Goal: Task Accomplishment & Management: Use online tool/utility

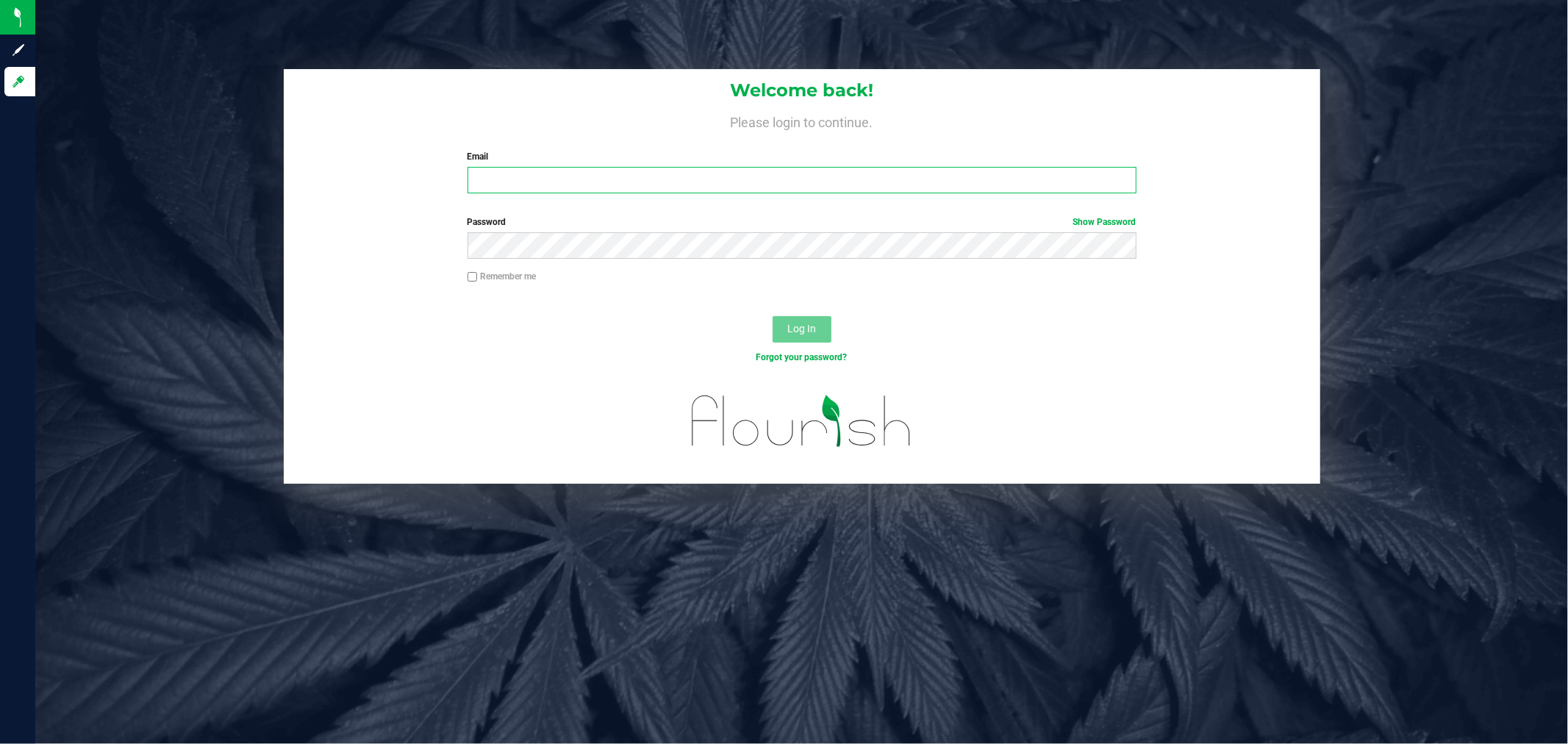
click at [518, 176] on input "Email" at bounding box center [801, 180] width 668 height 26
type input "[PERSON_NAME][EMAIL_ADDRESS][PERSON_NAME][DOMAIN_NAME]"
click at [773, 316] on button "Log In" at bounding box center [802, 329] width 59 height 26
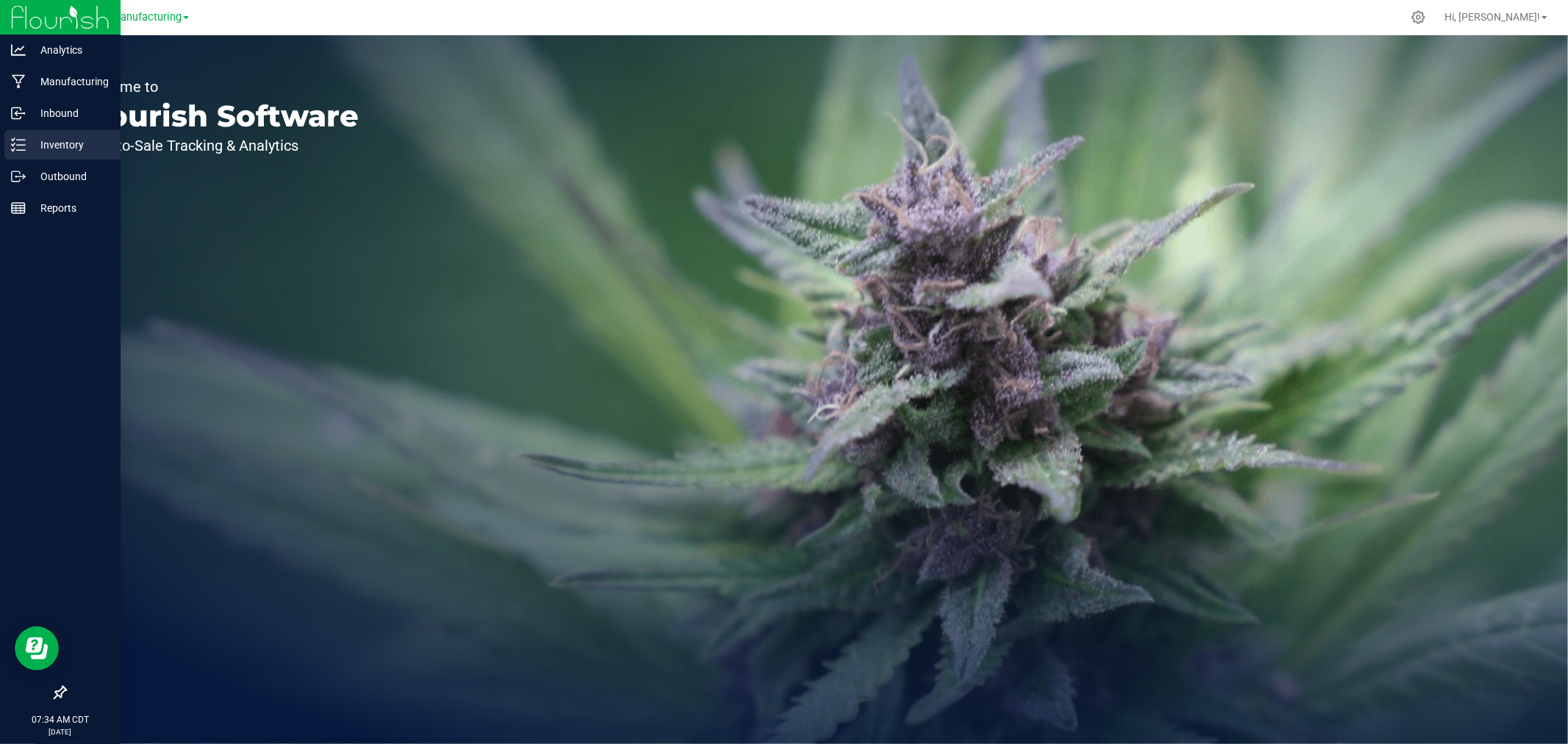
click at [24, 135] on div "Inventory" at bounding box center [62, 145] width 117 height 30
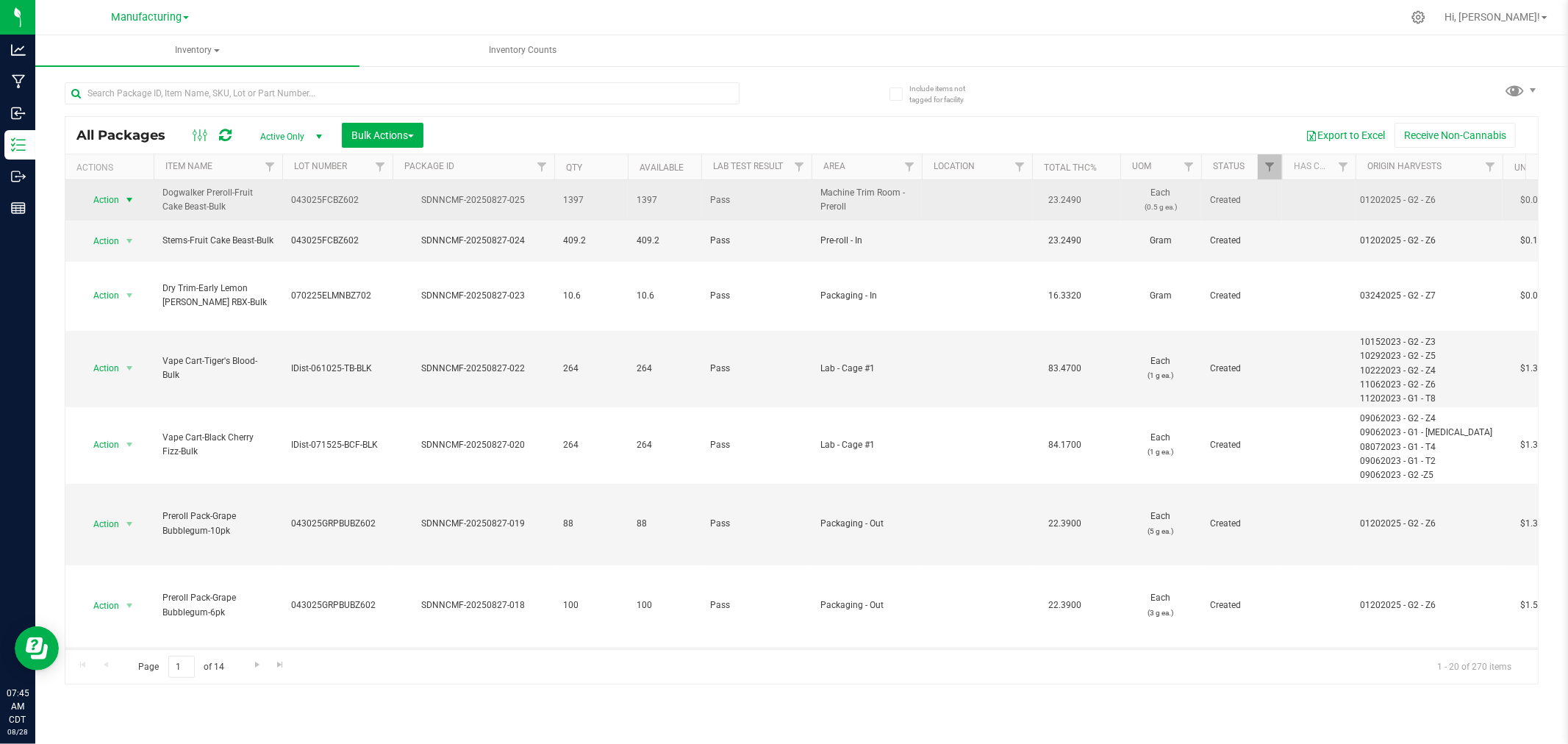
click at [128, 192] on span "select" at bounding box center [130, 200] width 19 height 21
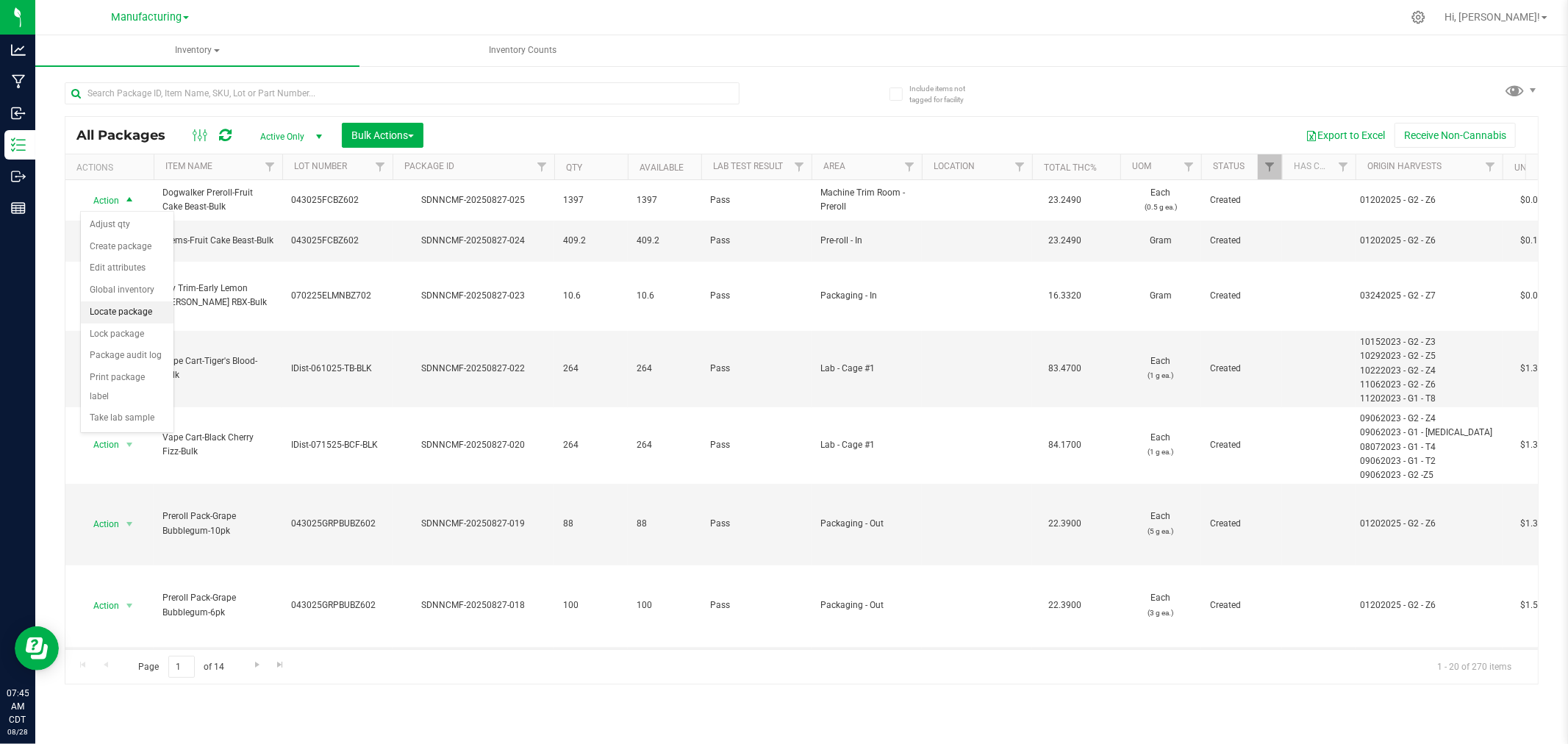
click at [140, 309] on li "Locate package" at bounding box center [127, 312] width 92 height 22
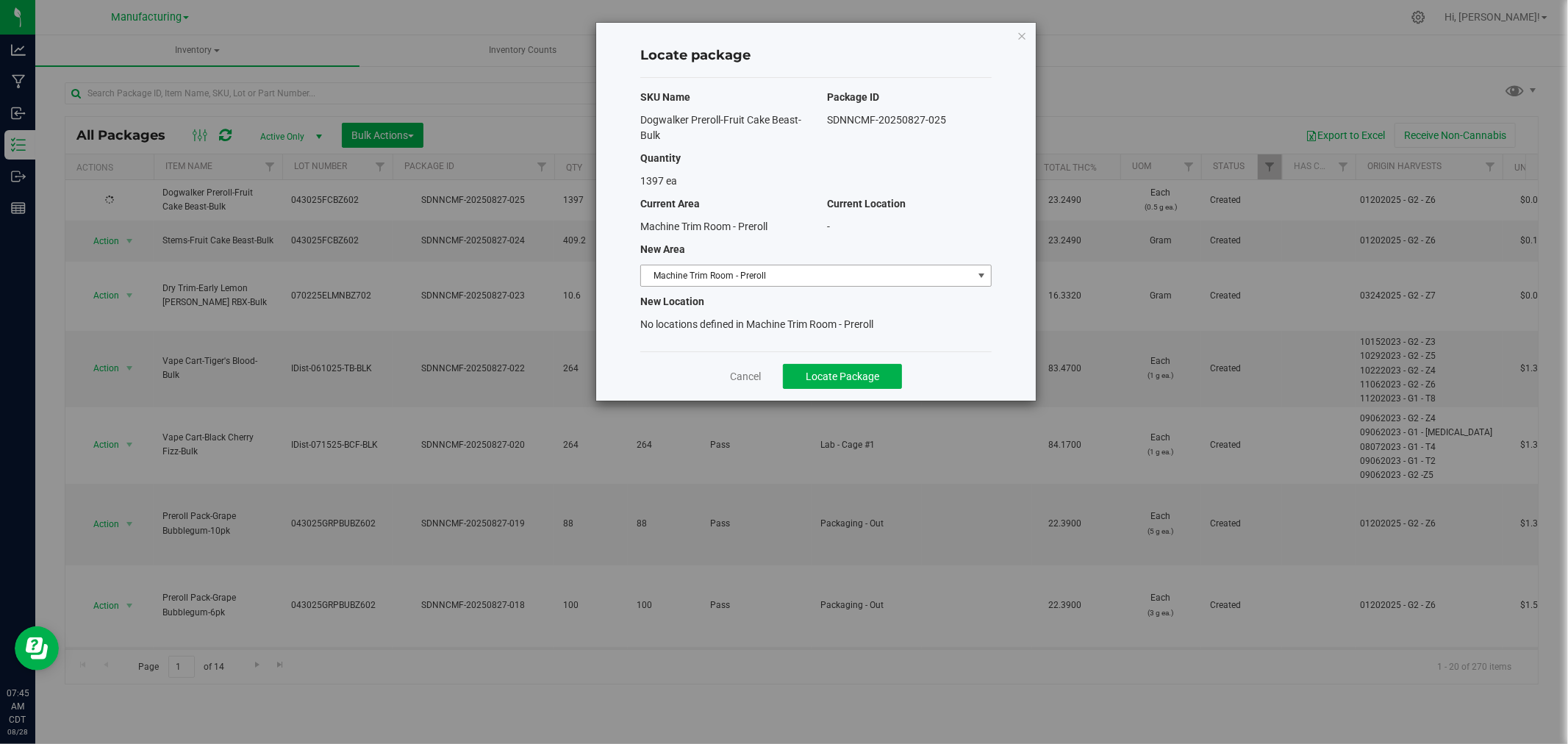
click at [863, 280] on span "Machine Trim Room - Preroll" at bounding box center [806, 276] width 332 height 21
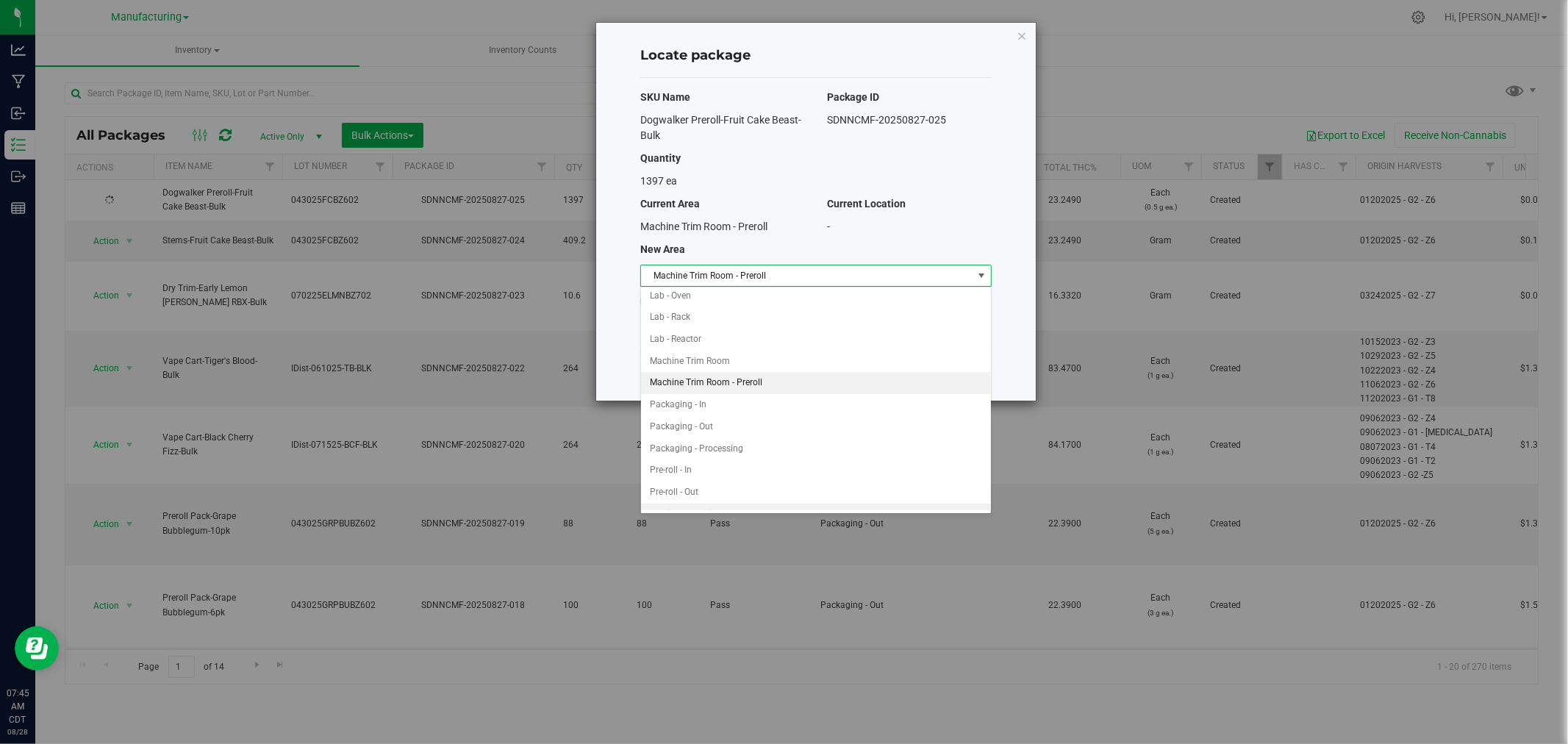
scroll to position [338, 0]
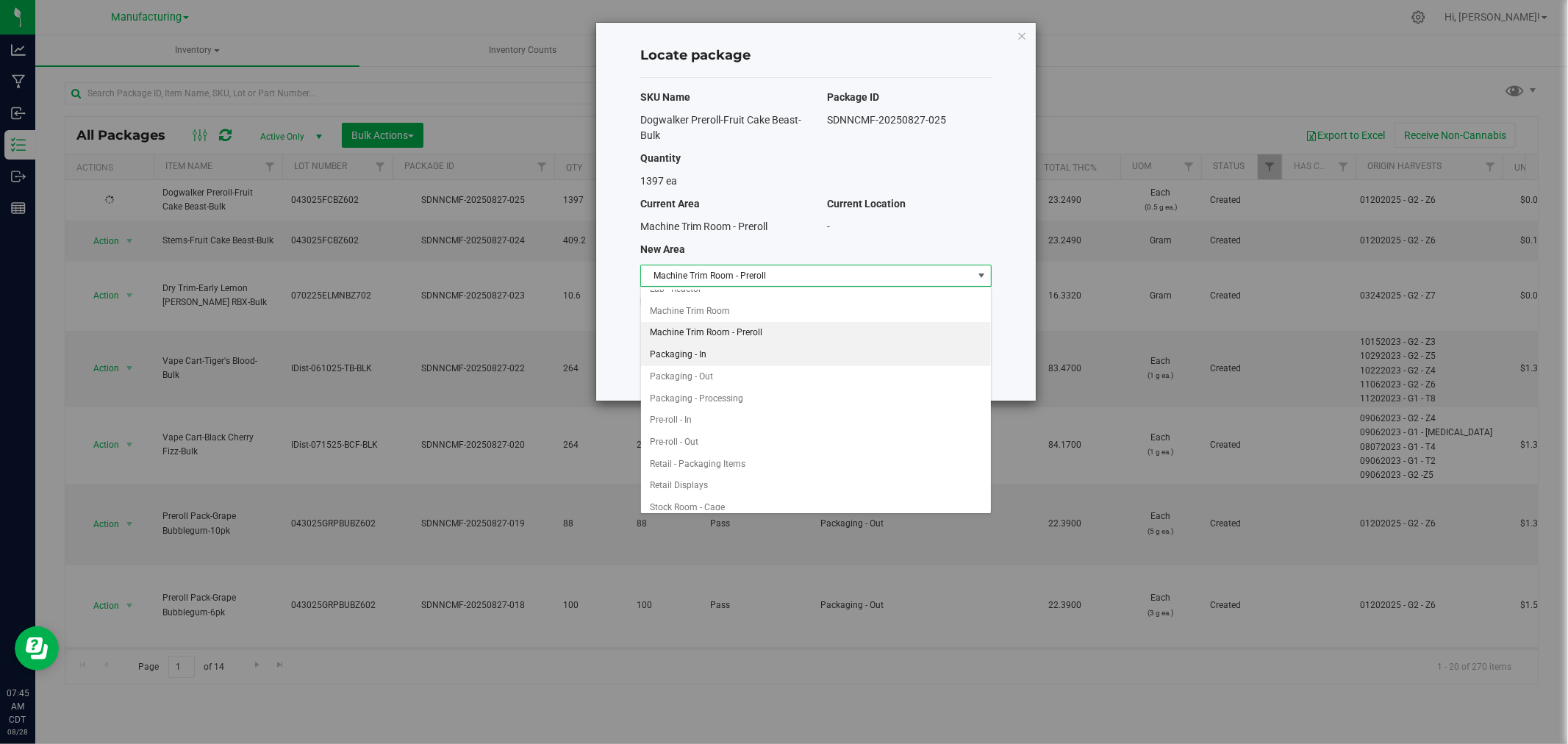
click at [717, 356] on li "Packaging - In" at bounding box center [815, 355] width 350 height 22
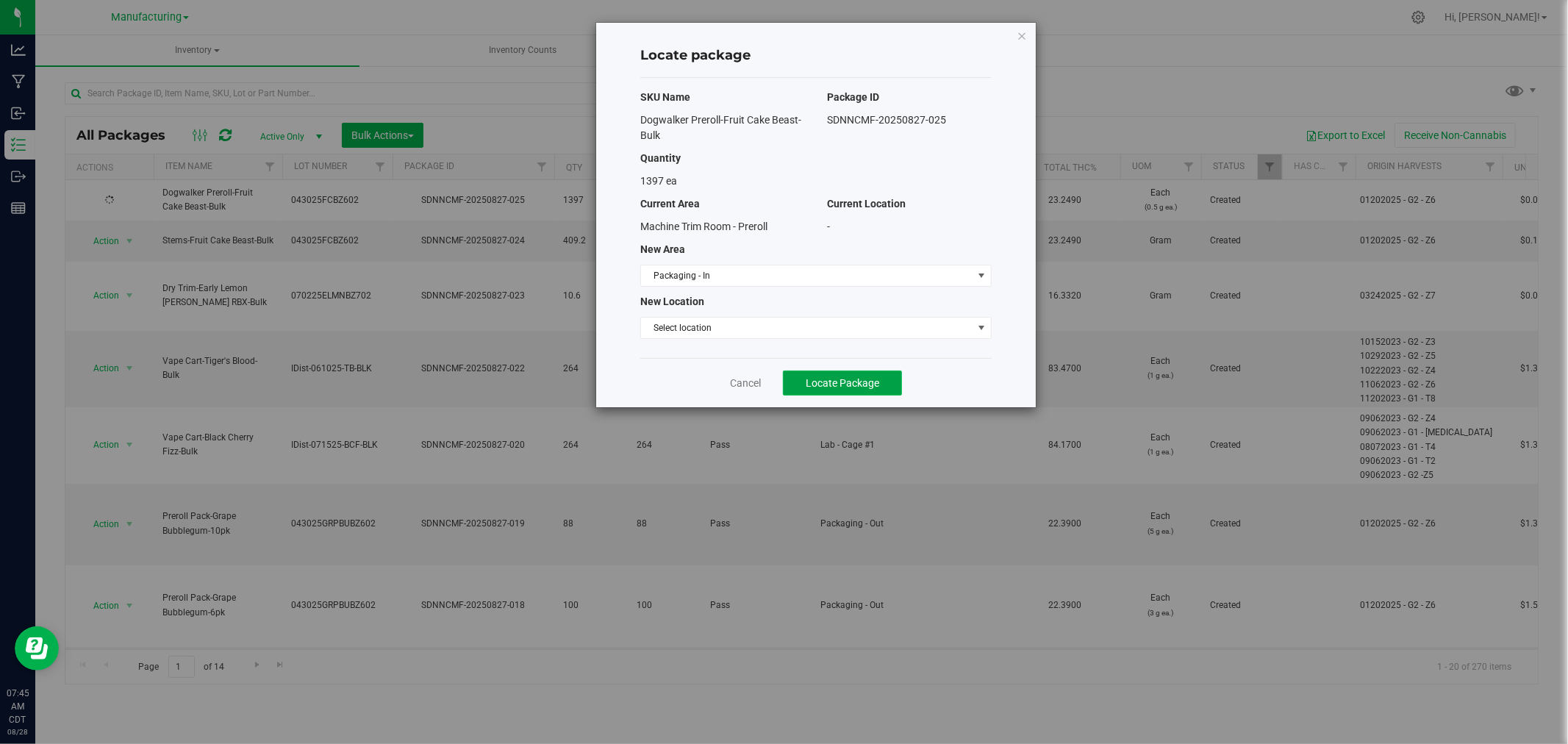
click at [811, 379] on span "Locate Package" at bounding box center [842, 382] width 74 height 12
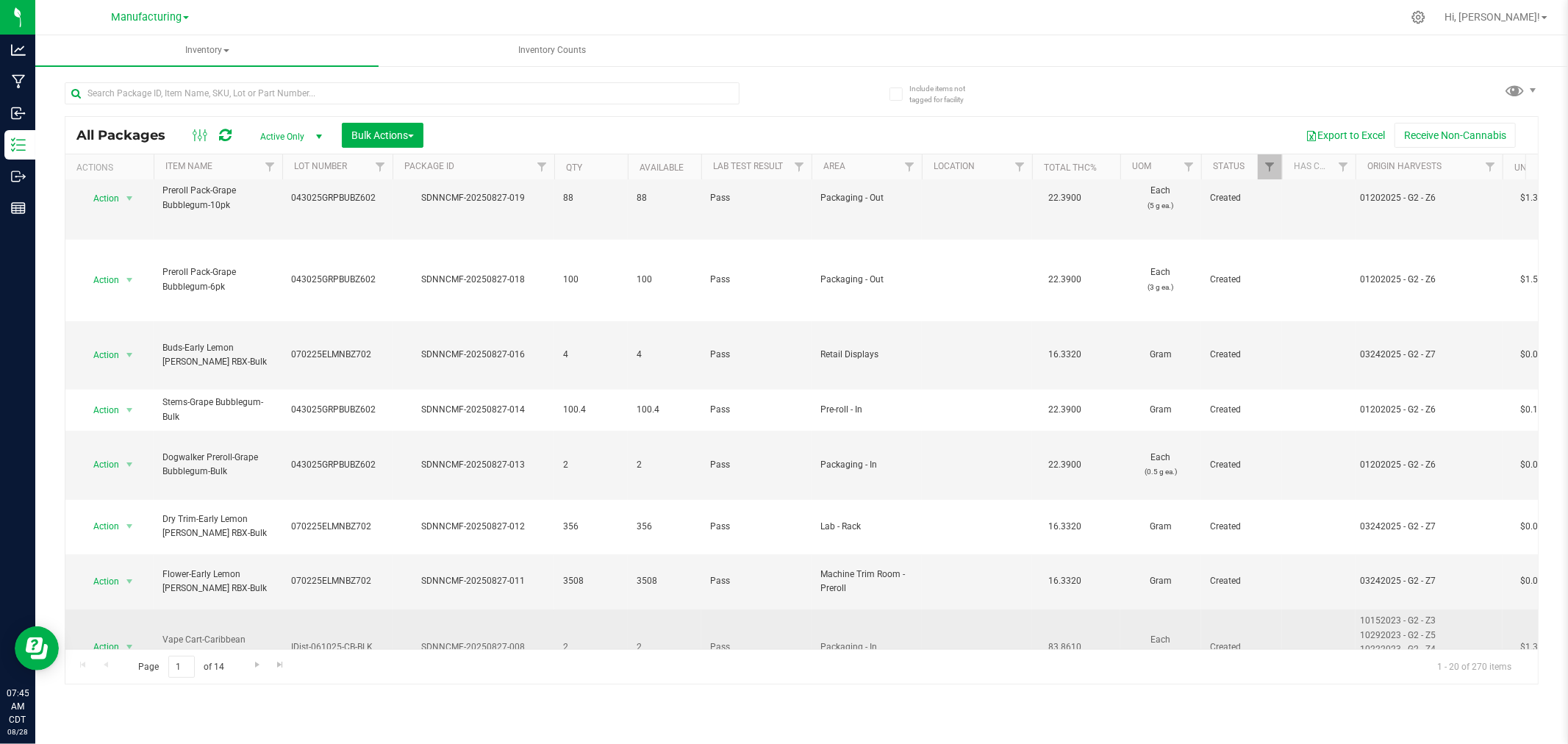
scroll to position [326, 0]
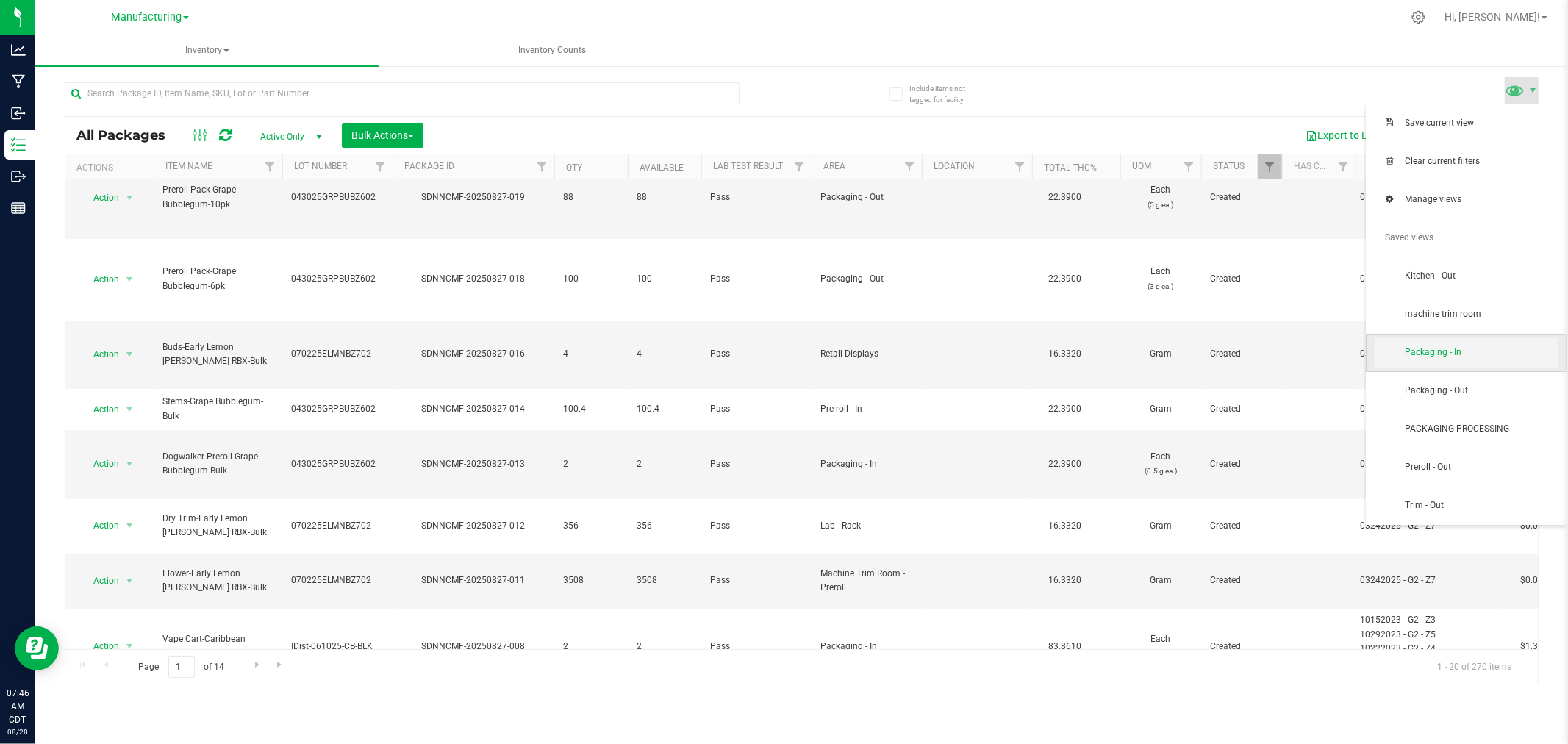
click at [1475, 346] on span "Packaging - In" at bounding box center [1465, 353] width 184 height 30
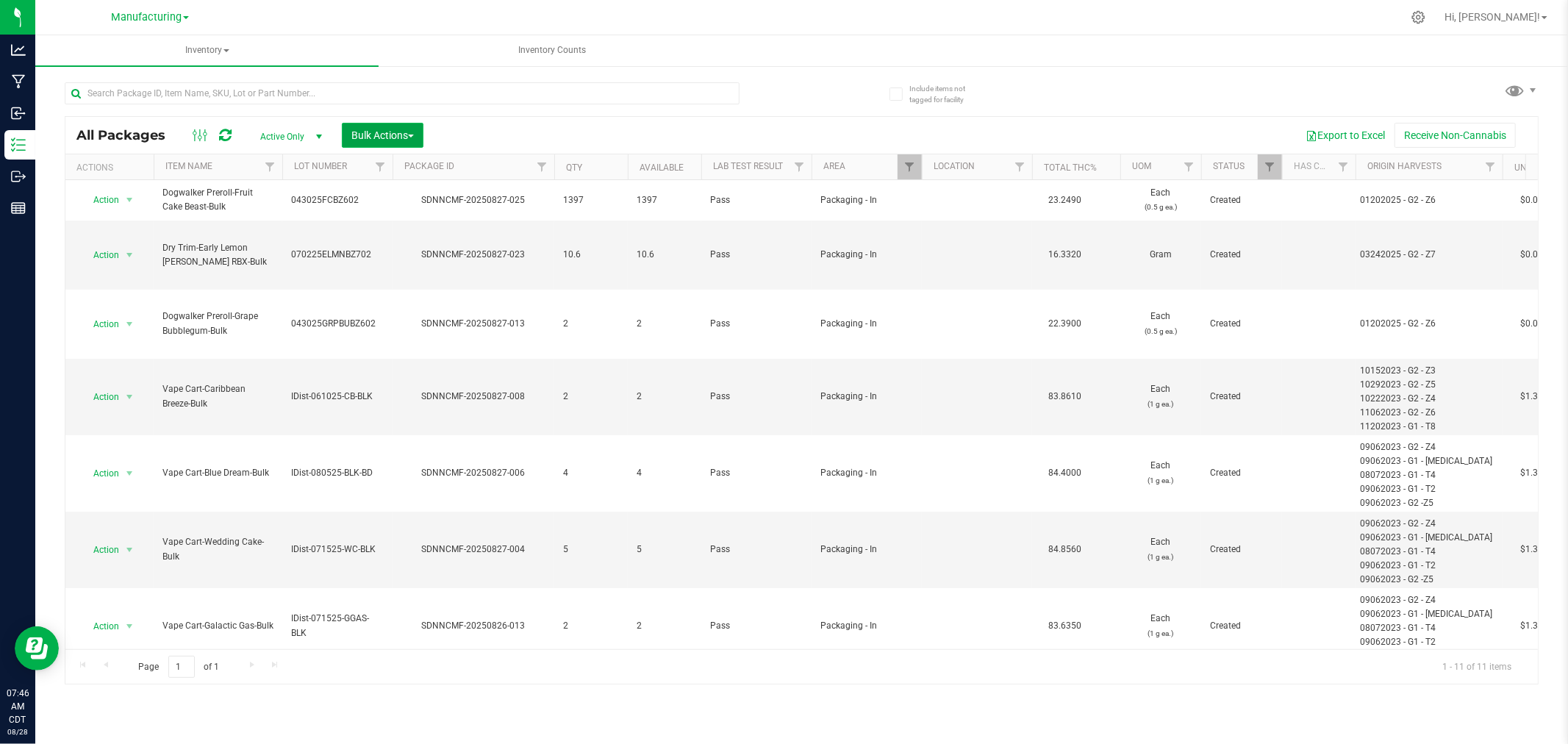
click at [406, 136] on span "Bulk Actions" at bounding box center [382, 135] width 62 height 12
click at [378, 172] on span "Add to manufacturing run" at bounding box center [406, 168] width 111 height 12
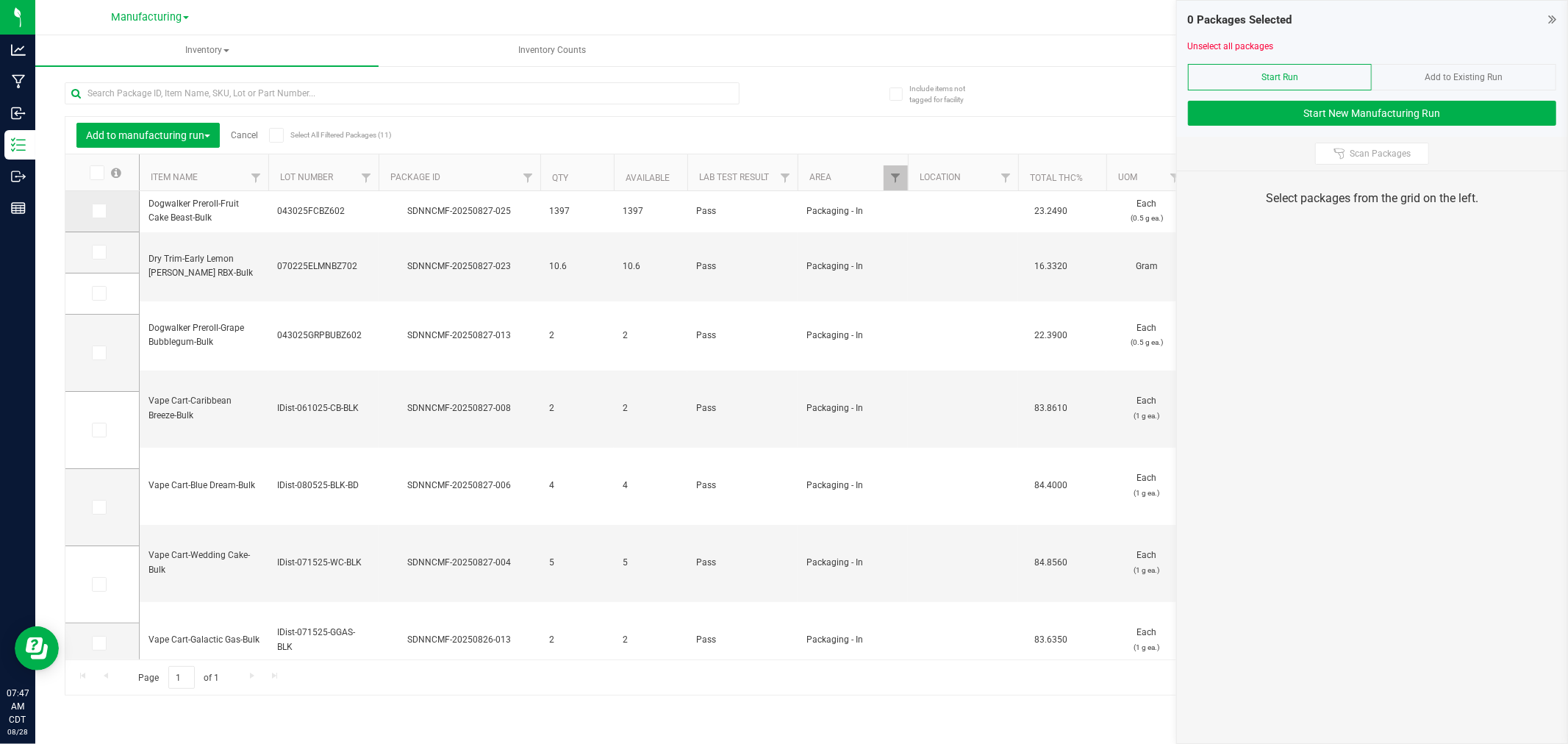
click at [95, 211] on icon at bounding box center [98, 211] width 9 height 0
click at [0, 0] on input "checkbox" at bounding box center [0, 0] width 0 height 0
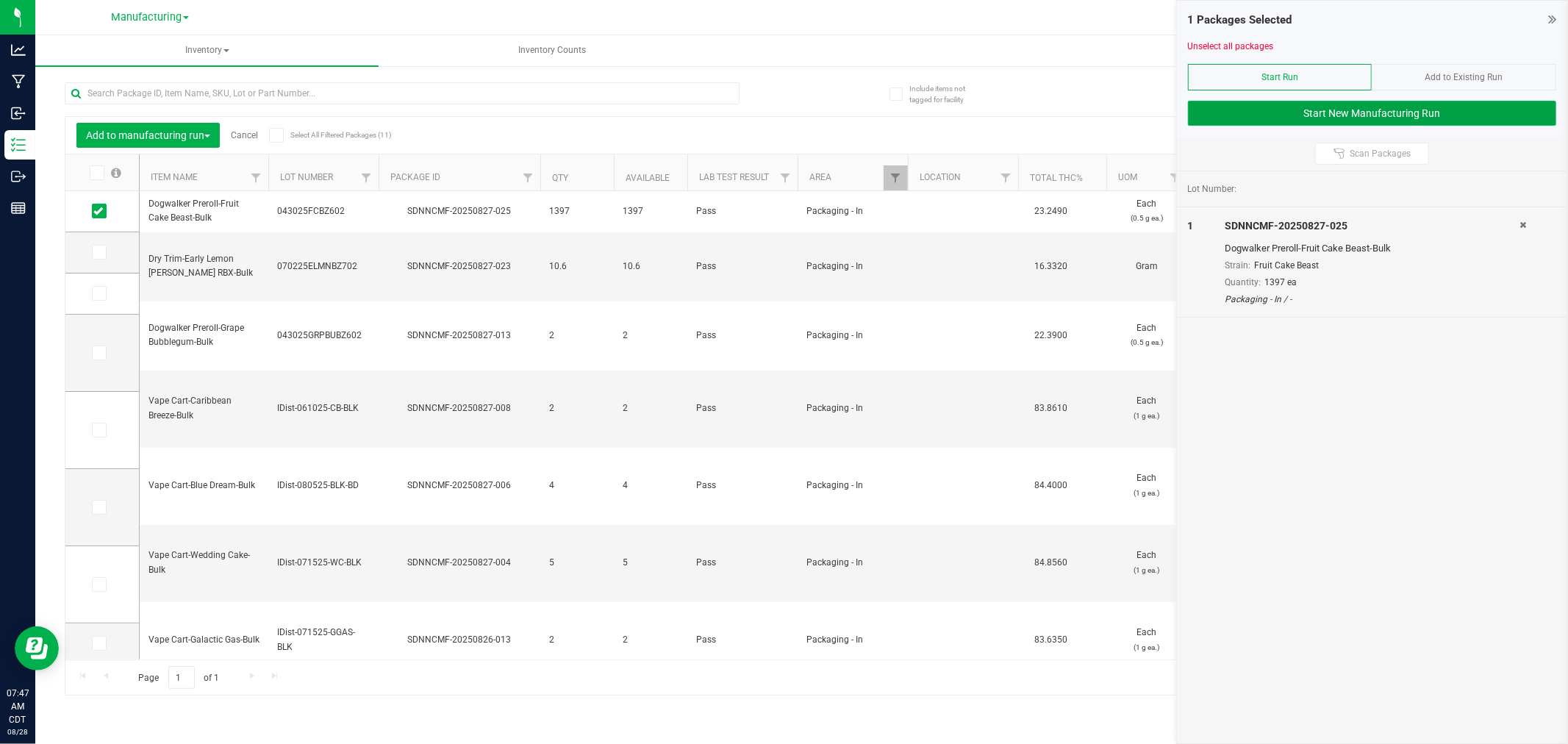
click at [1433, 110] on button "Start New Manufacturing Run" at bounding box center [1371, 113] width 368 height 25
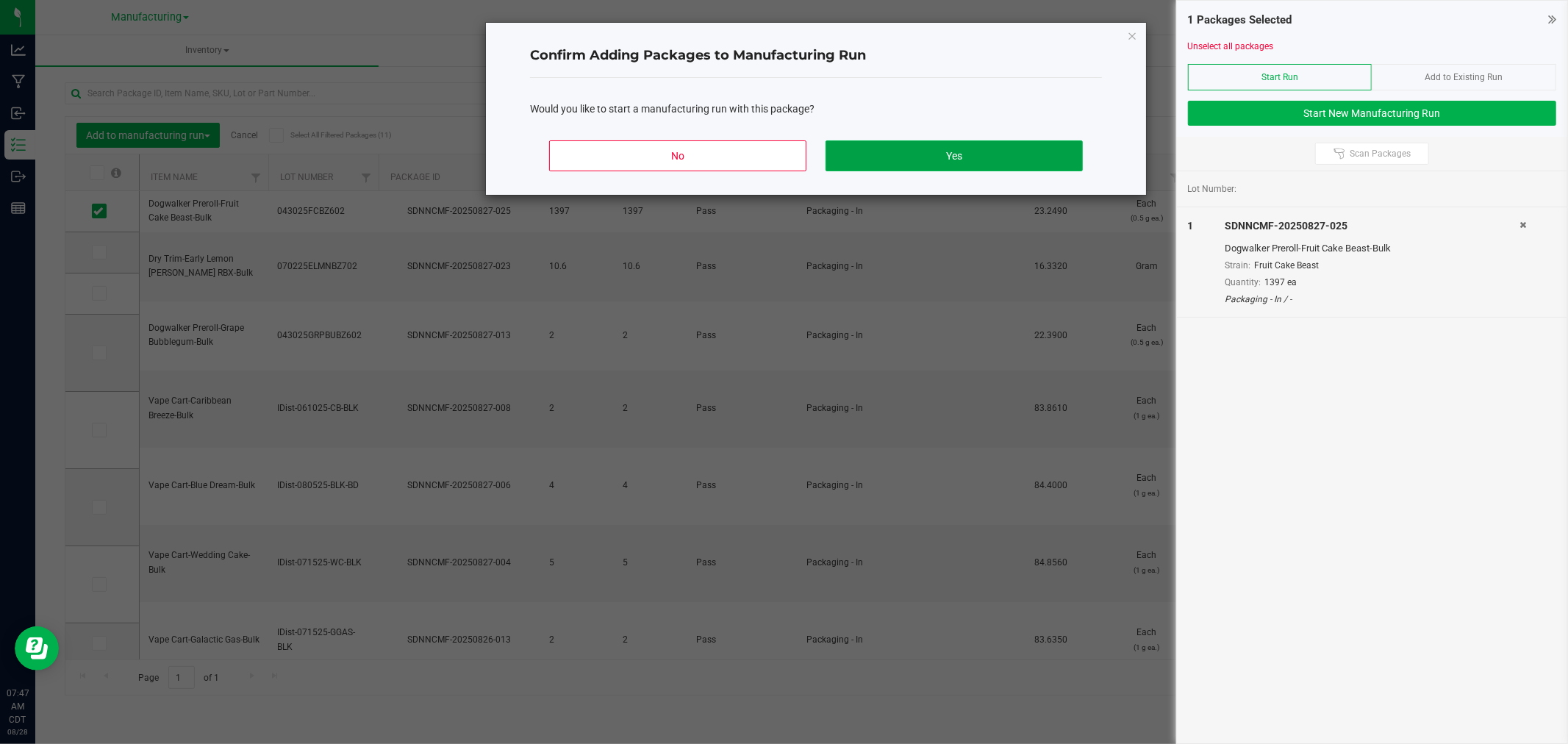
click at [1044, 159] on button "Yes" at bounding box center [954, 156] width 257 height 31
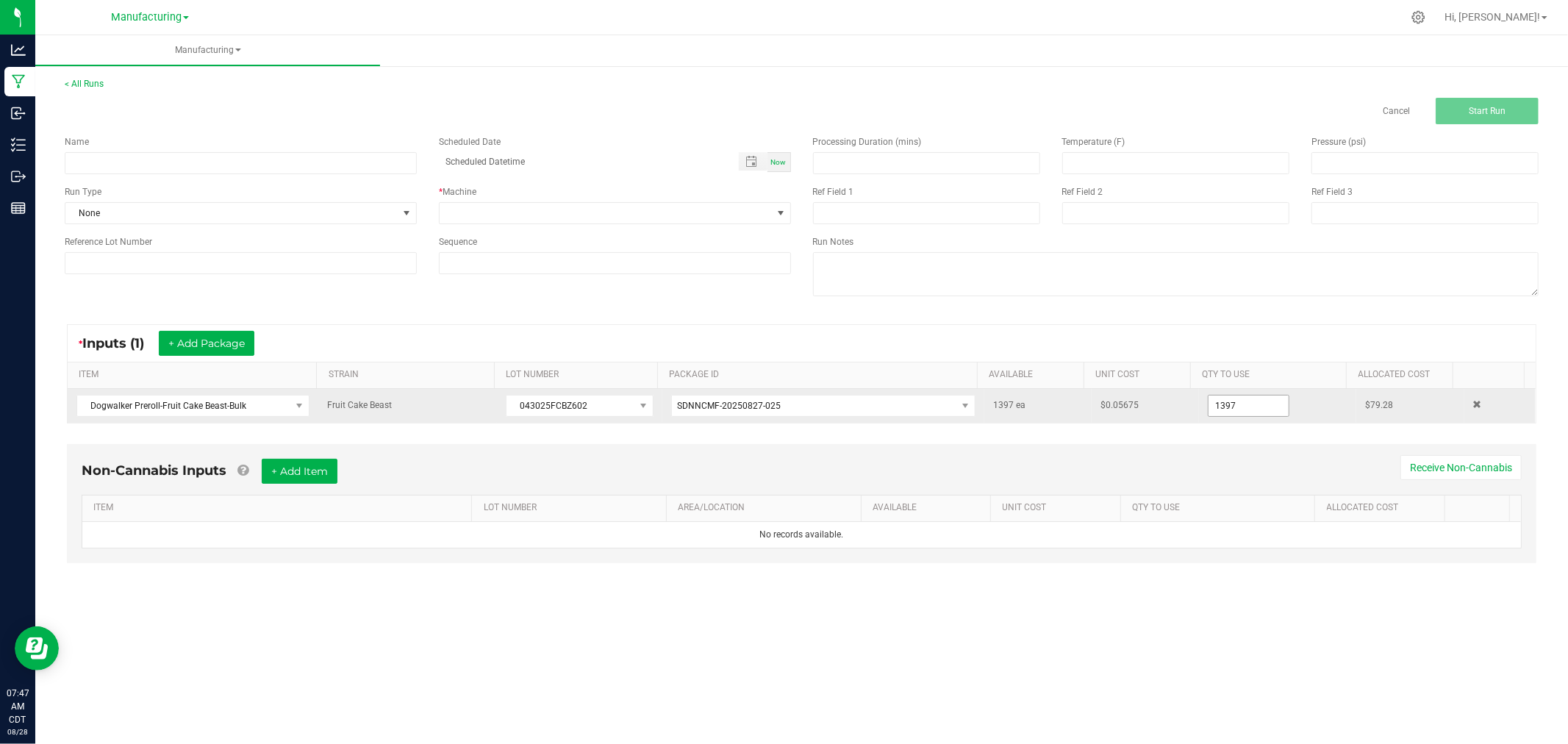
click at [1244, 398] on input "1397" at bounding box center [1248, 406] width 80 height 21
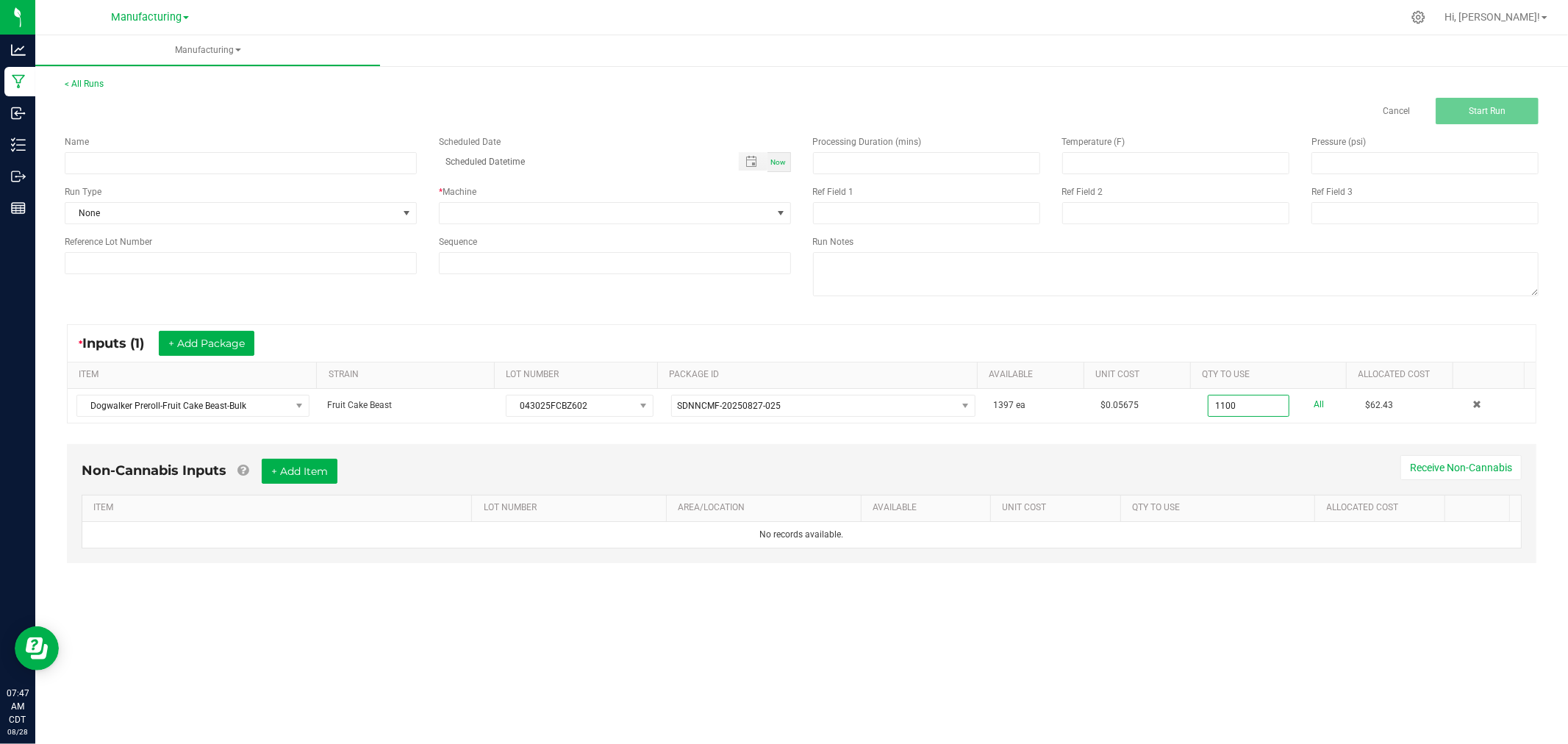
type input "1100 ea"
click at [515, 85] on div "< All Runs Cancel Start Run" at bounding box center [801, 101] width 1474 height 47
click at [282, 171] on input at bounding box center [241, 163] width 352 height 22
type input "082825-fruit cake beast 6pk & 10pk dogwalkers"
click at [372, 214] on span "None" at bounding box center [231, 214] width 332 height 21
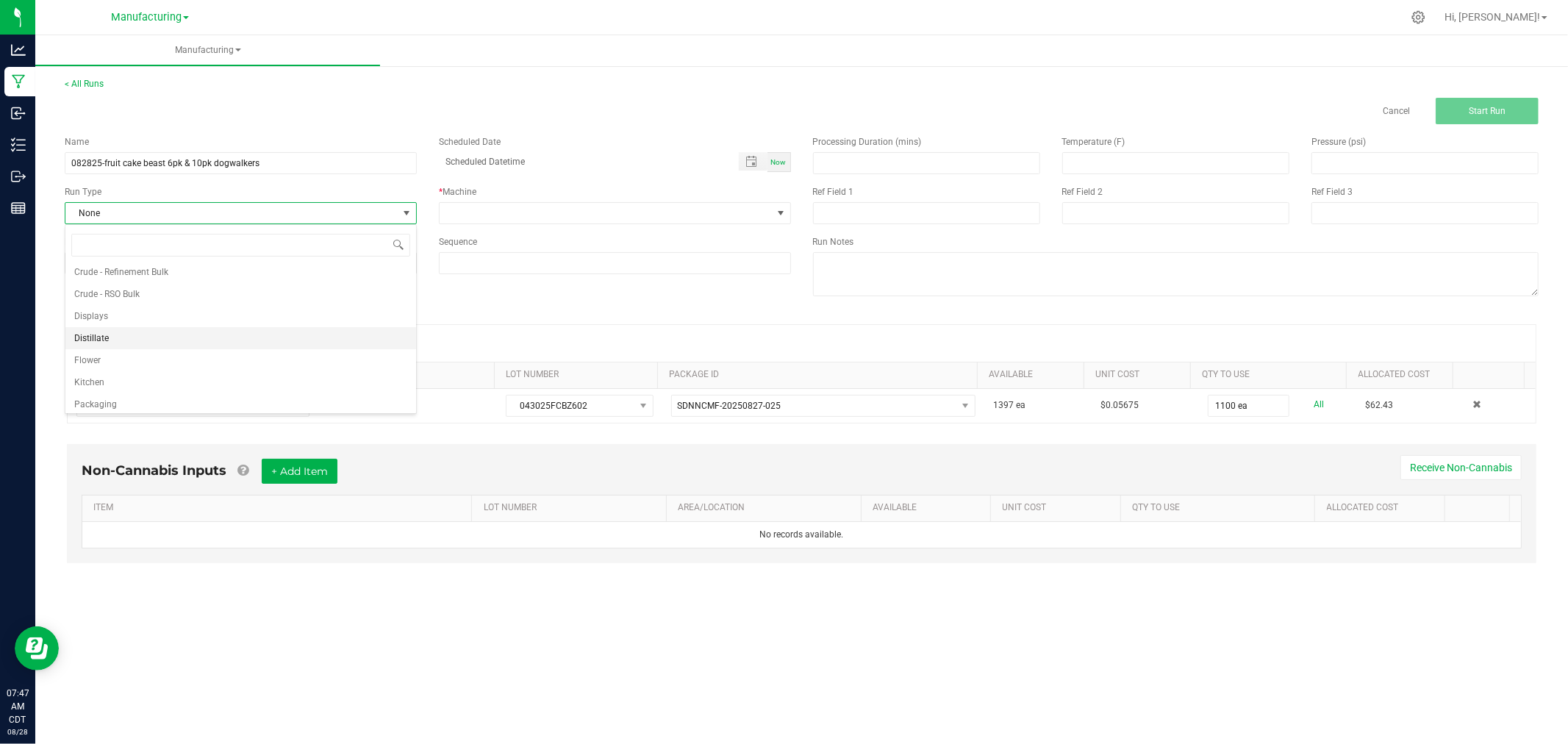
scroll to position [74, 0]
click at [224, 385] on li "Packaging" at bounding box center [241, 378] width 351 height 22
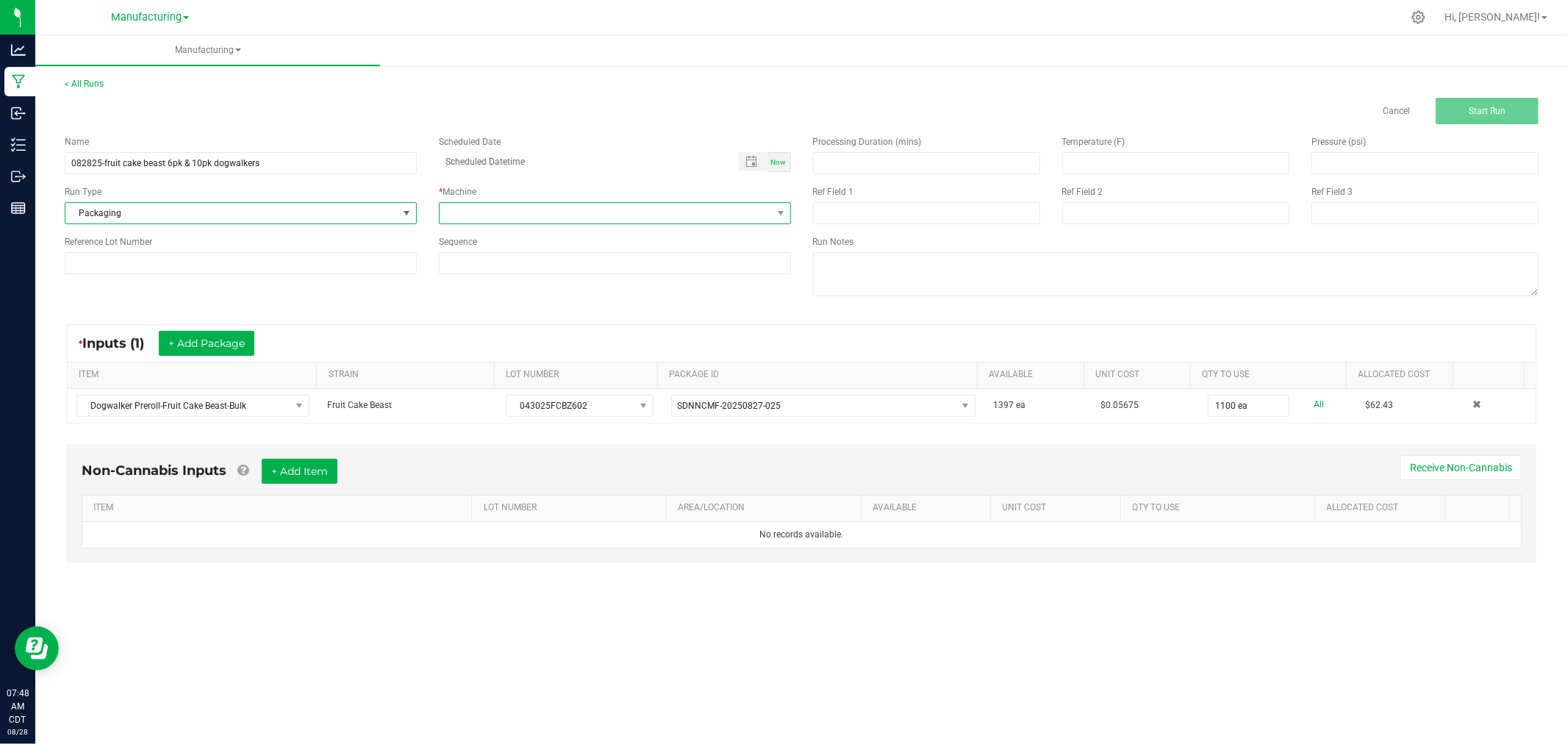
click at [452, 204] on span at bounding box center [605, 214] width 332 height 21
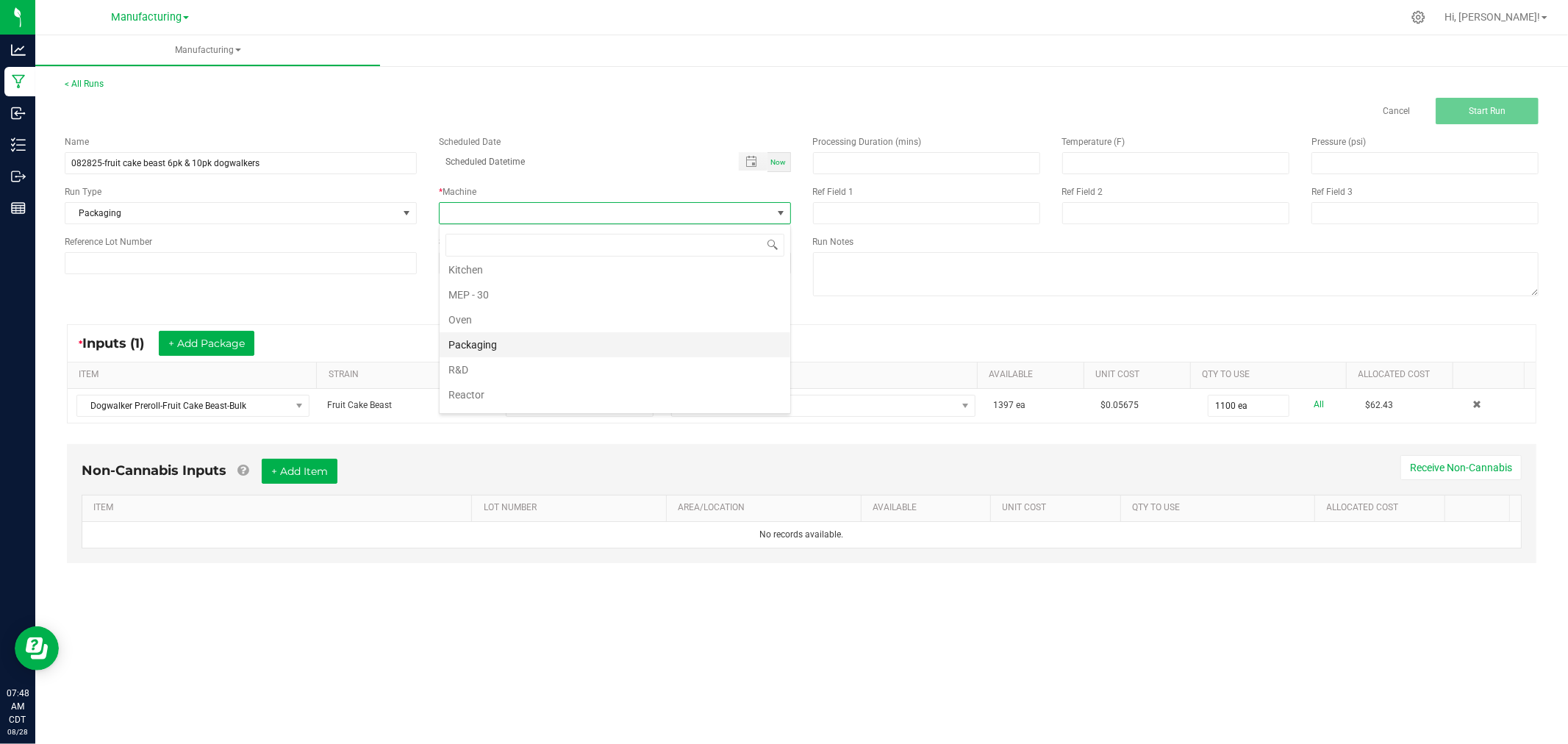
click at [502, 351] on li "Packaging" at bounding box center [614, 344] width 351 height 25
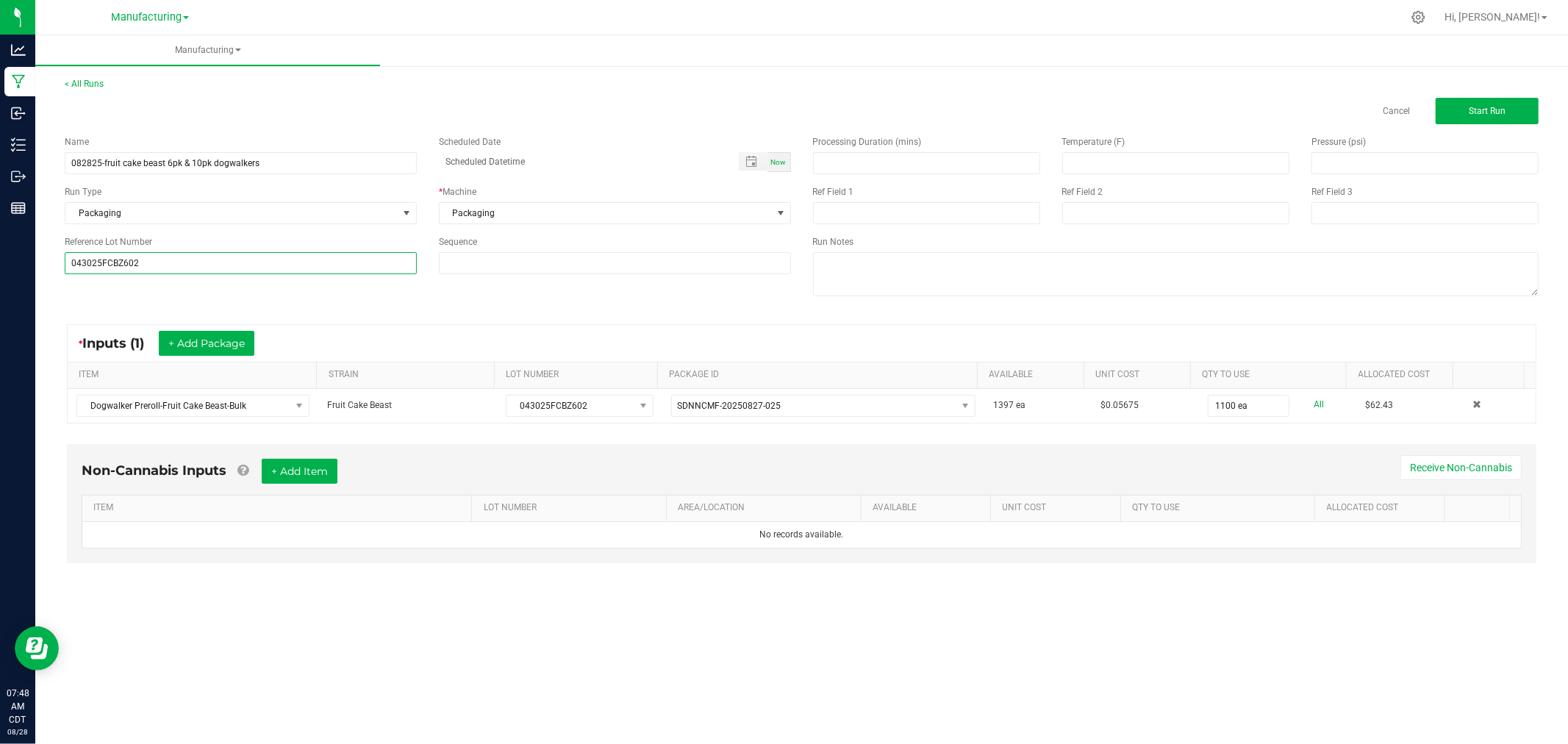
type input "043025FCBZ602"
click at [83, 285] on div "Name 082825-fruit cake beast 6pk & 10pk dogwalkers Scheduled Date Now Run Type …" at bounding box center [802, 217] width 1495 height 186
click at [1474, 113] on span "Start Run" at bounding box center [1486, 111] width 36 height 10
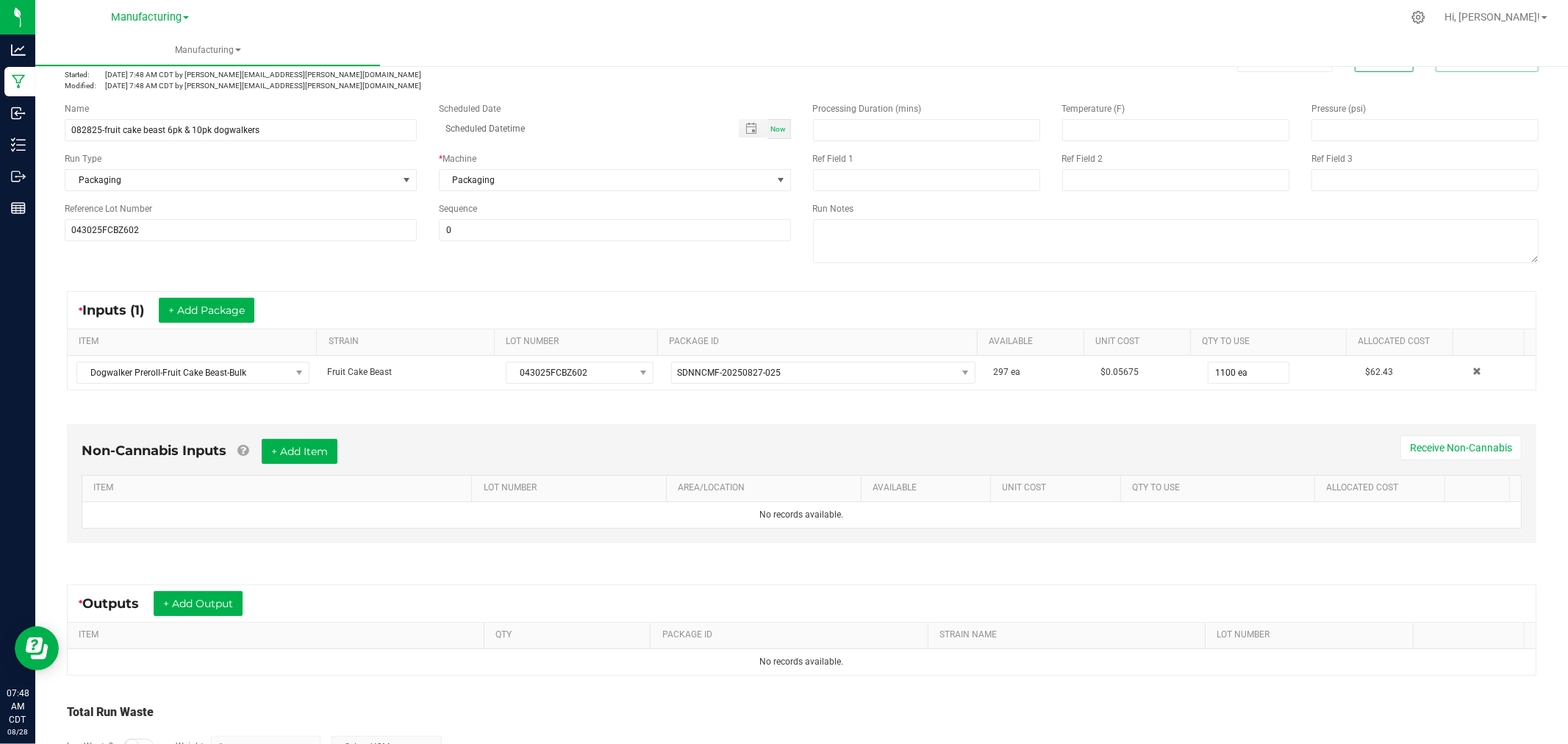
scroll to position [153, 0]
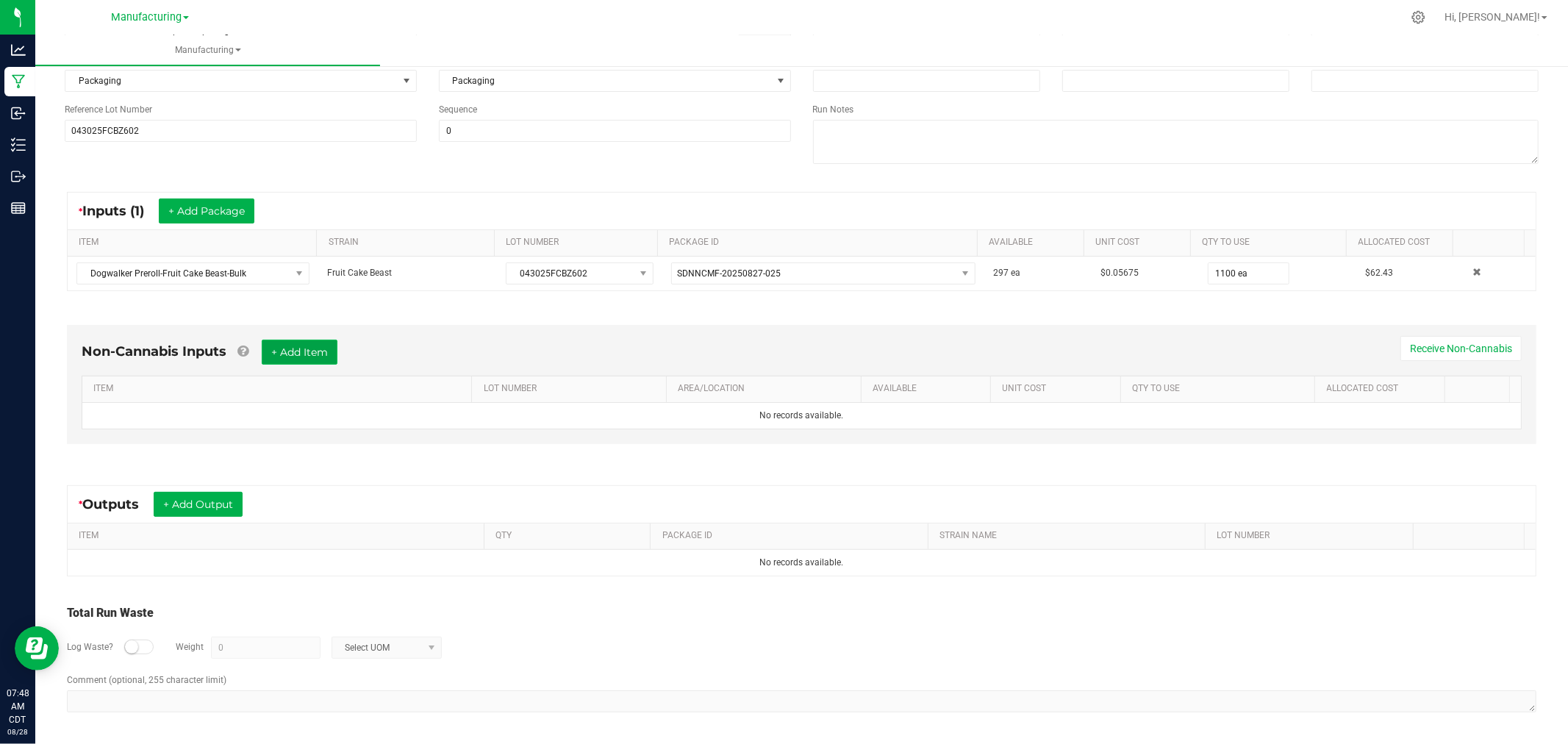
click at [294, 342] on button "+ Add Item" at bounding box center [299, 351] width 76 height 25
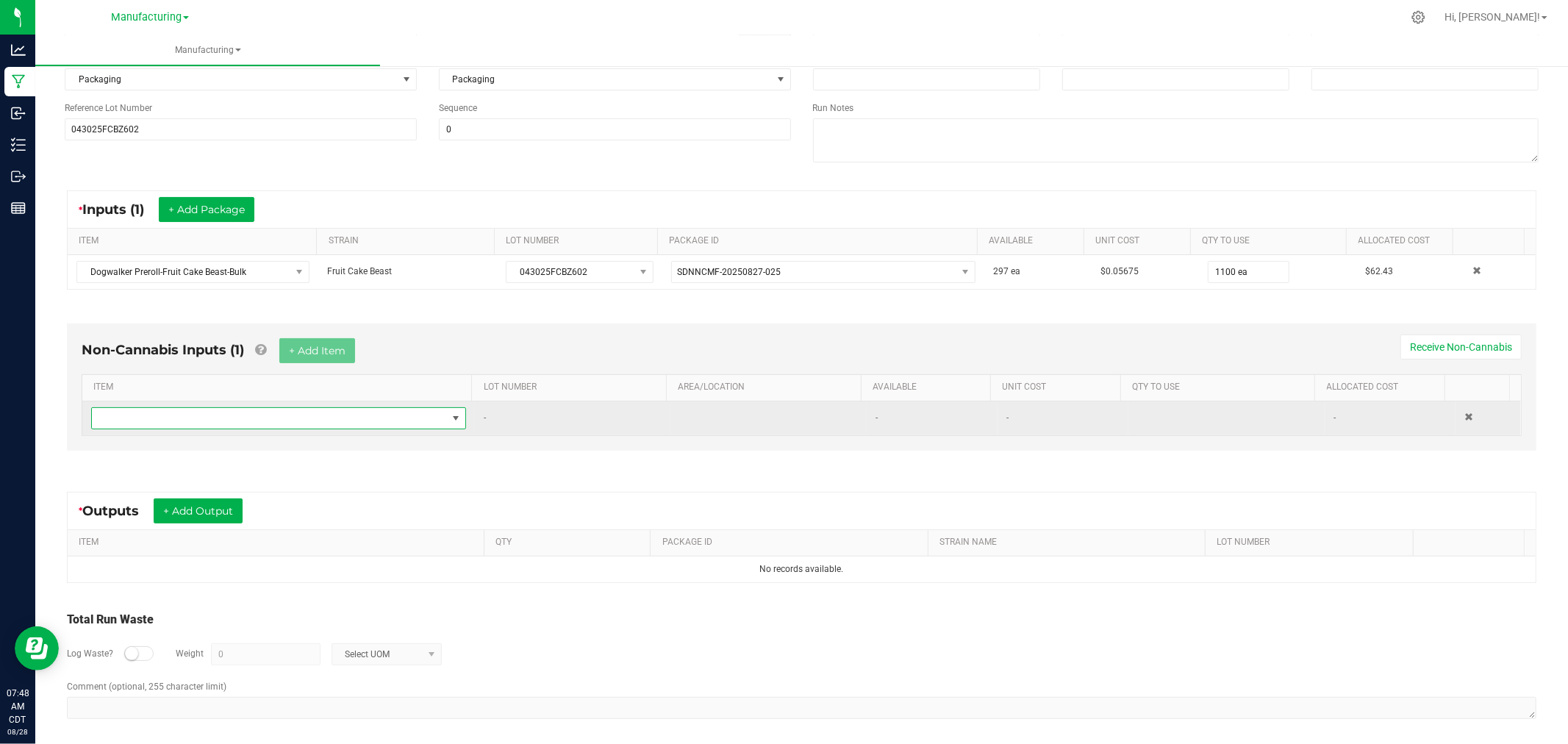
click at [309, 421] on span "NO DATA FOUND" at bounding box center [269, 419] width 355 height 21
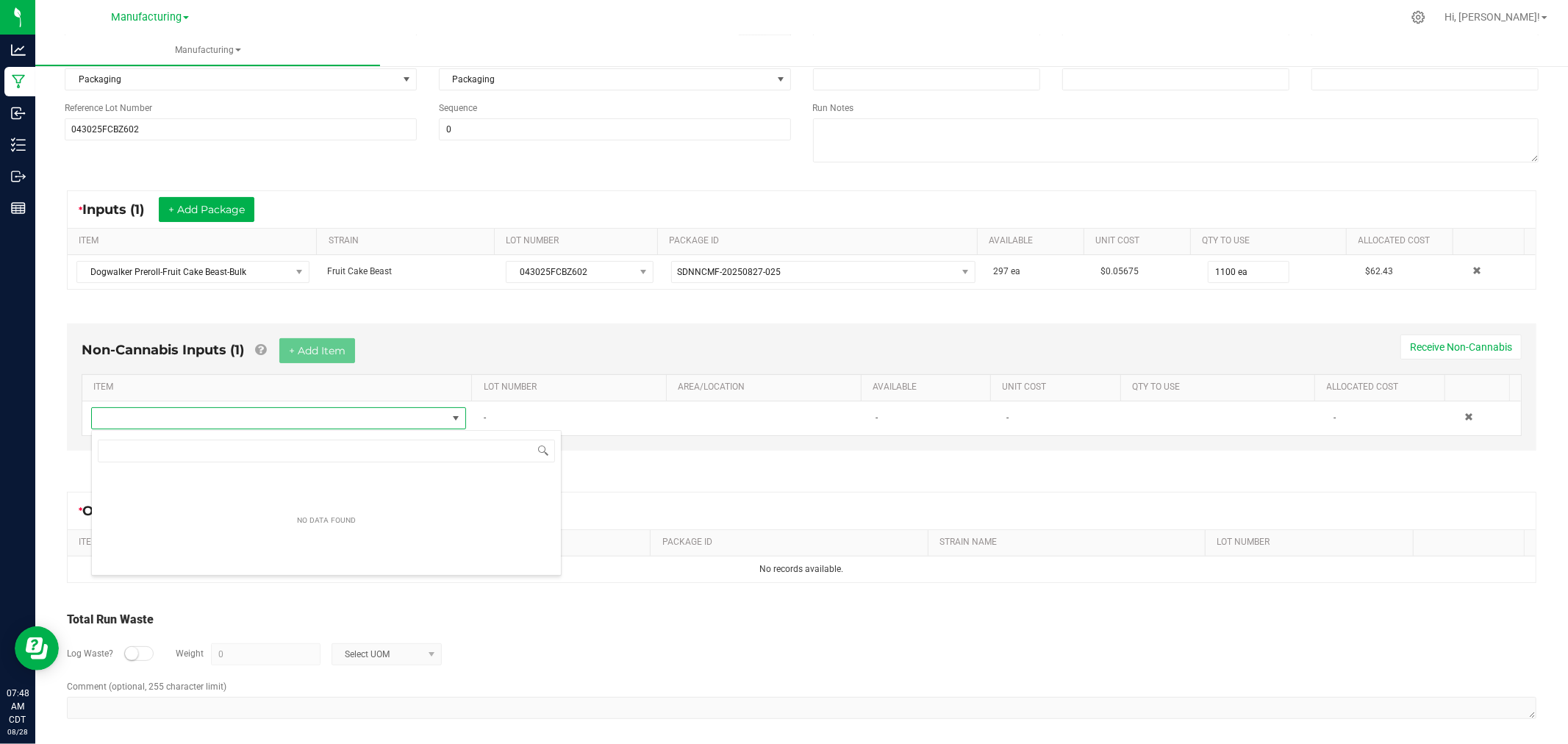
scroll to position [22, 367]
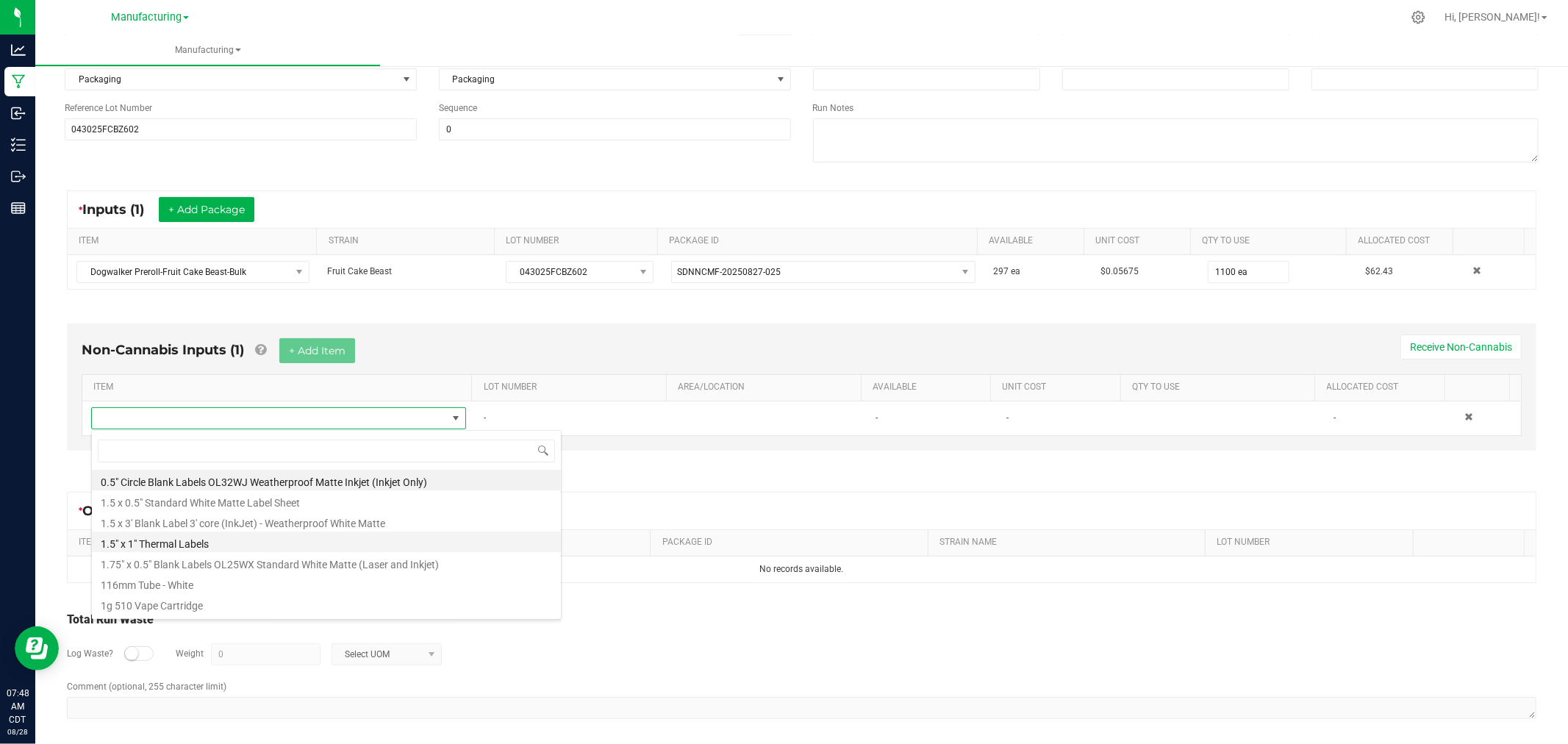
click at [253, 542] on li "1.5" x 1" Thermal Labels" at bounding box center [326, 542] width 469 height 21
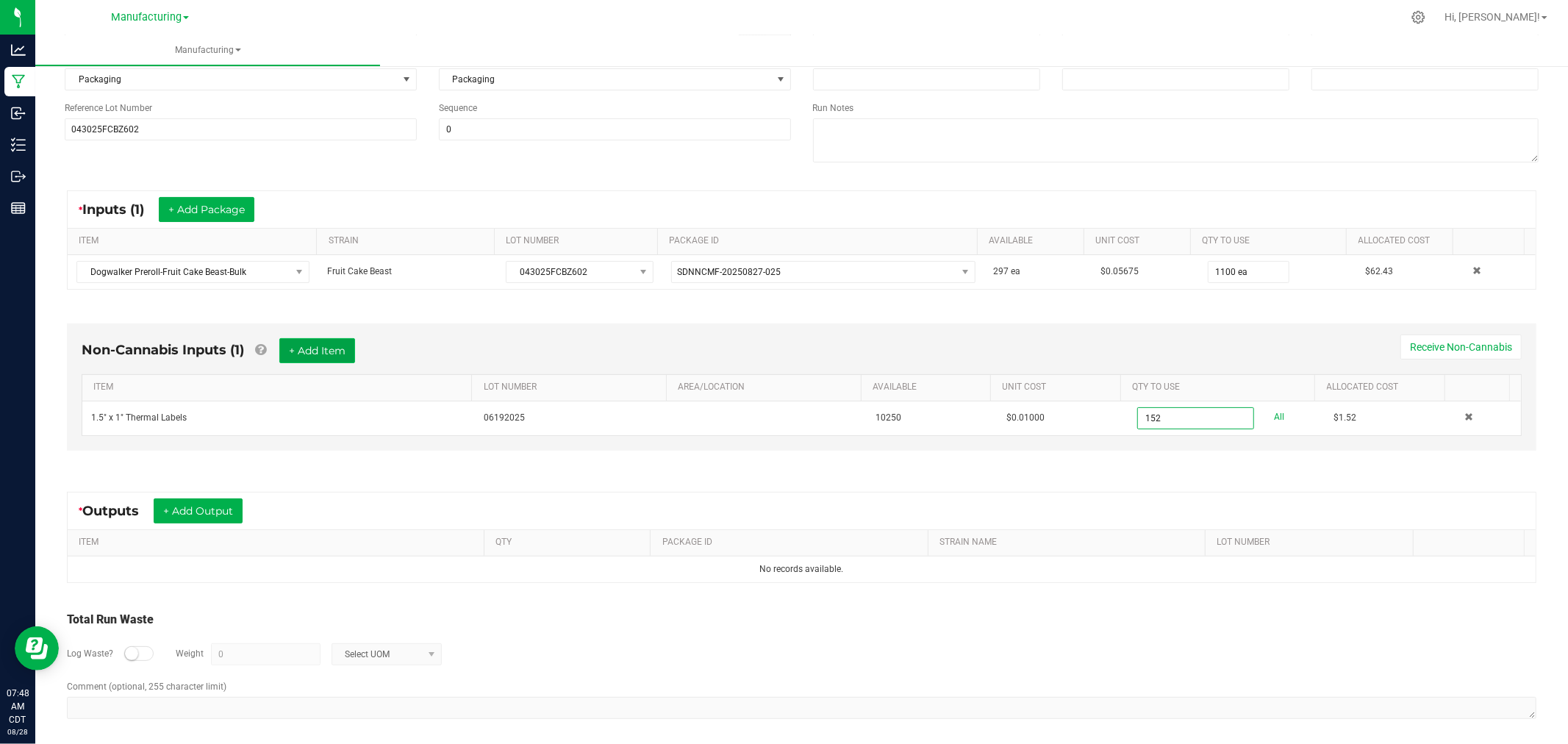
type input "152 ea"
click at [318, 340] on button "+ Add Item" at bounding box center [317, 351] width 76 height 25
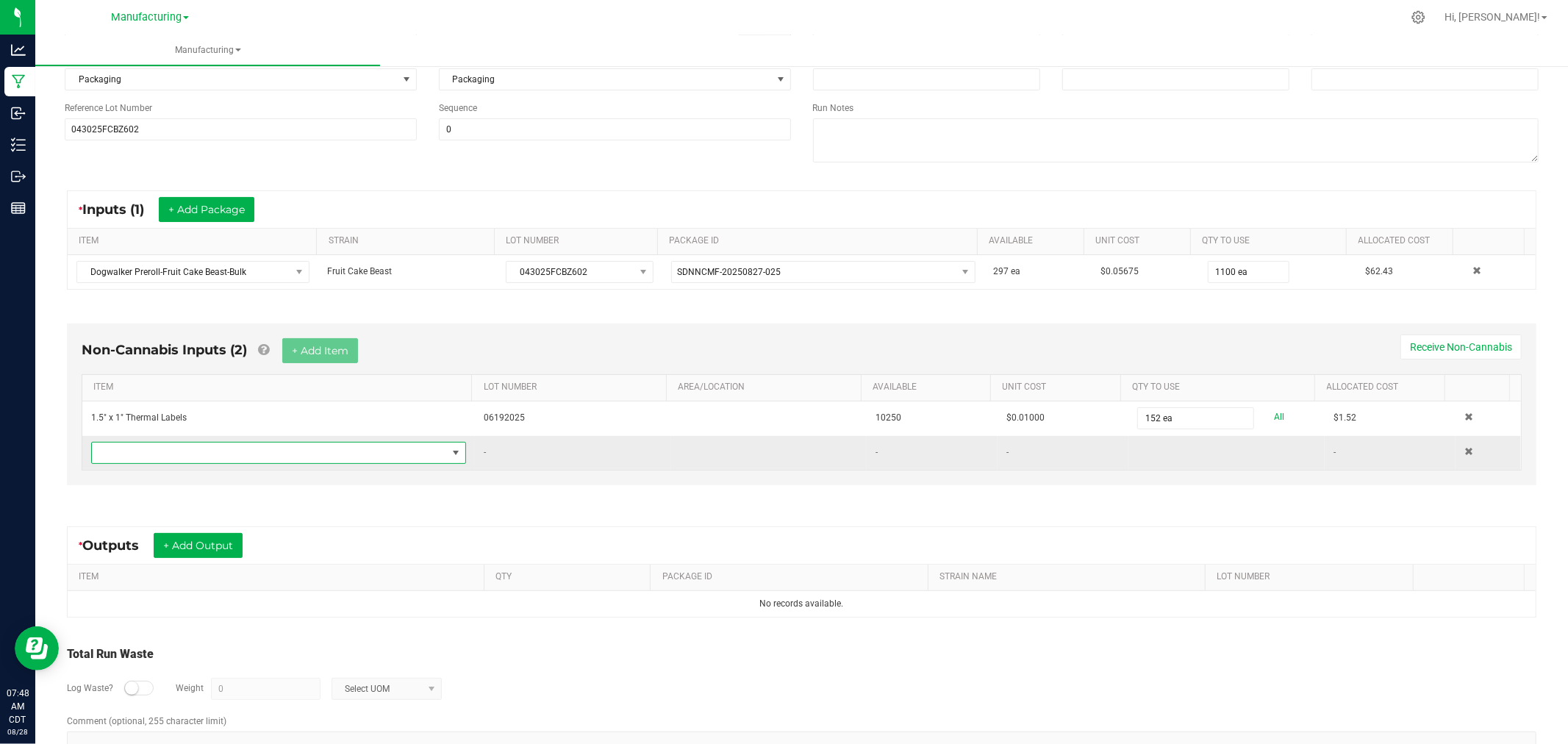
click at [327, 453] on span "NO DATA FOUND" at bounding box center [269, 453] width 355 height 21
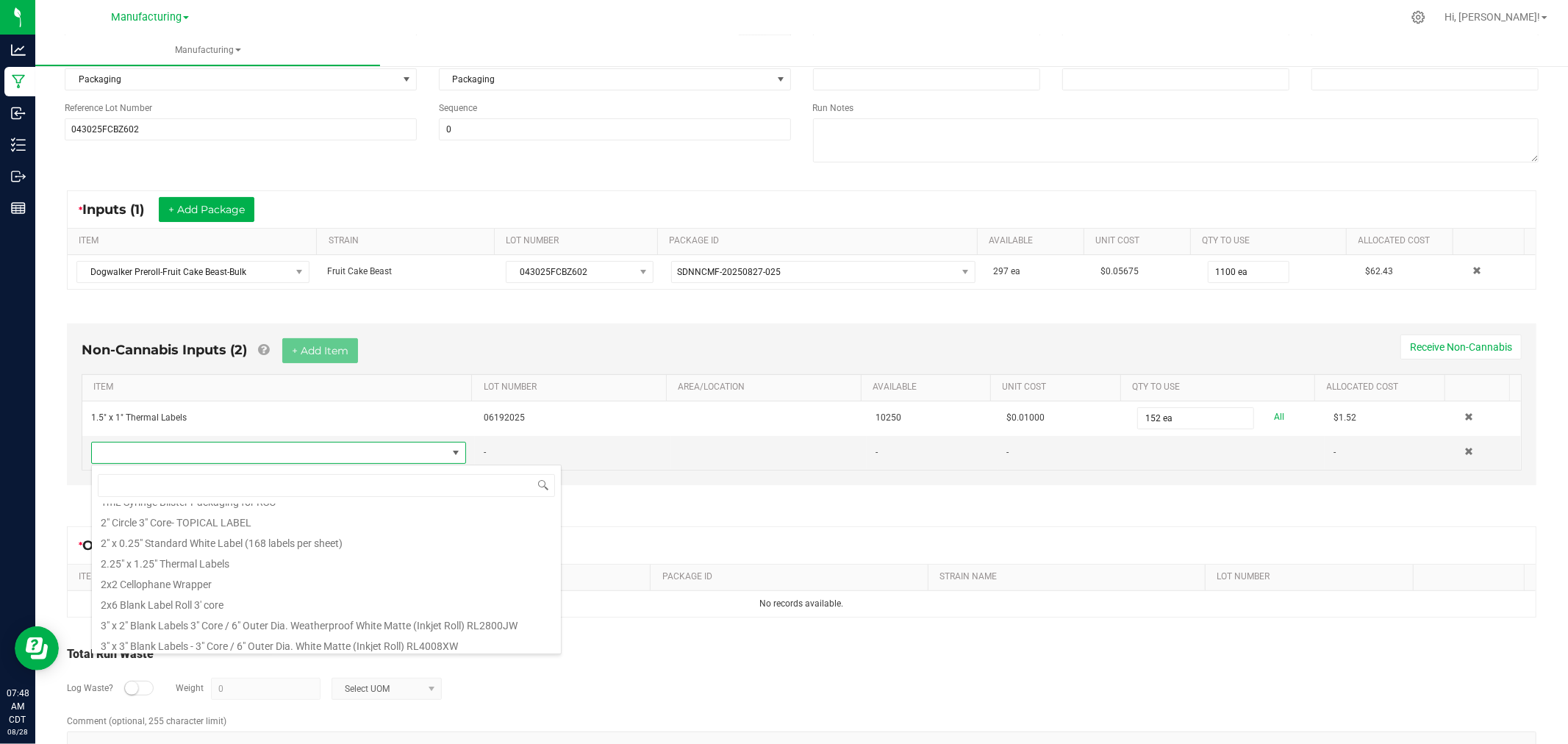
scroll to position [163, 0]
click at [248, 613] on li "3" x 2" Blank Labels 3" Core / 6" Outer Dia. Weatherproof White Matte (Inkjet R…" at bounding box center [326, 619] width 469 height 21
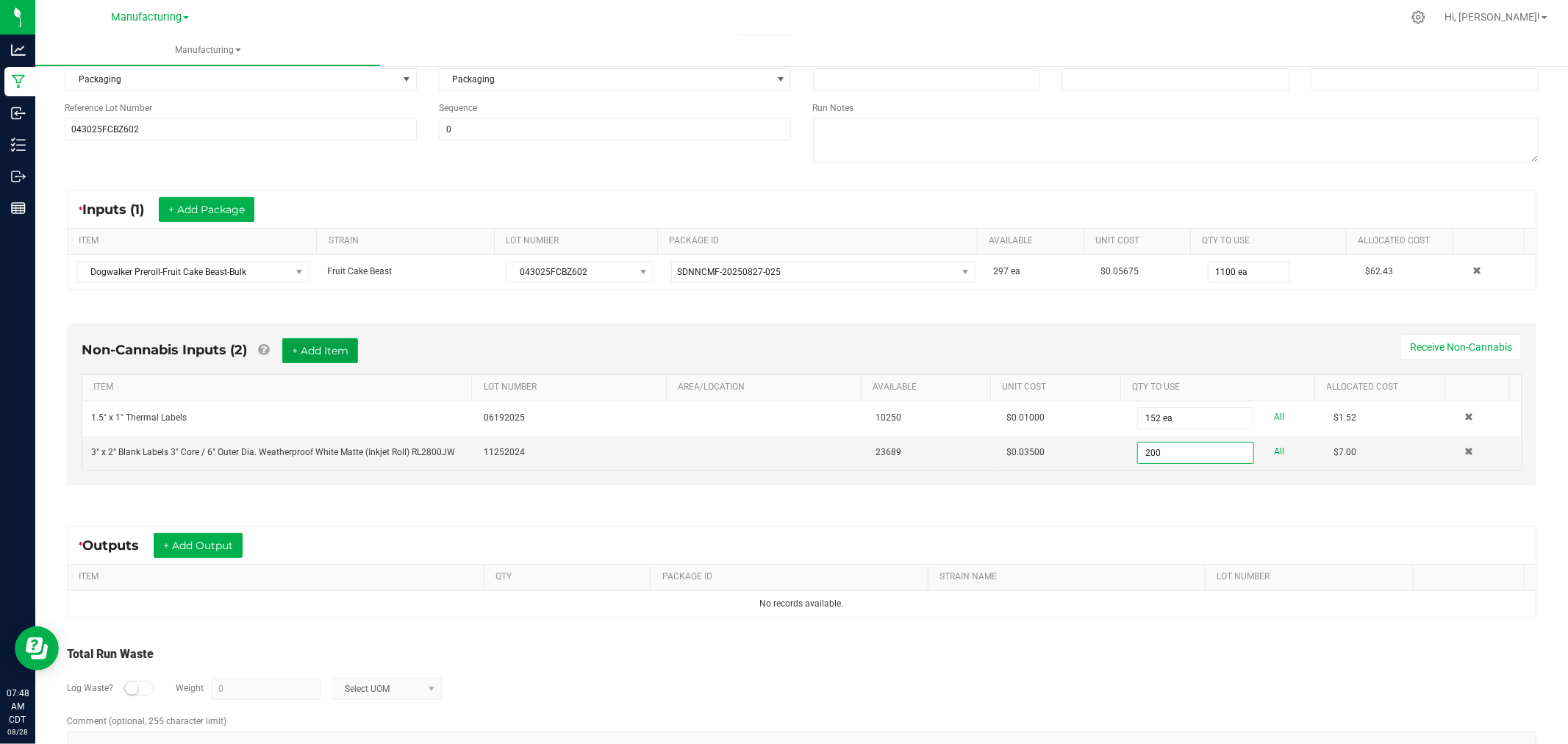
type input "200 ea"
click at [341, 356] on button "+ Add Item" at bounding box center [320, 351] width 76 height 25
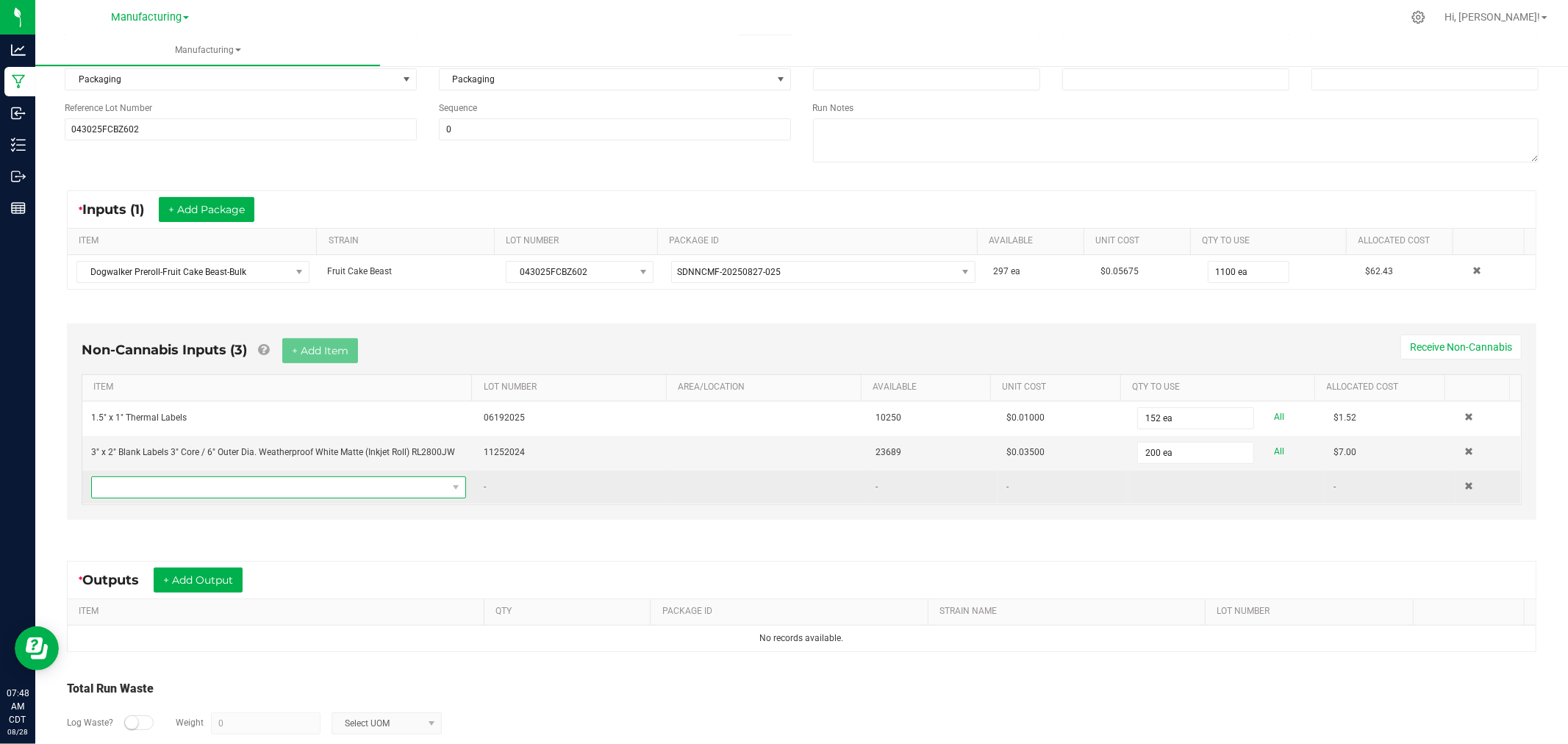
click at [362, 488] on span "NO DATA FOUND" at bounding box center [269, 488] width 355 height 21
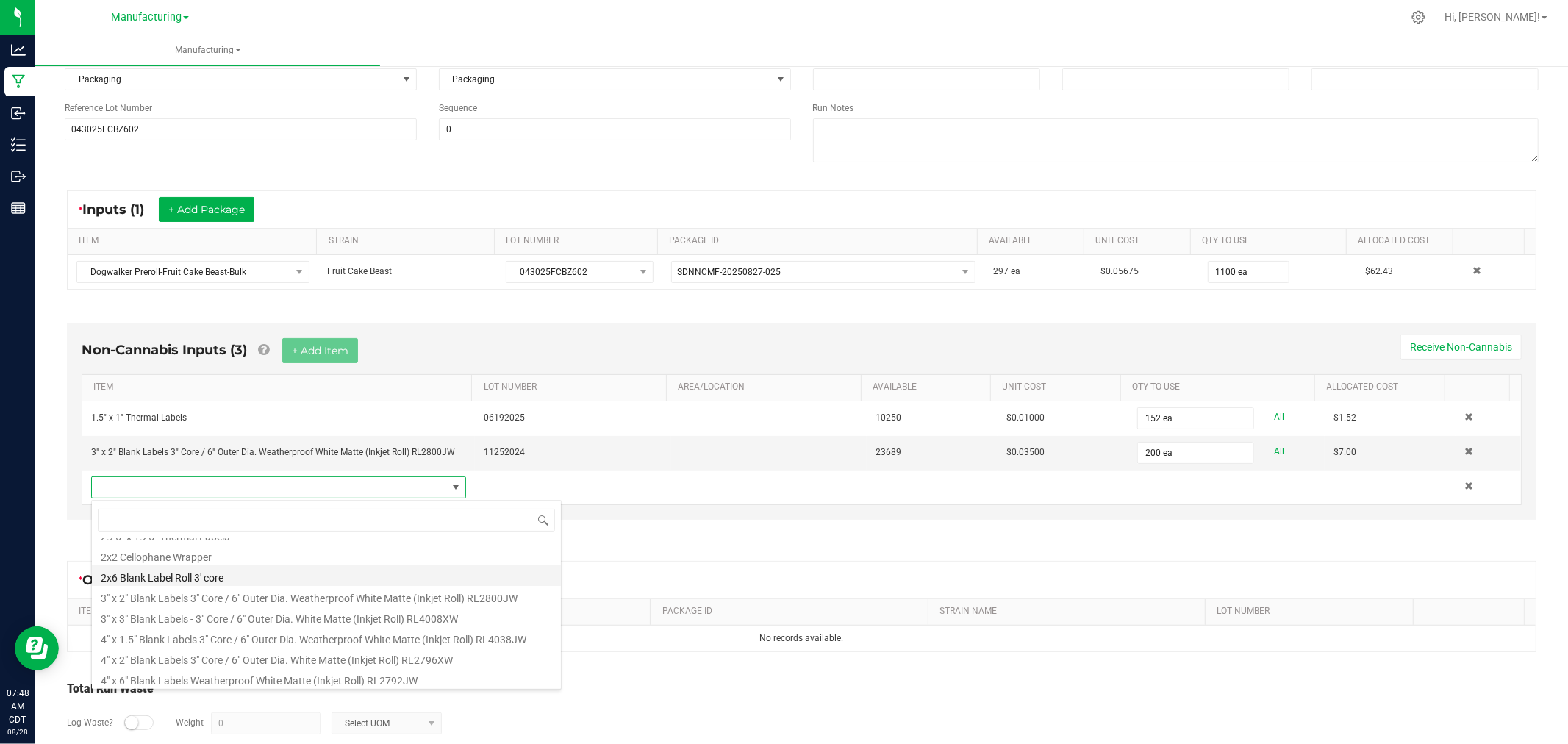
scroll to position [245, 0]
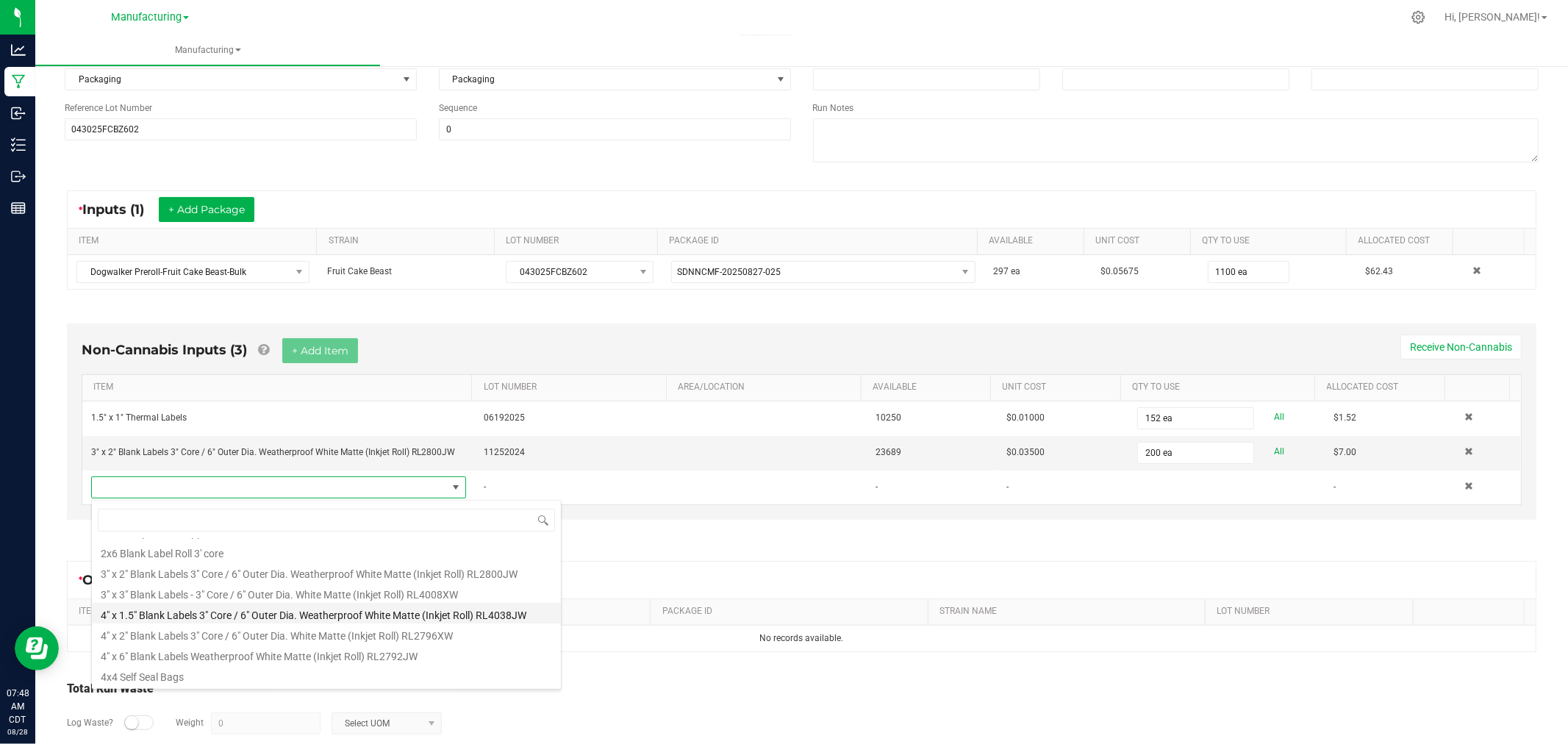
click at [270, 615] on li "4" x 1.5" Blank Labels 3" Core / 6" Outer Dia. Weatherproof White Matte (Inkjet…" at bounding box center [326, 613] width 469 height 21
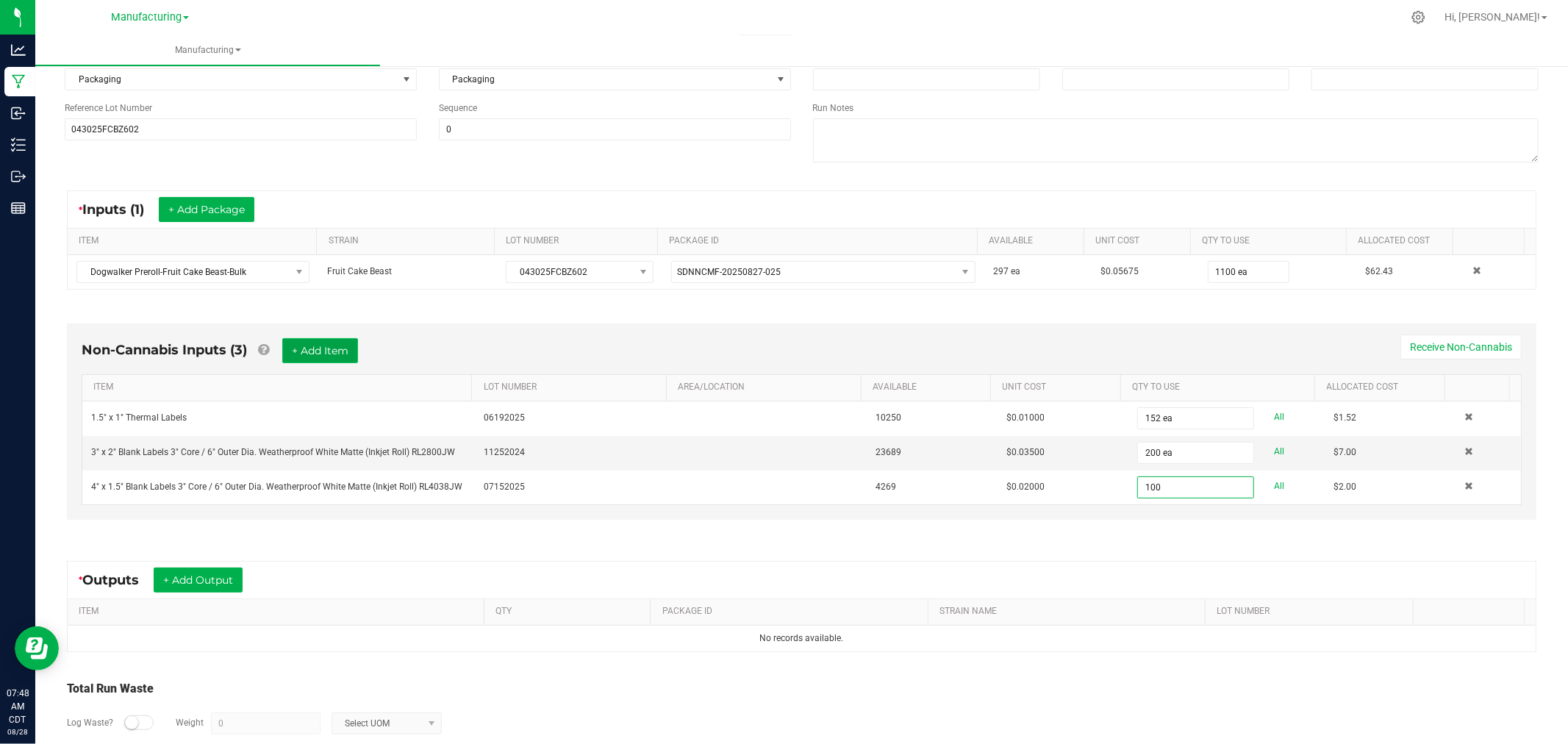
type input "100 ea"
click at [331, 350] on button "+ Add Item" at bounding box center [320, 351] width 76 height 25
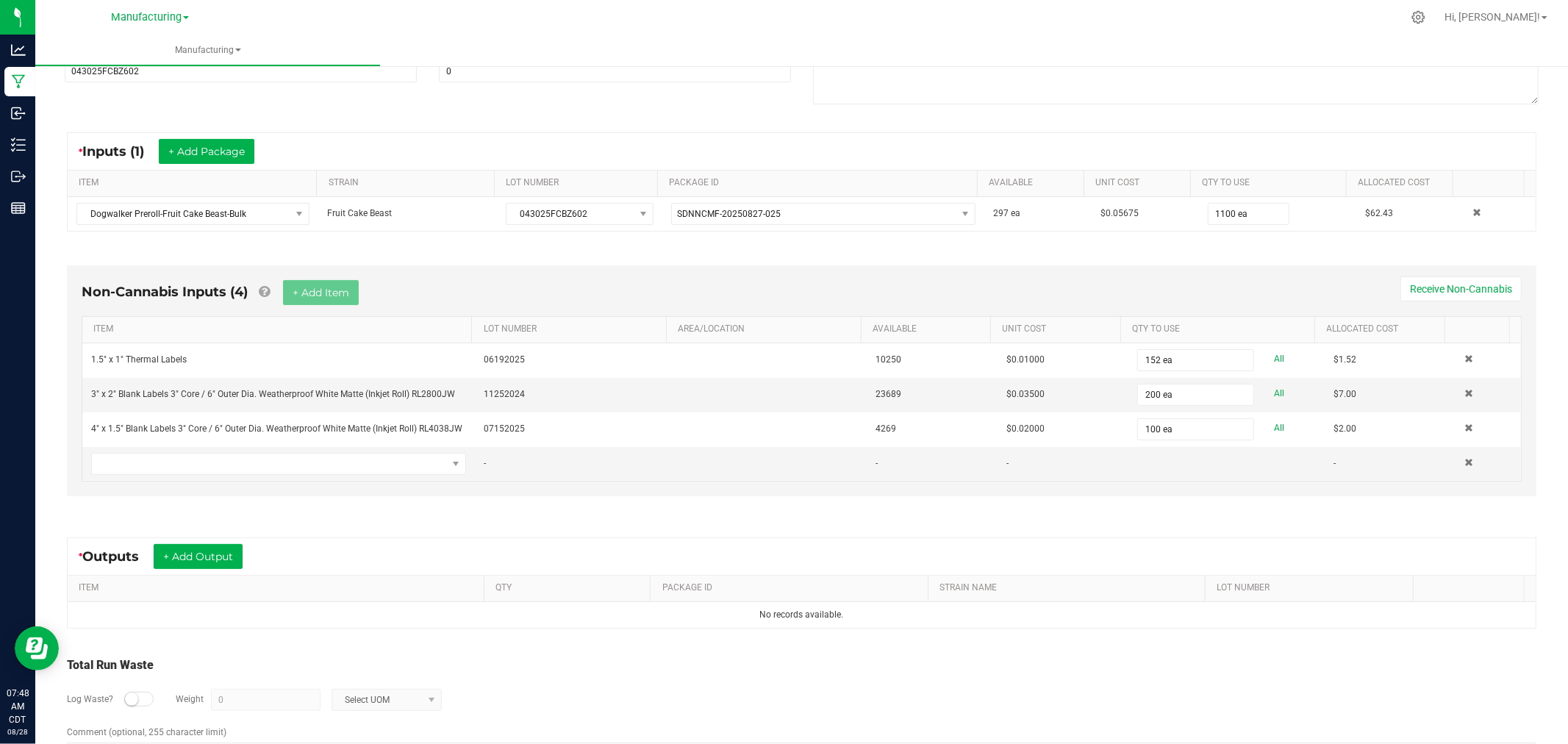
scroll to position [266, 0]
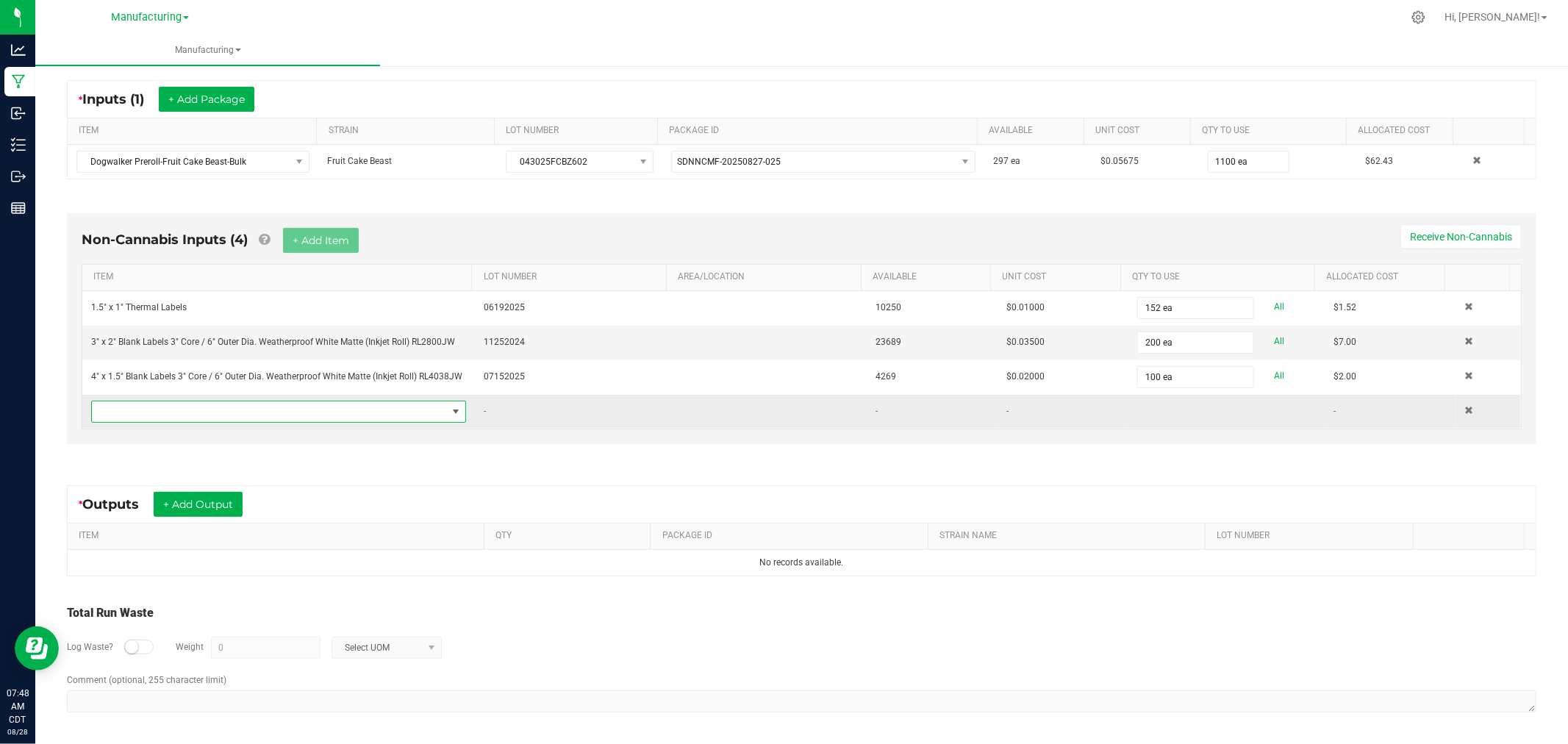
click at [356, 405] on span "NO DATA FOUND" at bounding box center [269, 411] width 355 height 21
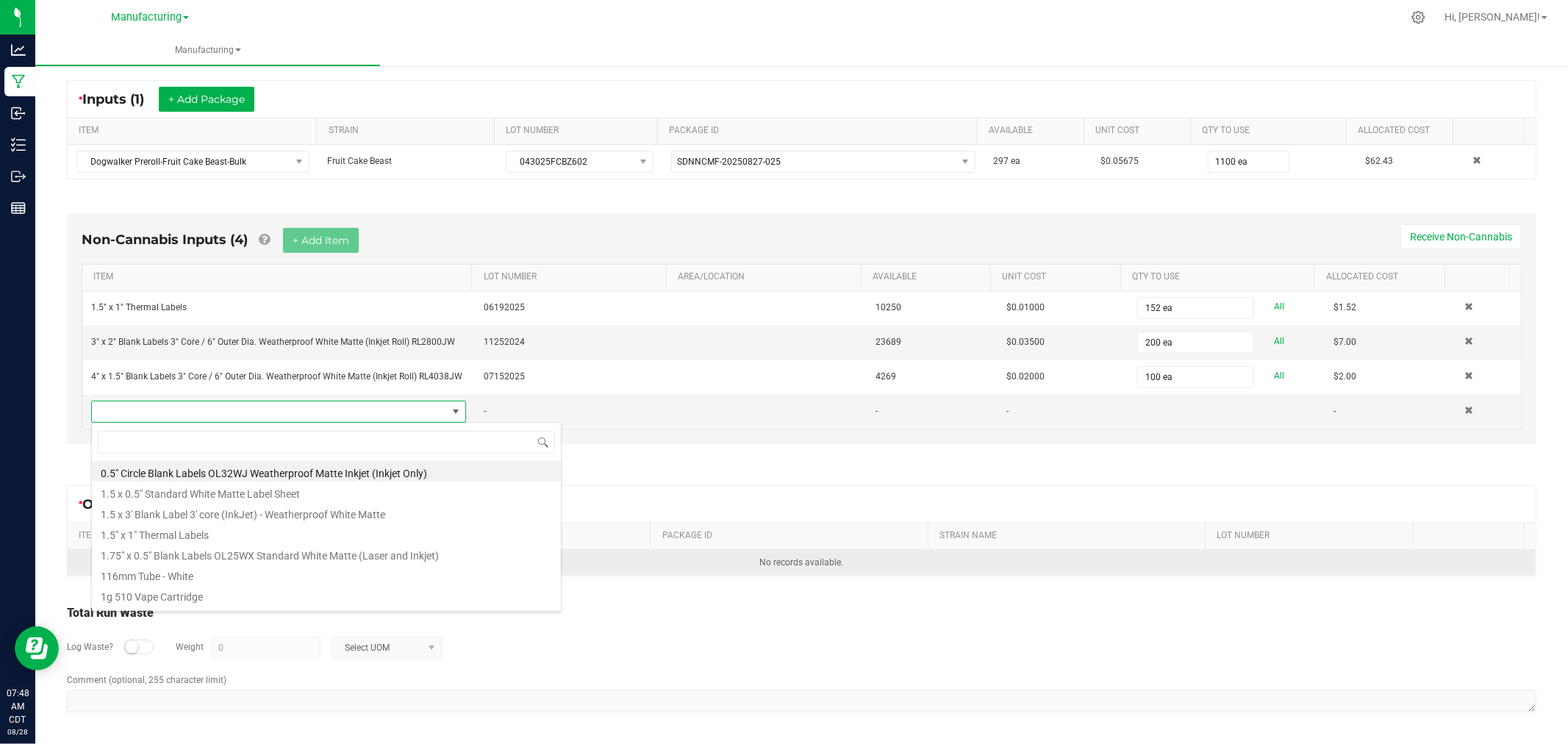
scroll to position [22, 367]
type input "hinged"
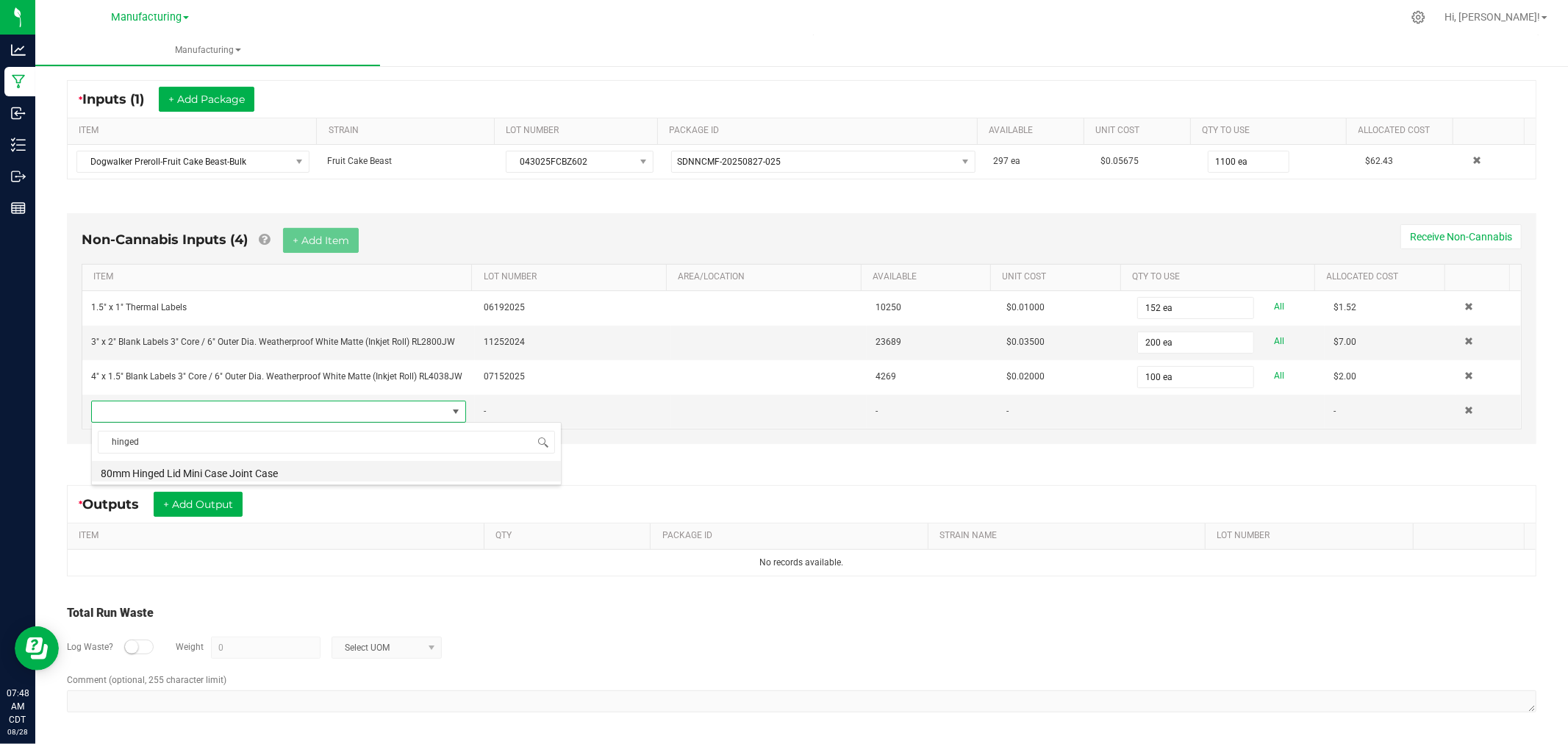
click at [273, 469] on li "80mm Hinged Lid Mini Case Joint Case" at bounding box center [326, 471] width 469 height 21
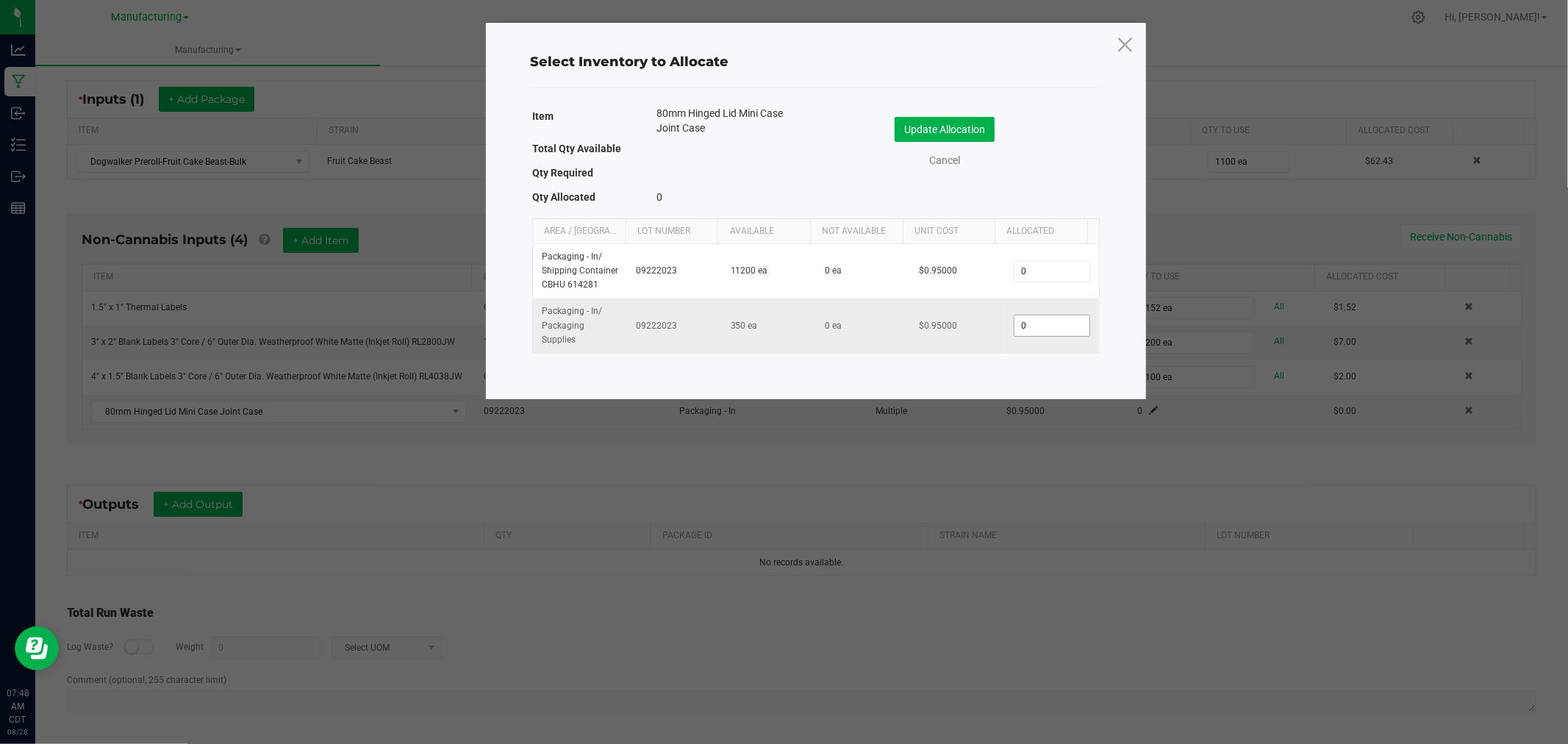
click at [1031, 324] on input "0" at bounding box center [1052, 325] width 75 height 21
type input "100"
click at [978, 126] on button "Update Allocation" at bounding box center [943, 129] width 100 height 25
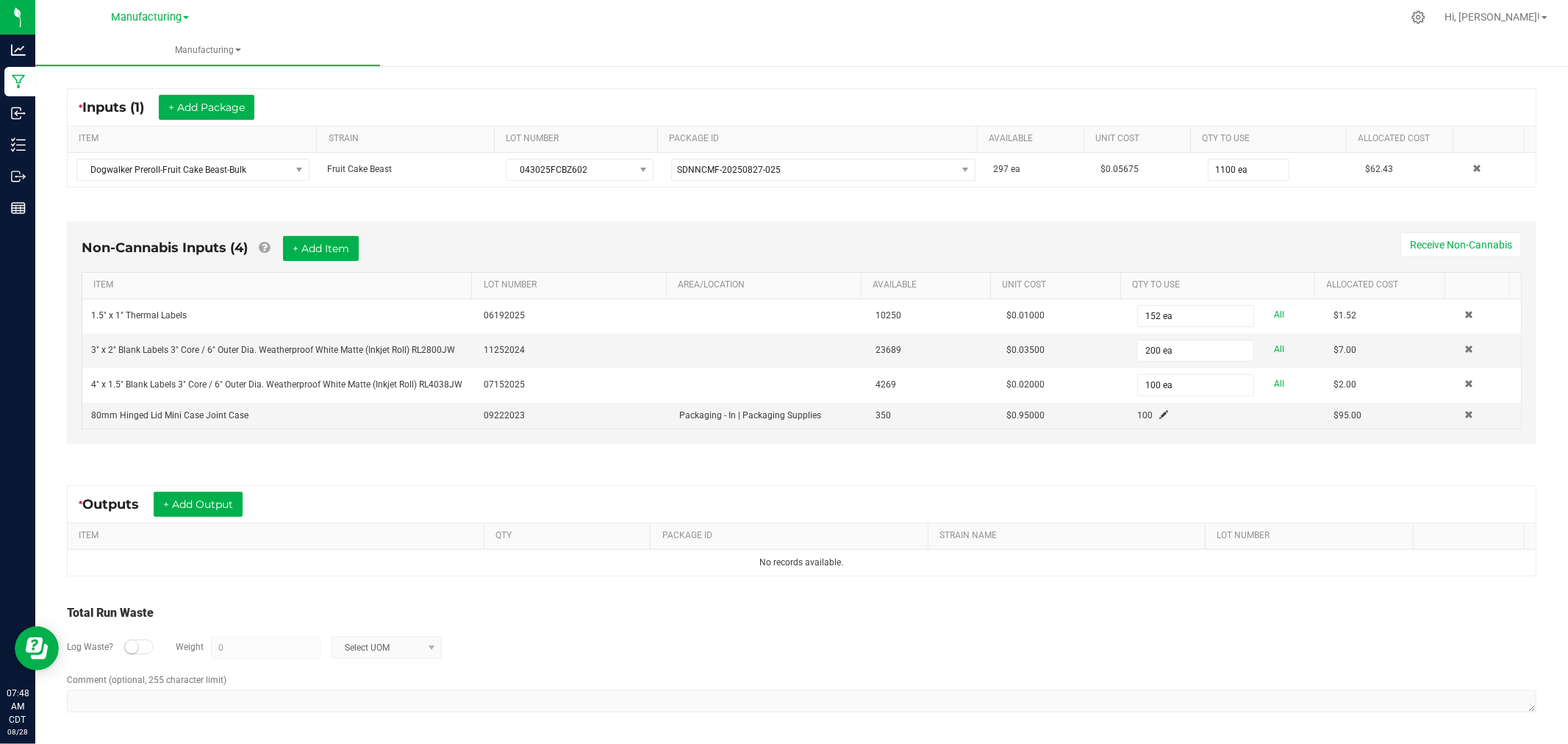
scroll to position [258, 0]
click at [323, 243] on button "+ Add Item" at bounding box center [321, 248] width 76 height 25
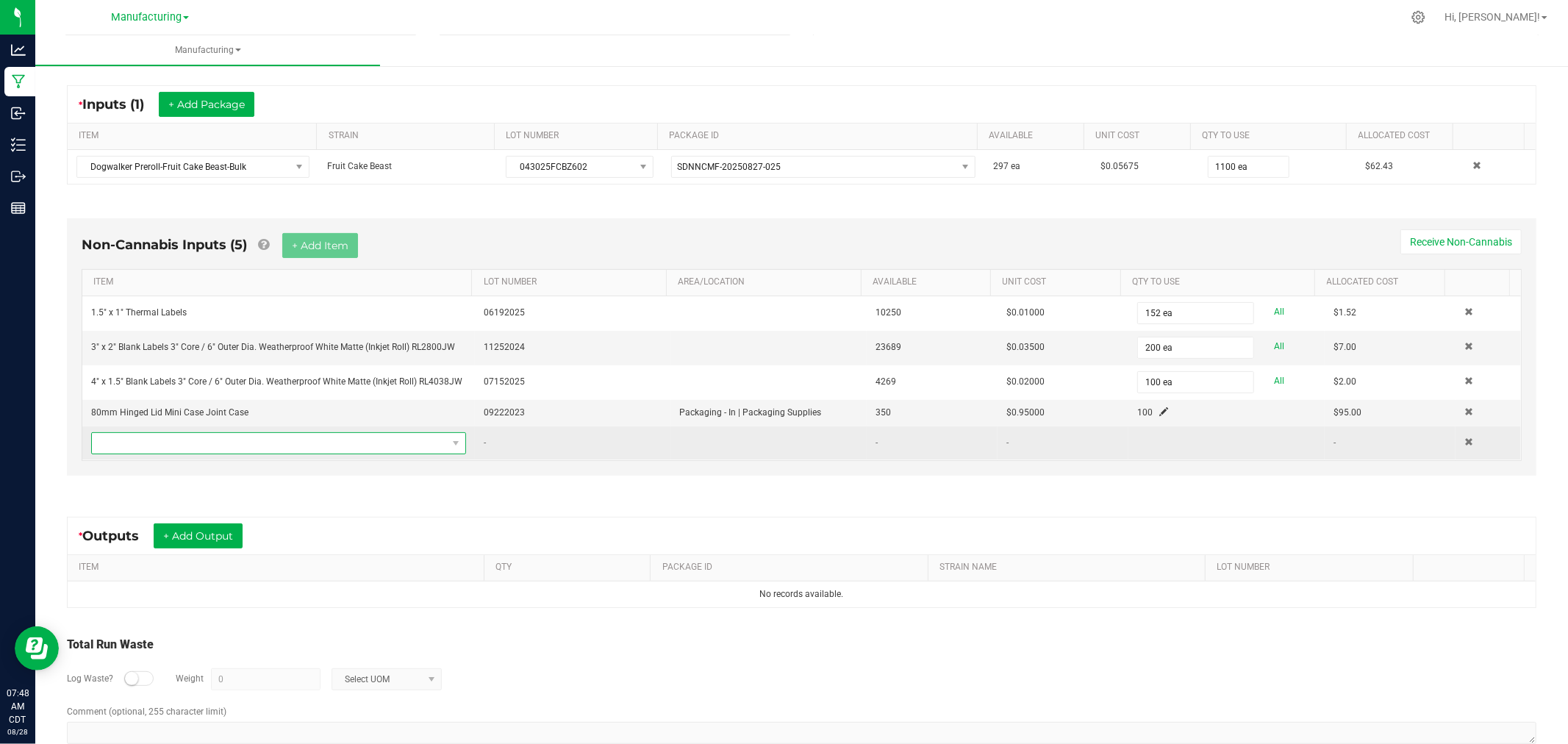
click at [351, 439] on span "NO DATA FOUND" at bounding box center [269, 443] width 355 height 21
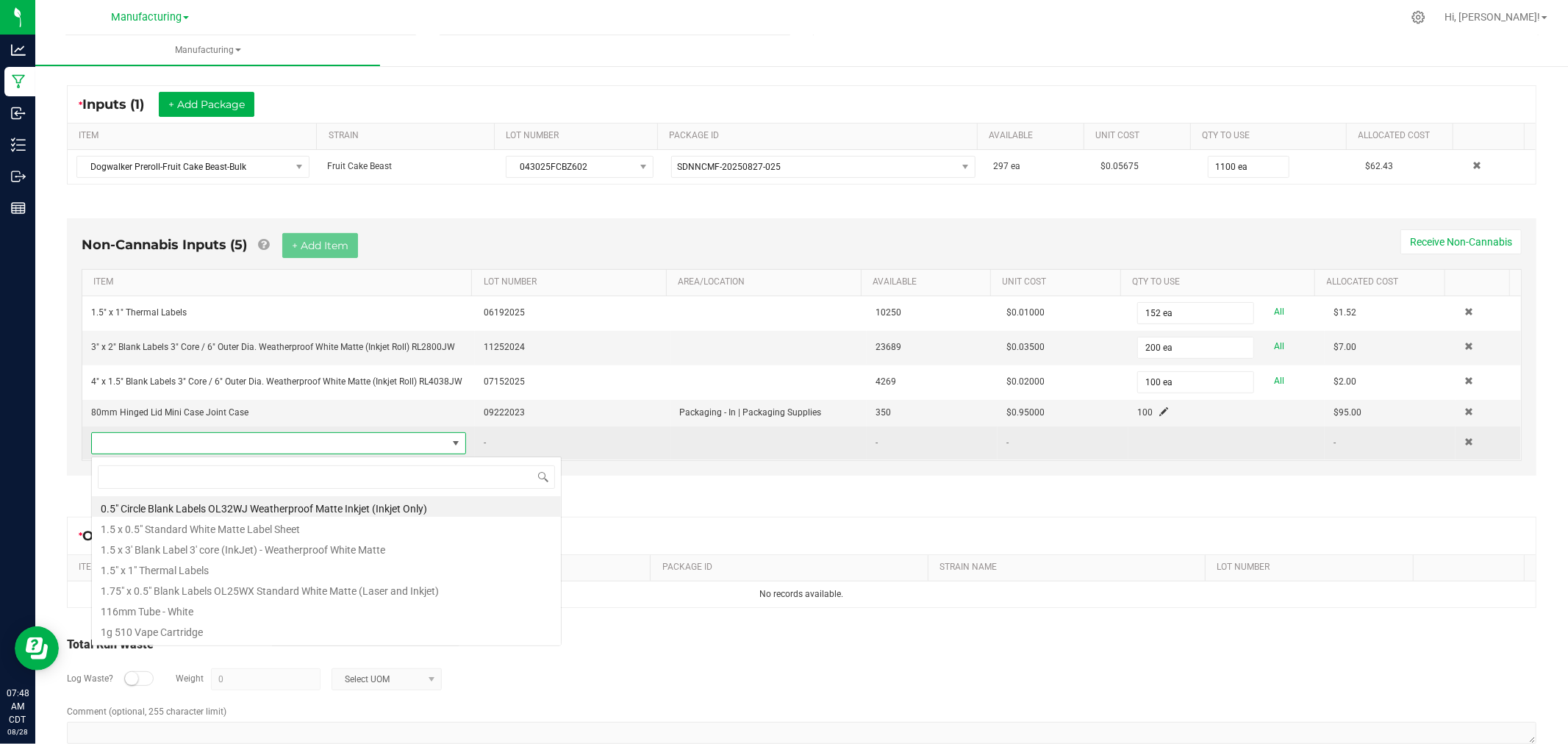
scroll to position [22, 364]
type input "flip"
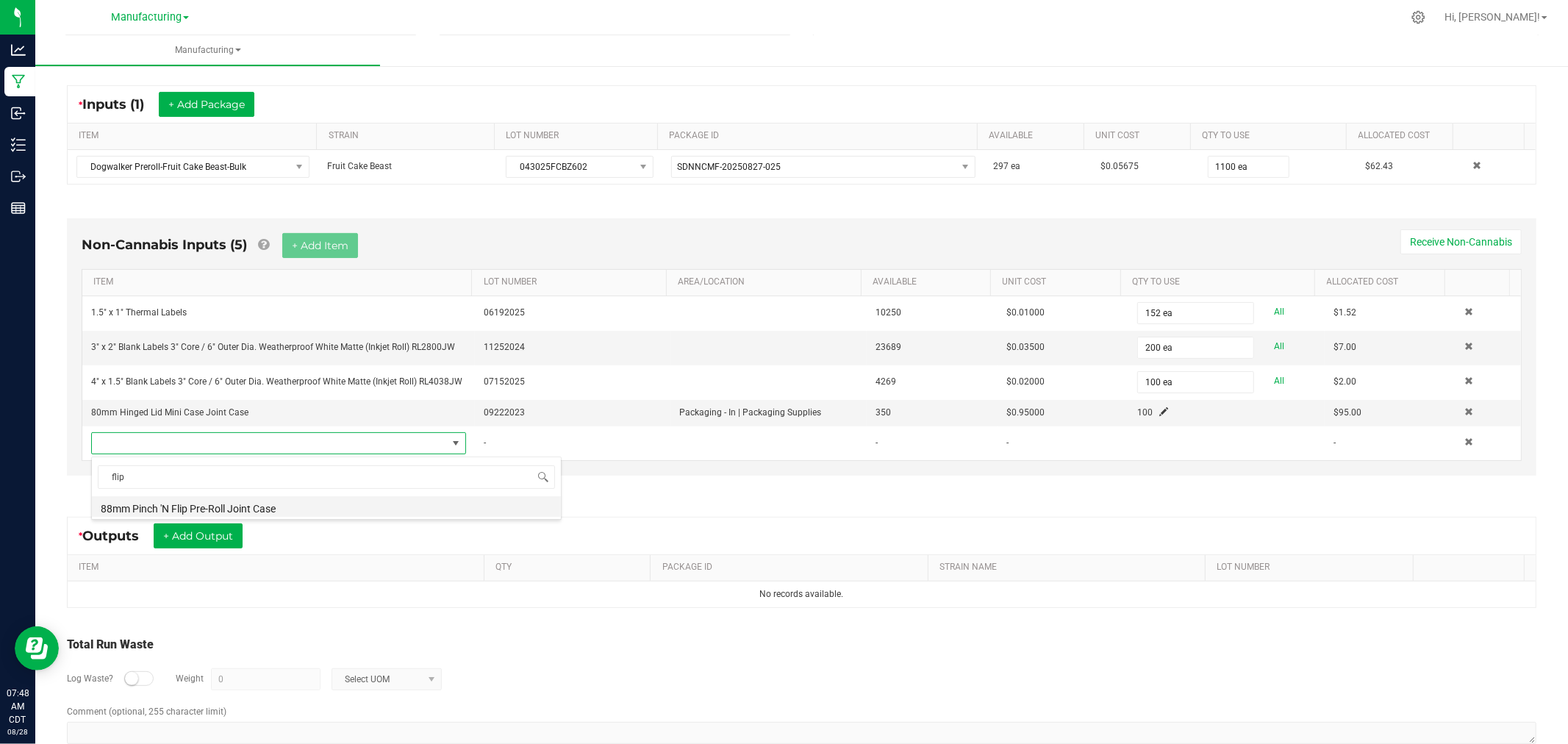
click at [311, 508] on li "88mm Pinch 'N Flip Pre-Roll Joint Case" at bounding box center [326, 506] width 469 height 21
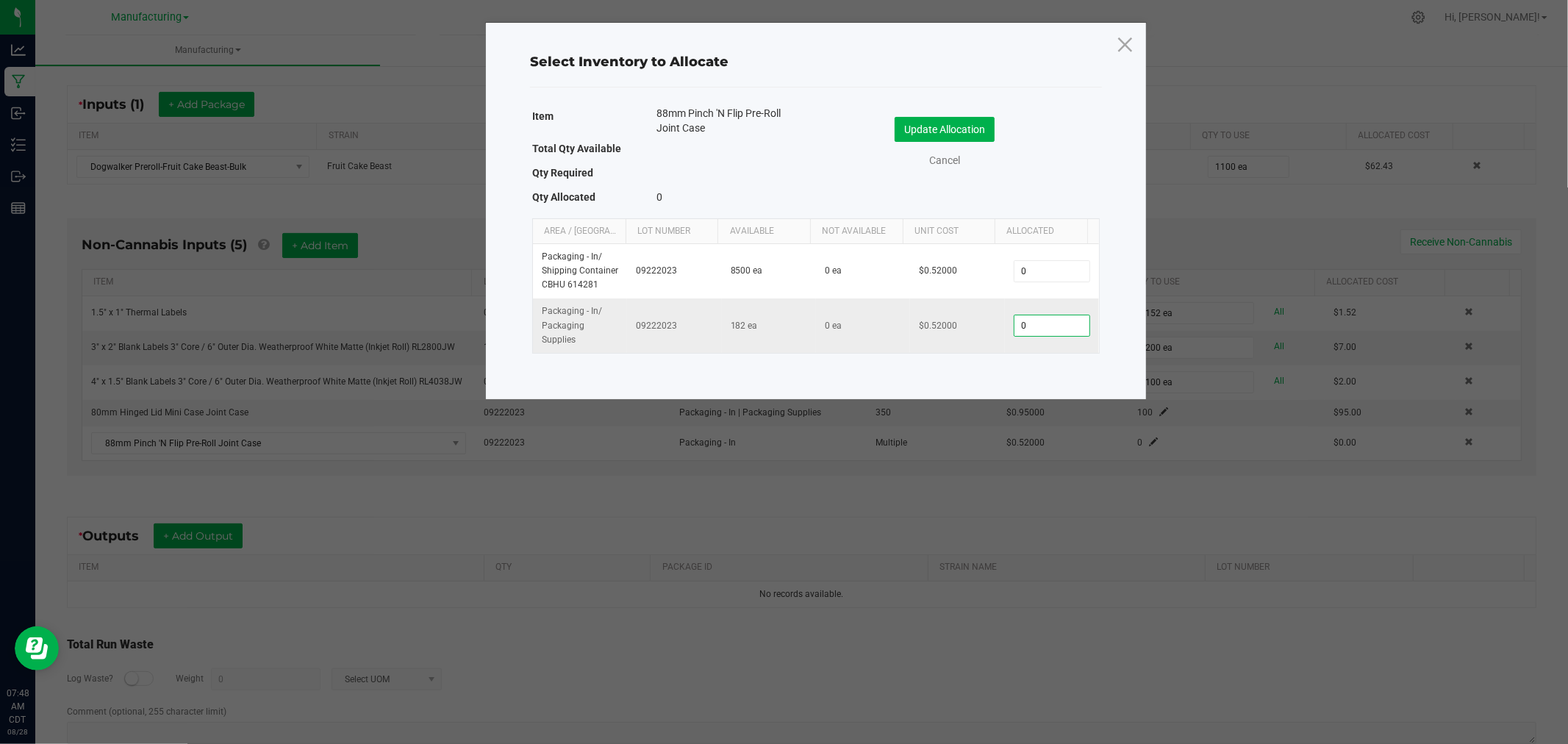
click at [1038, 331] on input "0" at bounding box center [1052, 325] width 75 height 21
type input "50"
click at [971, 125] on button "Update Allocation" at bounding box center [943, 129] width 100 height 25
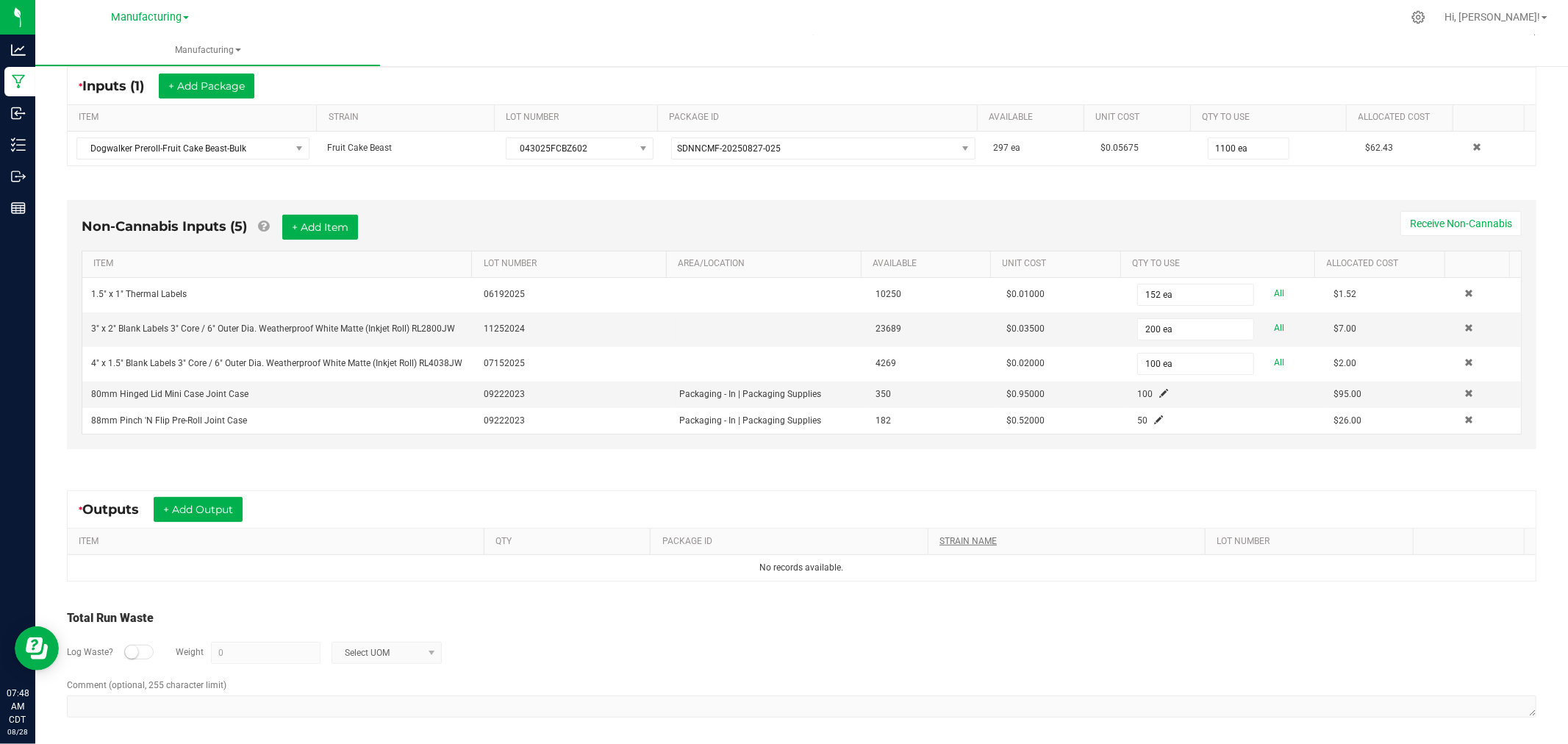
scroll to position [284, 0]
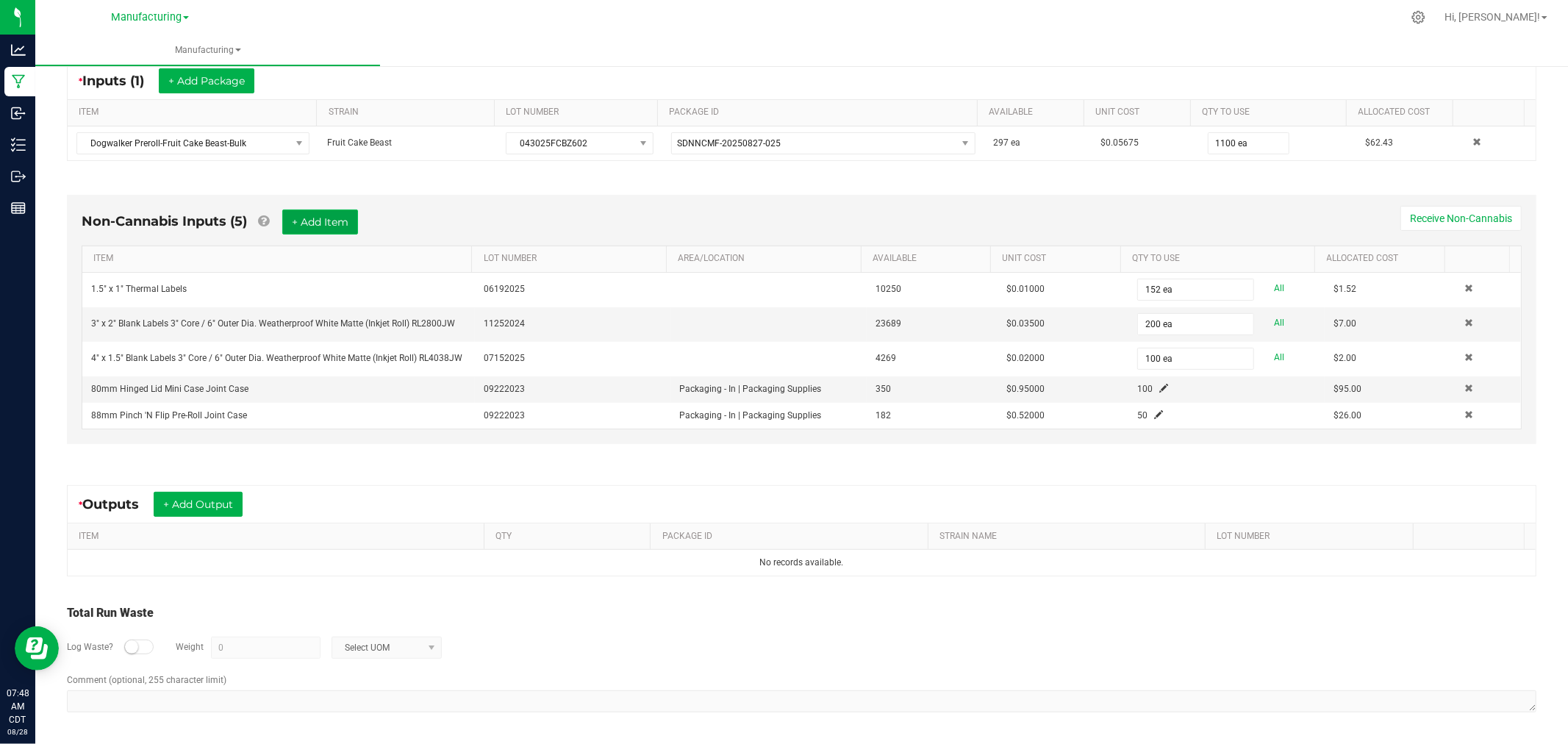
click at [324, 214] on button "+ Add Item" at bounding box center [320, 222] width 76 height 25
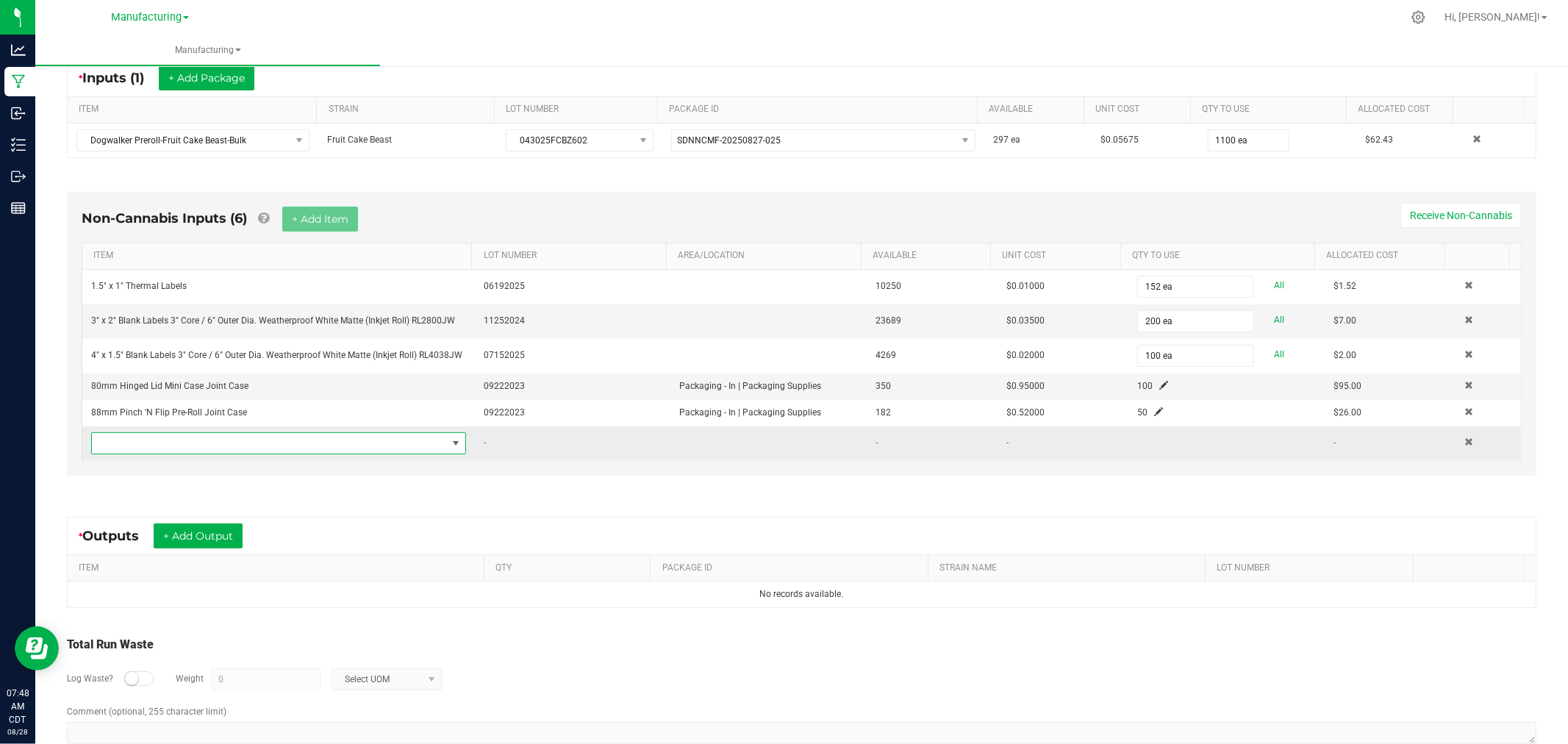
click at [310, 449] on span "NO DATA FOUND" at bounding box center [269, 443] width 355 height 21
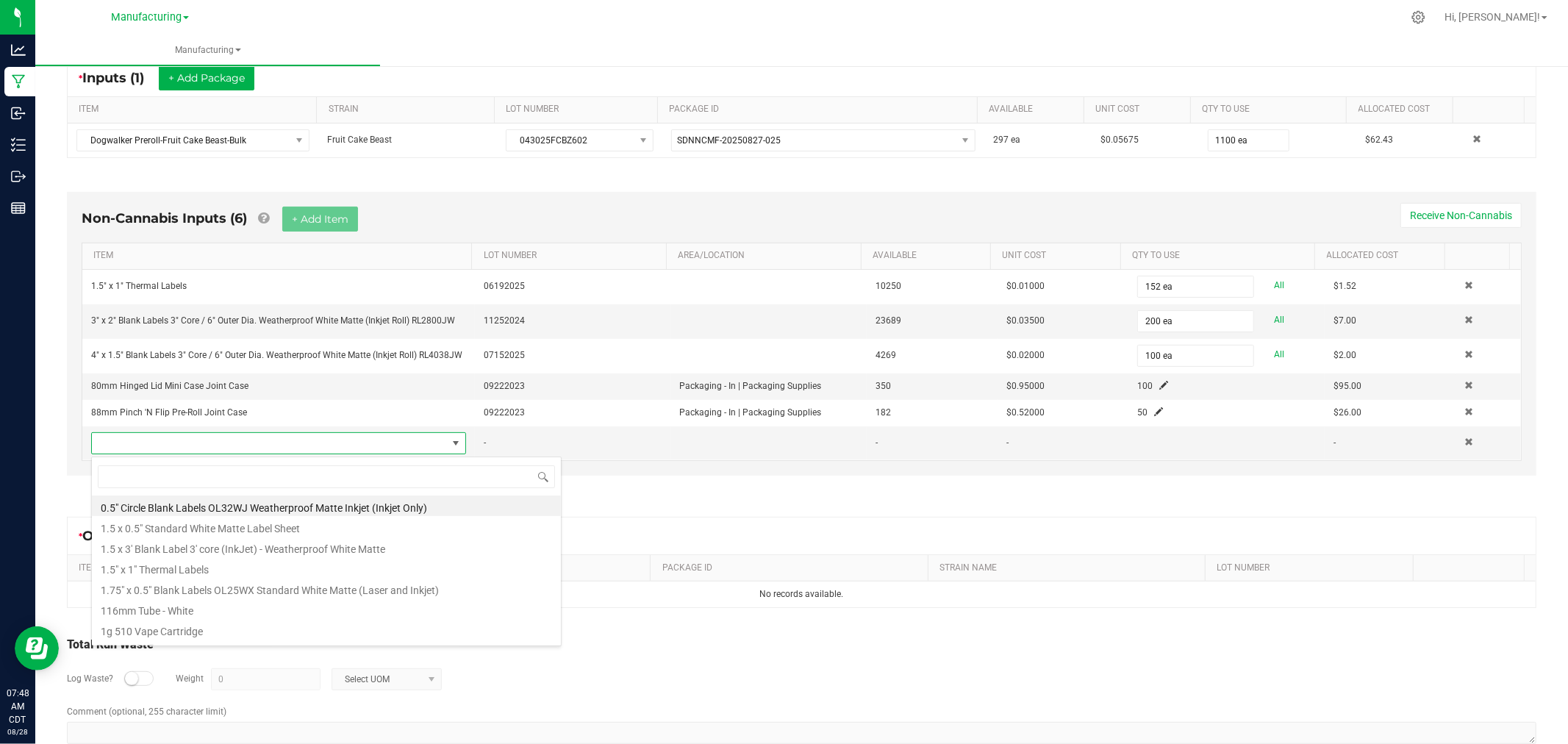
scroll to position [22, 364]
type input "shrink"
click at [380, 571] on li "Shrink Bands for All Pre-Roll Packs 76mm x 80mm - Clear Plastic" at bounding box center [326, 568] width 469 height 21
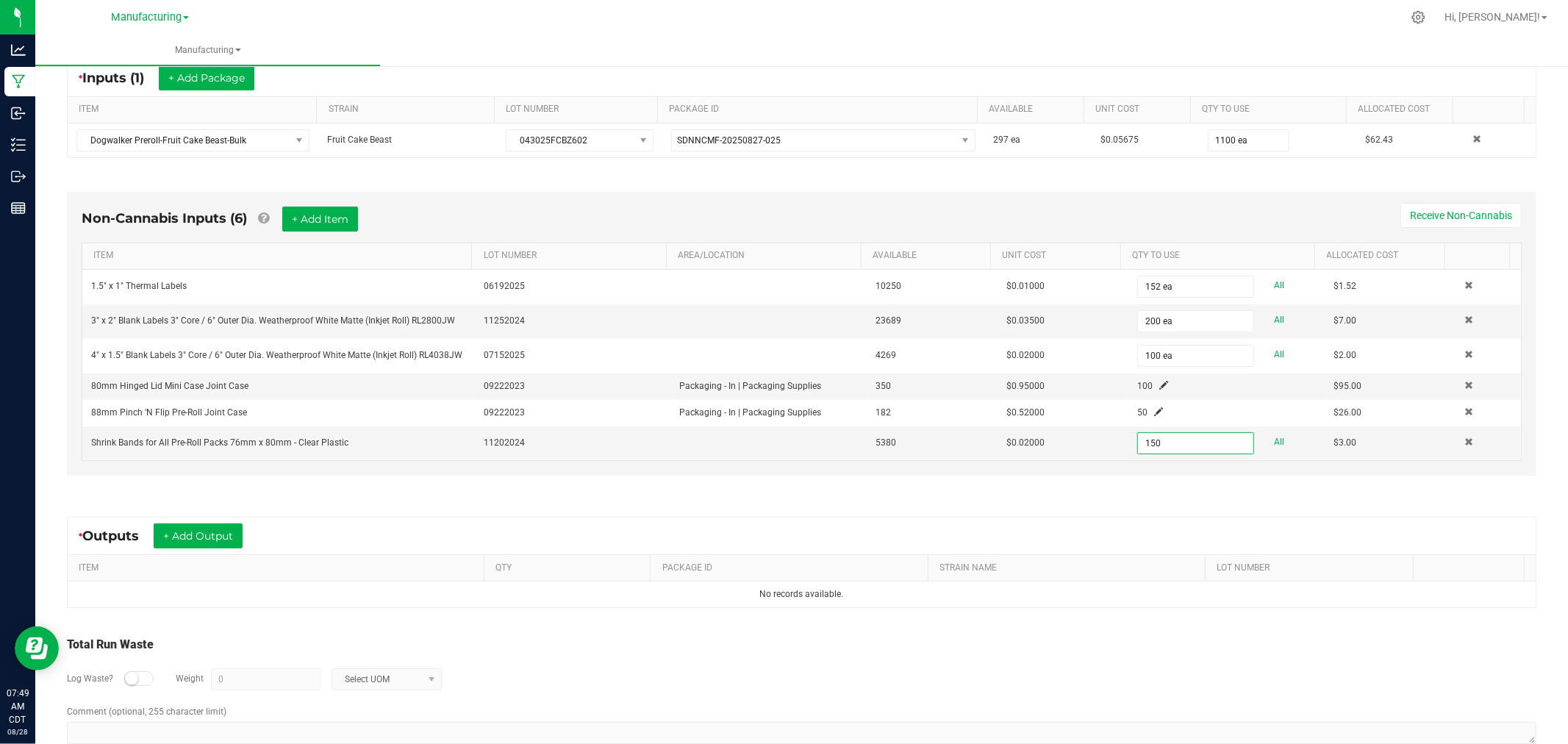
type input "150 ea"
click at [574, 538] on div "* Outputs + Add Output" at bounding box center [802, 535] width 1467 height 36
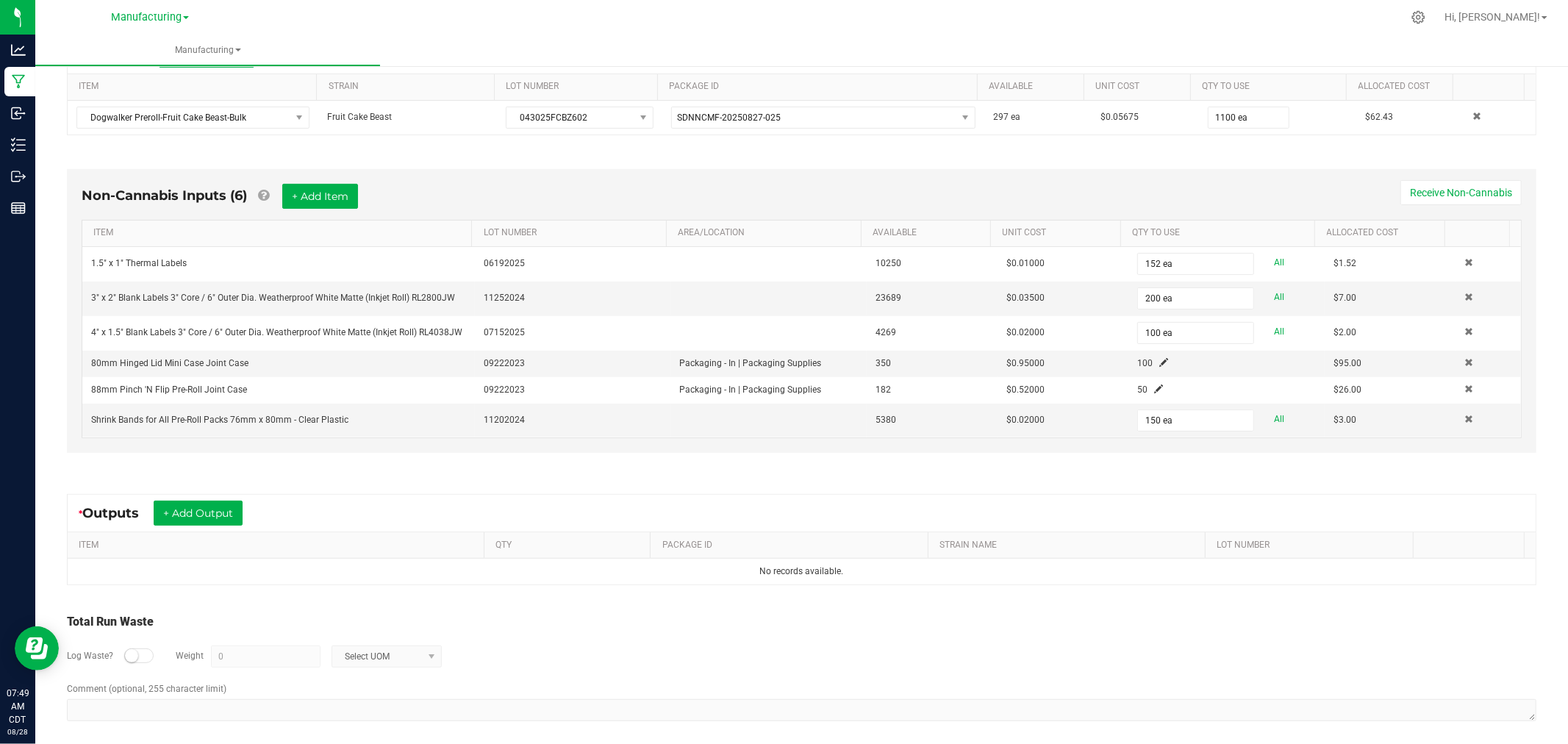
scroll to position [319, 0]
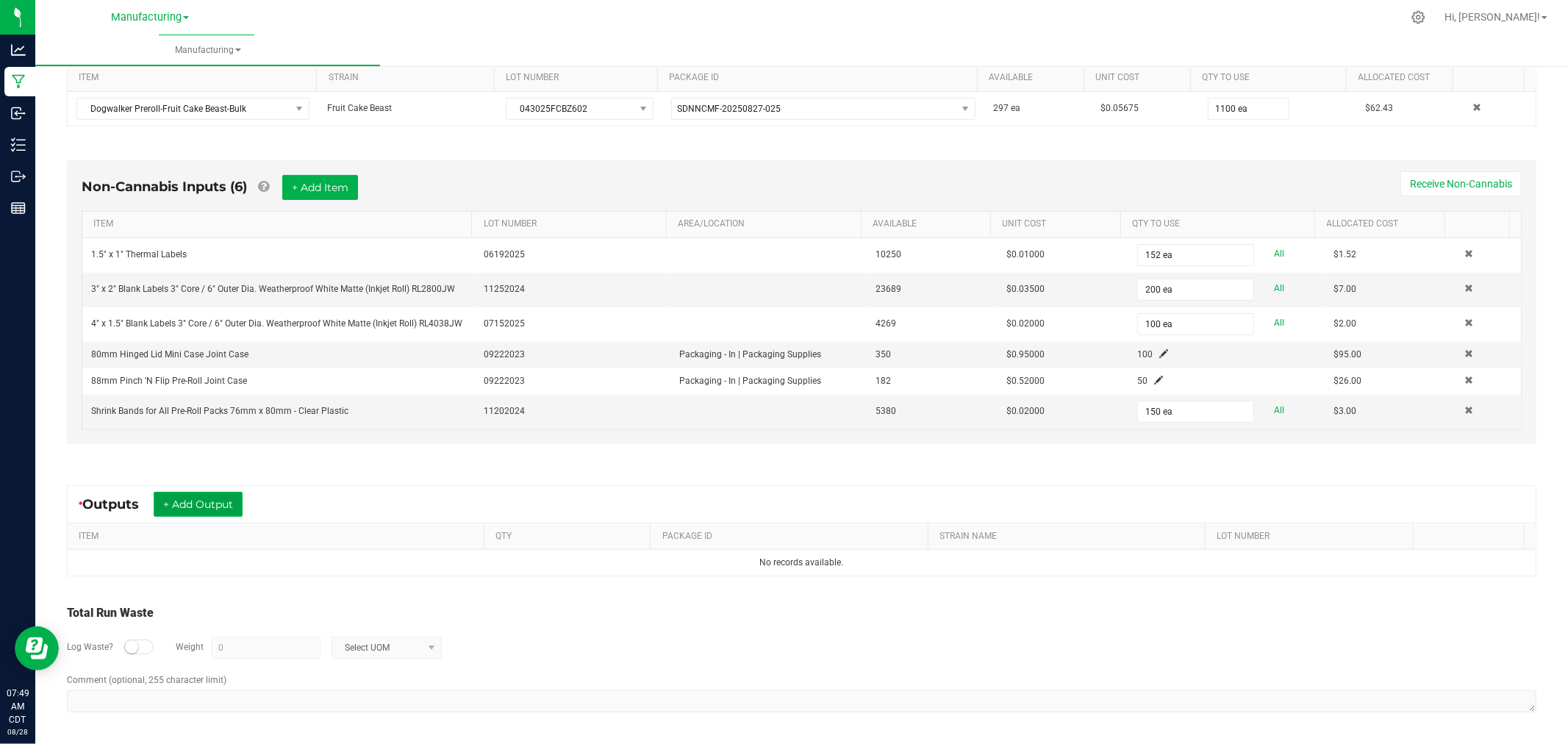
click at [217, 505] on button "+ Add Output" at bounding box center [198, 503] width 89 height 25
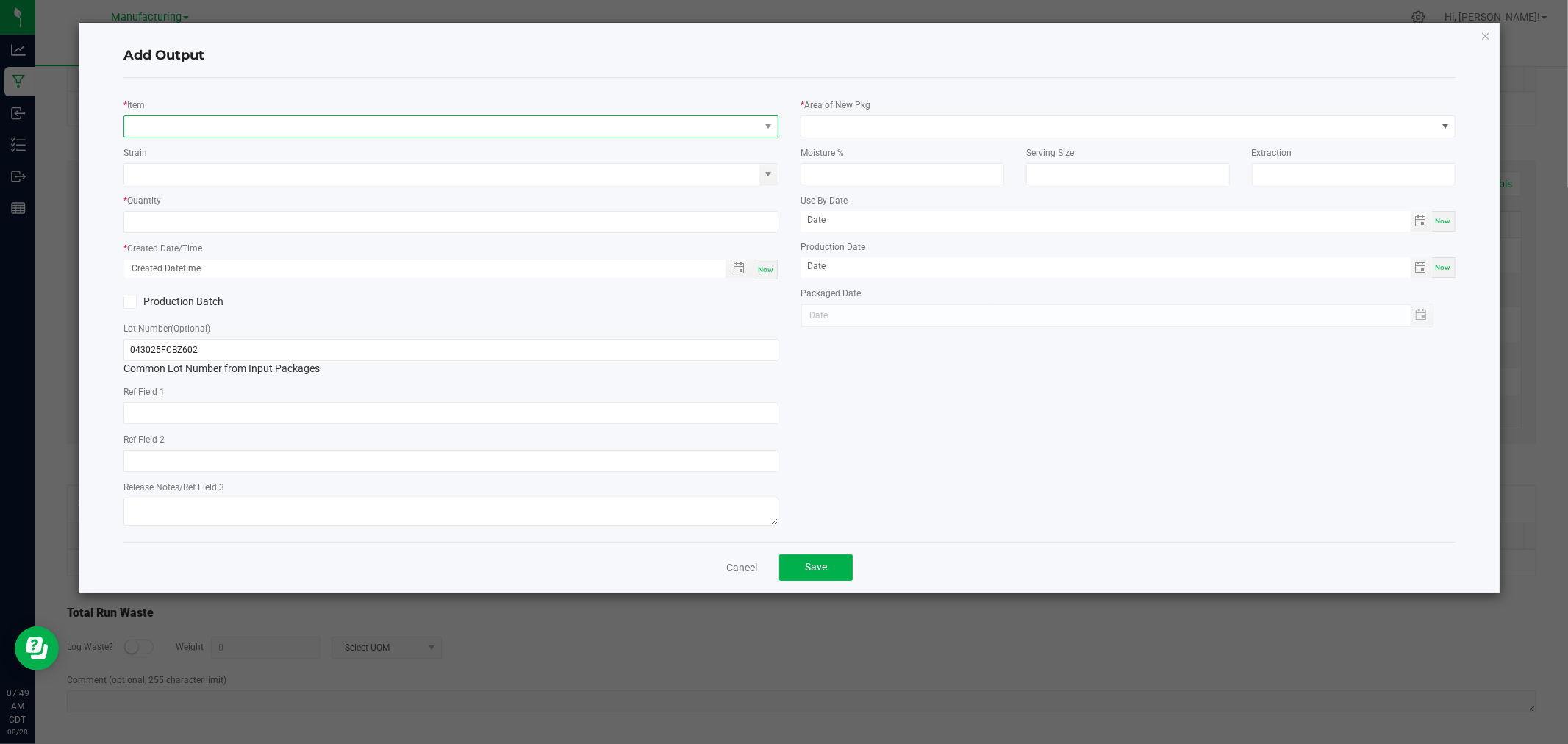
click at [187, 123] on span "NO DATA FOUND" at bounding box center [441, 127] width 635 height 21
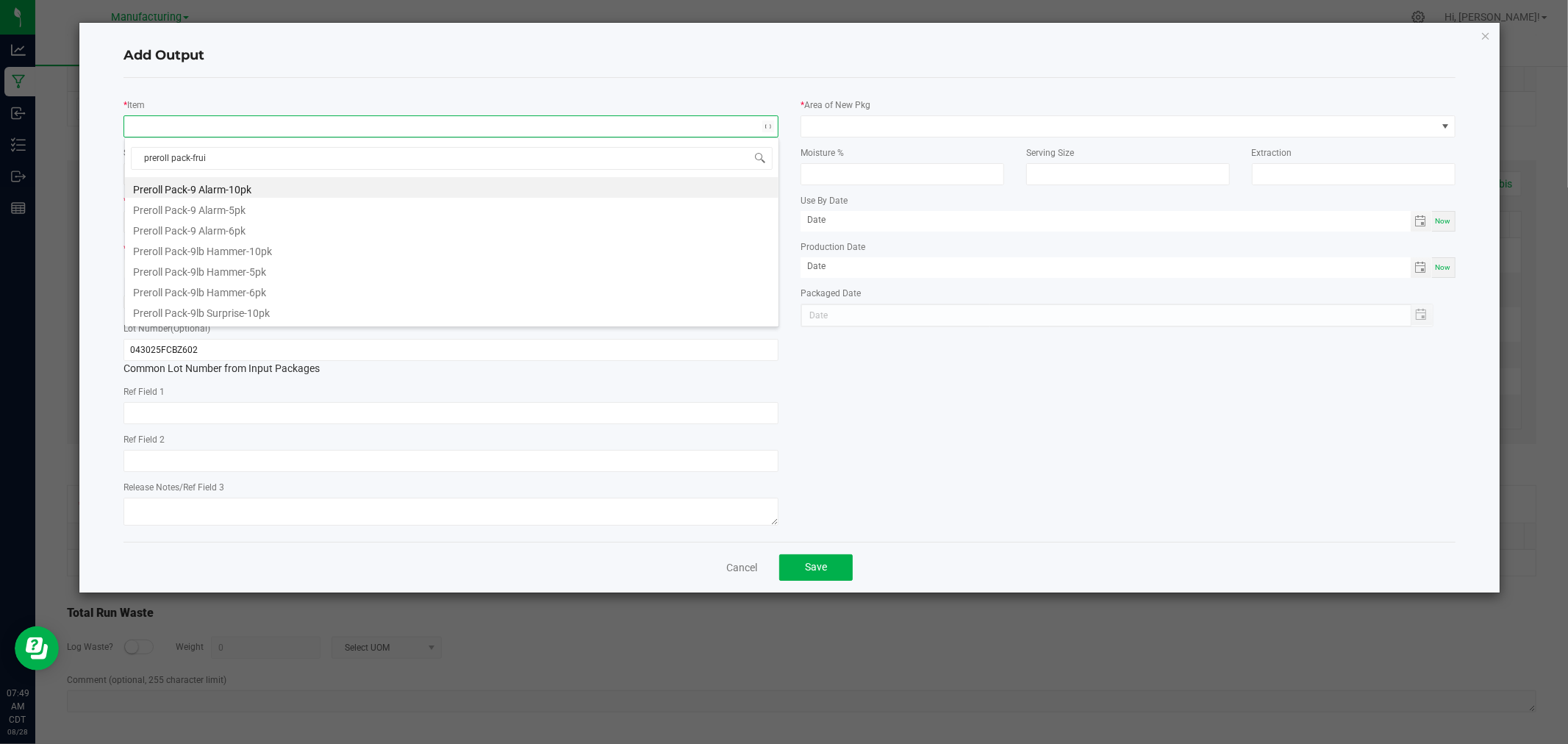
type input "preroll pack-fruit"
click at [241, 185] on li "Preroll Pack-Fruit Cake Beast-10pk" at bounding box center [451, 187] width 653 height 21
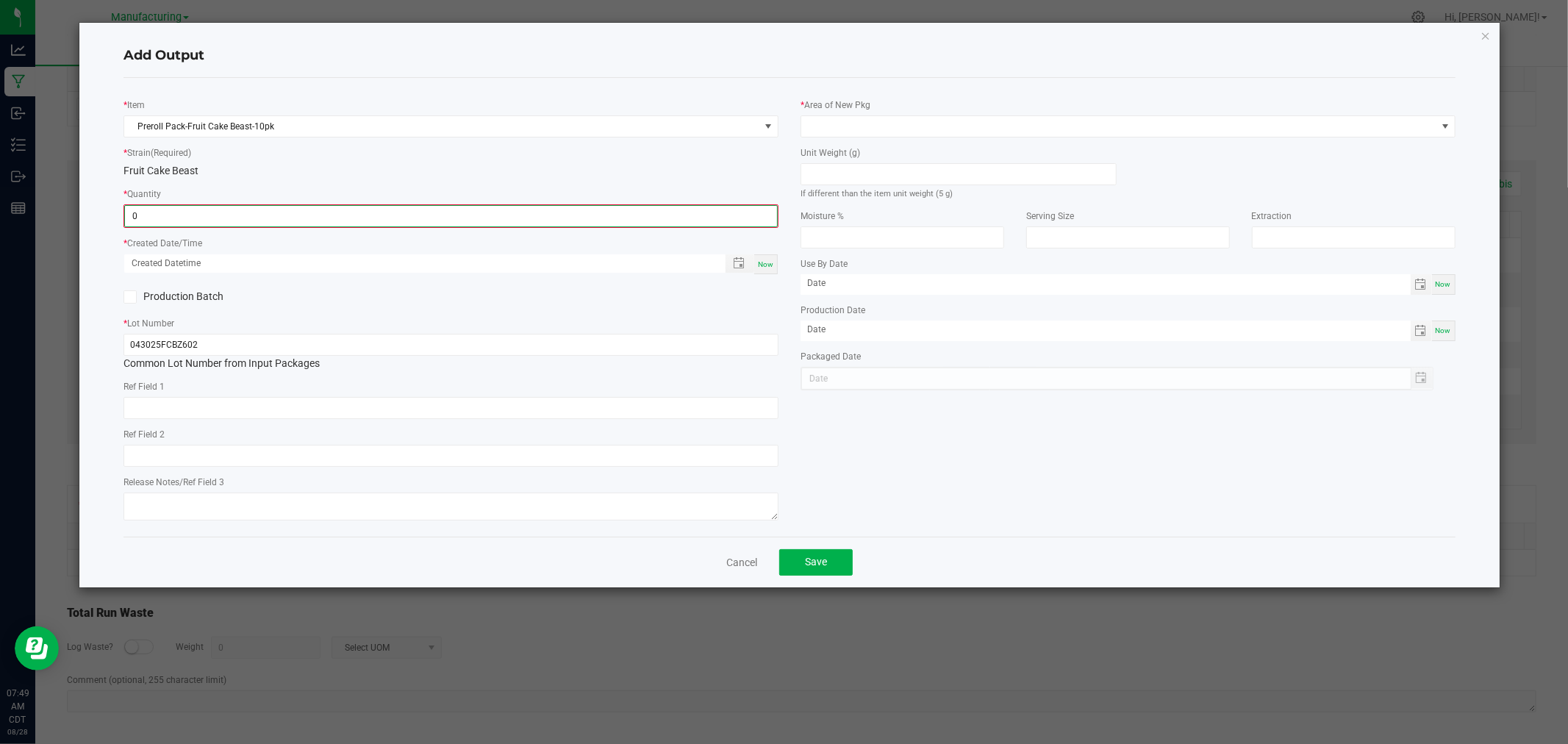
click at [204, 219] on input "0" at bounding box center [450, 216] width 652 height 21
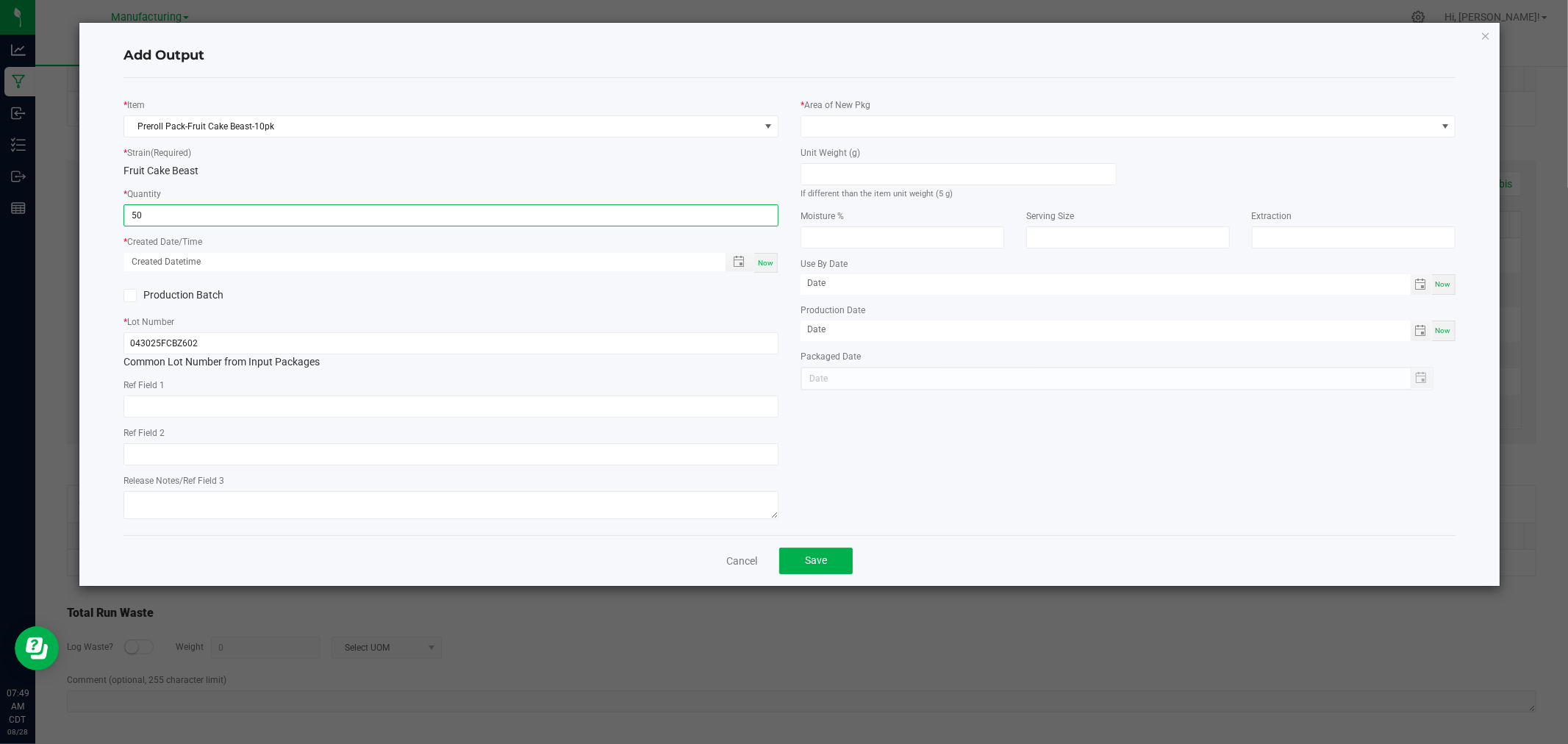
type input "50 ea"
click at [767, 266] on span "Now" at bounding box center [765, 263] width 16 height 8
type input "[DATE] 7:49 AM"
type input "[DATE]"
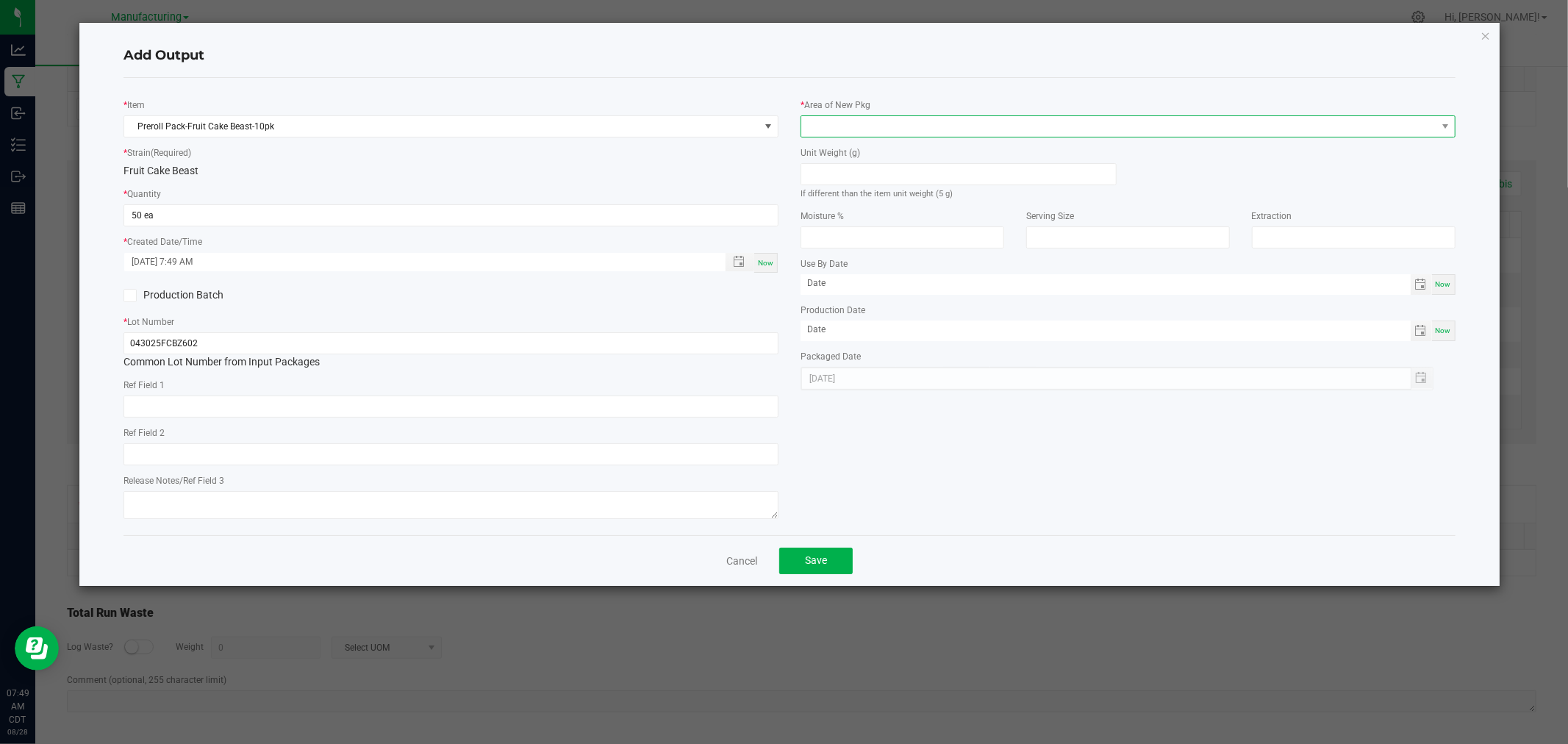
click at [833, 122] on span at bounding box center [1118, 127] width 635 height 21
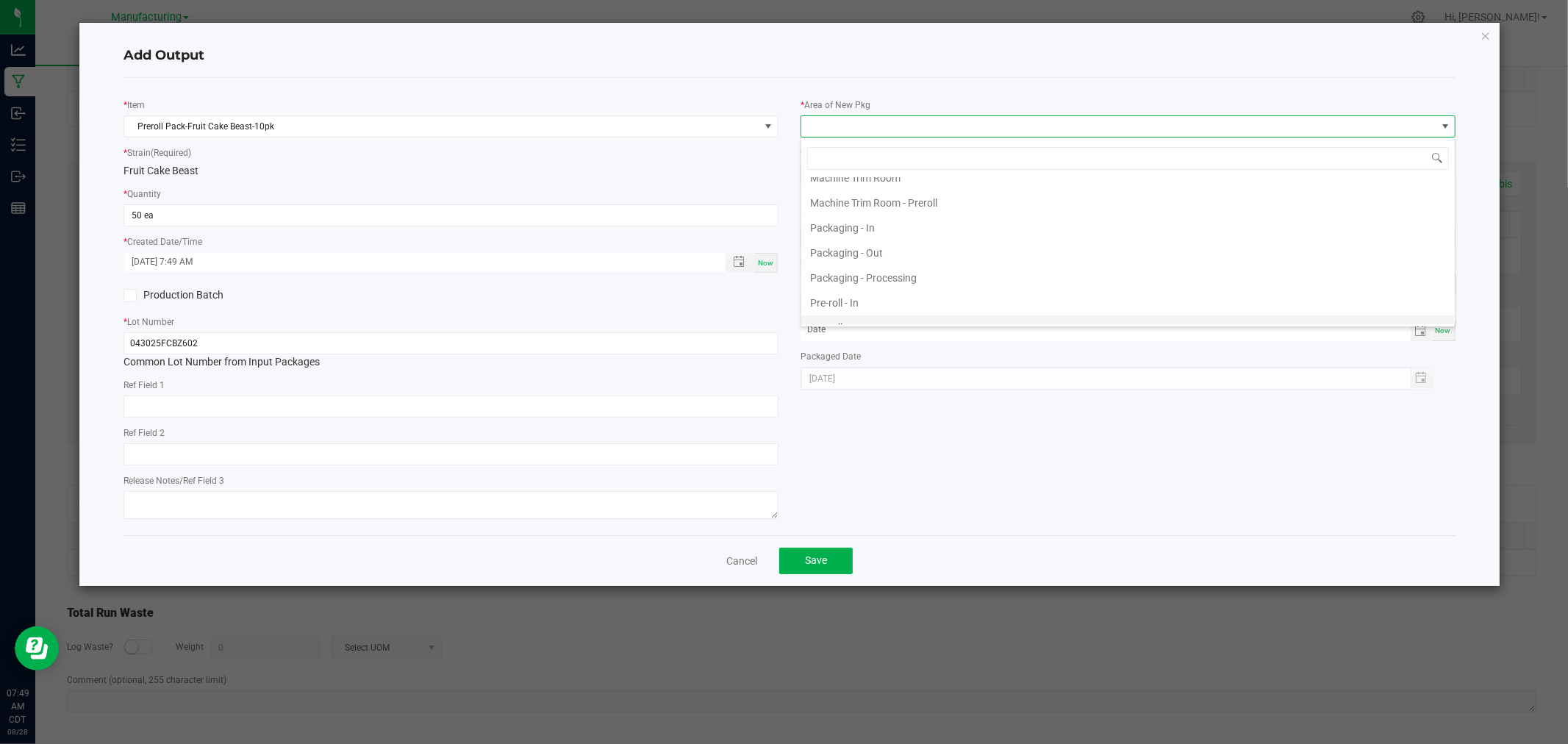
scroll to position [489, 0]
click at [866, 199] on li "Packaging - Processing" at bounding box center [1127, 200] width 653 height 25
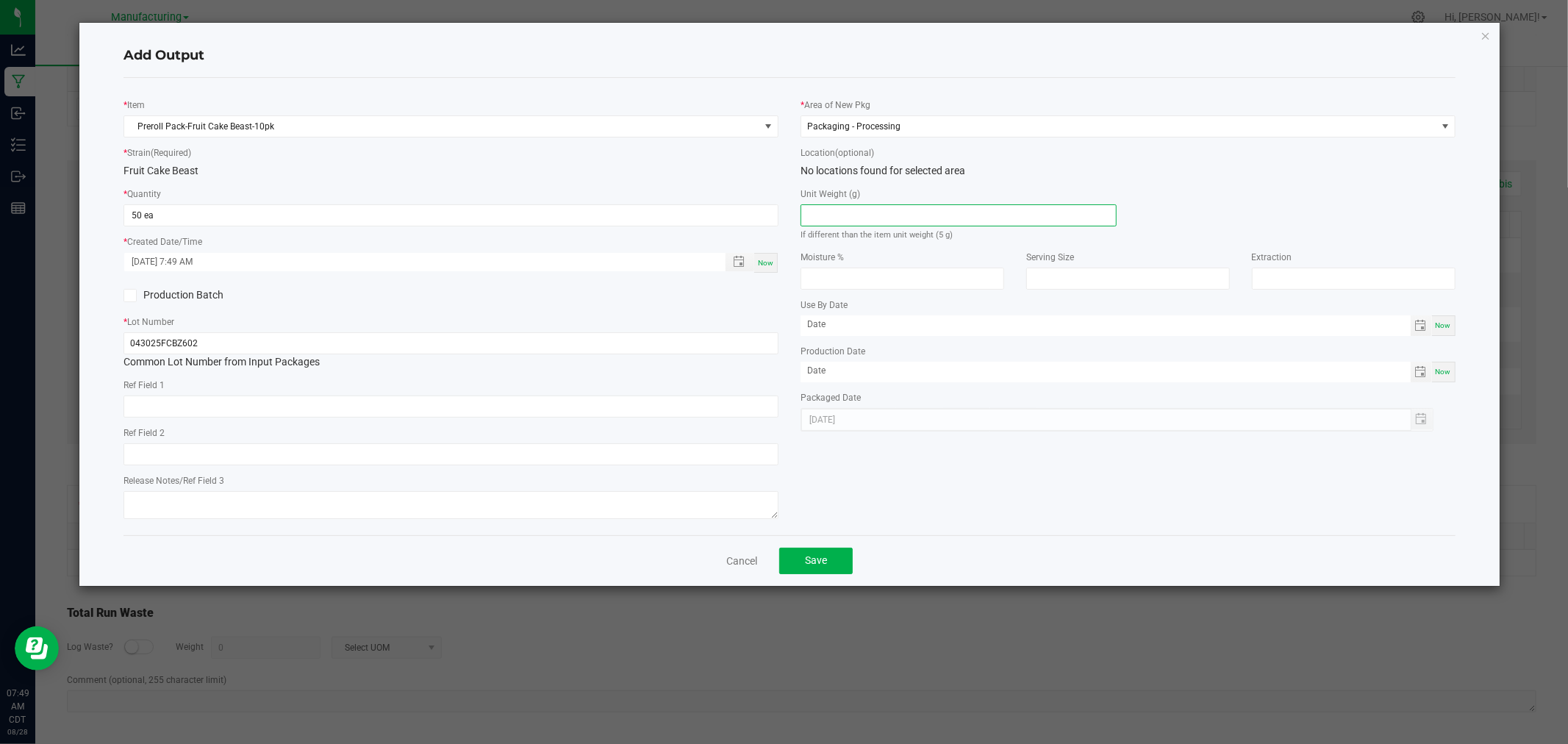
click at [886, 217] on input at bounding box center [957, 215] width 314 height 21
type input "5"
click at [818, 564] on span "Save" at bounding box center [816, 559] width 22 height 12
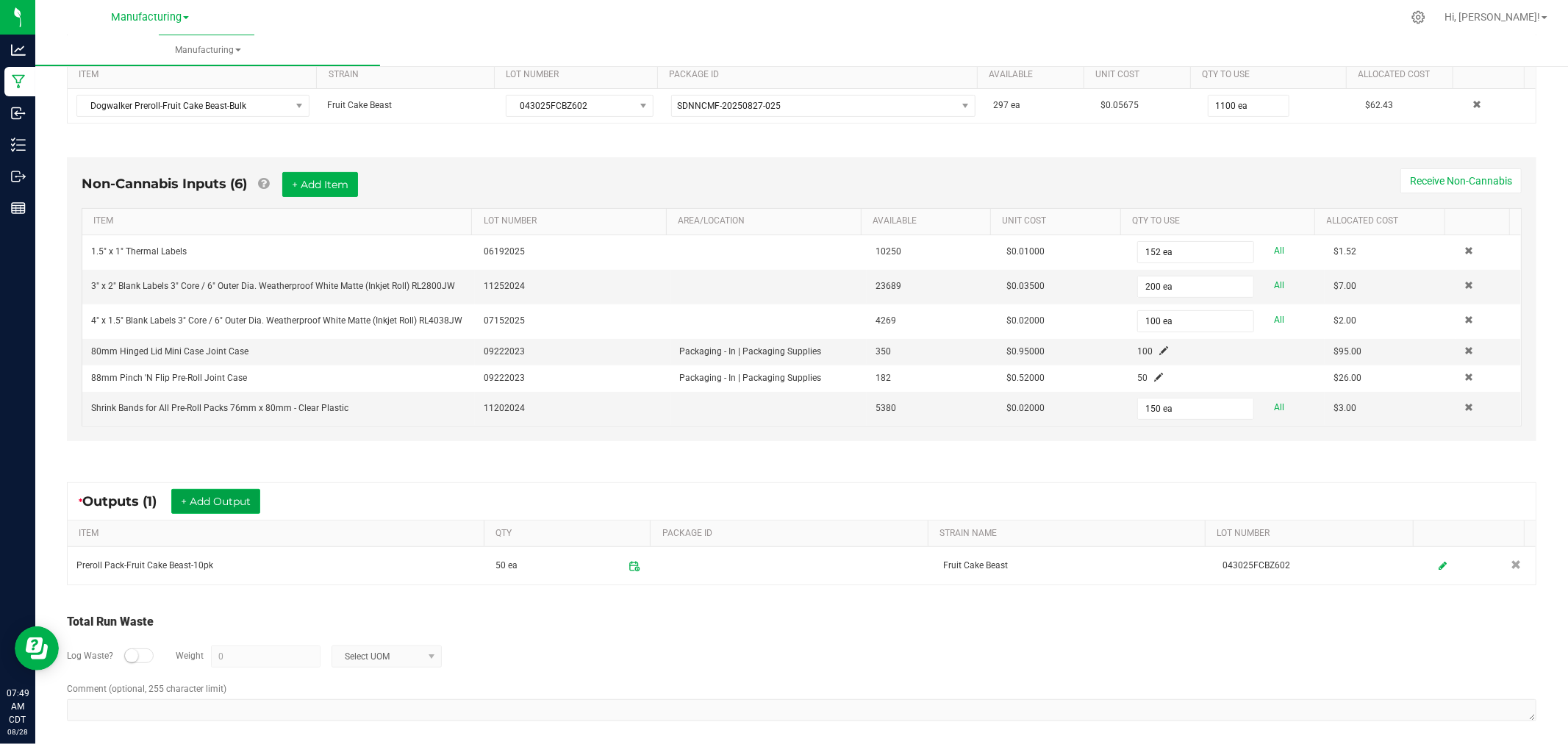
click at [229, 499] on button "+ Add Output" at bounding box center [215, 501] width 89 height 25
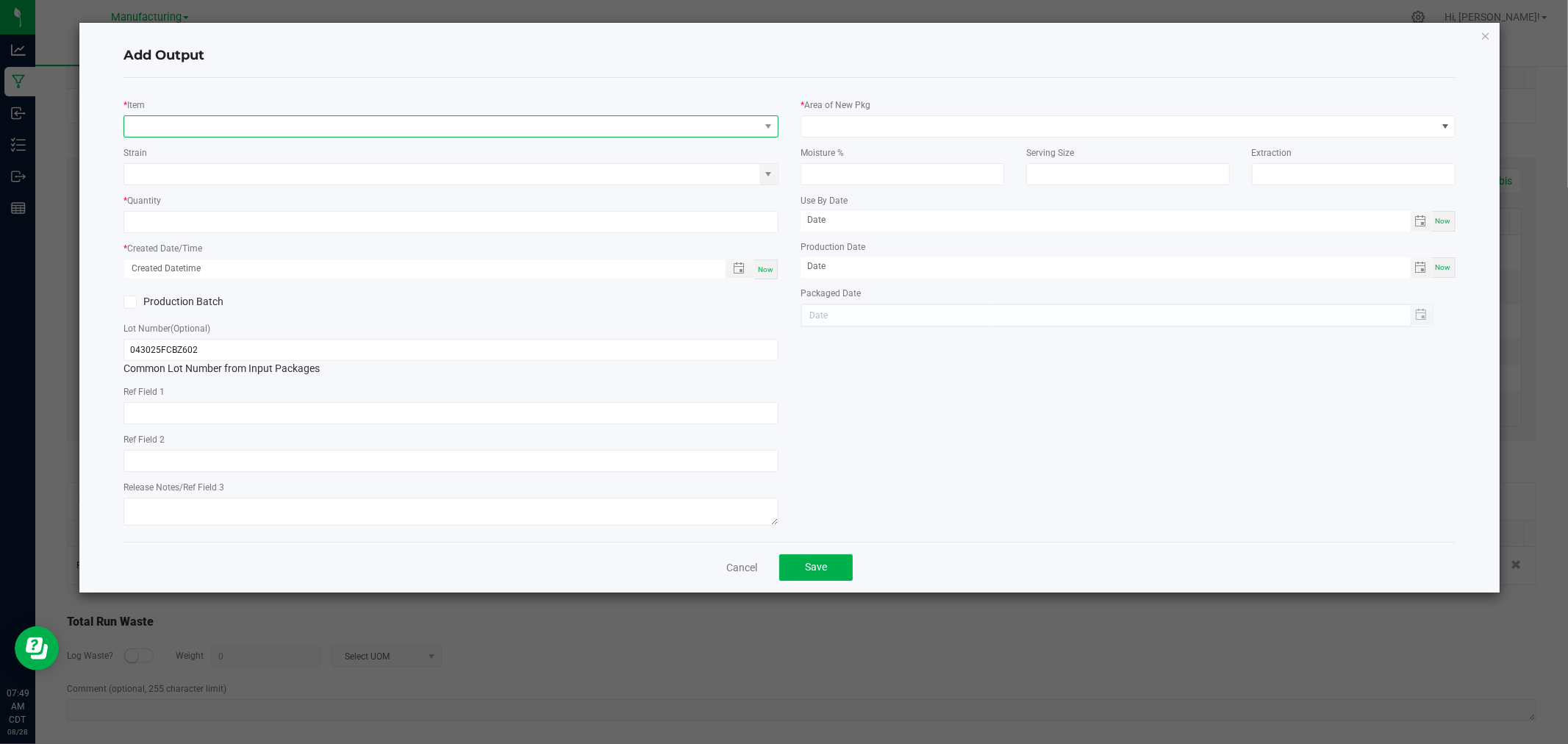
click at [185, 120] on span "NO DATA FOUND" at bounding box center [441, 127] width 635 height 21
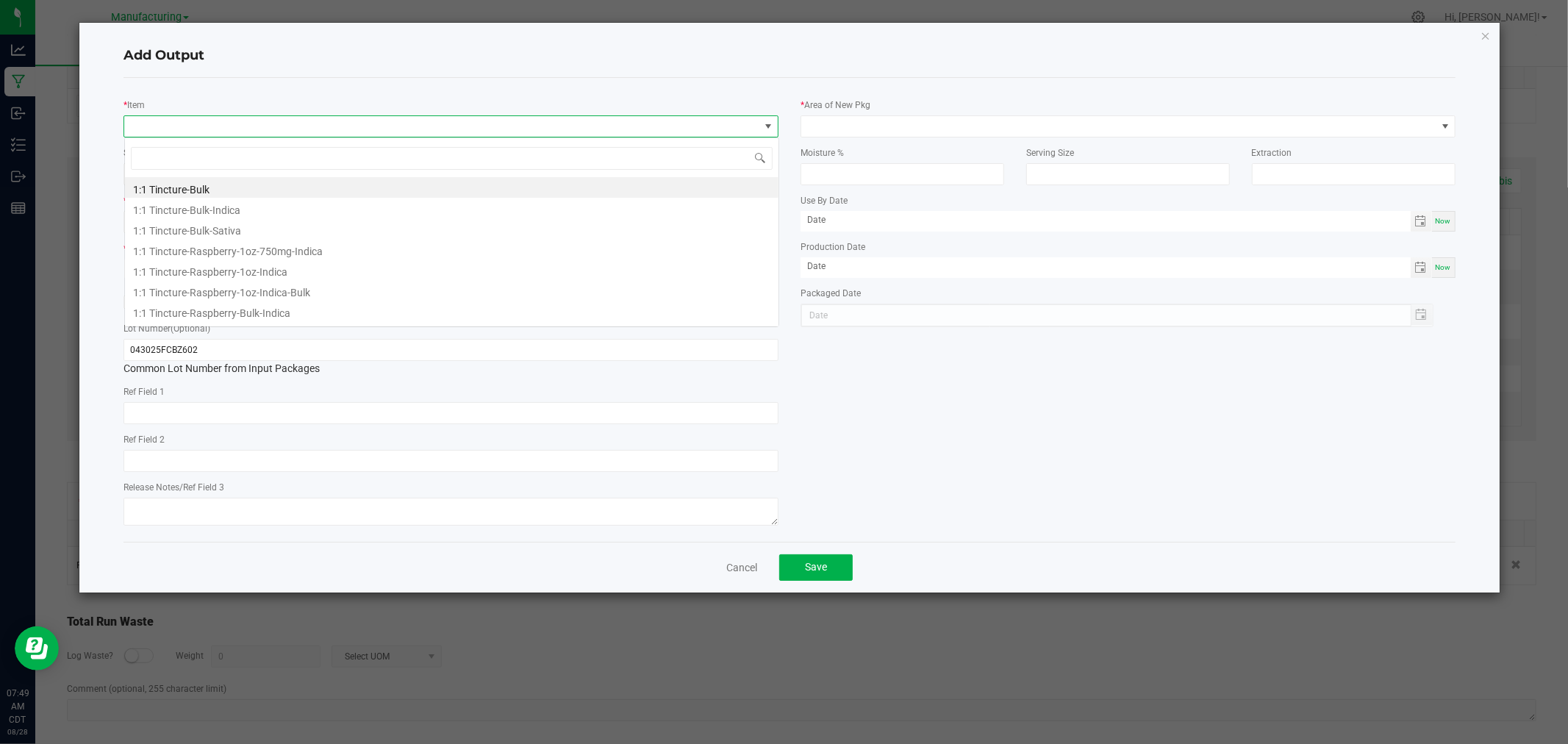
scroll to position [22, 654]
type input "preroll pack-fruit"
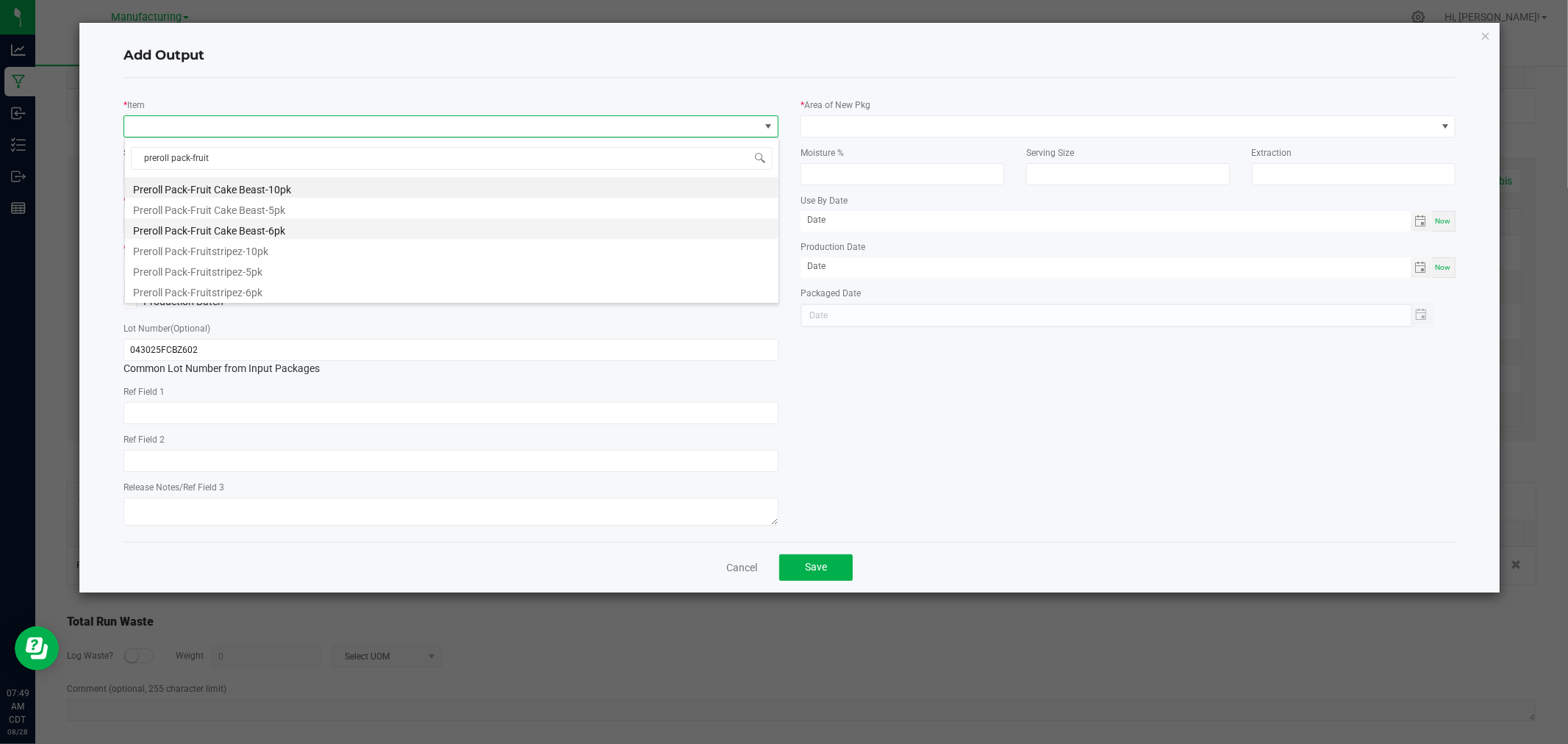
click at [210, 224] on li "Preroll Pack-Fruit Cake Beast-6pk" at bounding box center [451, 228] width 653 height 21
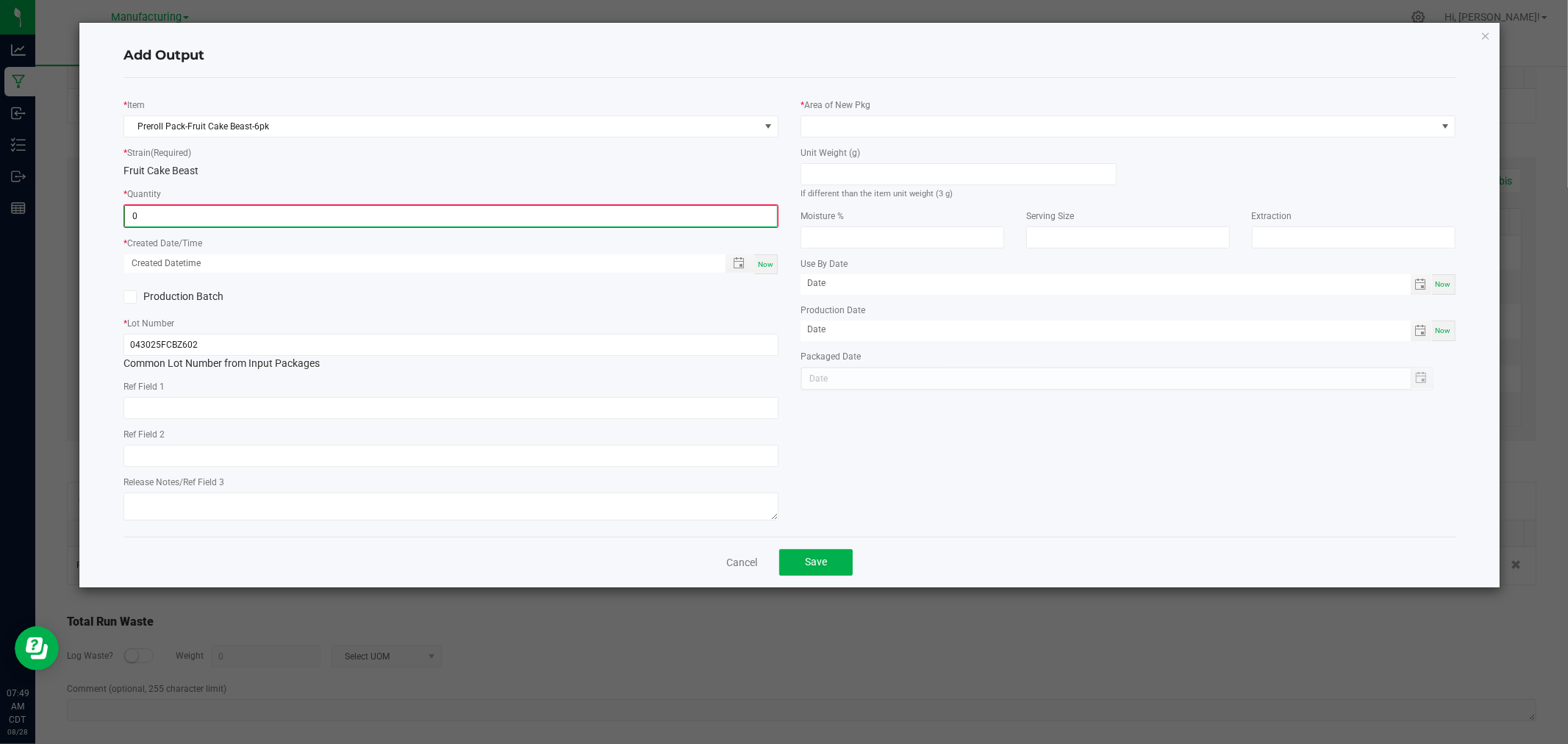
click at [156, 216] on input "0" at bounding box center [450, 216] width 652 height 21
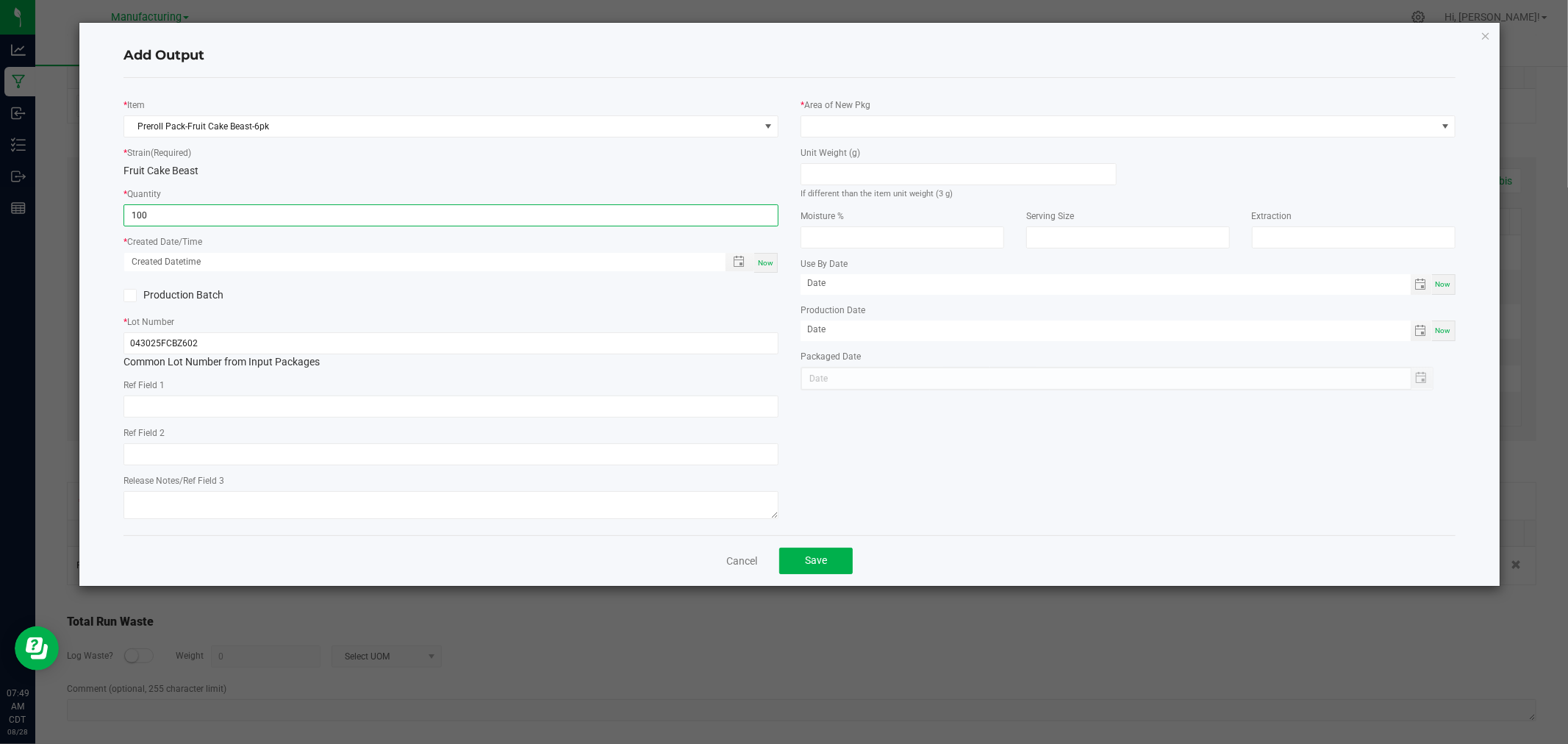
type input "100 ea"
click at [769, 265] on span "Now" at bounding box center [765, 263] width 16 height 8
type input "[DATE] 7:49 AM"
type input "[DATE]"
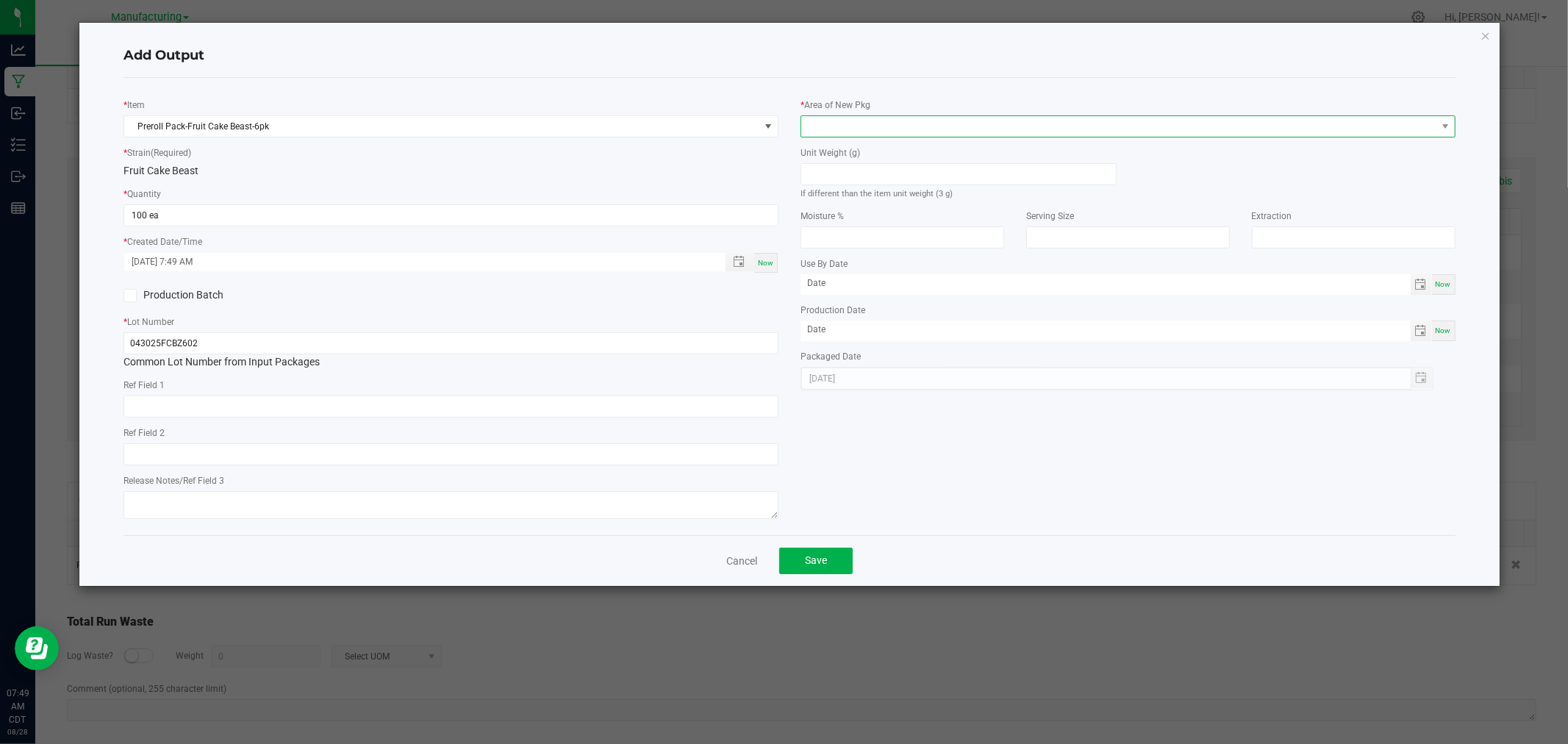
click at [884, 123] on span at bounding box center [1118, 127] width 635 height 21
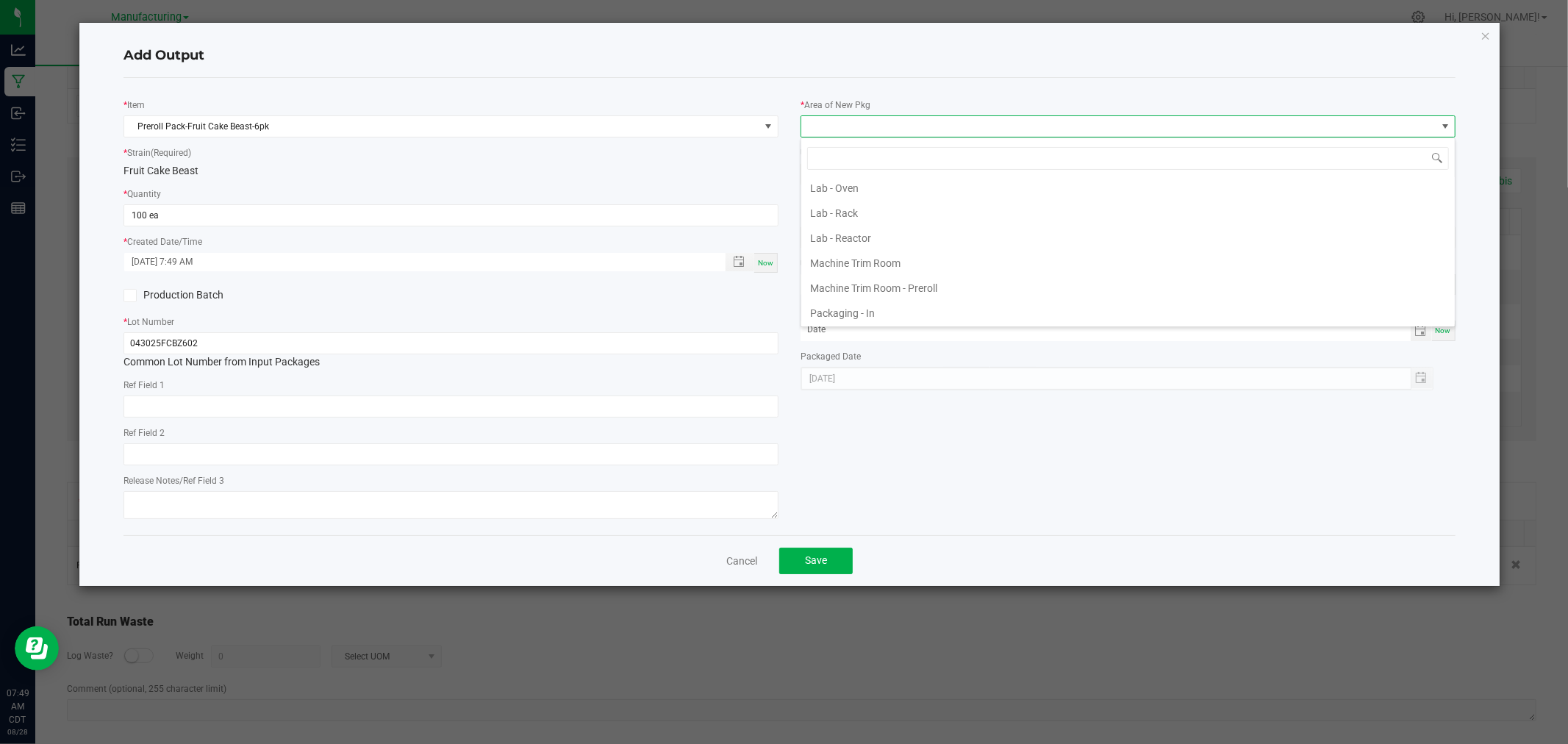
scroll to position [408, 0]
click at [915, 288] on li "Packaging - Processing" at bounding box center [1127, 282] width 653 height 25
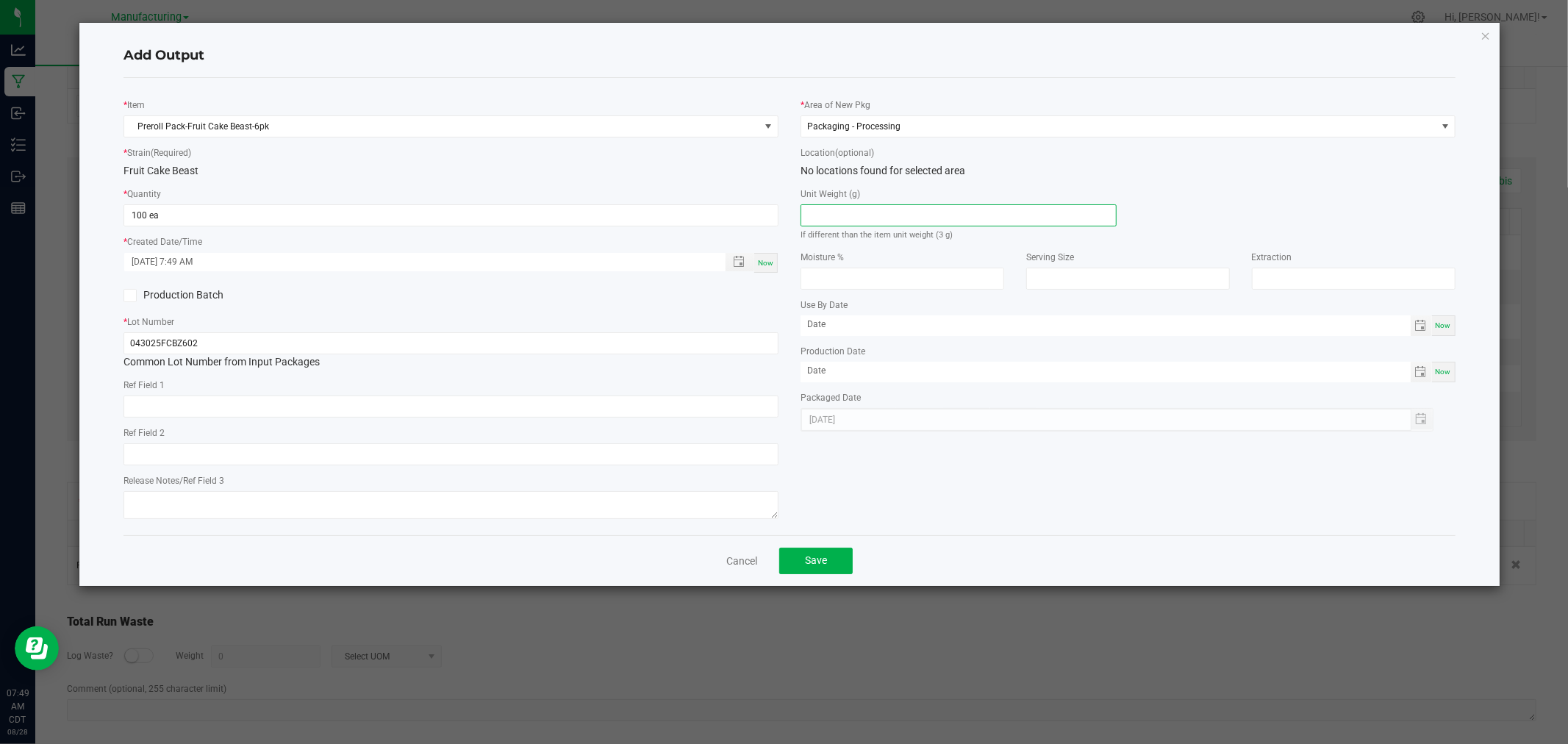
click at [921, 218] on input at bounding box center [957, 215] width 314 height 21
type input "3"
click at [831, 556] on button "Save" at bounding box center [816, 560] width 74 height 26
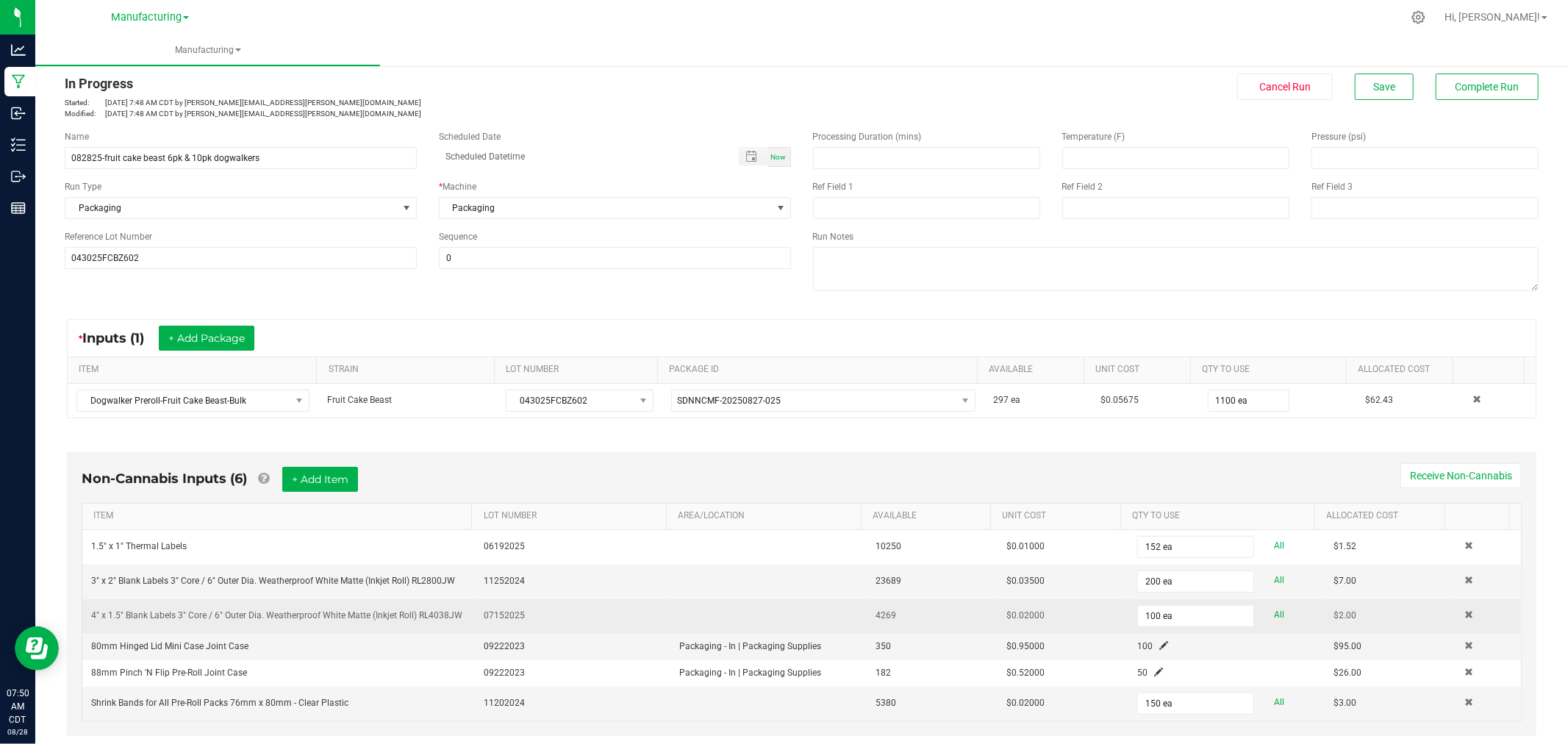
scroll to position [0, 0]
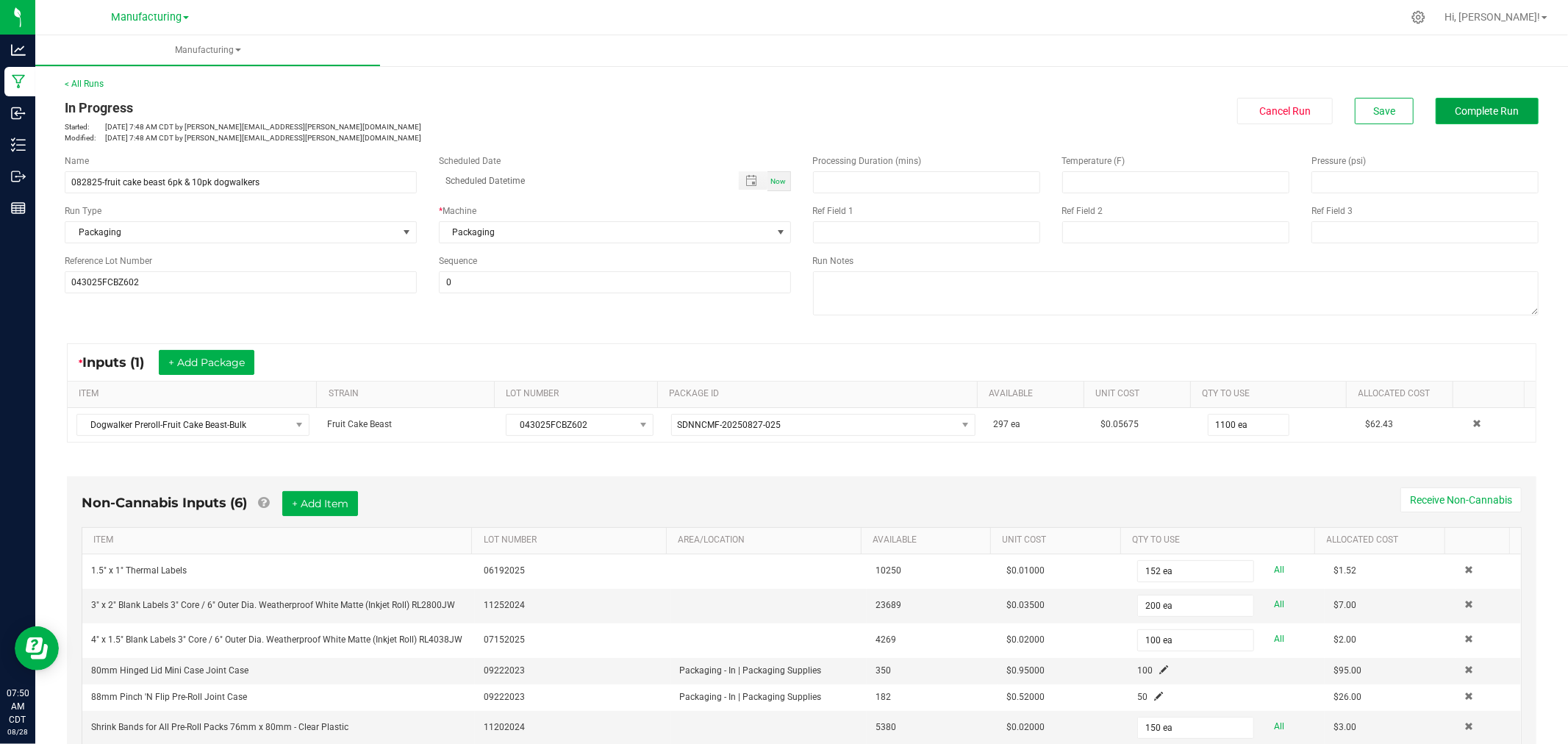
click at [1476, 117] on button "Complete Run" at bounding box center [1487, 111] width 103 height 26
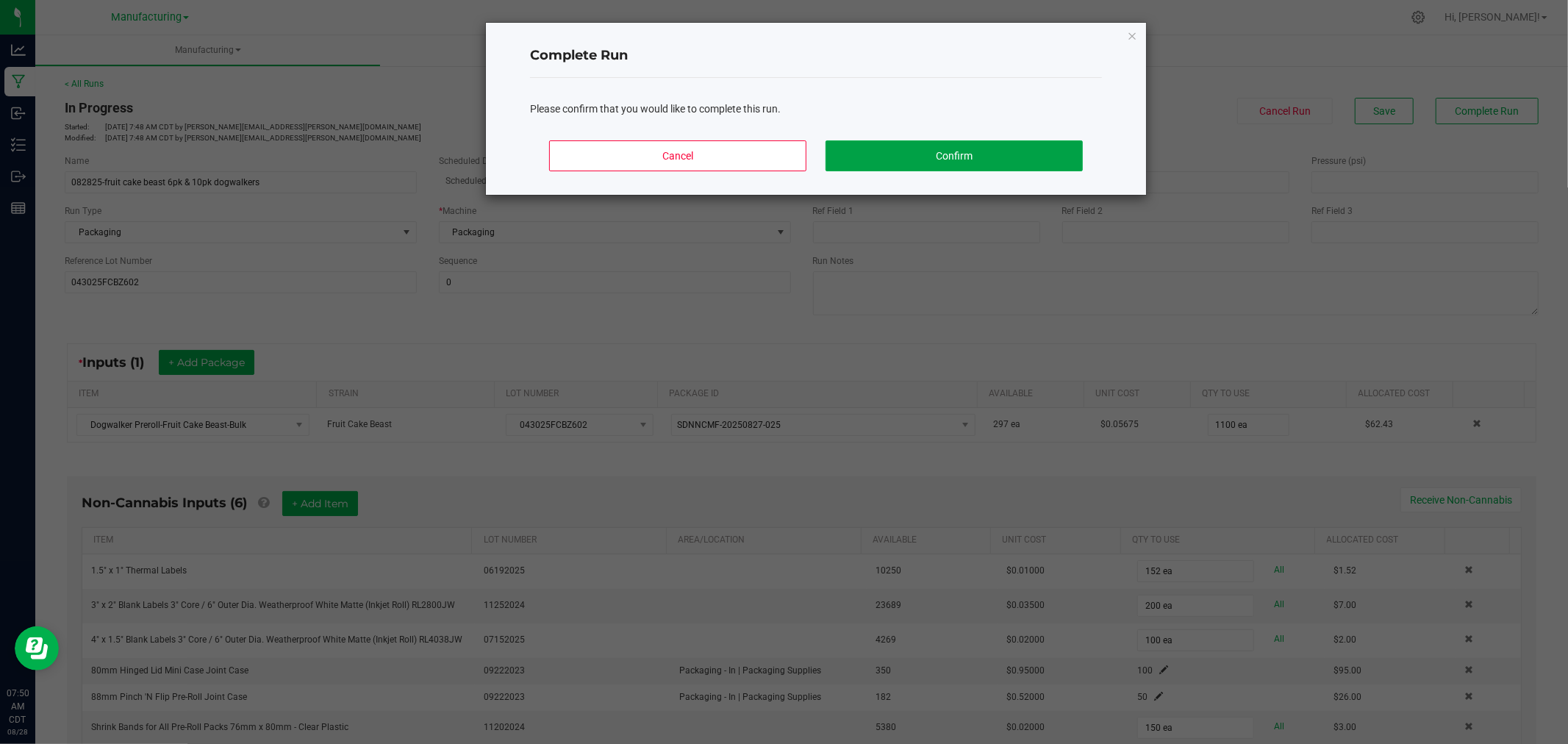
click at [1001, 156] on button "Confirm" at bounding box center [954, 156] width 257 height 31
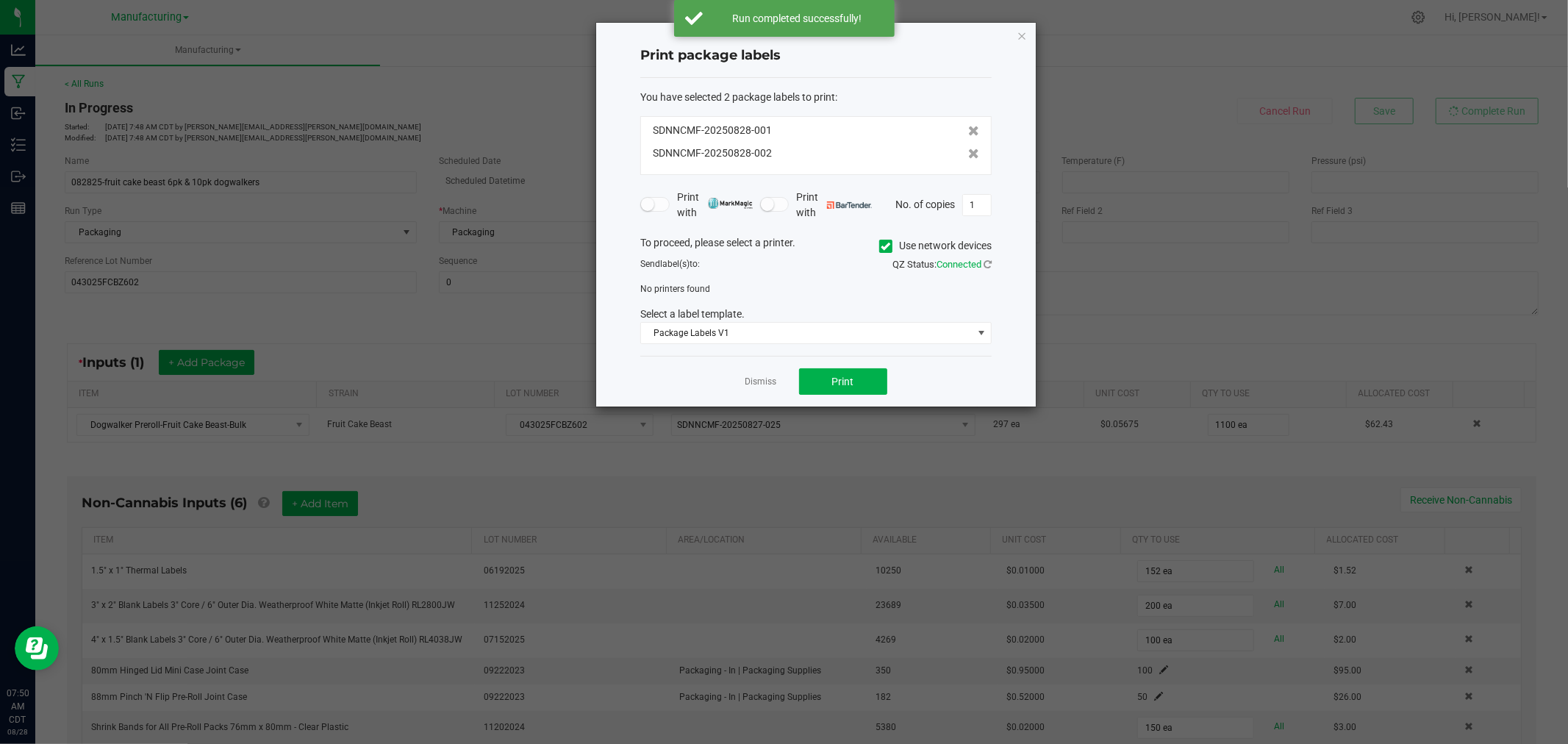
click at [884, 236] on span "Use network devices" at bounding box center [935, 246] width 113 height 22
click at [882, 252] on span at bounding box center [886, 246] width 13 height 13
click at [0, 0] on input "Use network devices" at bounding box center [0, 0] width 0 height 0
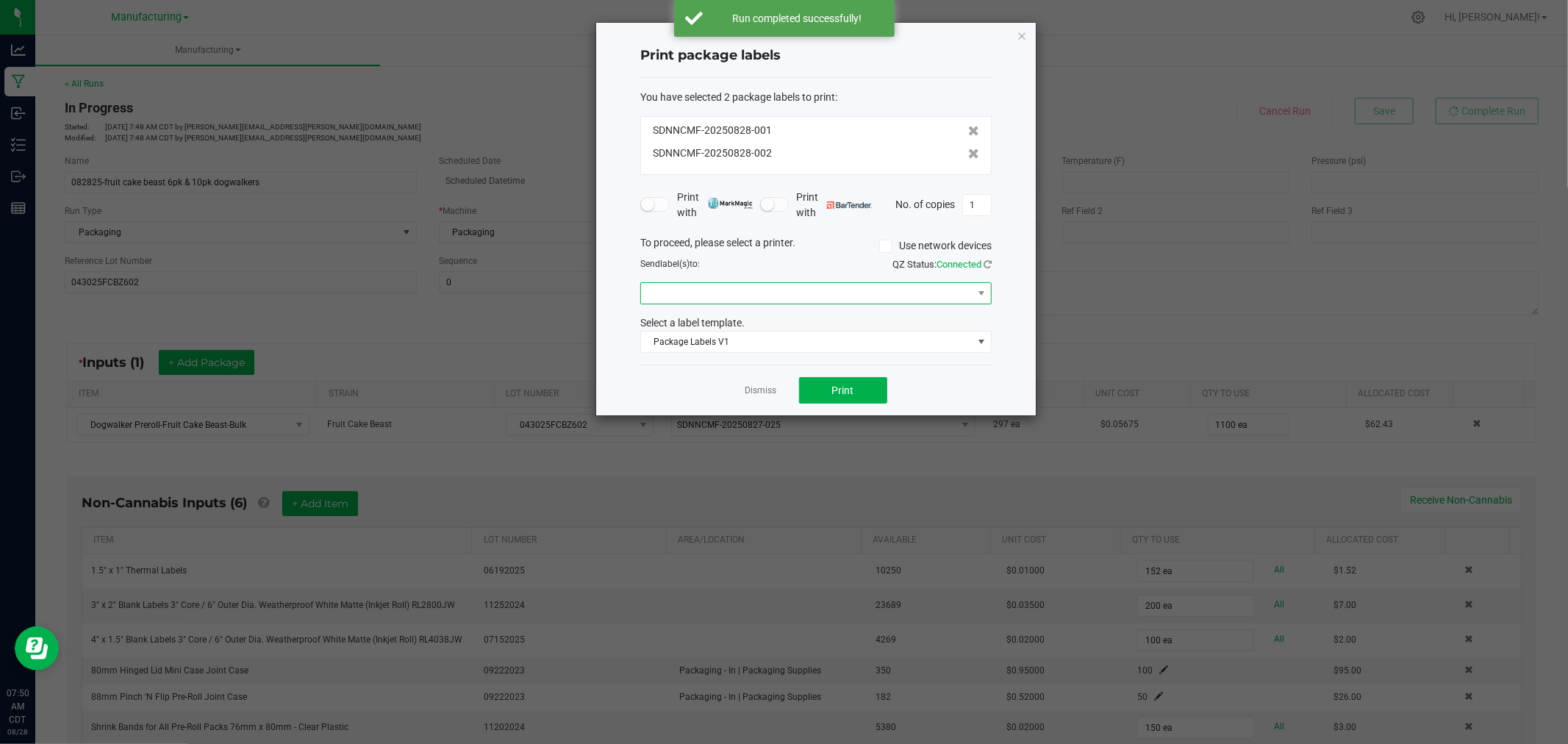
click at [880, 288] on span at bounding box center [806, 294] width 332 height 21
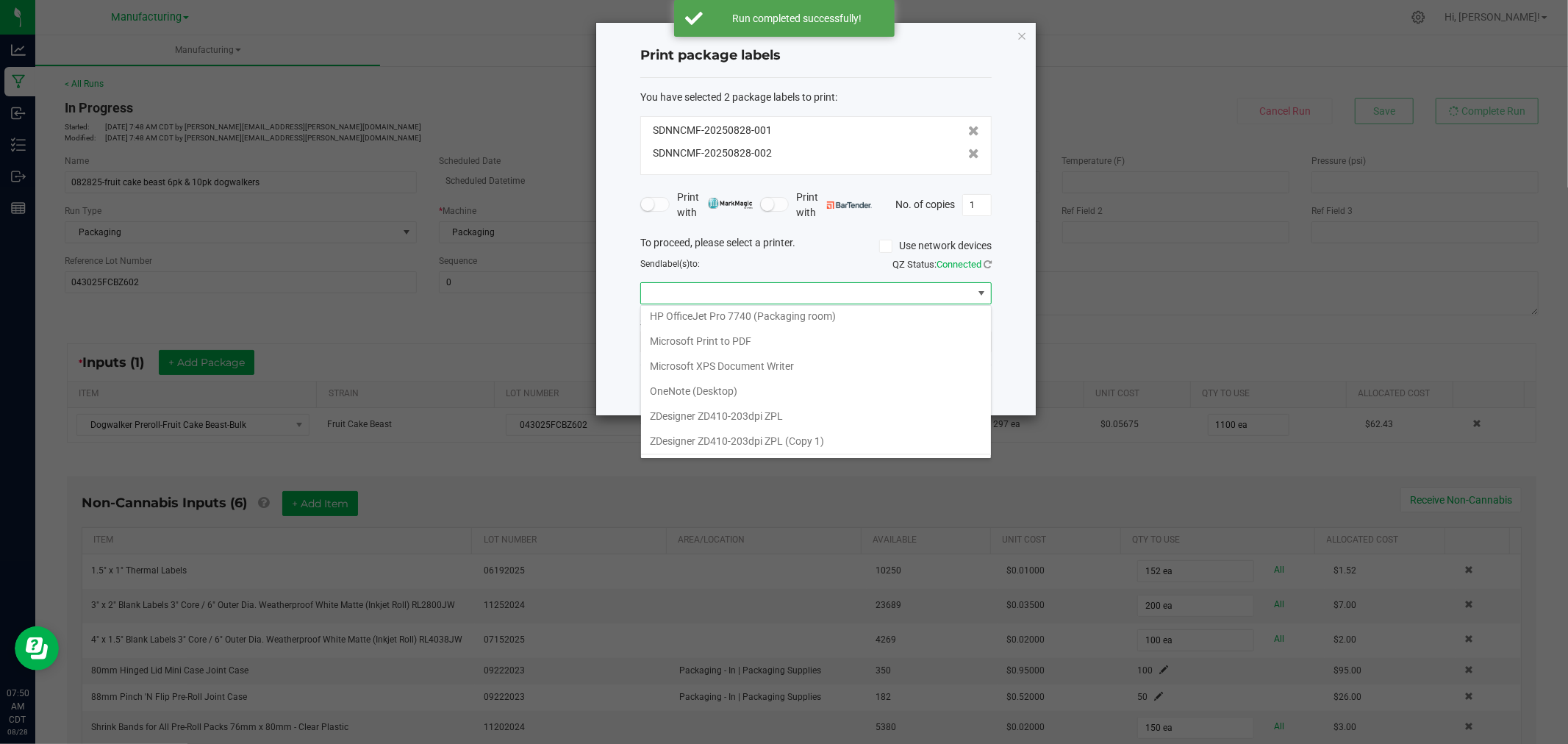
scroll to position [179, 0]
click at [777, 449] on ZPL "ZDesigner ZD411-300dpi ZPL" at bounding box center [815, 442] width 350 height 25
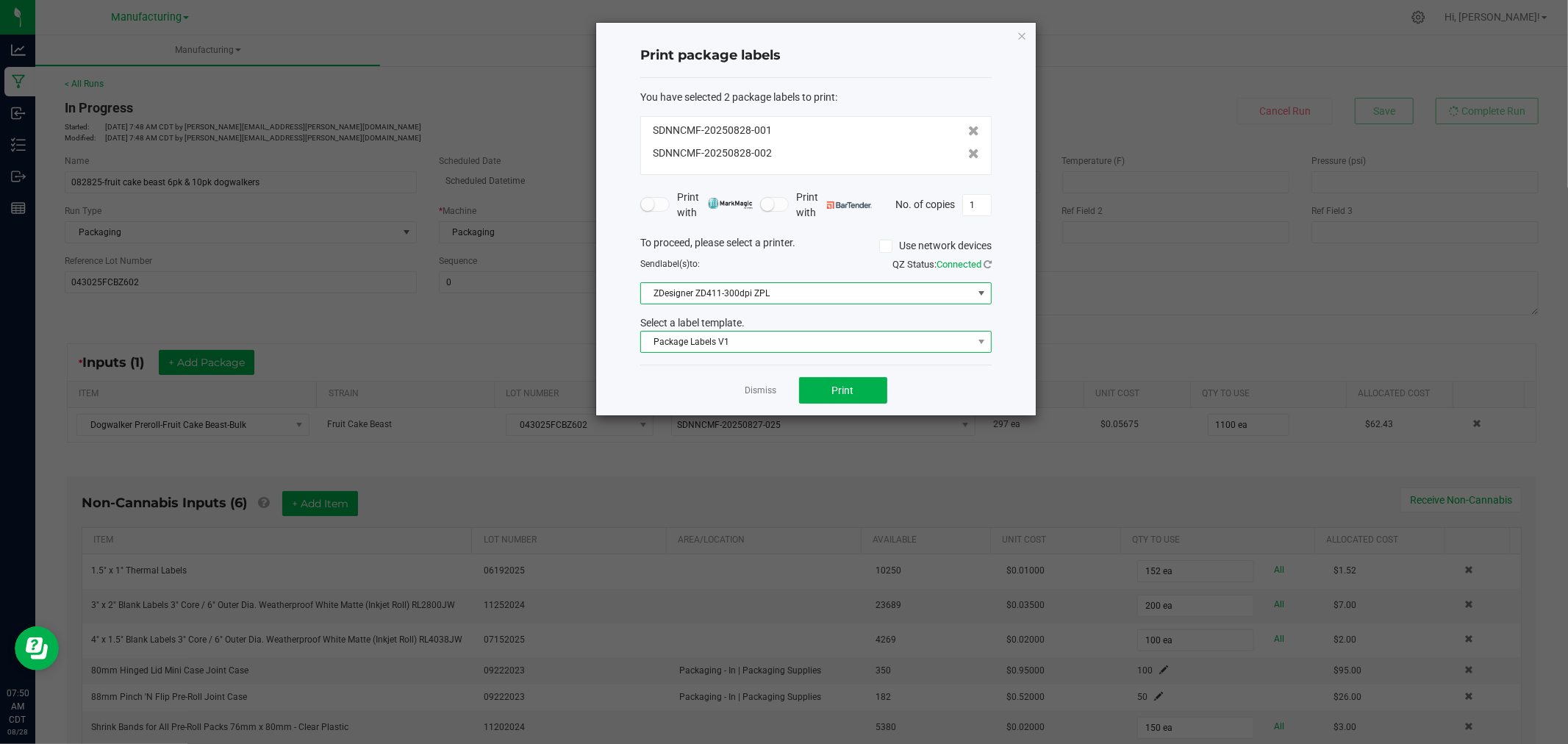
click at [781, 342] on span "Package Labels V1" at bounding box center [806, 342] width 332 height 21
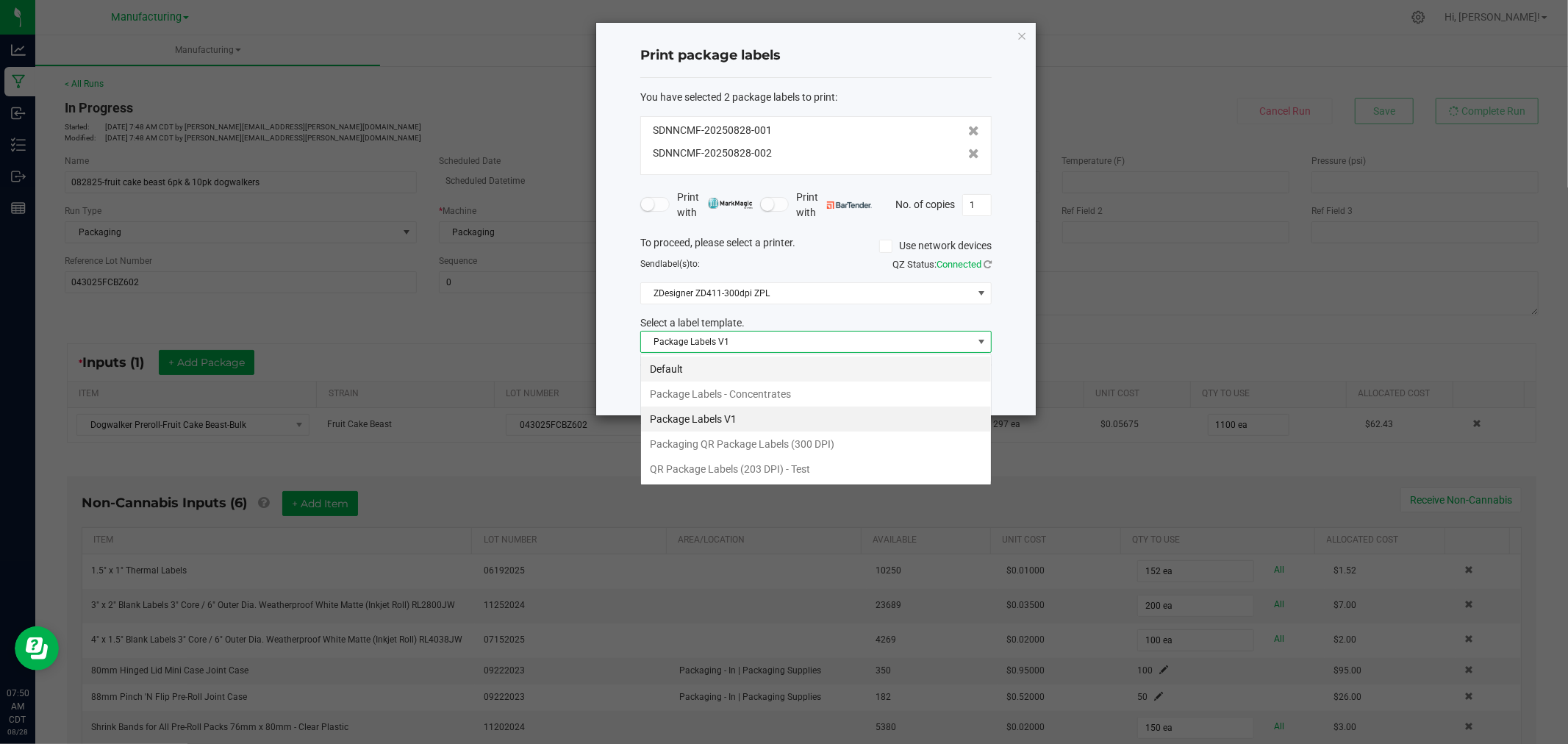
scroll to position [22, 351]
click at [762, 449] on li "Packaging QR Package Labels (300 DPI)" at bounding box center [815, 444] width 350 height 25
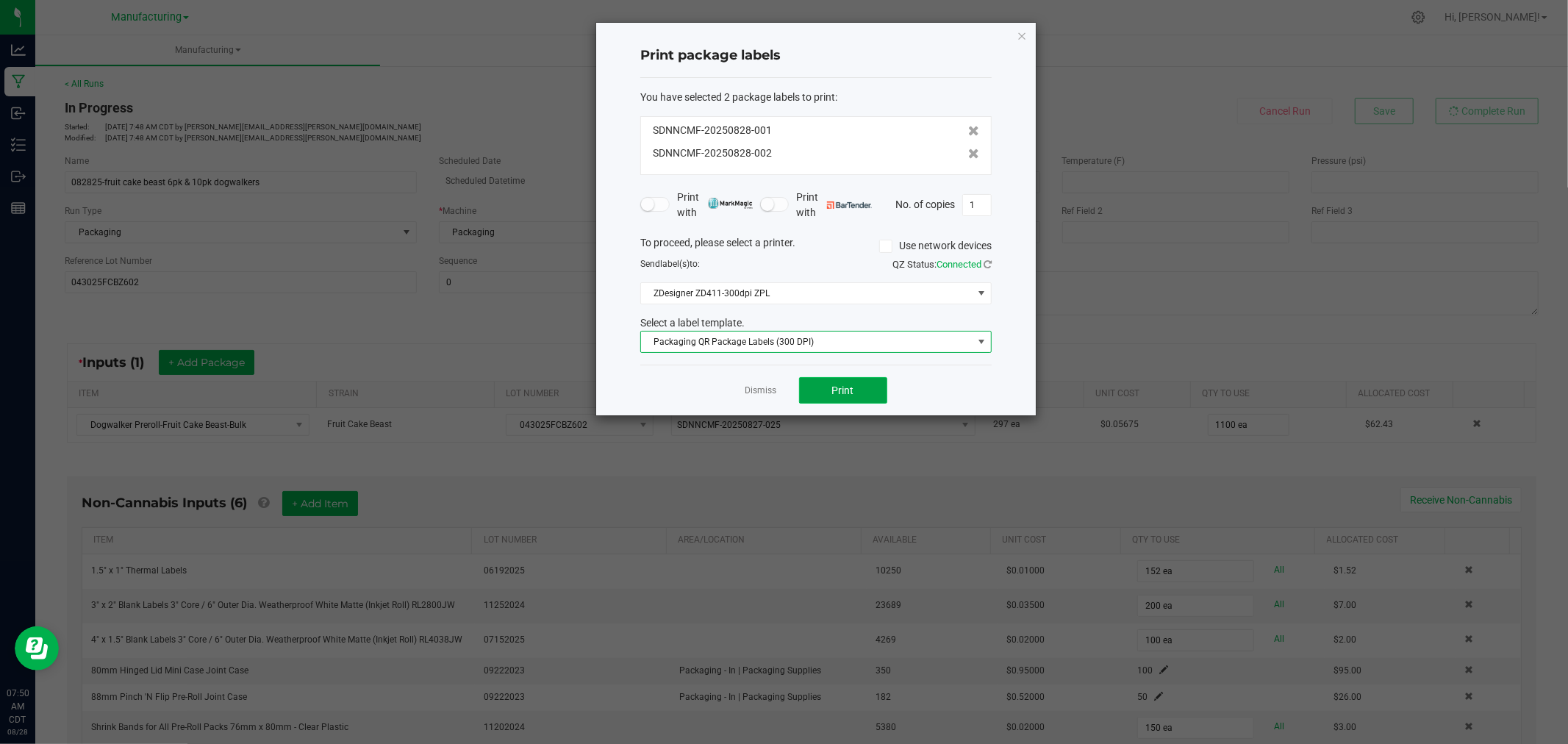
click at [833, 391] on span "Print" at bounding box center [843, 390] width 22 height 12
click at [1020, 33] on icon "button" at bounding box center [1021, 34] width 10 height 18
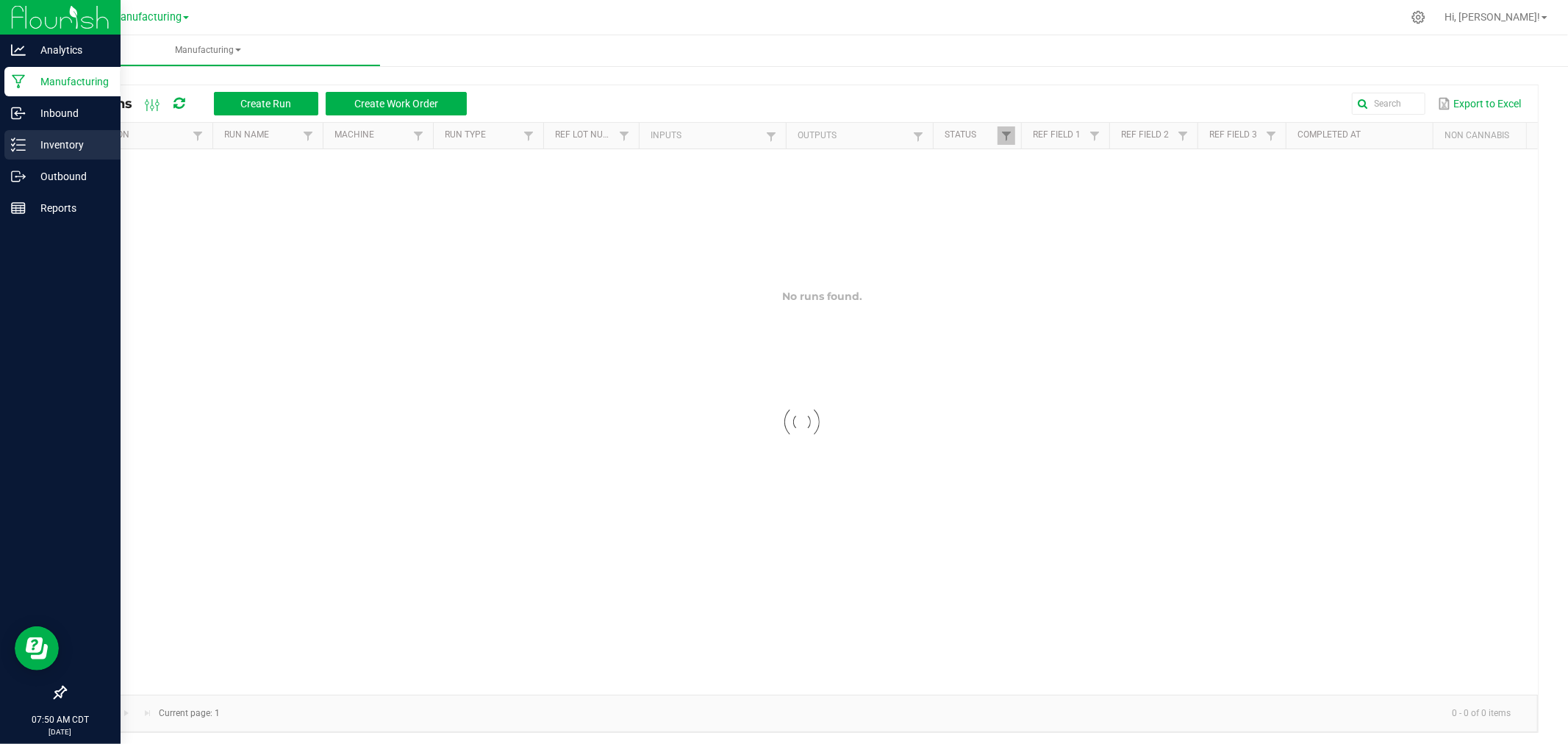
click at [27, 137] on p "Inventory" at bounding box center [70, 145] width 89 height 18
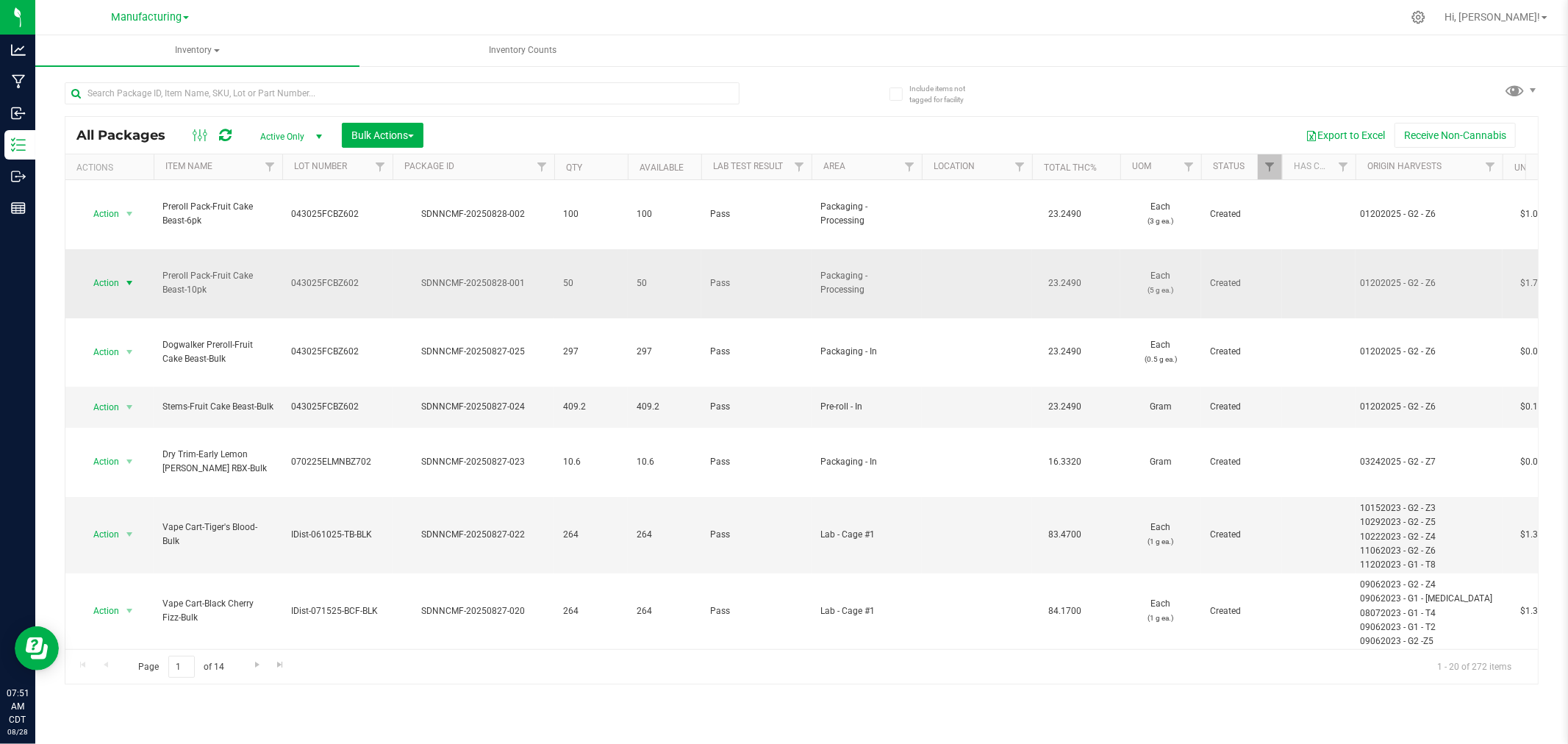
click at [121, 272] on span "select" at bounding box center [130, 282] width 19 height 21
click at [133, 421] on li "Print package label" at bounding box center [127, 428] width 92 height 40
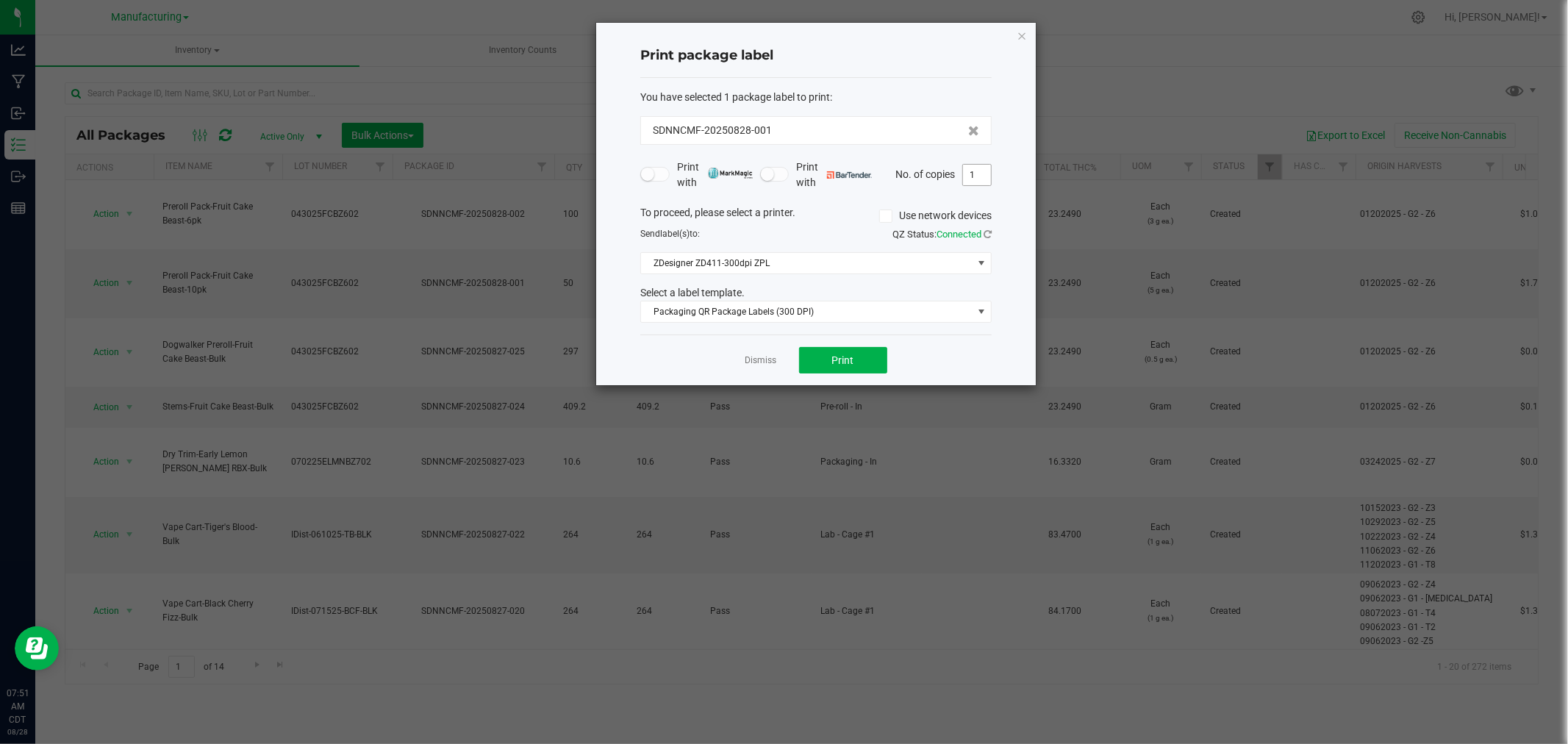
click at [987, 176] on input "1" at bounding box center [977, 175] width 28 height 21
type input "50"
click at [846, 362] on span "Print" at bounding box center [843, 360] width 22 height 12
click at [1019, 34] on icon "button" at bounding box center [1021, 34] width 10 height 18
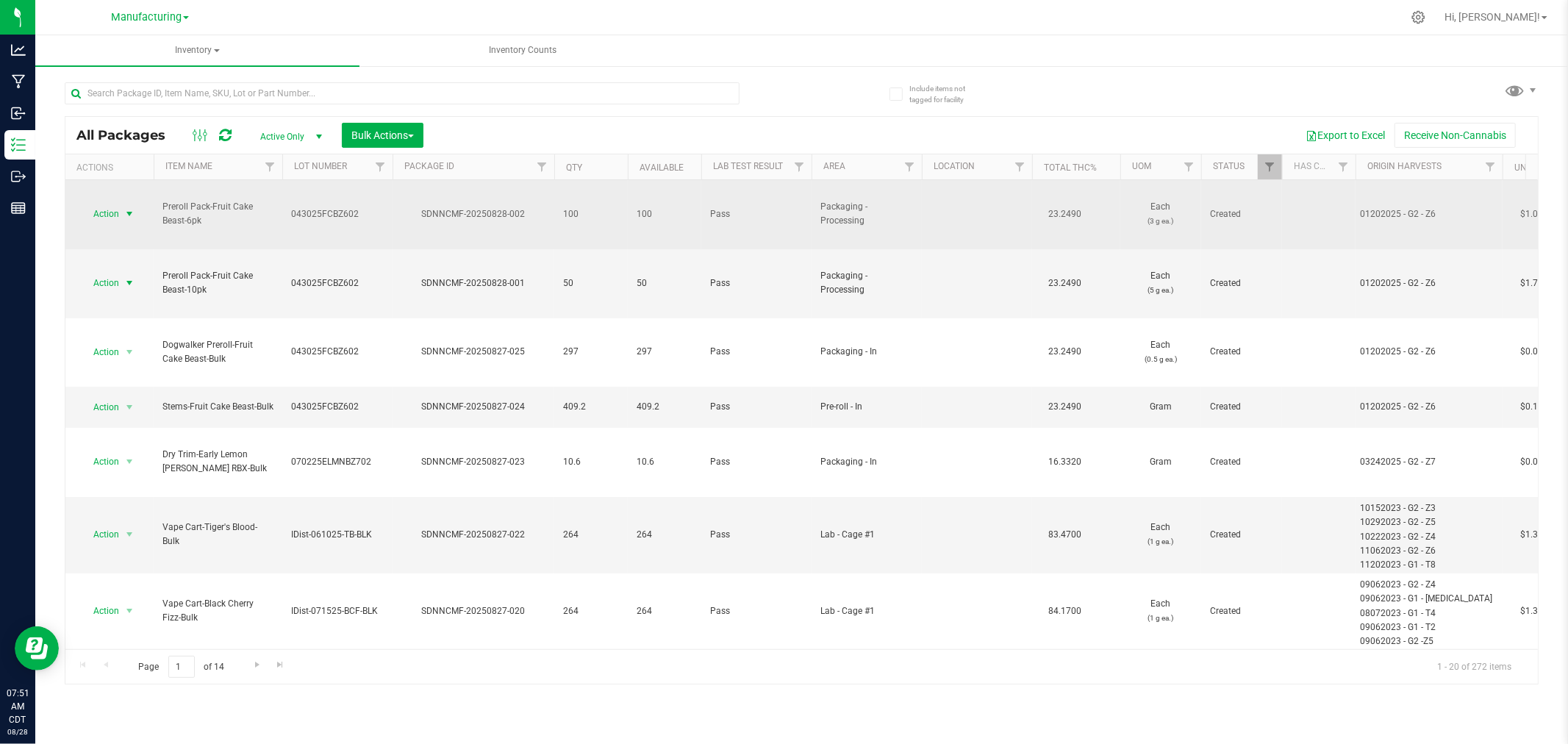
click at [127, 208] on span "select" at bounding box center [129, 214] width 12 height 12
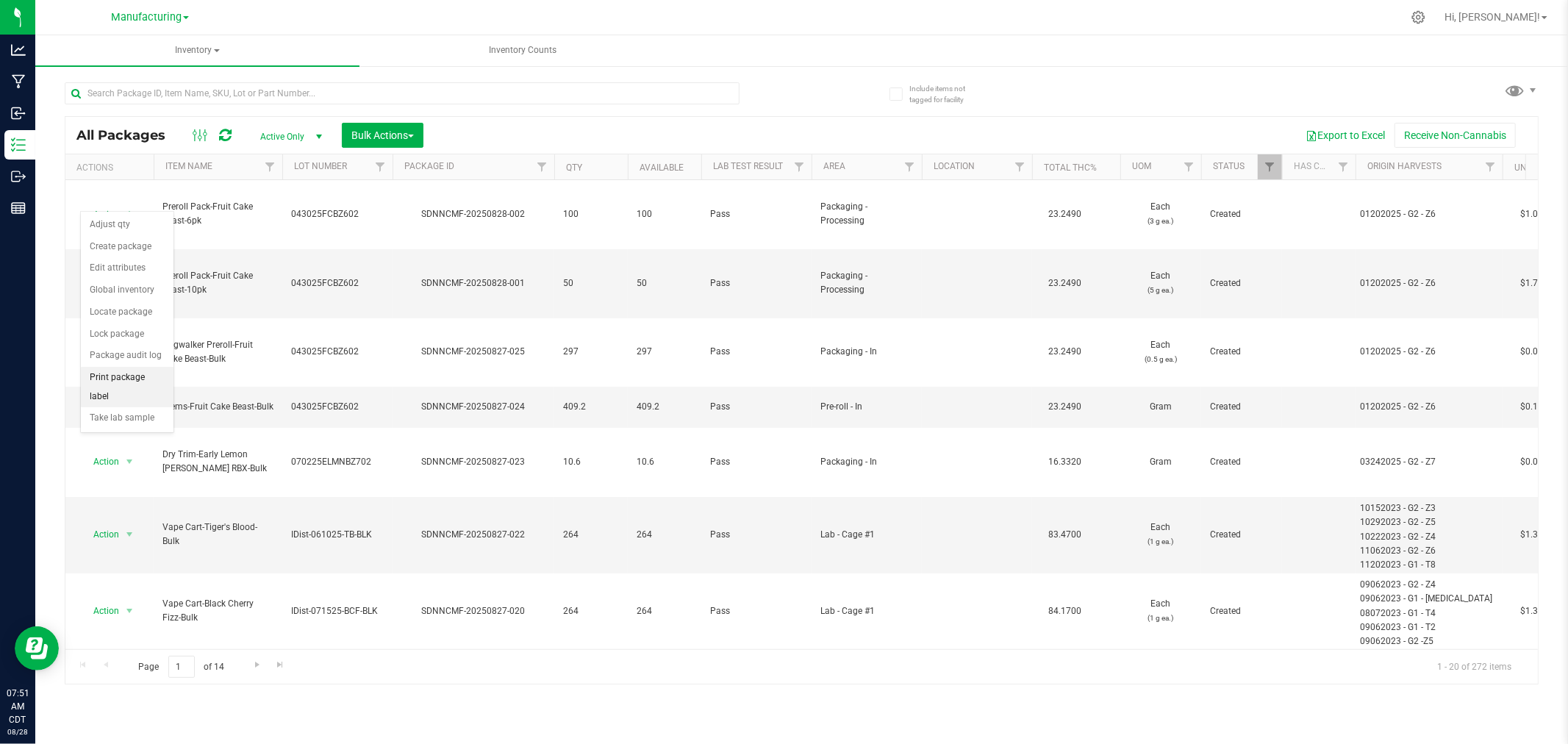
click at [128, 371] on li "Print package label" at bounding box center [127, 386] width 92 height 40
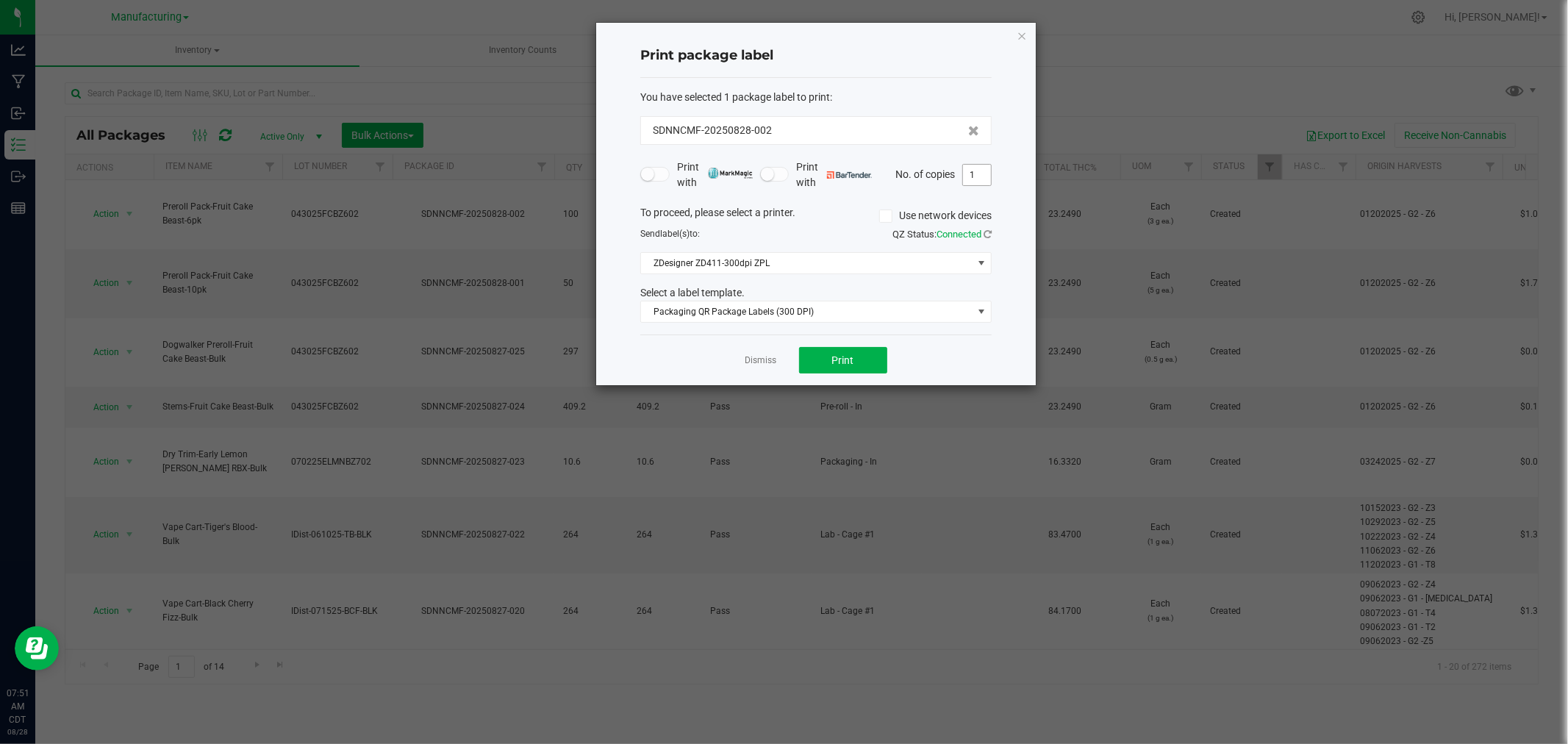
click at [984, 173] on input "1" at bounding box center [977, 175] width 28 height 21
type input "100"
click at [880, 356] on button "Print" at bounding box center [843, 360] width 89 height 26
click at [1027, 34] on div "Print package label You have selected 1 package label to print : SDNNCMF-202508…" at bounding box center [815, 203] width 439 height 363
click at [1025, 34] on icon "button" at bounding box center [1021, 34] width 10 height 18
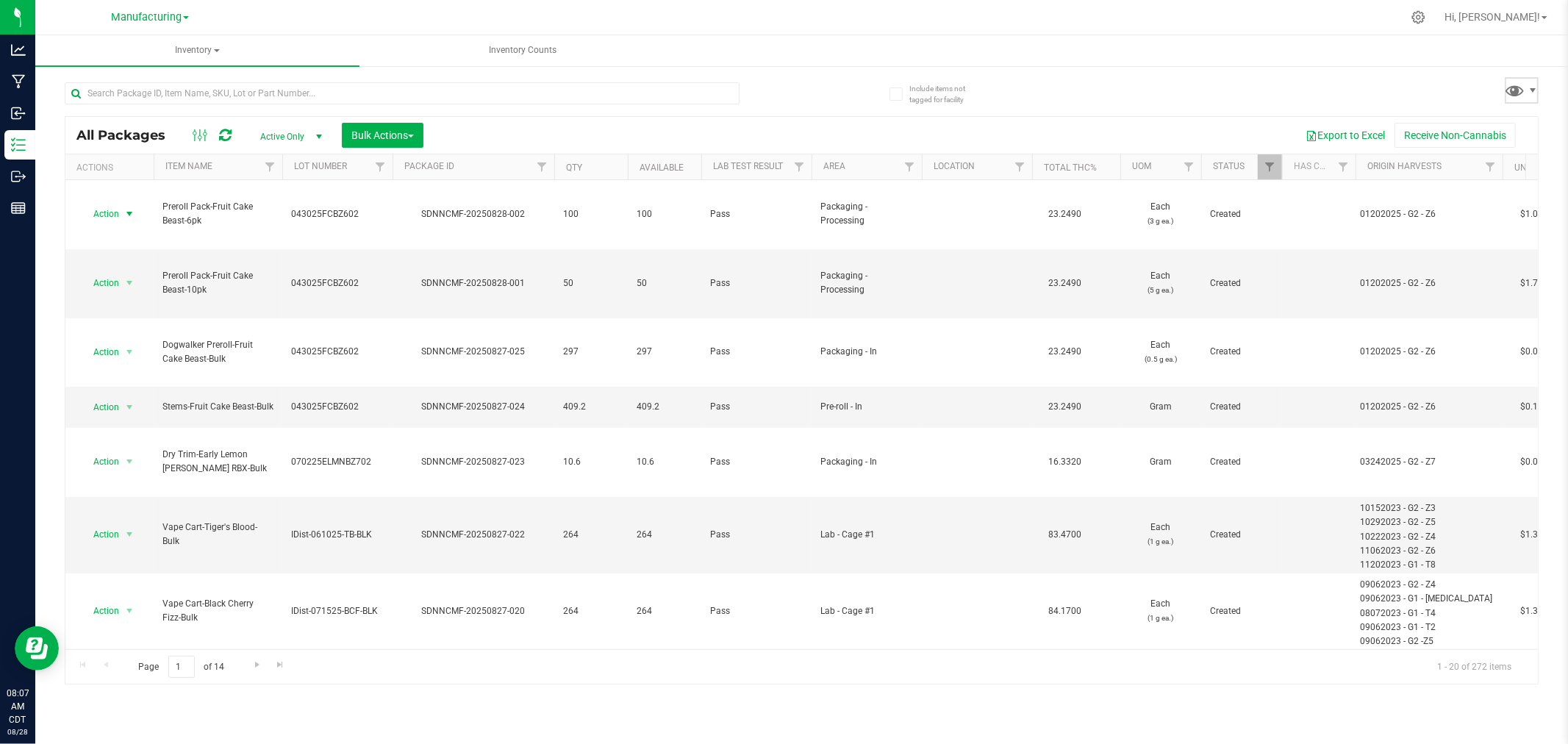
click at [1521, 103] on span at bounding box center [1521, 90] width 34 height 26
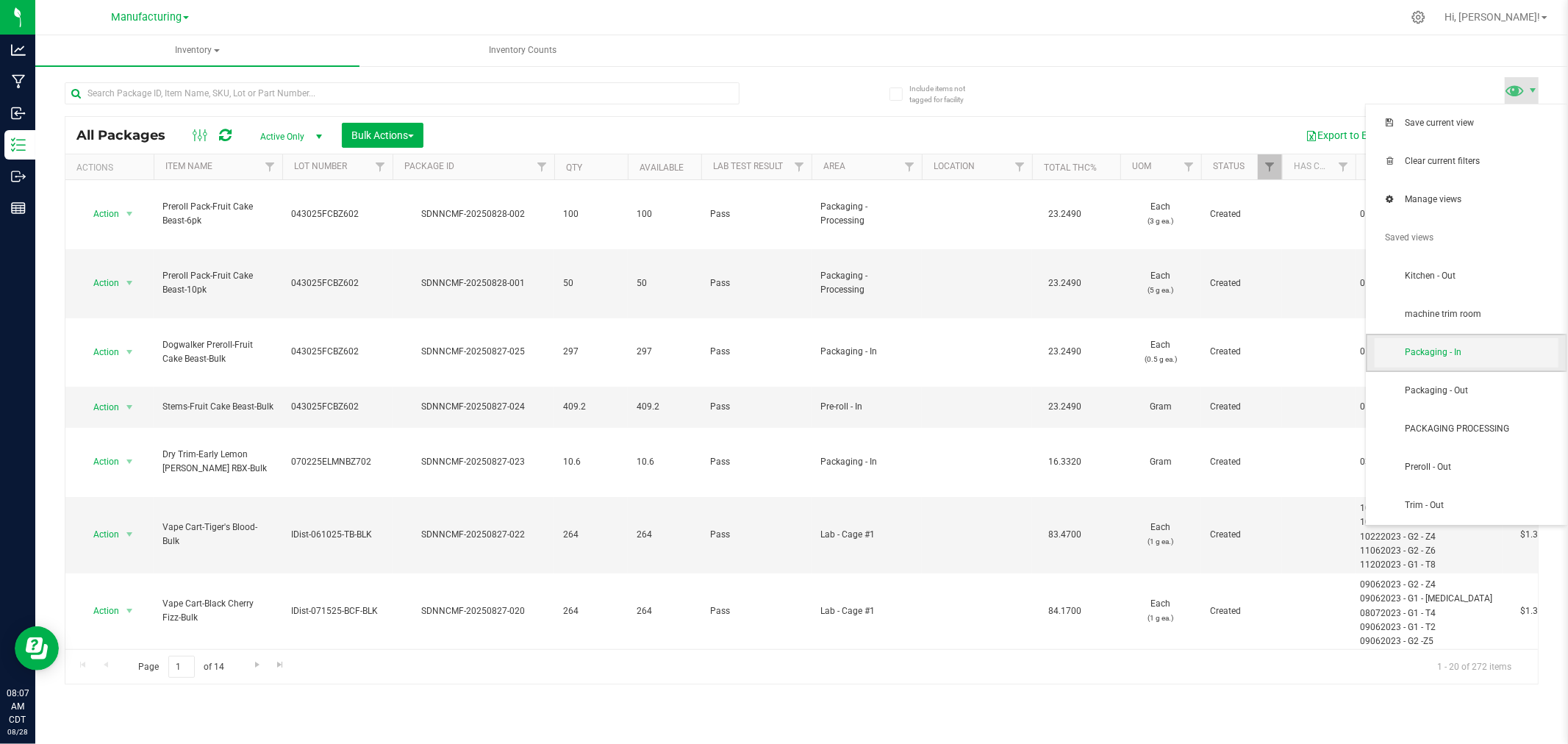
click at [1445, 351] on span "Packaging - In" at bounding box center [1481, 351] width 153 height 12
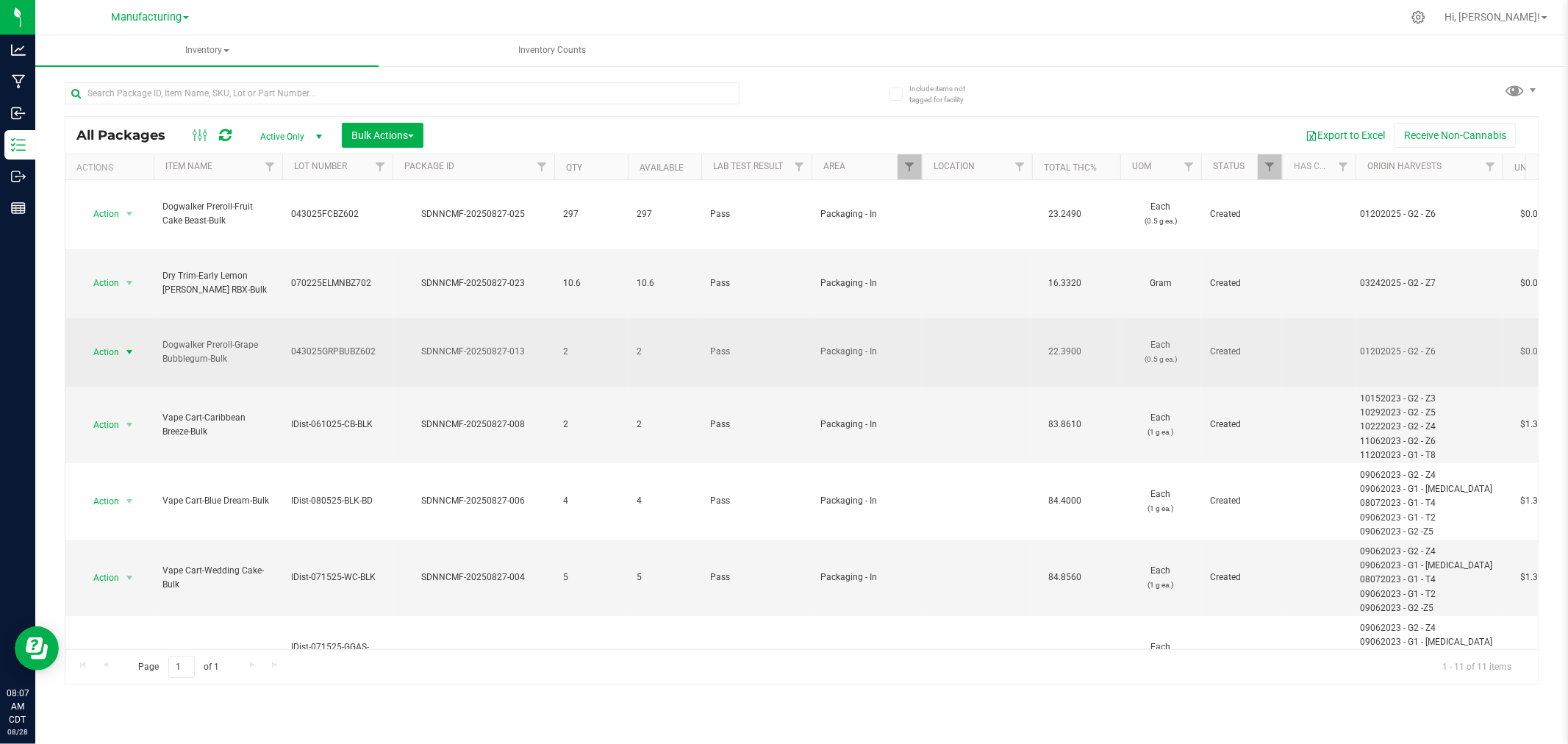
click at [123, 346] on span "select" at bounding box center [129, 351] width 12 height 12
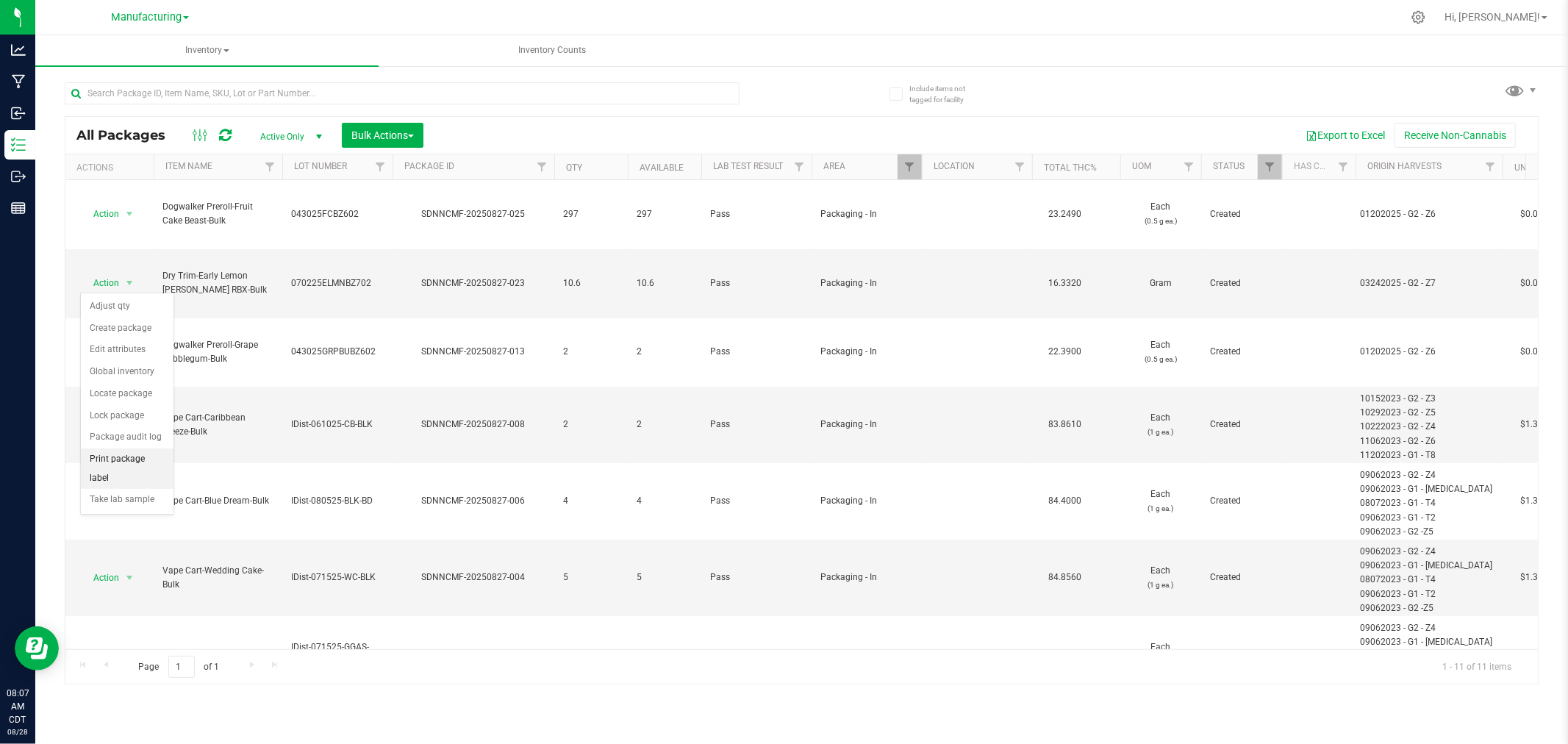
click at [152, 473] on li "Print package label" at bounding box center [127, 468] width 92 height 40
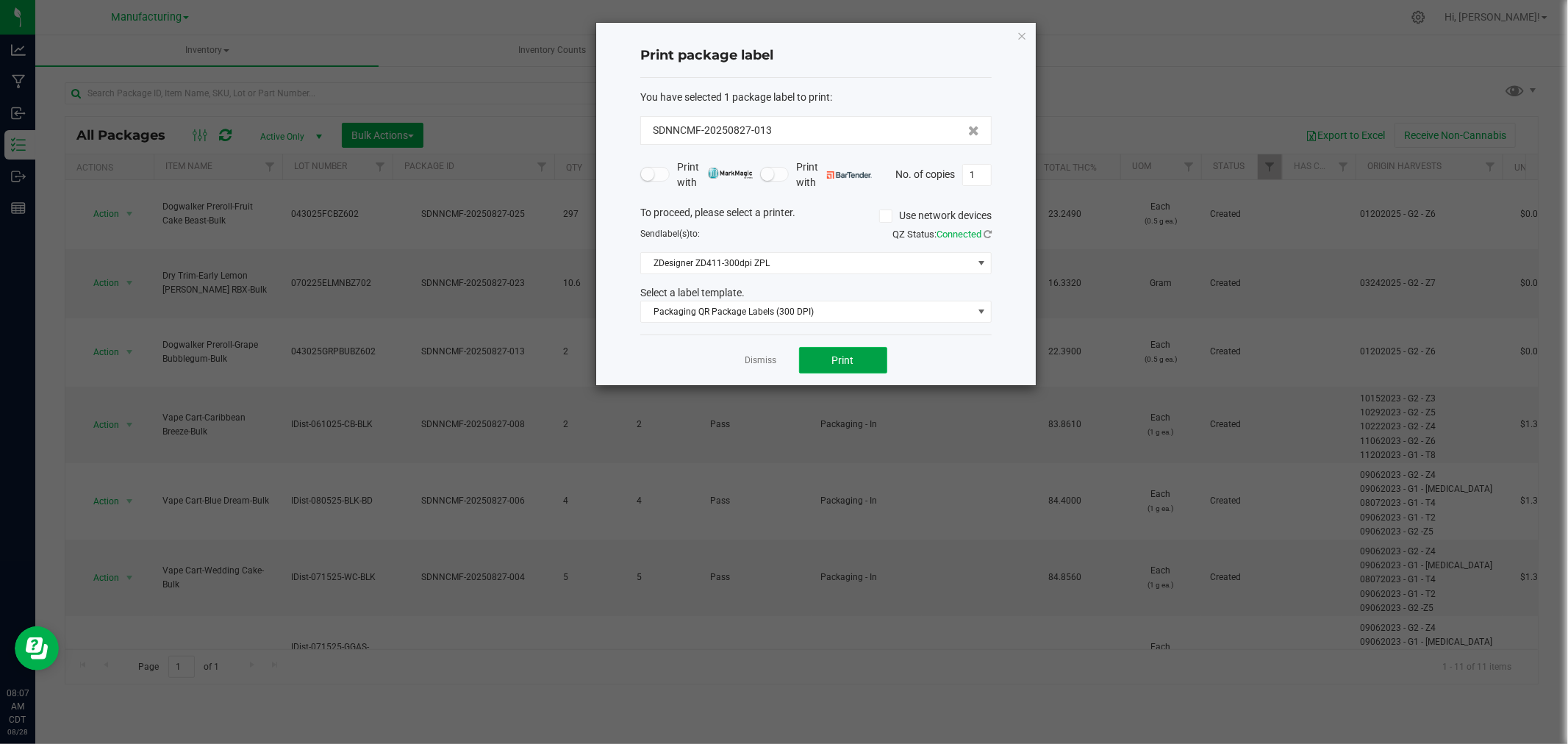
click at [865, 369] on button "Print" at bounding box center [843, 360] width 89 height 26
click at [760, 356] on link "Dismiss" at bounding box center [761, 360] width 32 height 12
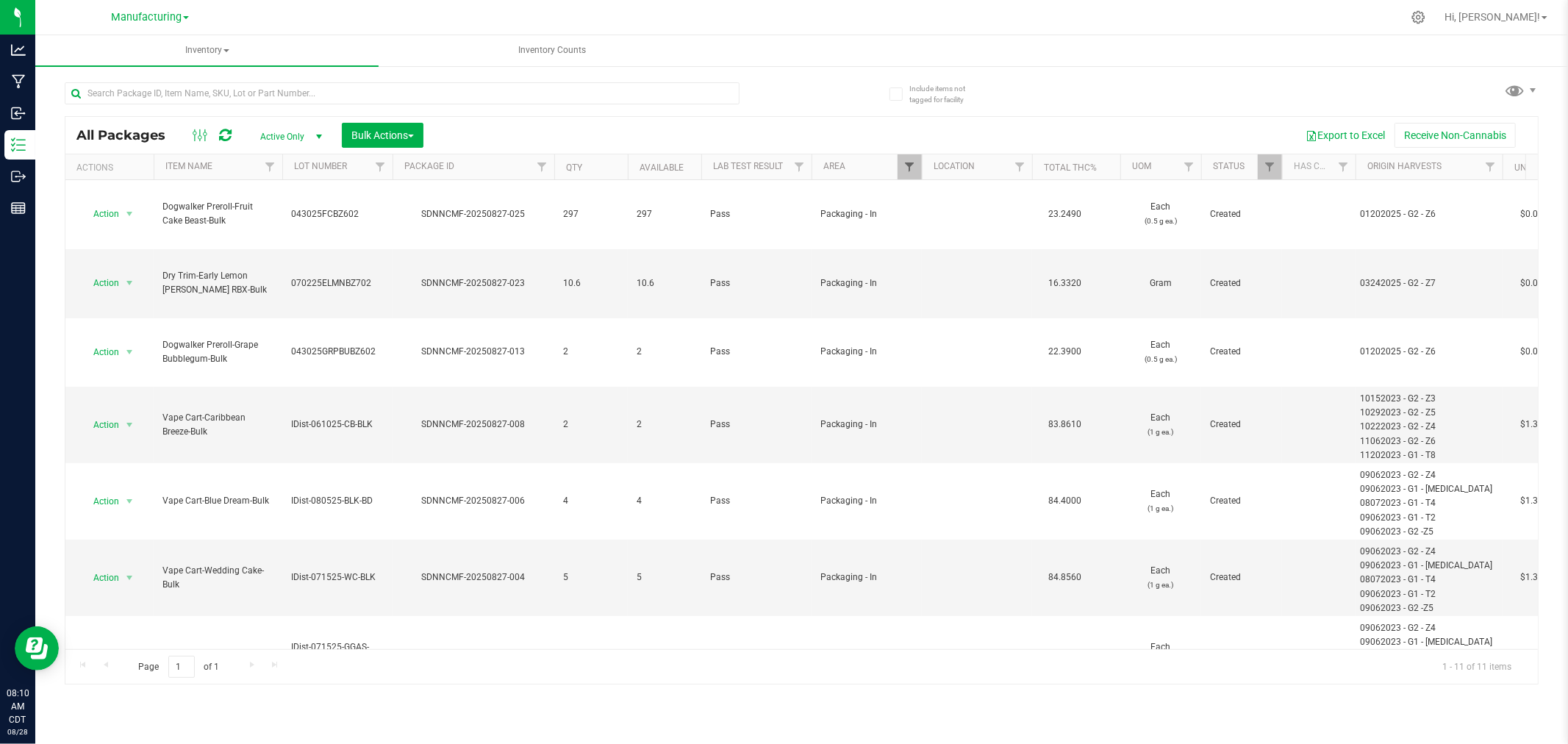
drag, startPoint x: 894, startPoint y: 183, endPoint x: 902, endPoint y: 169, distance: 16.1
click at [898, 179] on div "All Packages Active Only Active Only Lab Samples Locked All Bulk Actions Add to…" at bounding box center [801, 401] width 1474 height 569
click at [904, 168] on span "Filter" at bounding box center [909, 167] width 12 height 12
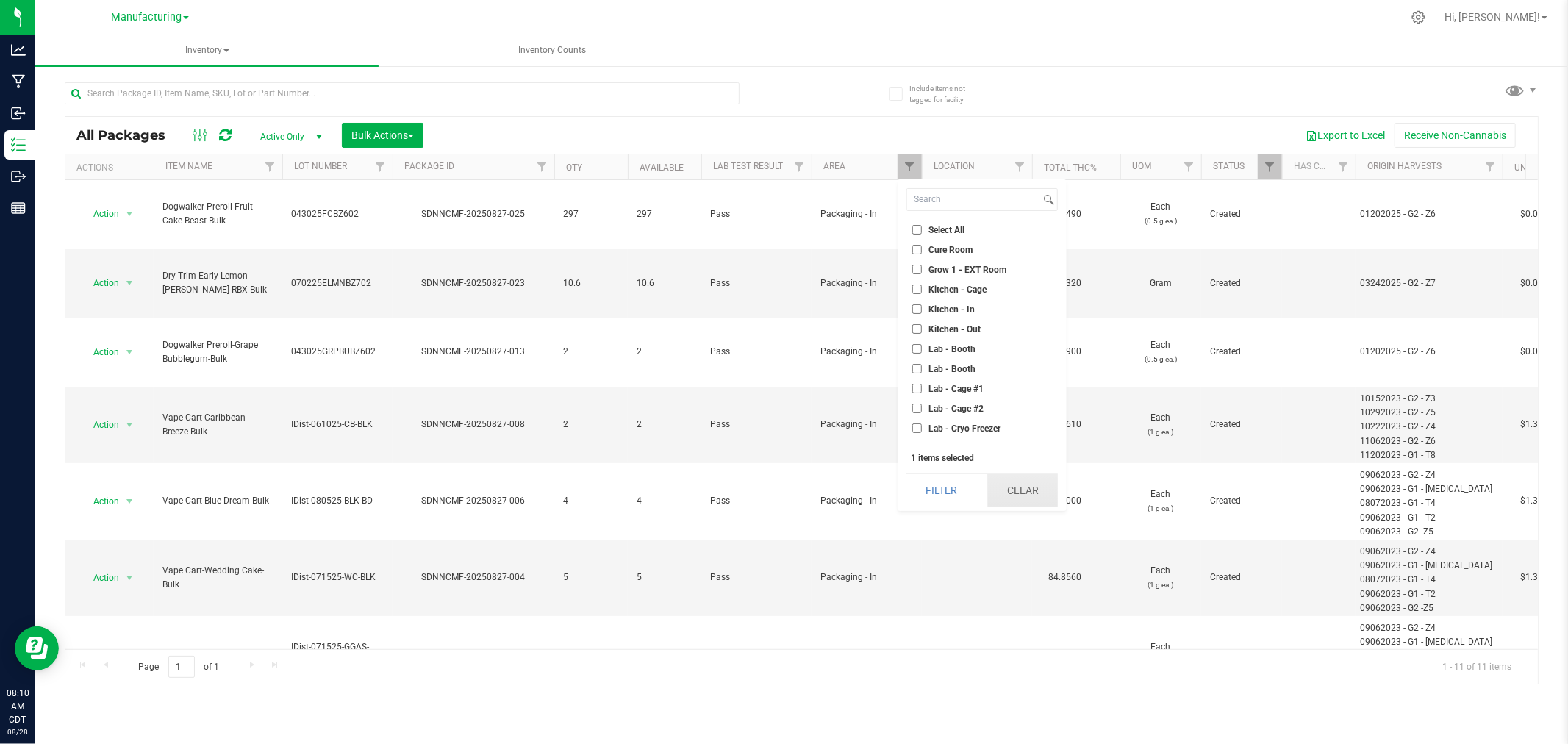
click at [1004, 481] on button "Clear" at bounding box center [1023, 490] width 71 height 33
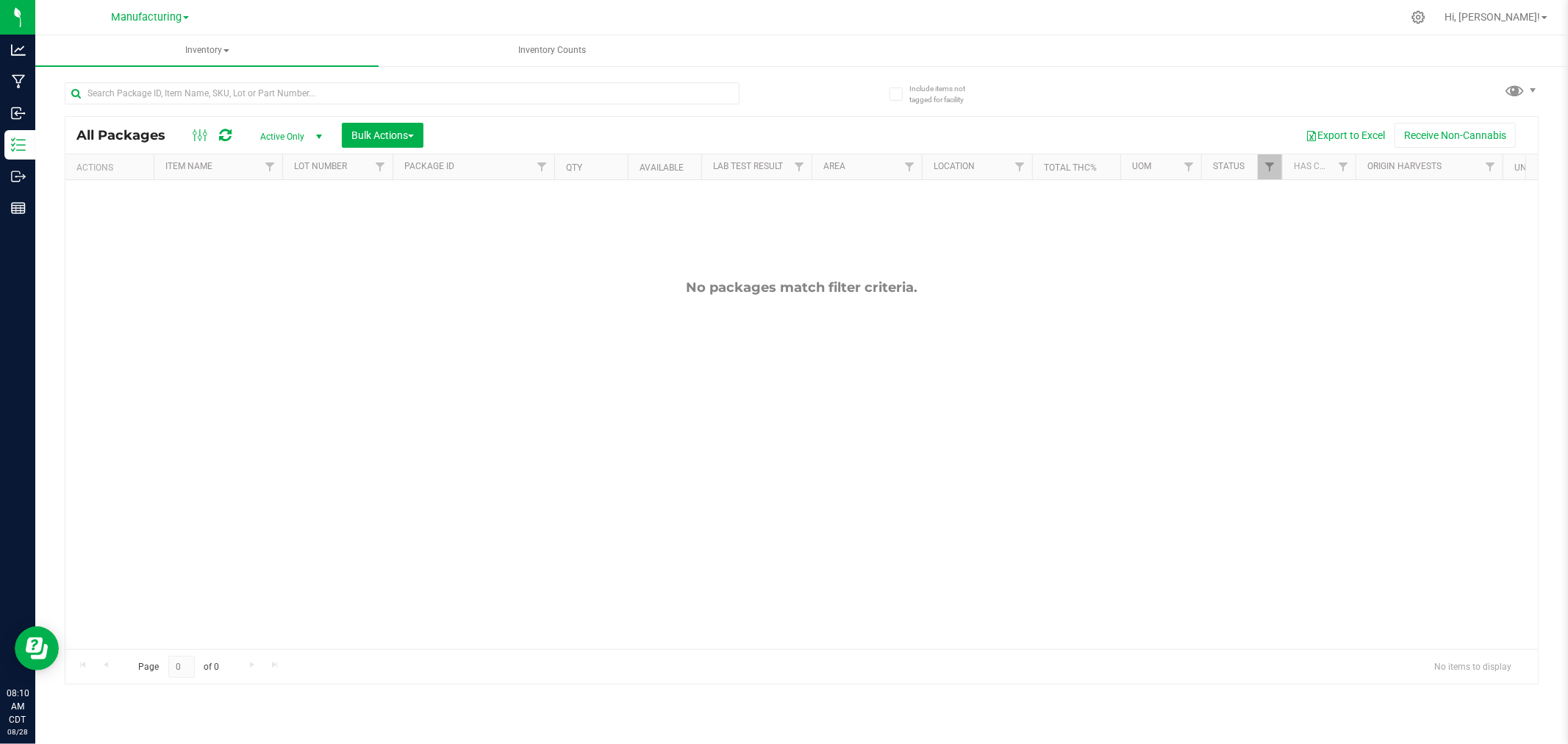
click at [1515, 76] on div "All Packages Active Only Active Only Lab Samples Locked All Bulk Actions Add to…" at bounding box center [801, 376] width 1474 height 616
click at [1519, 94] on span at bounding box center [1515, 90] width 21 height 21
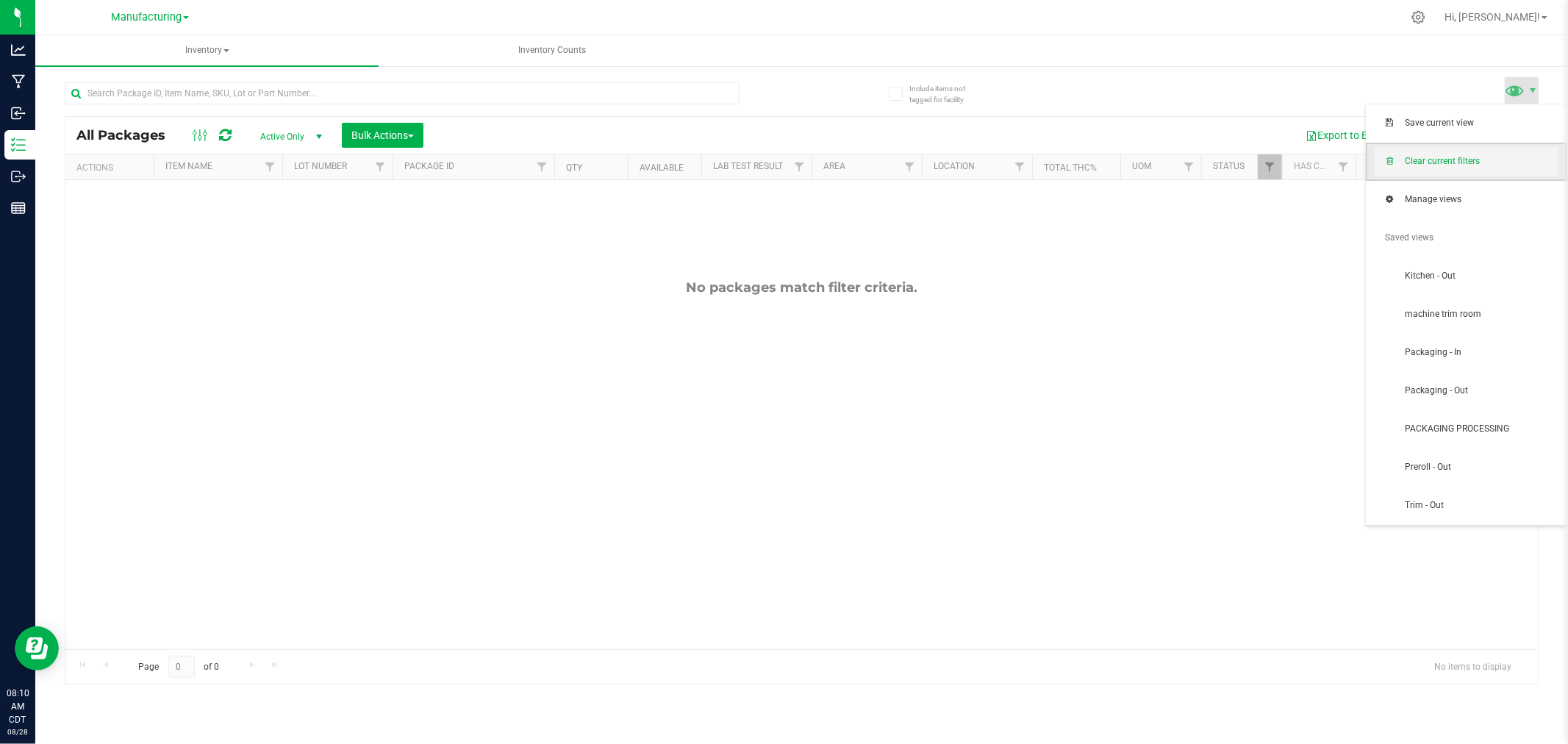
click at [1506, 171] on span "Clear current filters" at bounding box center [1465, 162] width 184 height 30
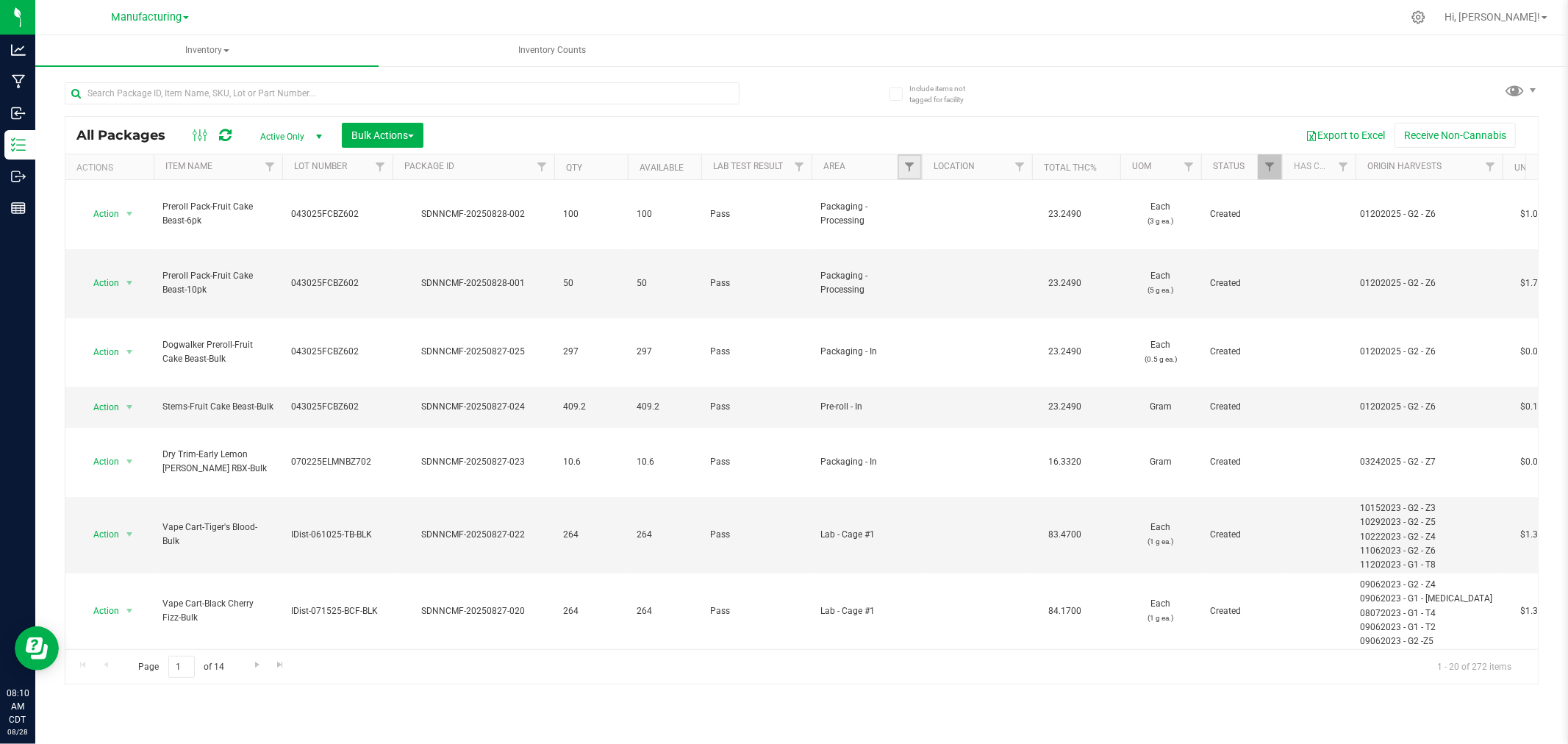
click at [912, 157] on link "Filter" at bounding box center [910, 167] width 24 height 25
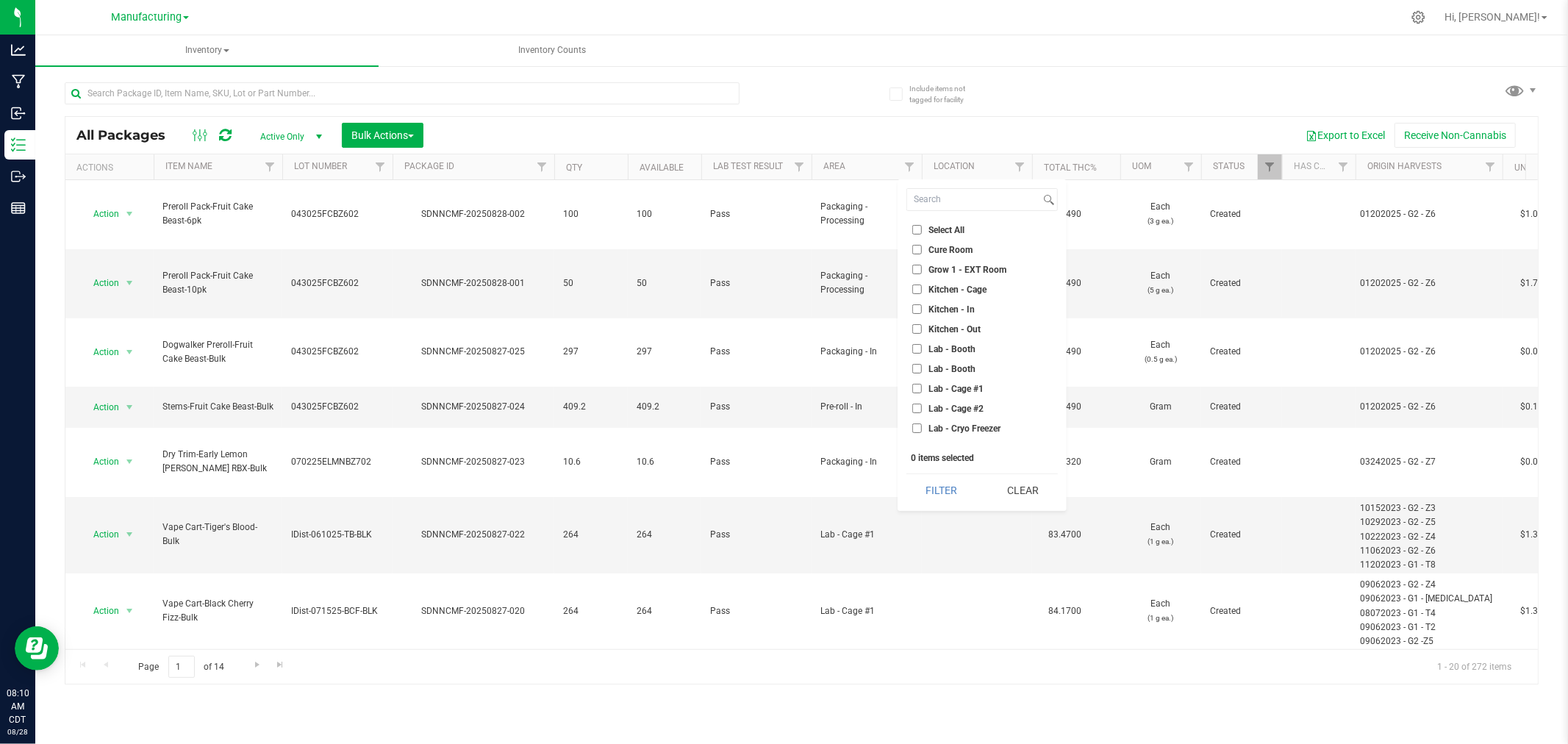
click at [970, 380] on li "Lab - Cage #1" at bounding box center [982, 388] width 151 height 16
click at [950, 390] on span "Lab - Cage #1" at bounding box center [956, 388] width 55 height 8
click at [922, 390] on input "Lab - Cage #1" at bounding box center [916, 389] width 9 height 9
checkbox input "true"
click at [940, 493] on button "Filter" at bounding box center [942, 490] width 71 height 33
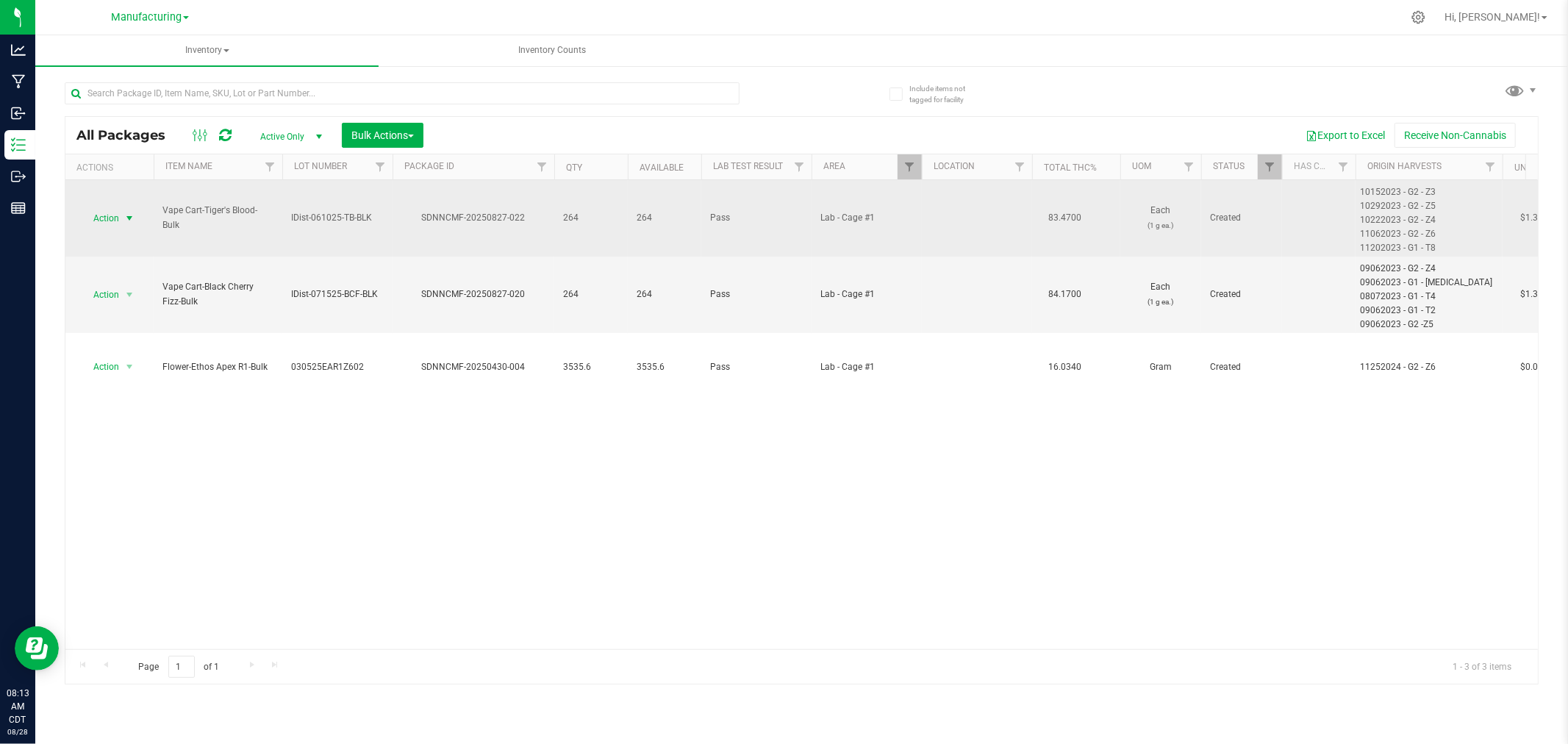
click at [107, 215] on span "Action" at bounding box center [100, 218] width 40 height 21
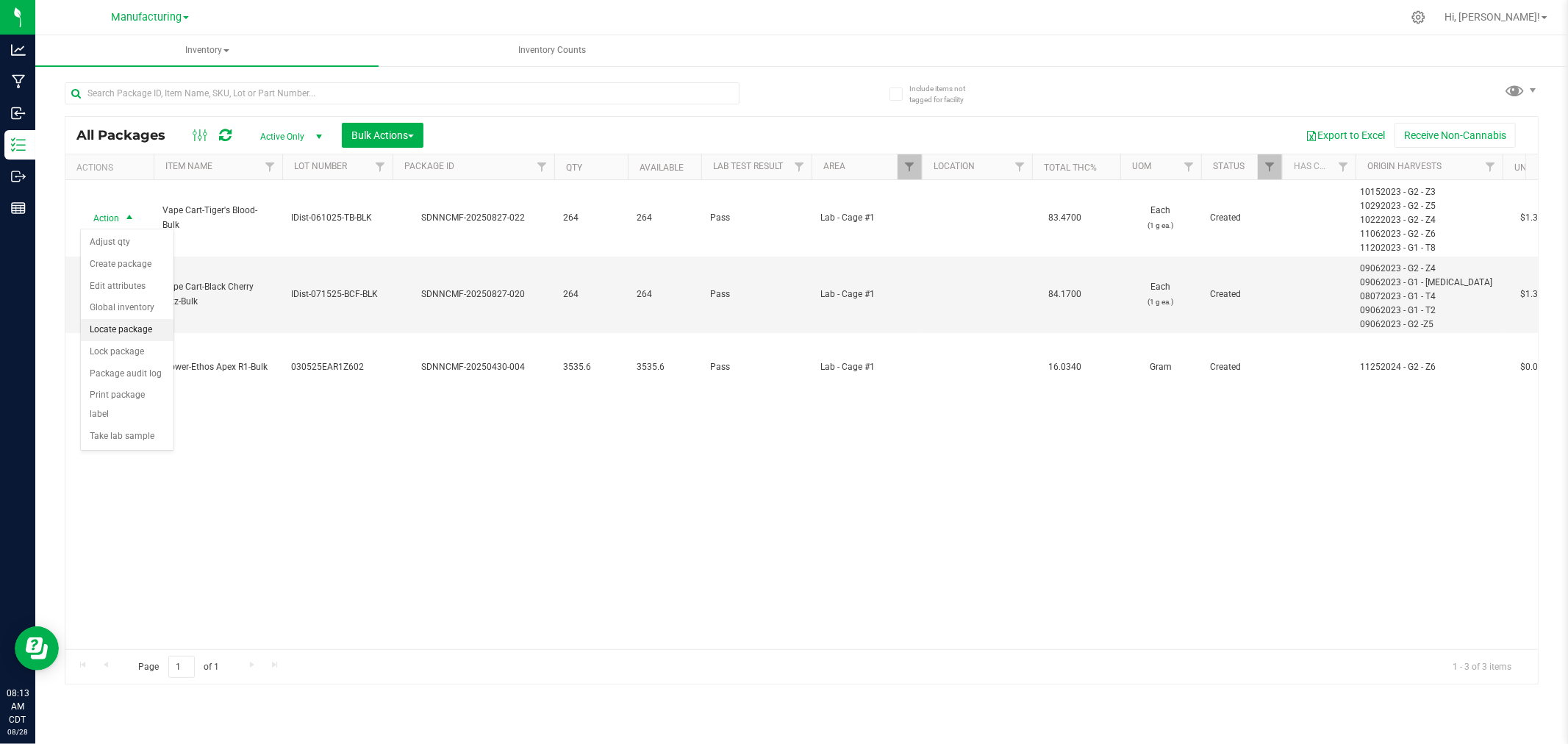
click at [122, 326] on li "Locate package" at bounding box center [127, 330] width 92 height 22
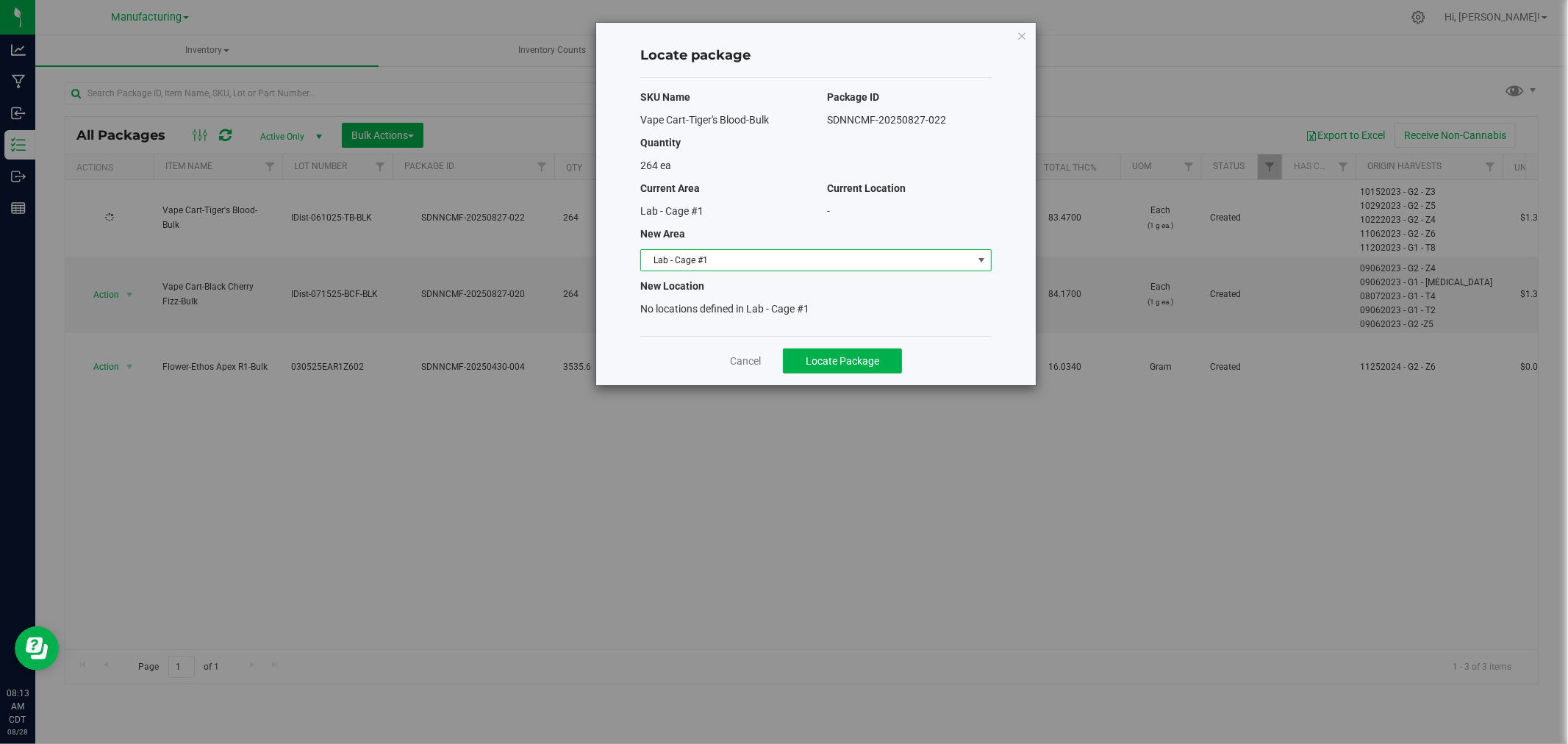
click at [885, 252] on span "Lab - Cage #1" at bounding box center [806, 260] width 332 height 21
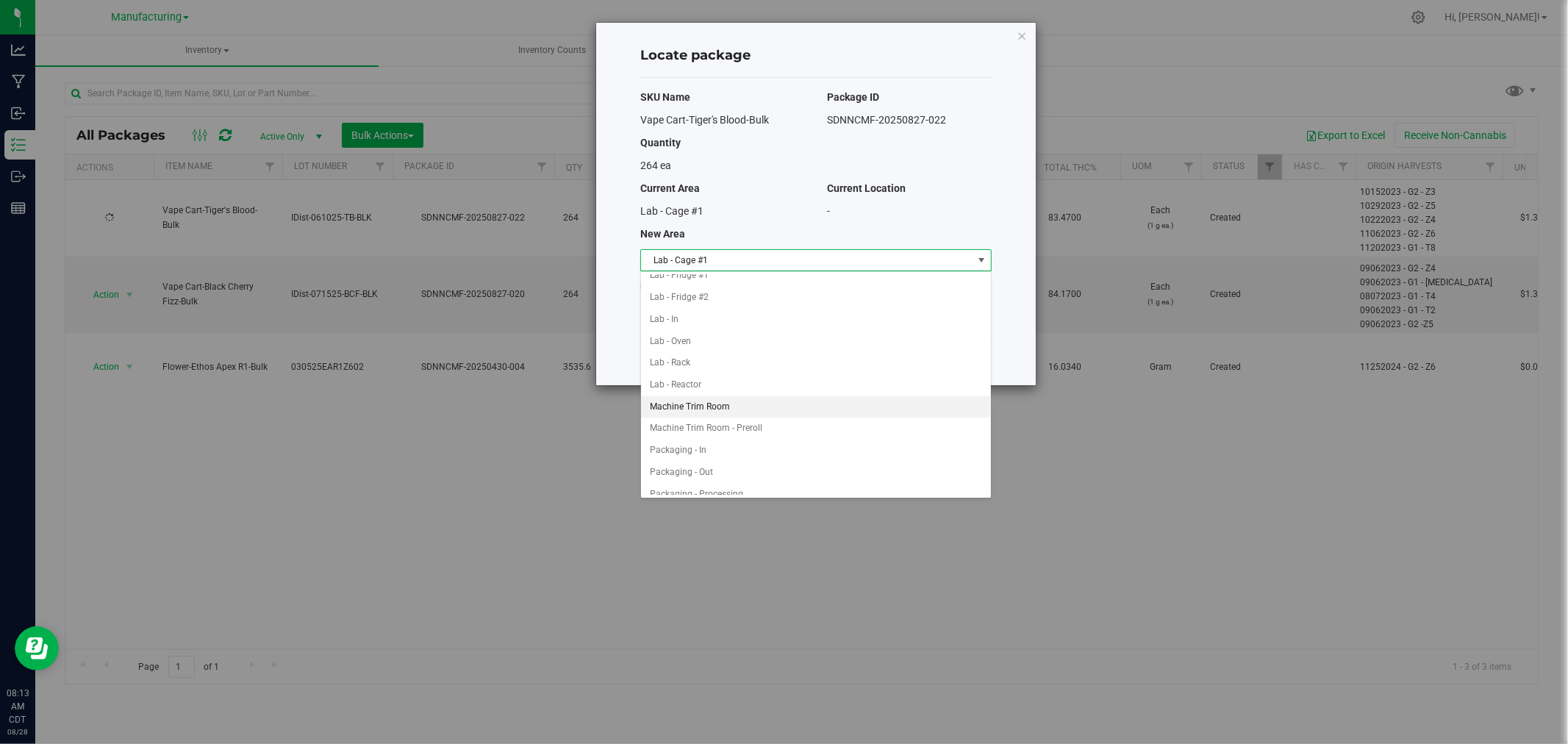
scroll to position [326, 0]
click at [724, 353] on li "Packaging - In" at bounding box center [815, 352] width 350 height 22
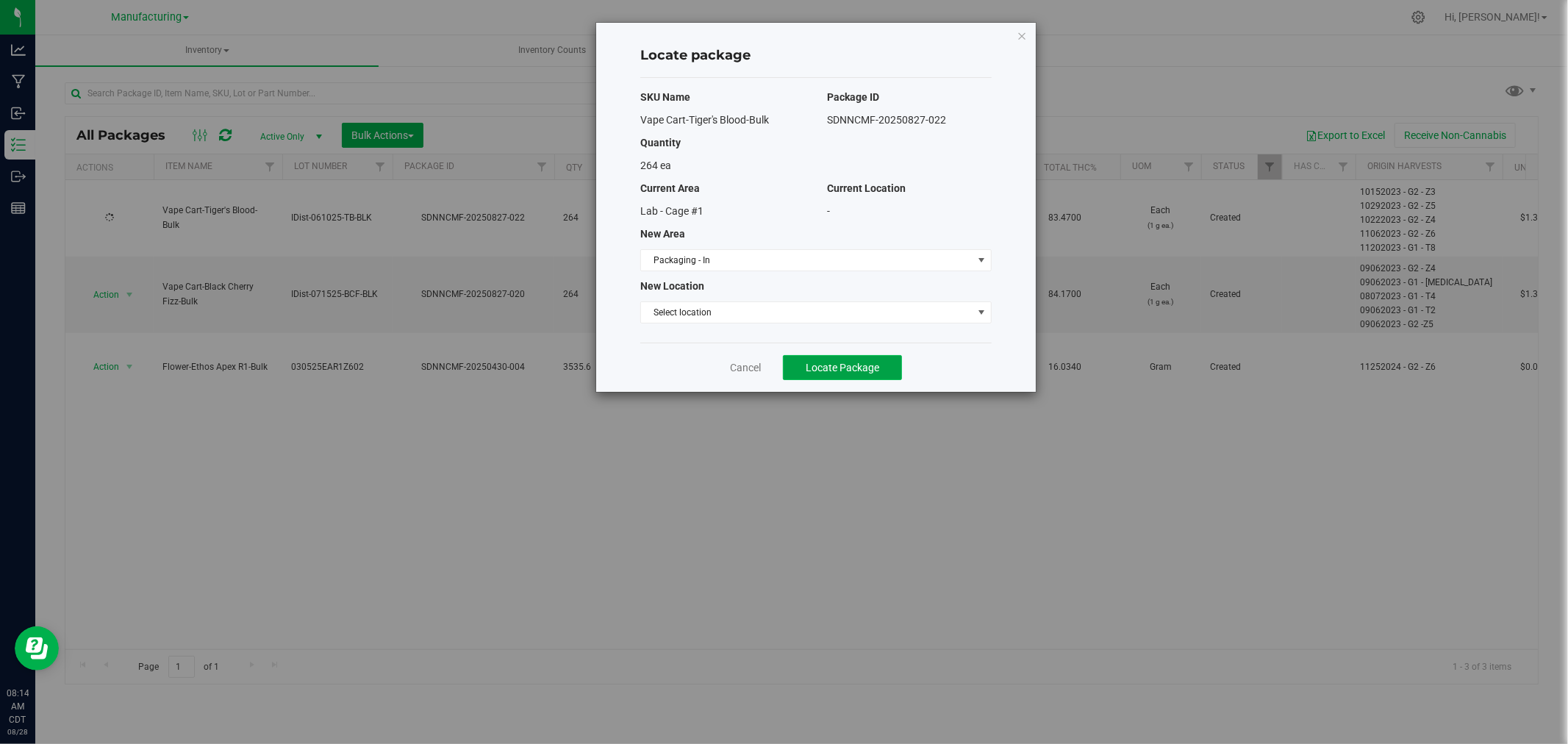
click at [870, 377] on button "Locate Package" at bounding box center [843, 367] width 119 height 25
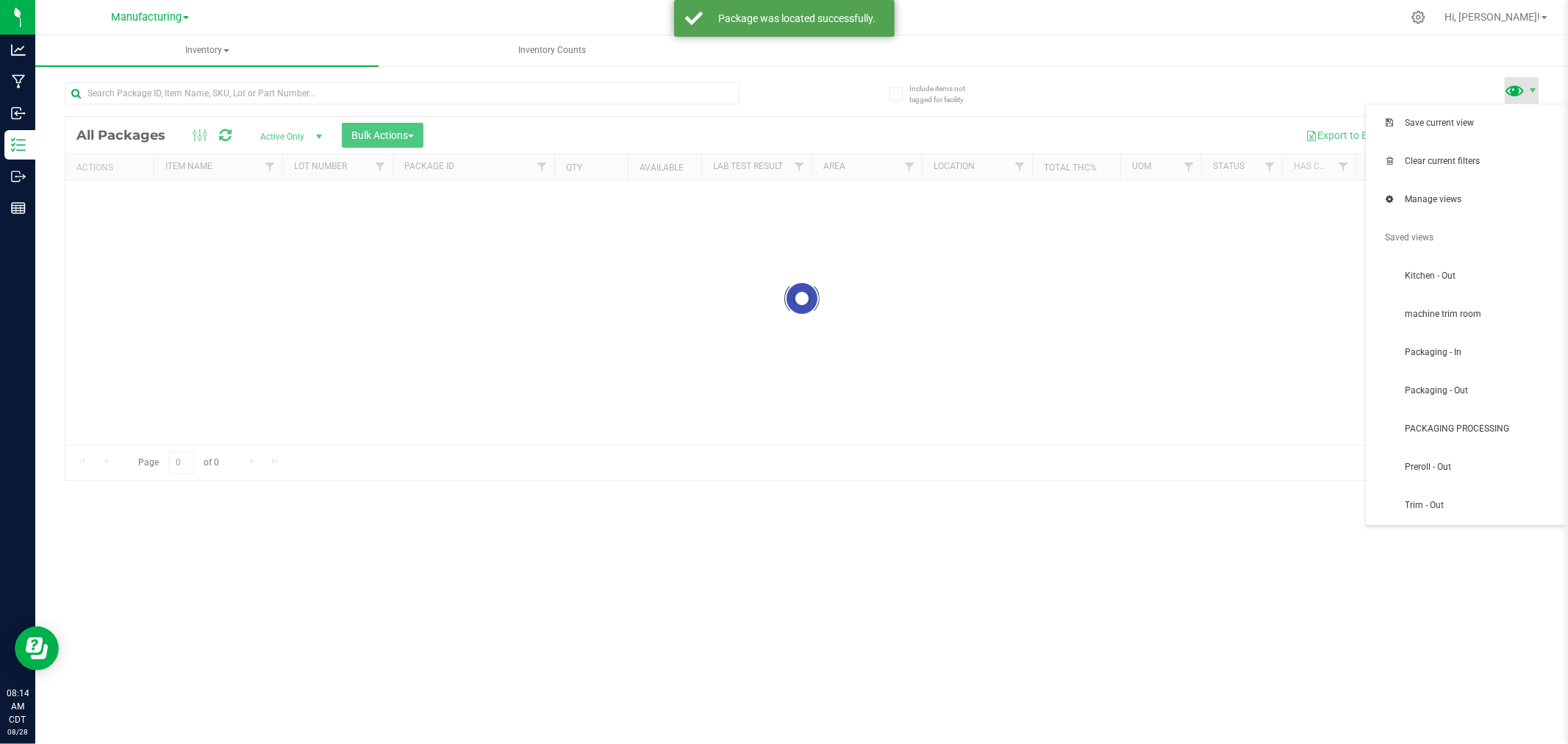
click at [1520, 89] on span at bounding box center [1515, 90] width 21 height 21
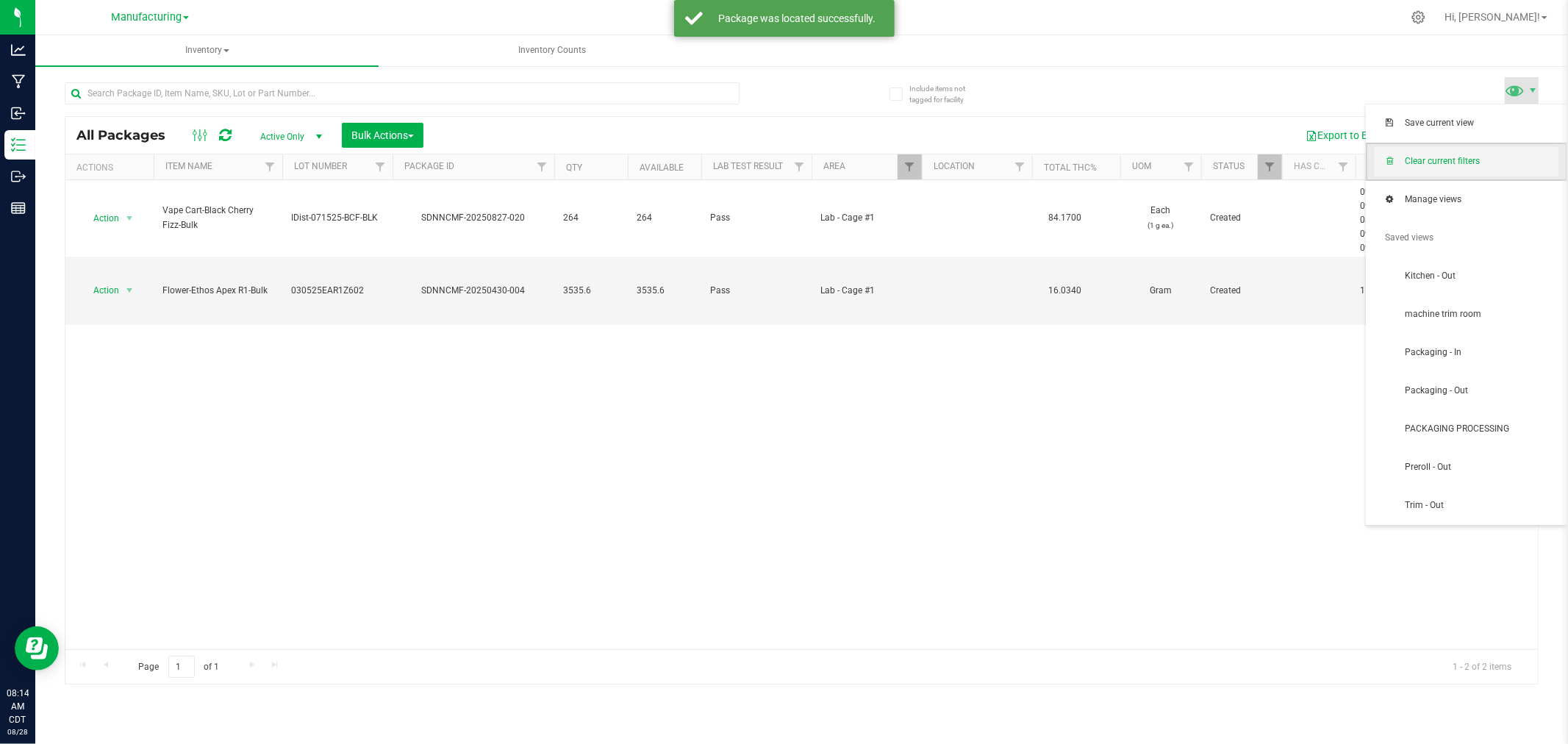
click at [1510, 158] on span "Clear current filters" at bounding box center [1481, 160] width 153 height 12
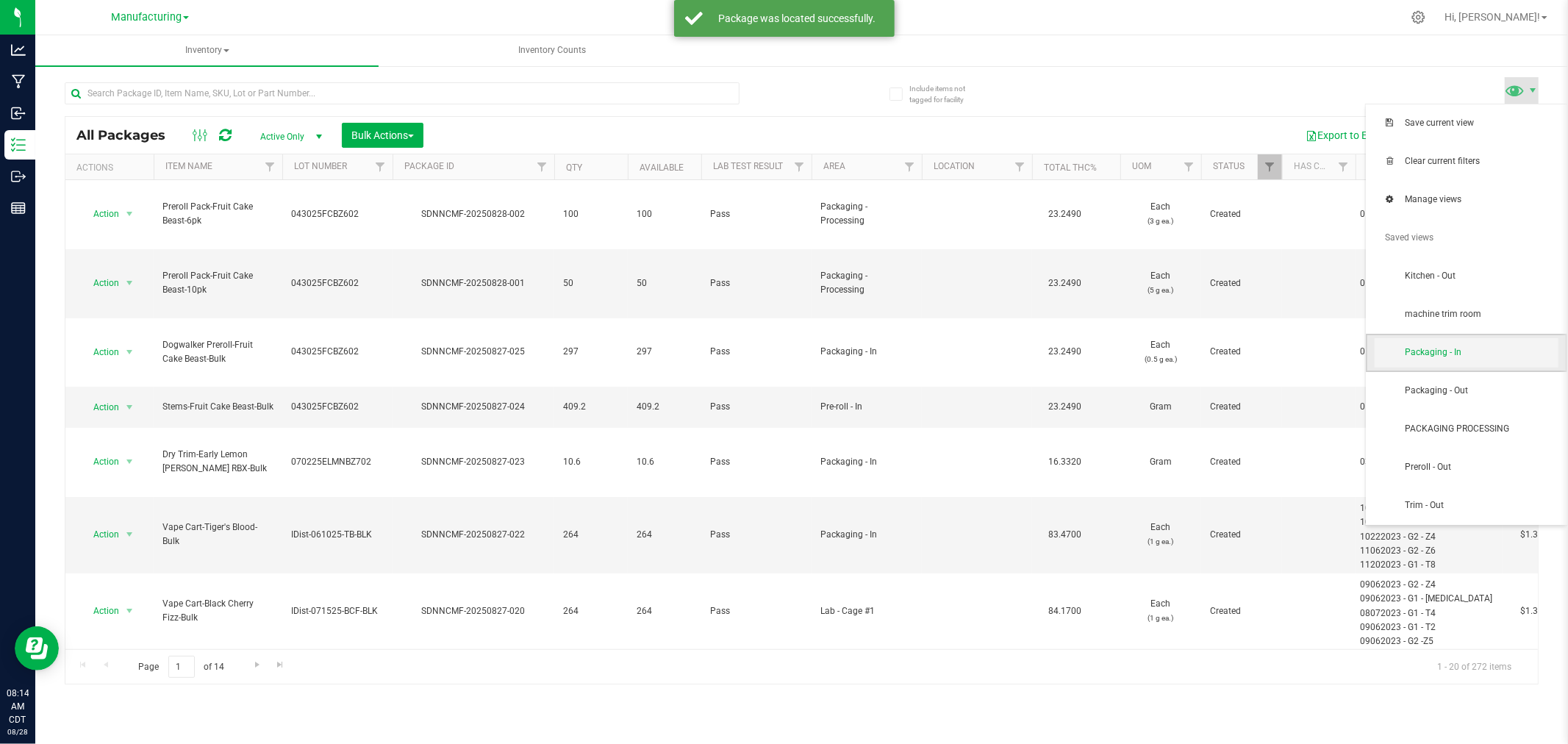
click at [1457, 355] on span "Packaging - In" at bounding box center [1481, 351] width 153 height 12
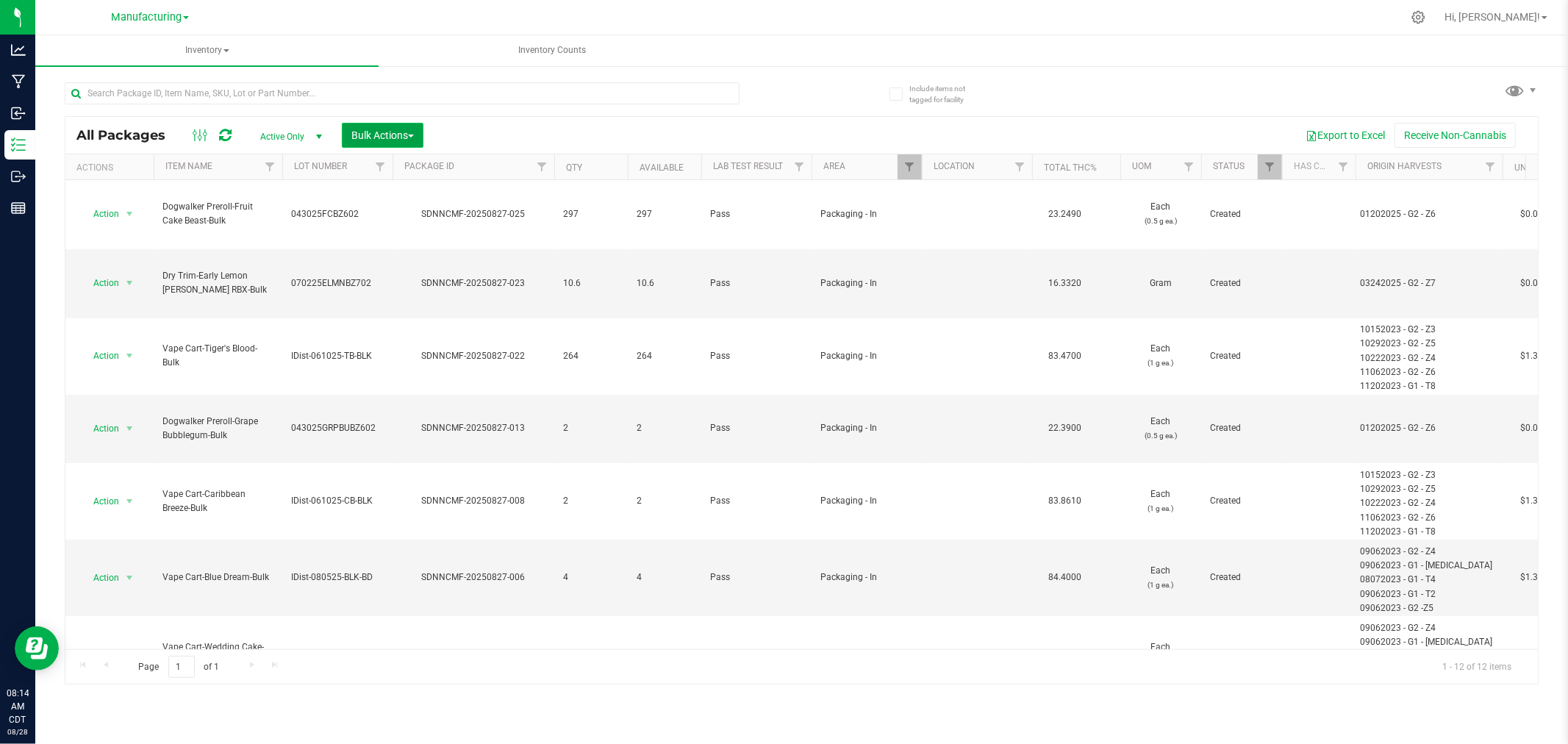
click at [413, 130] on span "Bulk Actions" at bounding box center [382, 135] width 62 height 12
click at [433, 173] on span "Add to manufacturing run" at bounding box center [406, 168] width 111 height 12
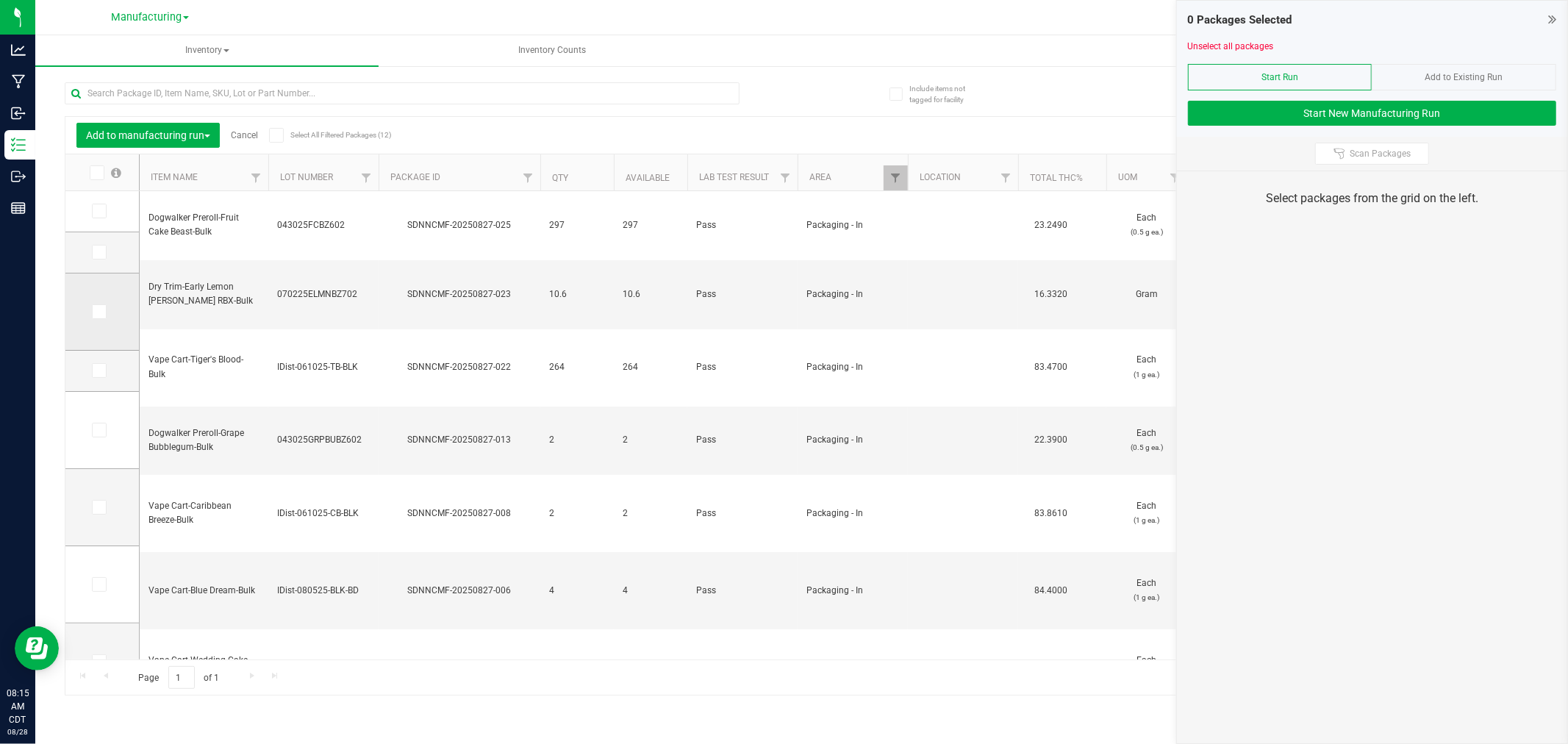
click at [101, 311] on icon at bounding box center [98, 311] width 9 height 0
click at [0, 0] on input "checkbox" at bounding box center [0, 0] width 0 height 0
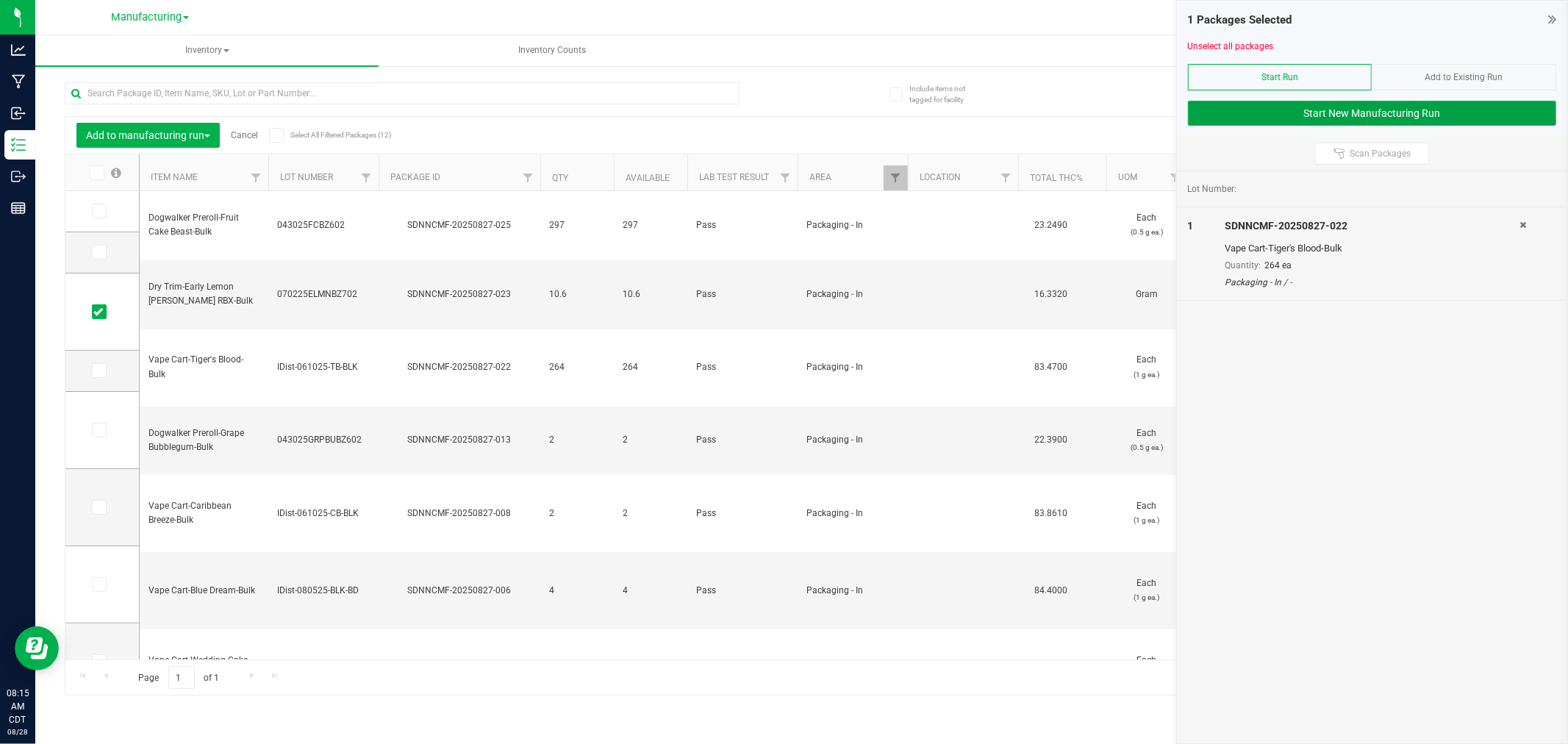
click at [1238, 101] on button "Start New Manufacturing Run" at bounding box center [1371, 113] width 368 height 25
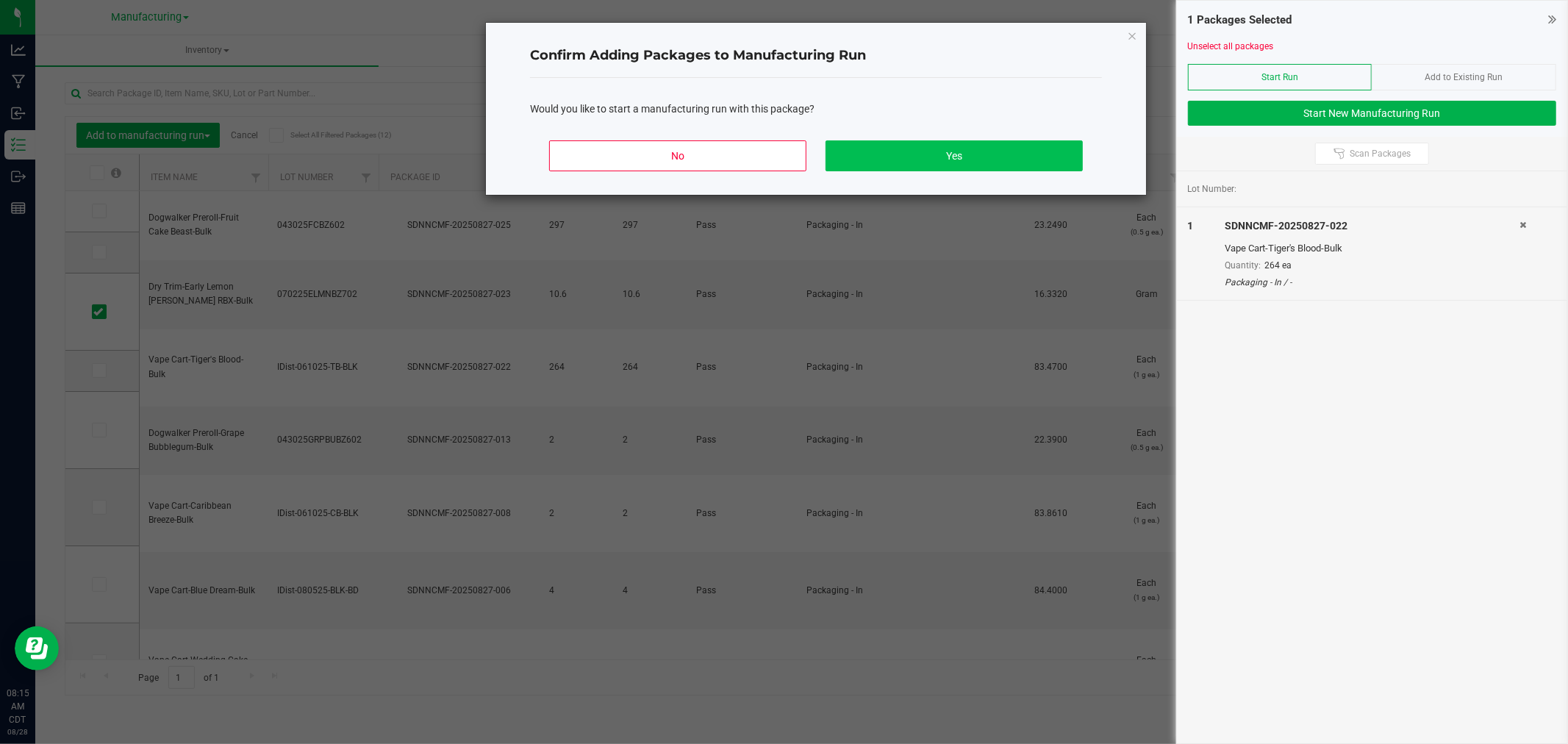
drag, startPoint x: 959, startPoint y: 184, endPoint x: 954, endPoint y: 167, distance: 17.7
click at [958, 184] on div "No Yes" at bounding box center [815, 161] width 571 height 66
click at [954, 164] on button "Yes" at bounding box center [954, 156] width 257 height 31
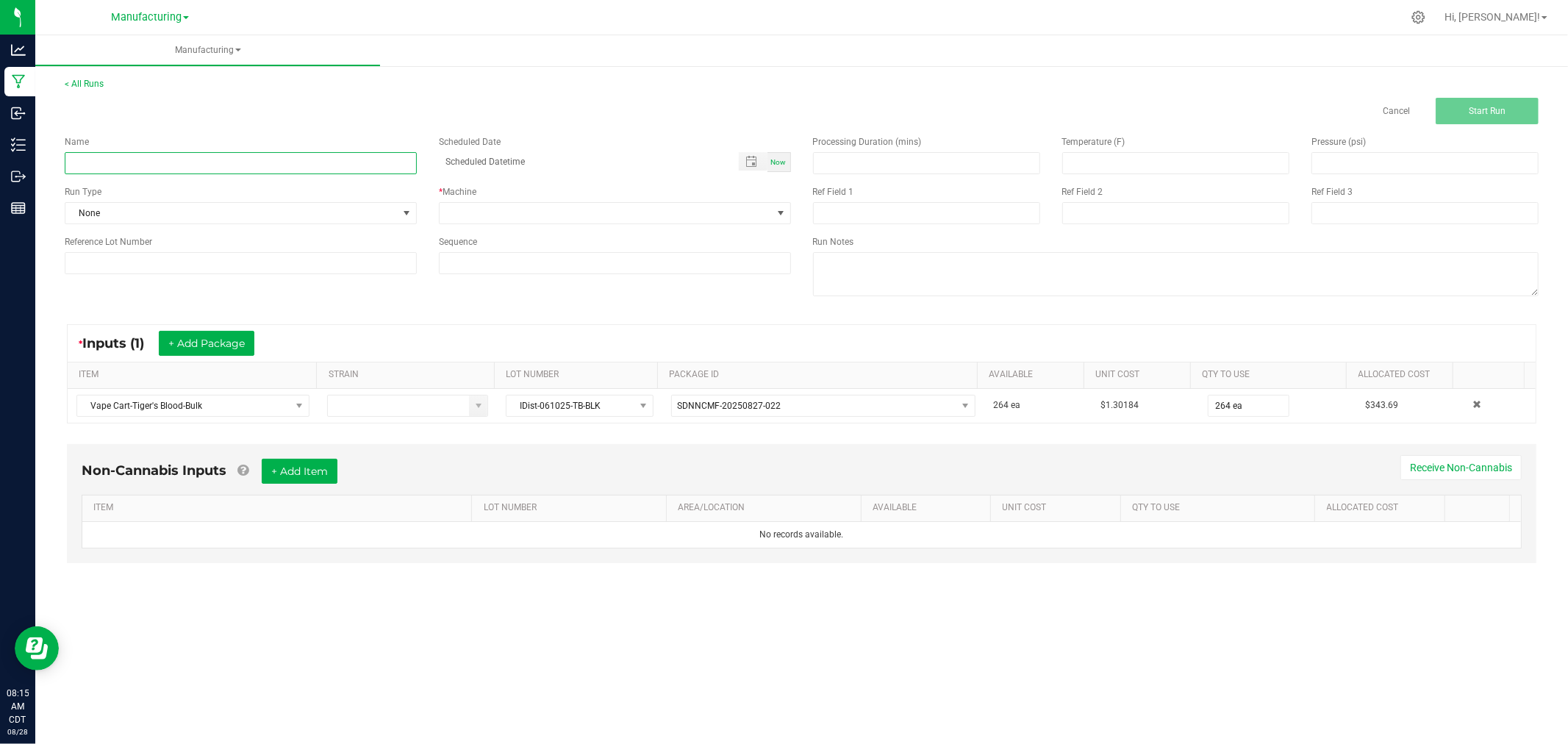
drag, startPoint x: 269, startPoint y: 159, endPoint x: 241, endPoint y: 163, distance: 28.3
click at [241, 163] on input at bounding box center [241, 163] width 352 height 22
type input "[DATE]-tigers blood vape carts 1G"
click at [225, 216] on span "None" at bounding box center [231, 214] width 332 height 21
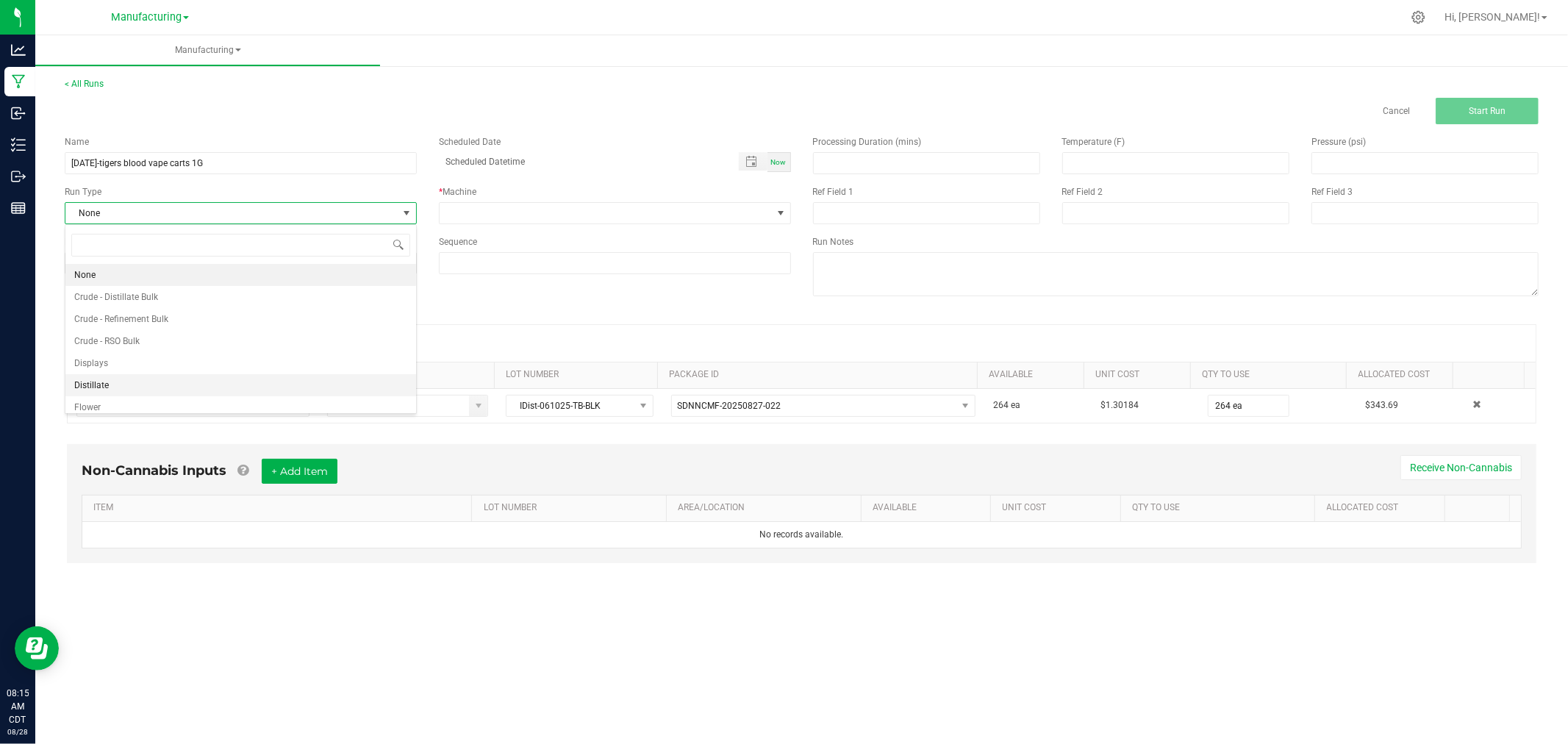
scroll to position [74, 0]
click at [196, 380] on li "Packaging" at bounding box center [241, 378] width 351 height 22
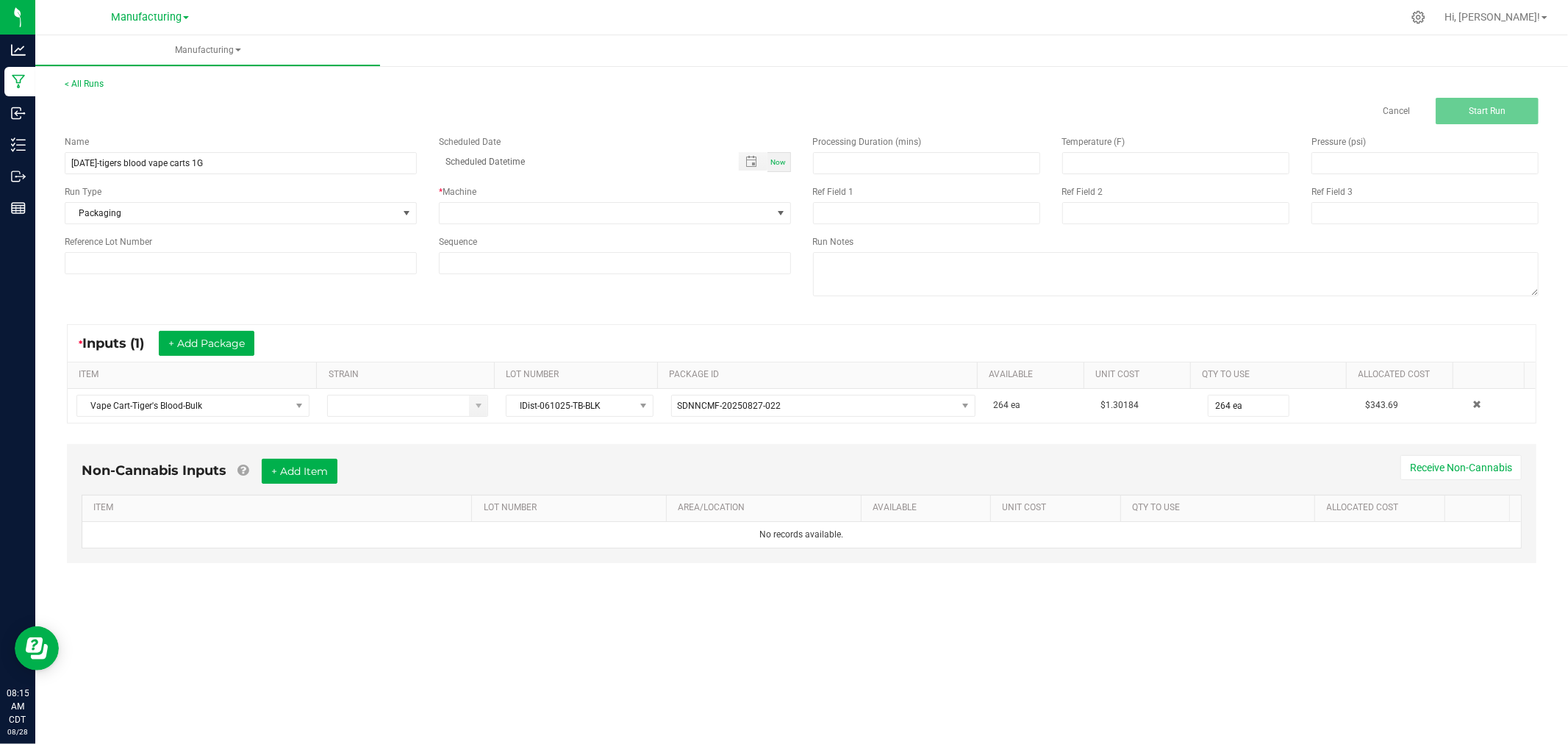
click at [530, 199] on div "* Machine" at bounding box center [614, 205] width 374 height 39
click at [528, 204] on span at bounding box center [605, 214] width 332 height 21
click at [545, 356] on li "Packaging" at bounding box center [614, 344] width 351 height 25
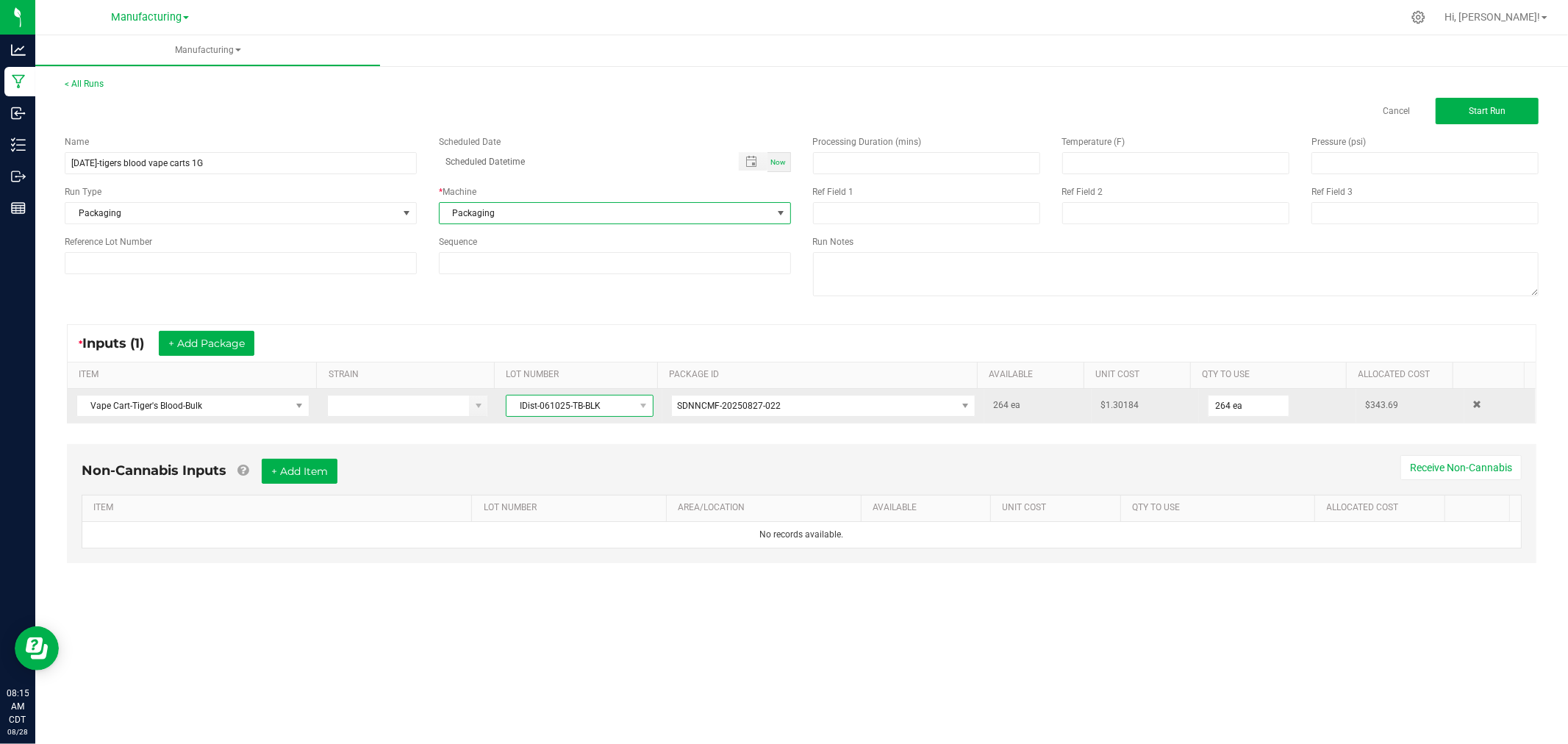
click at [585, 412] on span "IDist-061025-TB-BLK" at bounding box center [570, 406] width 127 height 21
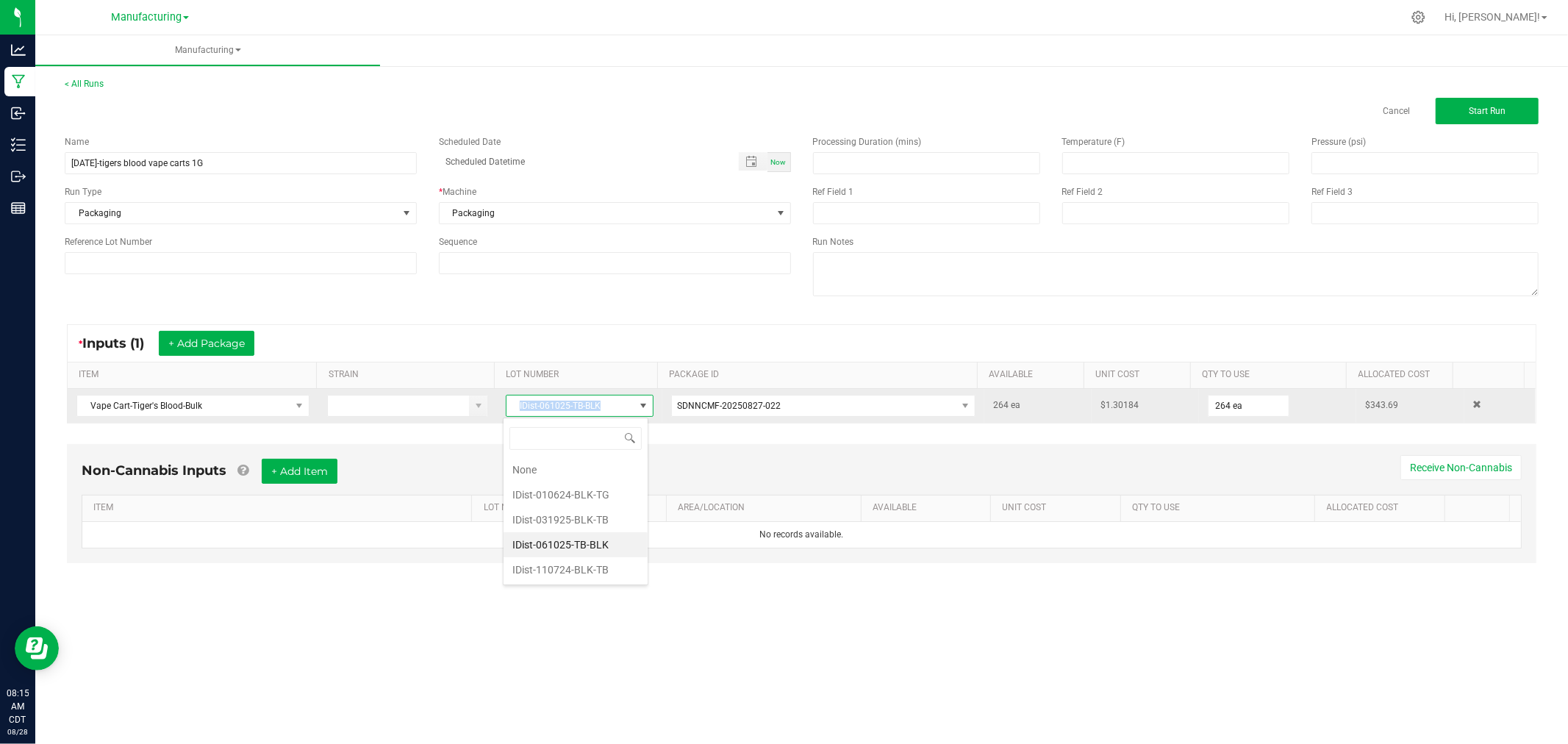
drag, startPoint x: 566, startPoint y: 415, endPoint x: 490, endPoint y: 413, distance: 76.0
click at [490, 413] on tr "Vape Cart-Tiger's Blood-Bulk IDist-061025-TB-BLK SDNNCMF-20250827-022 264 ea $1…" at bounding box center [802, 406] width 1467 height 34
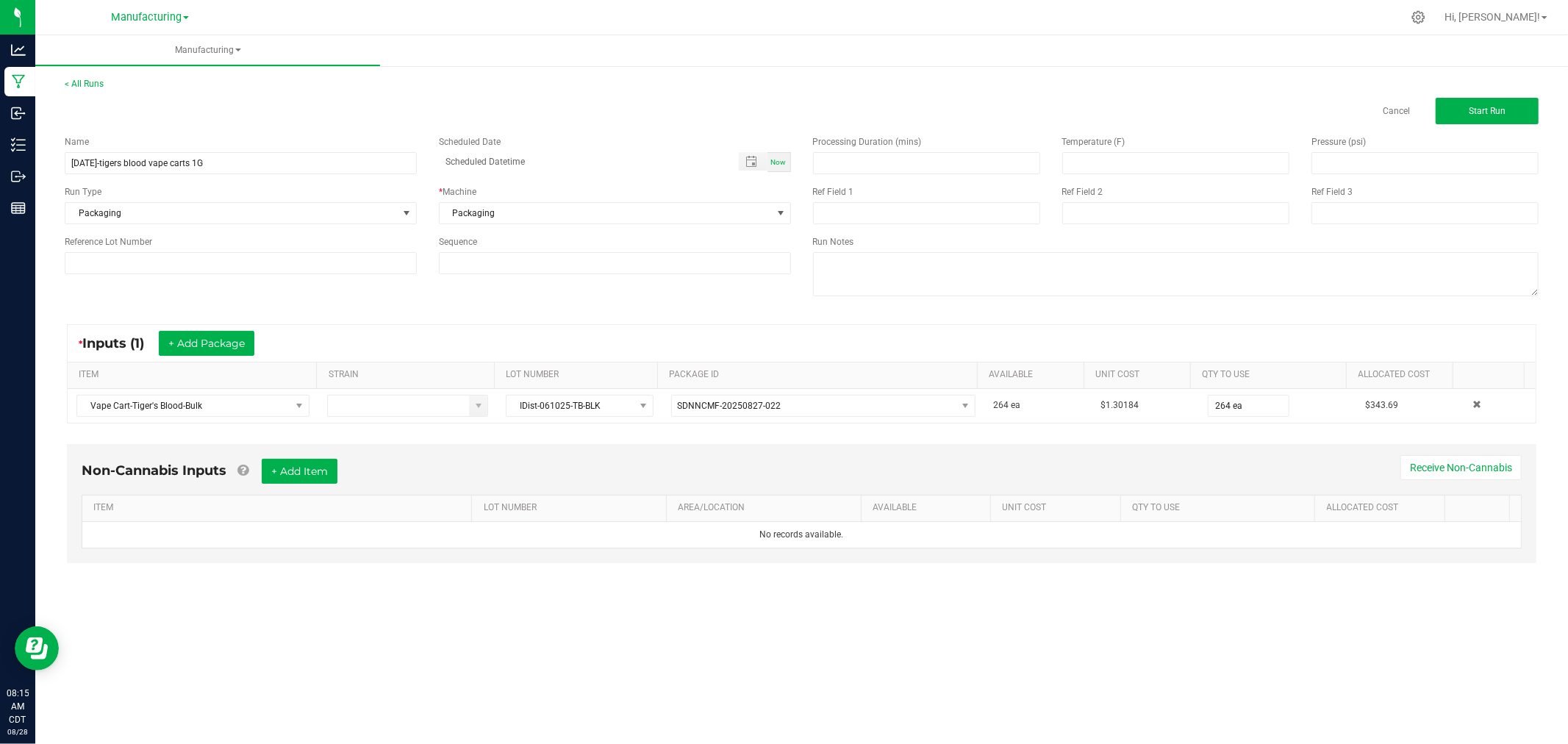
click at [310, 274] on div "Name [DATE]-tigers blood vape carts 1G Scheduled Date Now Run Type Packaging * …" at bounding box center [428, 204] width 749 height 161
click at [516, 391] on td "IDist-061025-TB-BLK" at bounding box center [579, 406] width 165 height 34
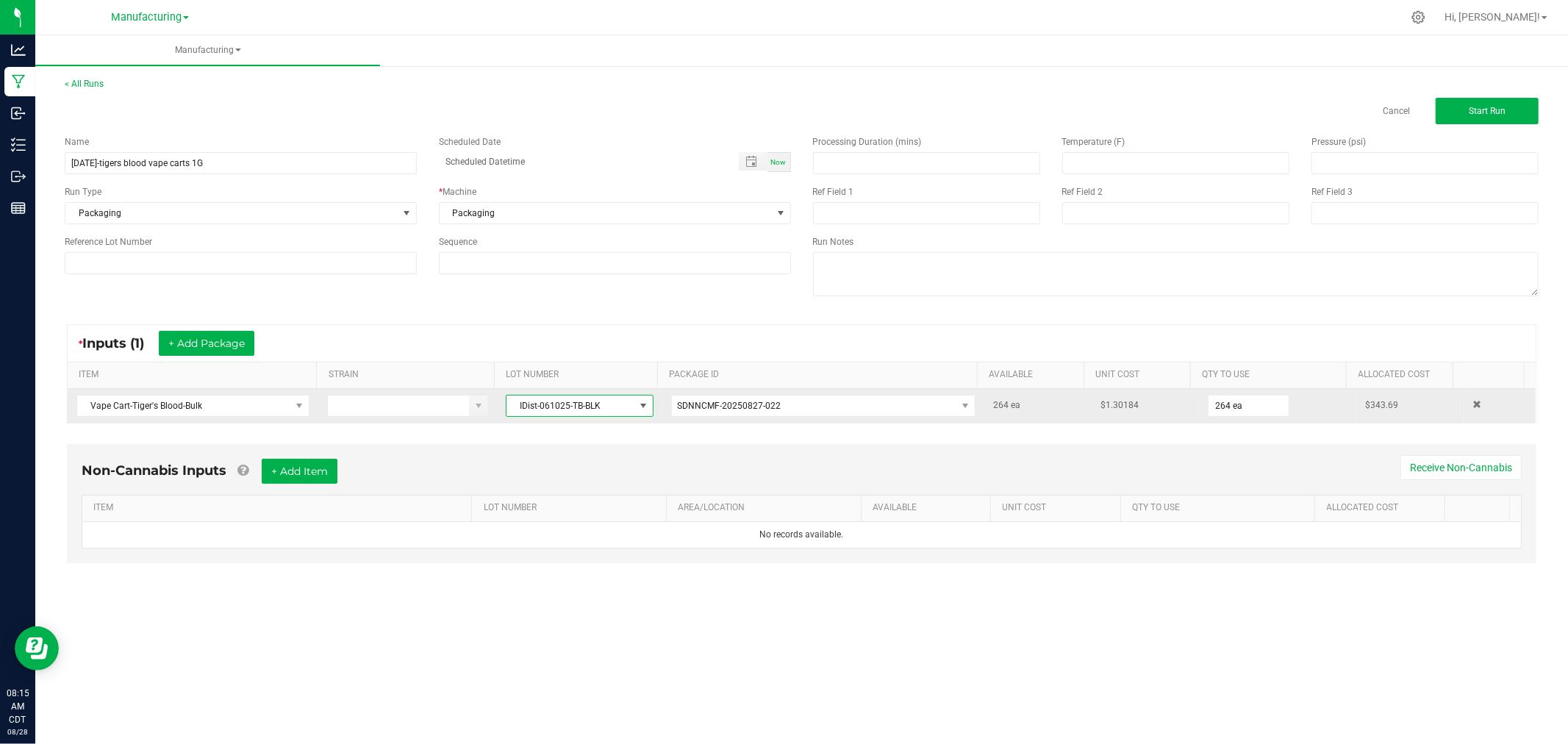
click at [523, 402] on span "IDist-061025-TB-BLK" at bounding box center [570, 406] width 127 height 21
drag, startPoint x: 508, startPoint y: 408, endPoint x: 600, endPoint y: 395, distance: 92.9
click at [603, 395] on span "IDist-061025-TB-BLK" at bounding box center [570, 406] width 127 height 21
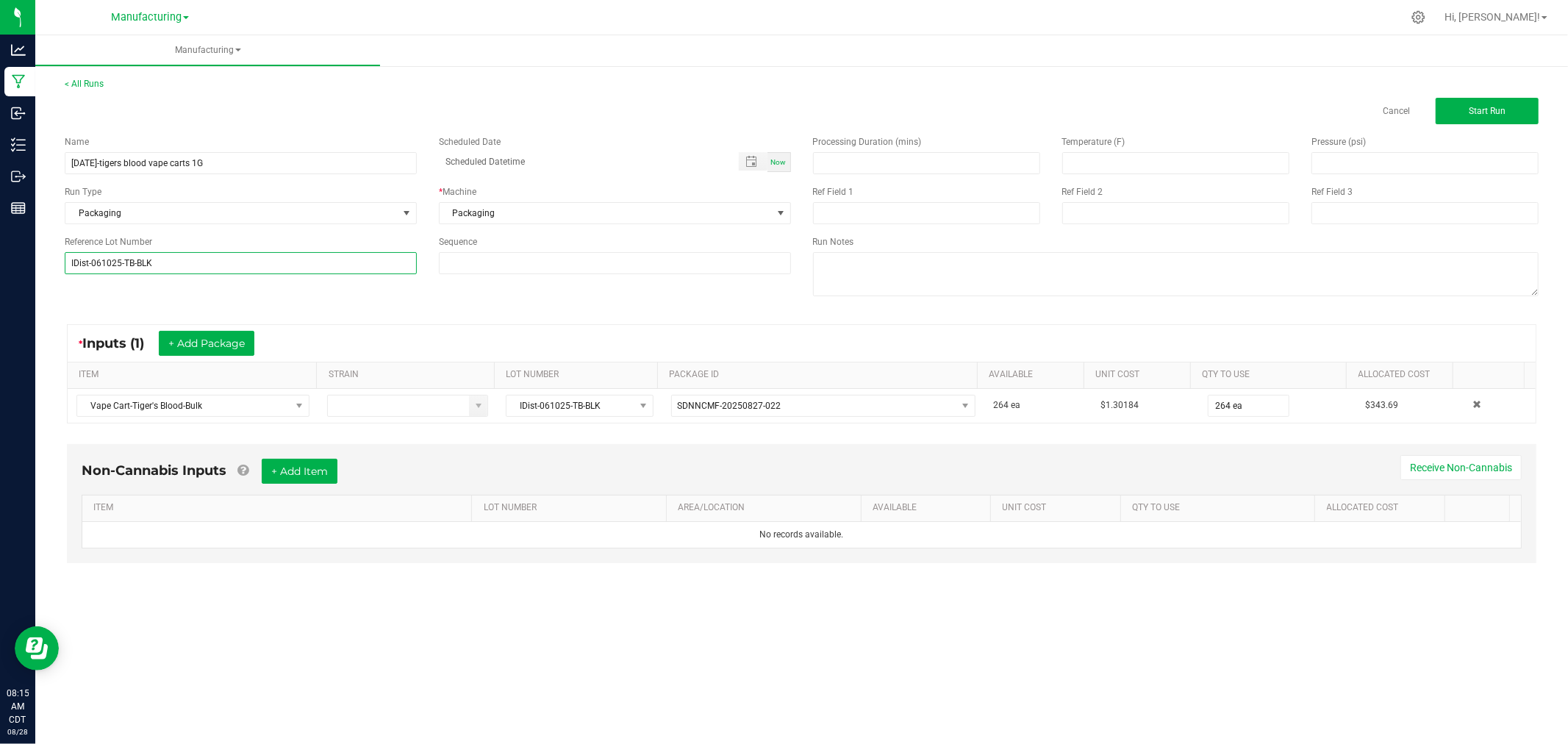
type input "IDist-061025-TB-BLK"
click at [976, 346] on div "* Inputs (1) + Add Package" at bounding box center [802, 342] width 1467 height 36
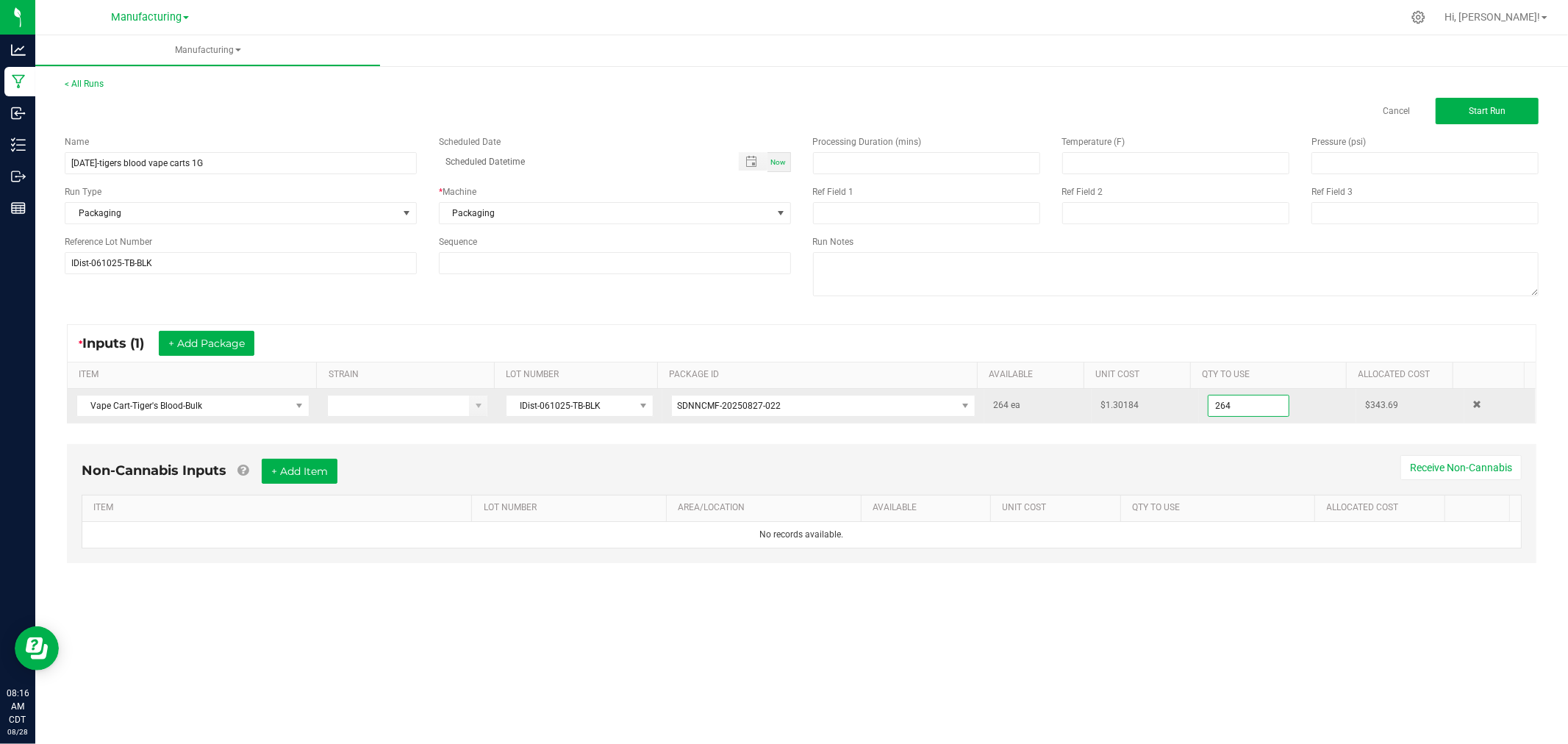
click at [1250, 406] on input "264" at bounding box center [1248, 406] width 80 height 21
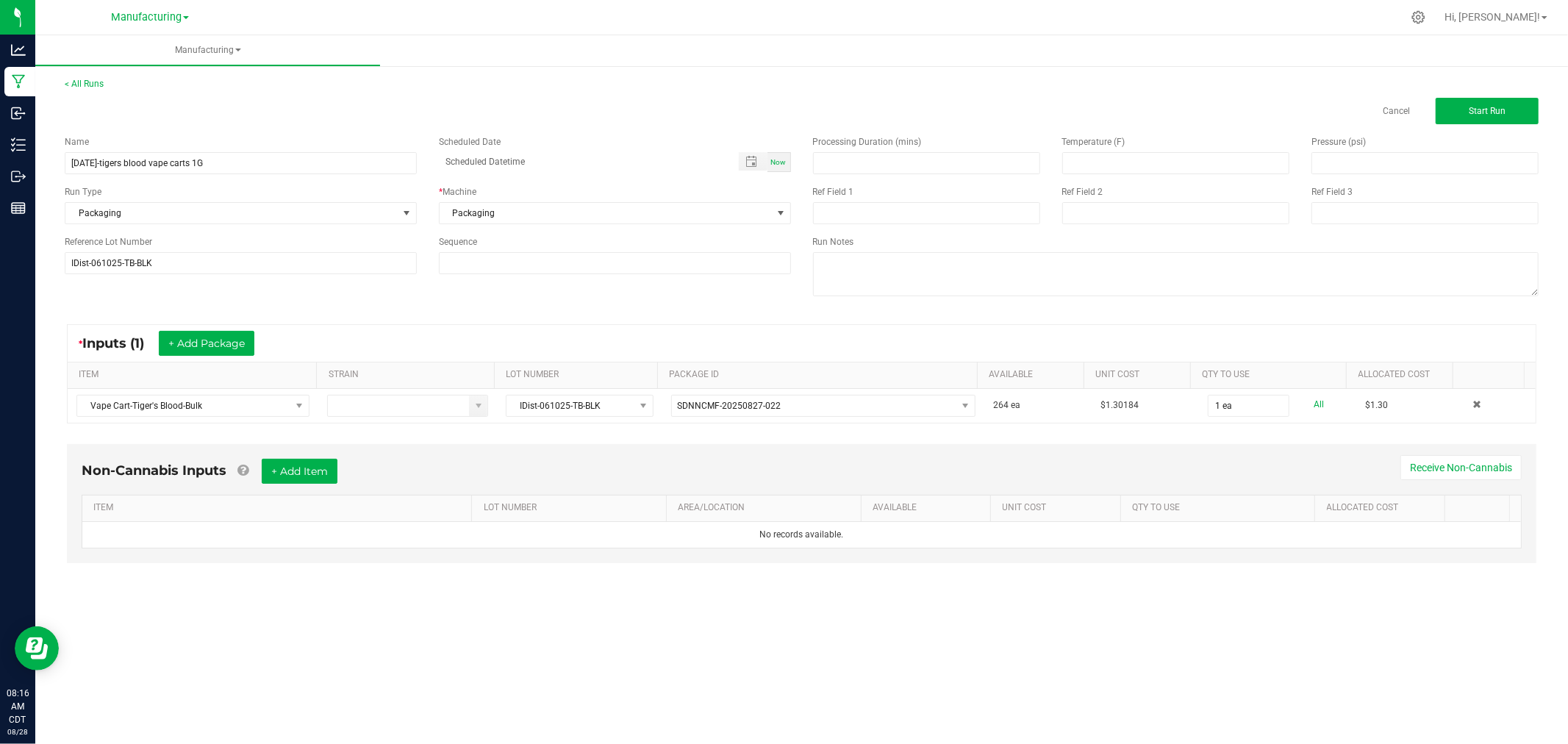
click at [1252, 447] on div "Non-Cannabis Inputs + Add Item Receive Non-Cannabis ITEM LOT NUMBER AREA/LOCATI…" at bounding box center [802, 503] width 1469 height 119
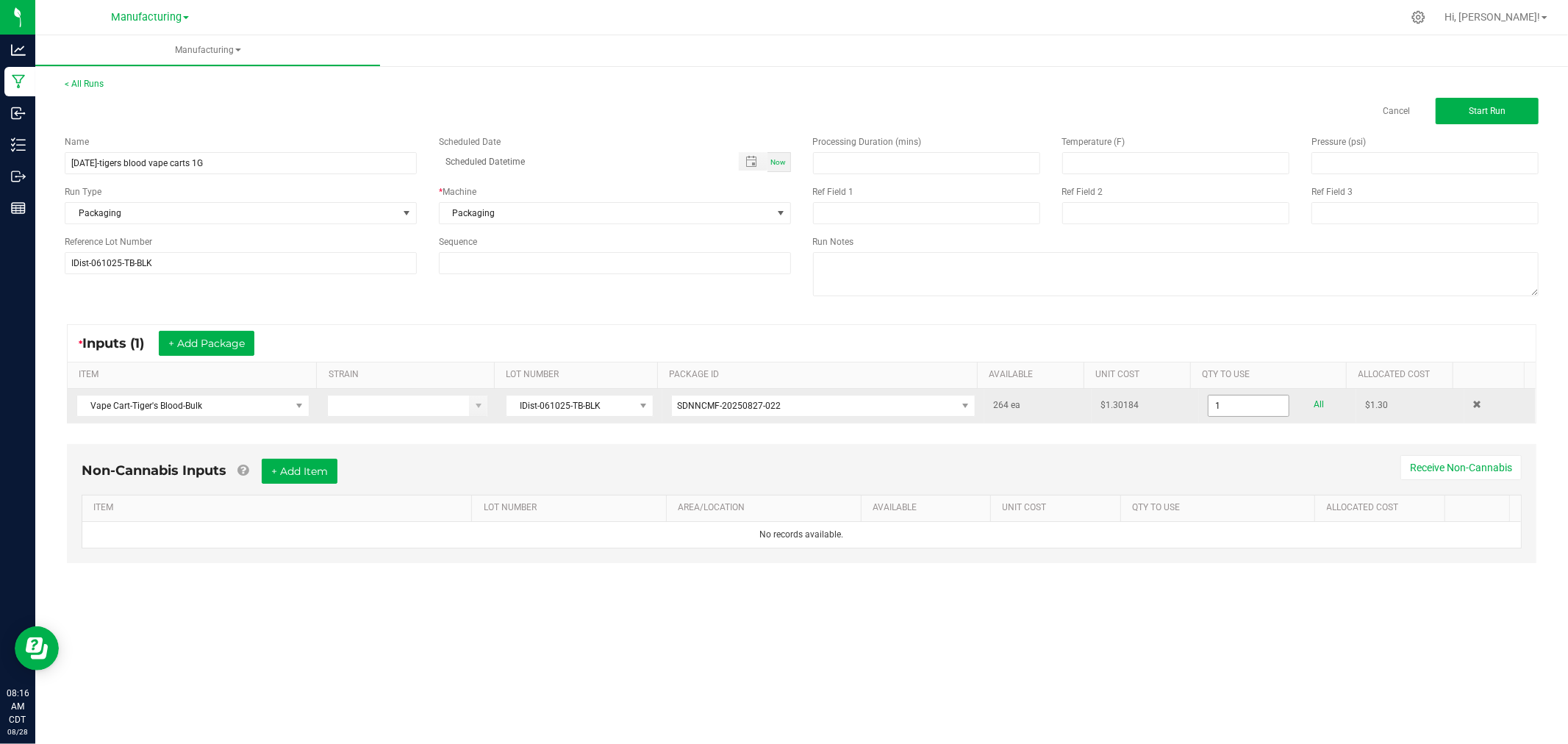
click at [1240, 395] on input "1" at bounding box center [1248, 406] width 80 height 21
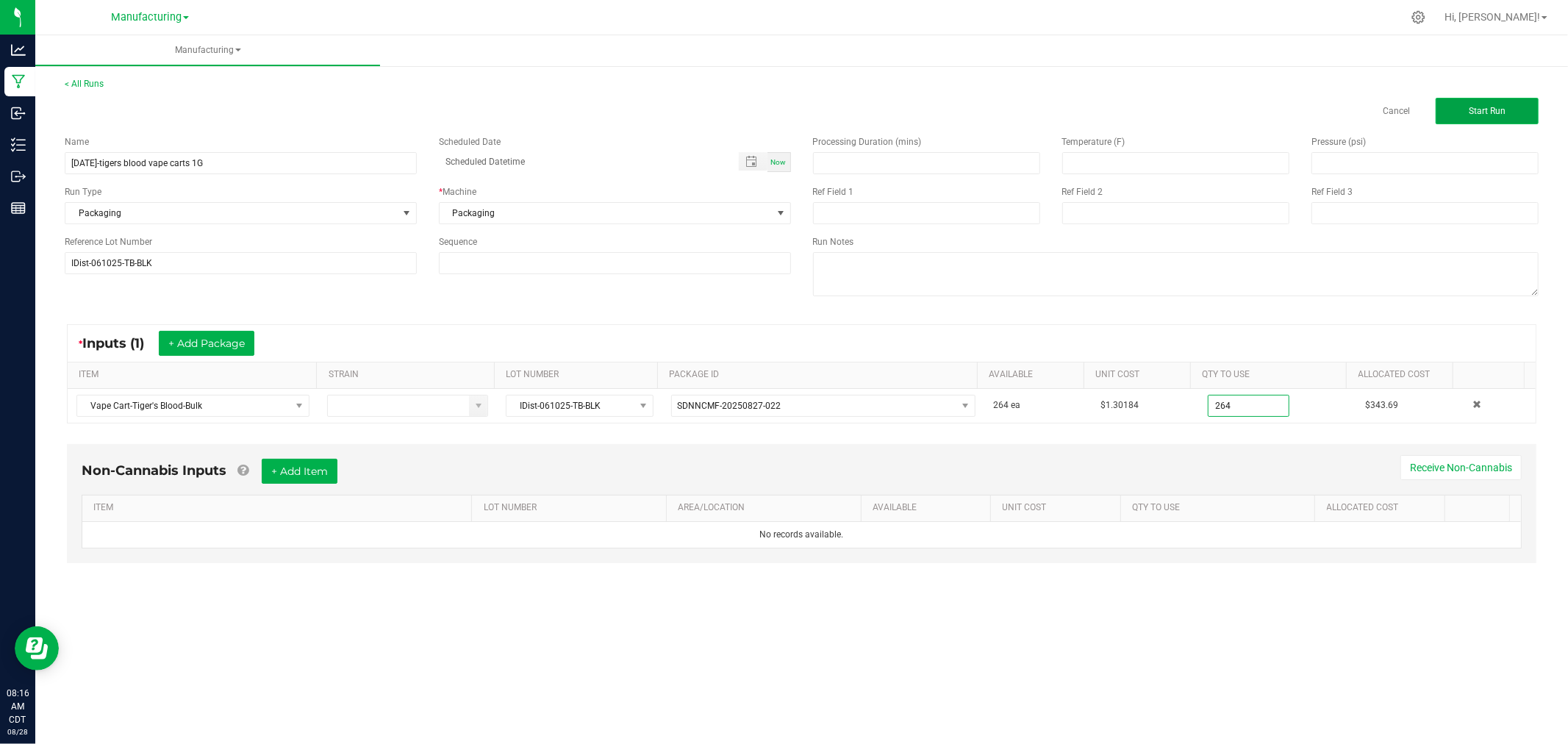
type input "264 ea"
click at [1534, 102] on button "Start Run" at bounding box center [1487, 111] width 103 height 26
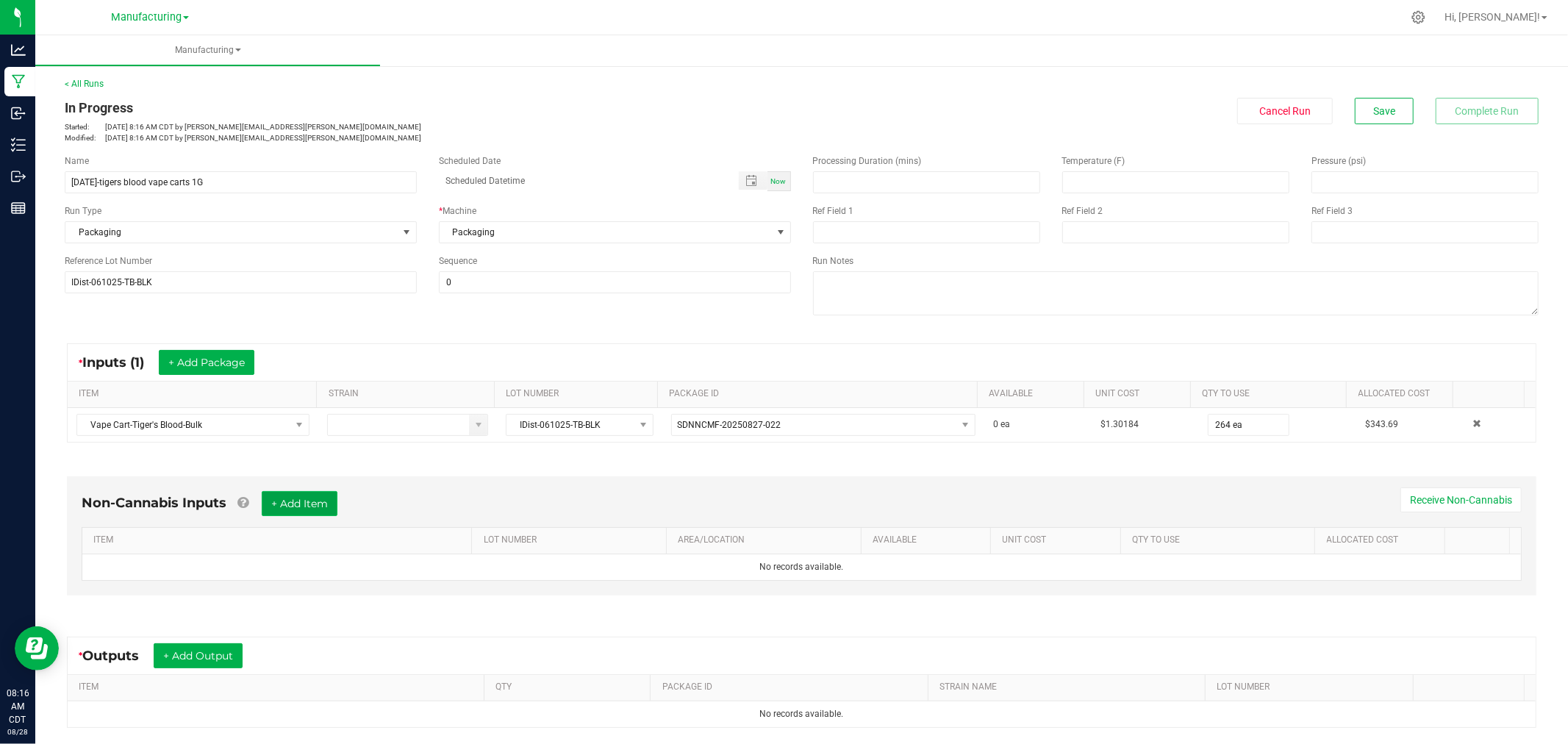
click at [319, 510] on button "+ Add Item" at bounding box center [299, 503] width 76 height 25
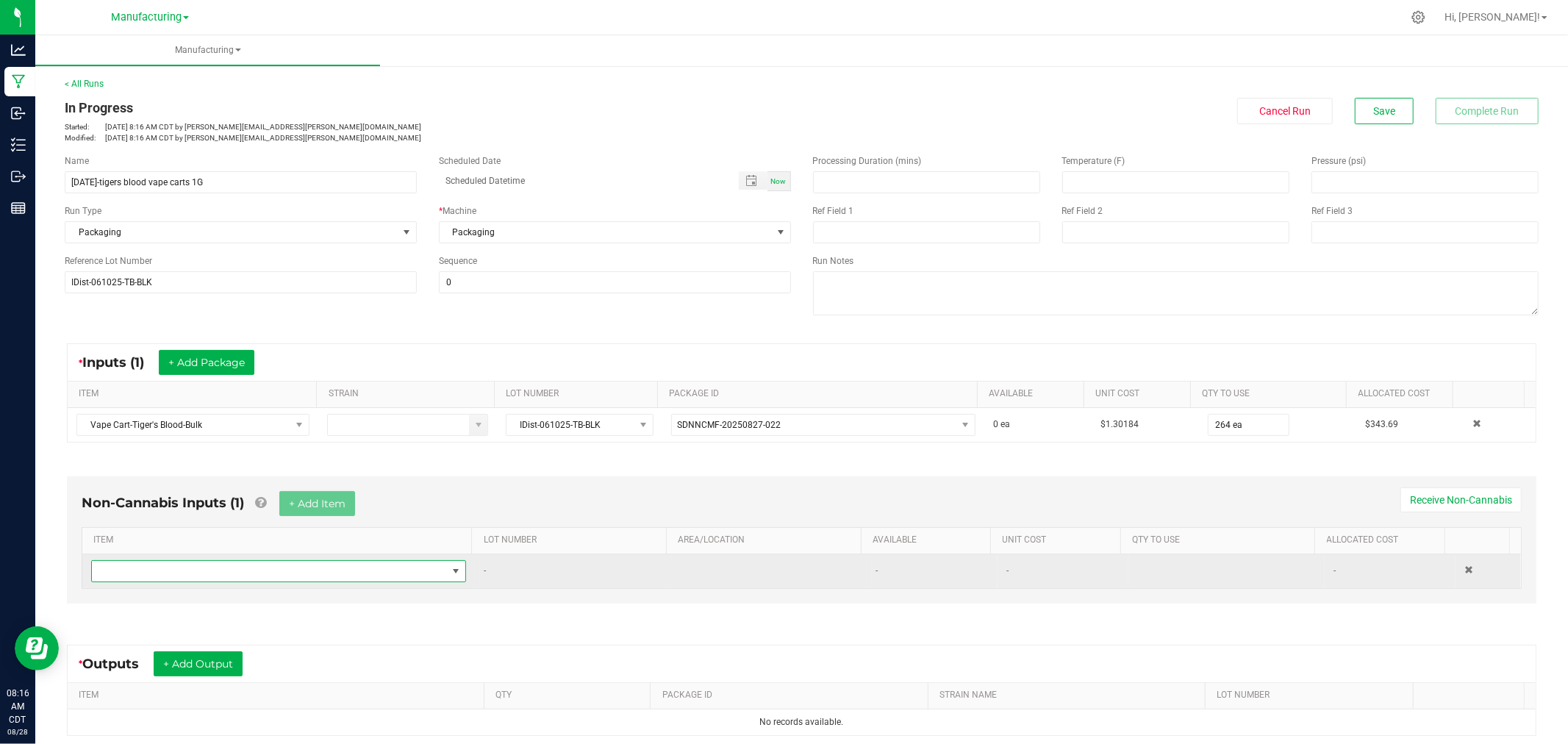
click at [322, 575] on span "NO DATA FOUND" at bounding box center [269, 572] width 355 height 21
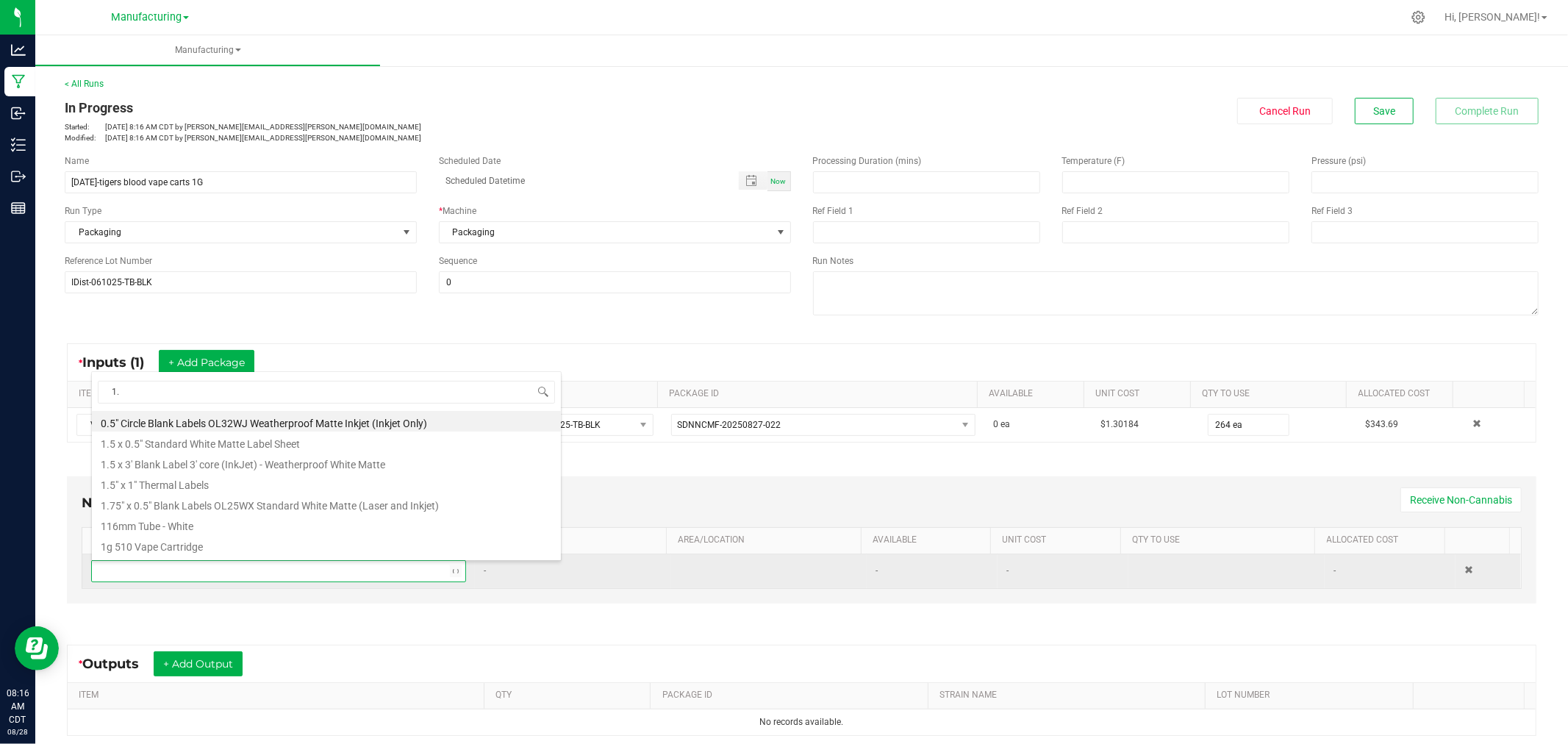
type input "1.5"
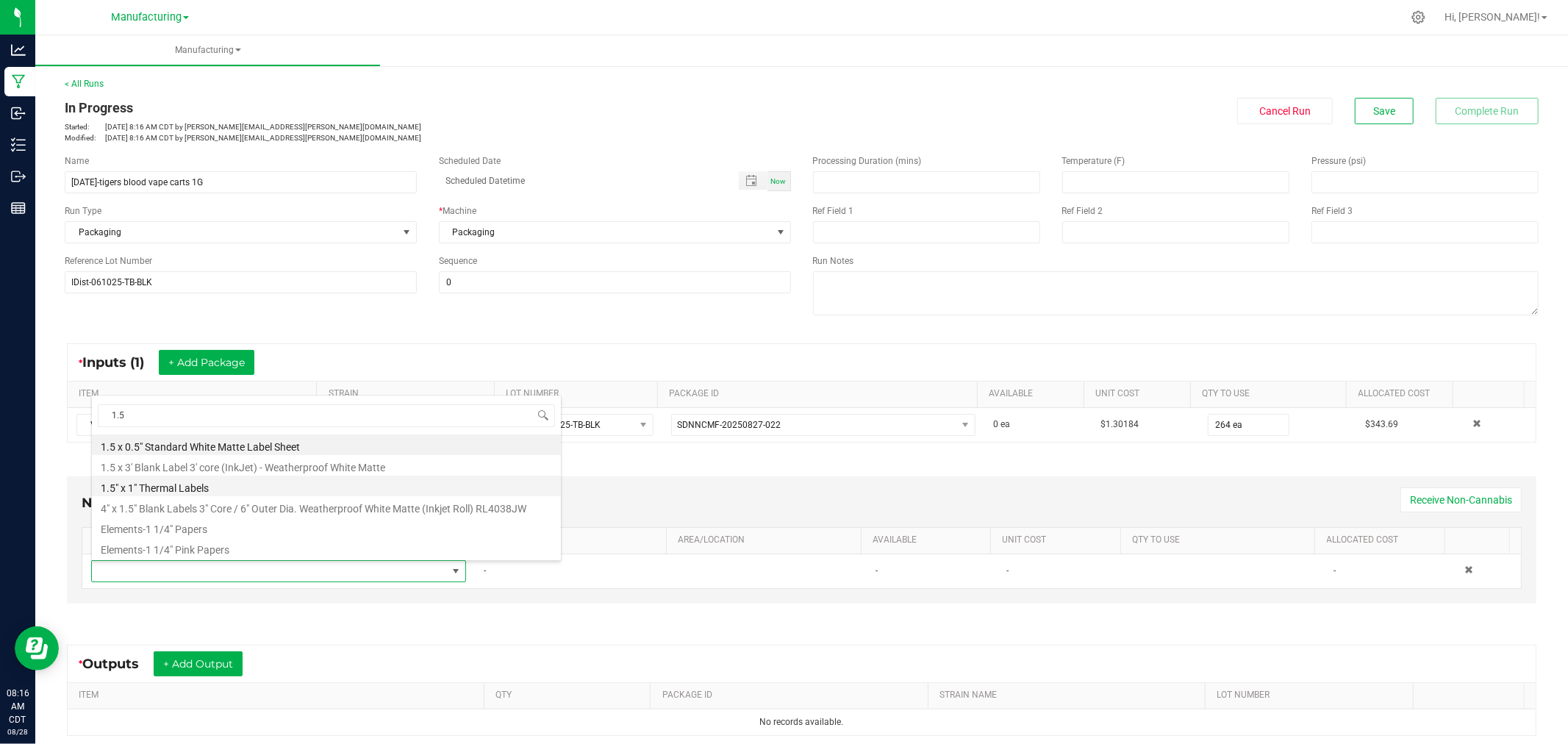
click at [207, 481] on li "1.5" x 1" Thermal Labels" at bounding box center [326, 486] width 469 height 21
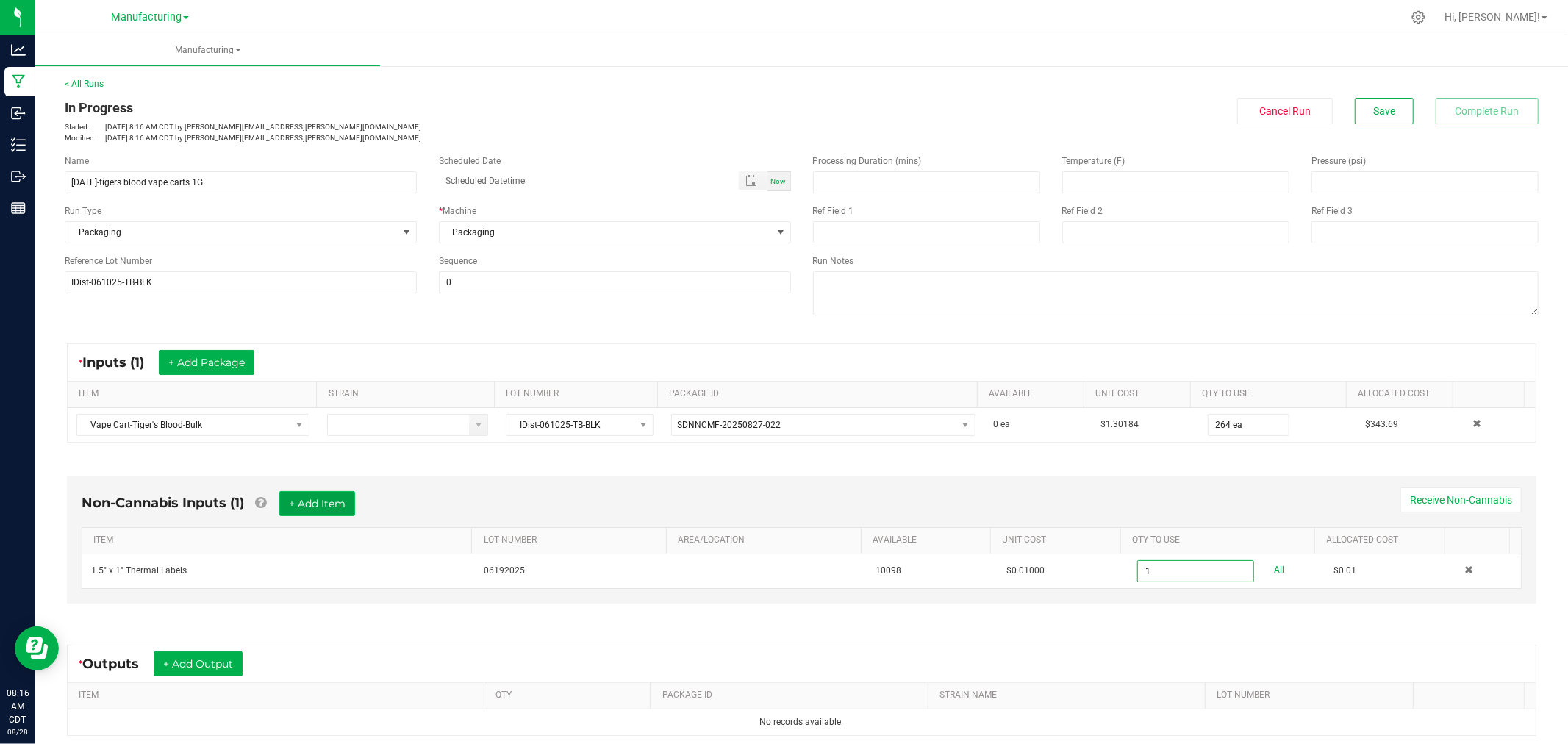
type input "1 ea"
click at [318, 508] on button "+ Add Item" at bounding box center [317, 503] width 76 height 25
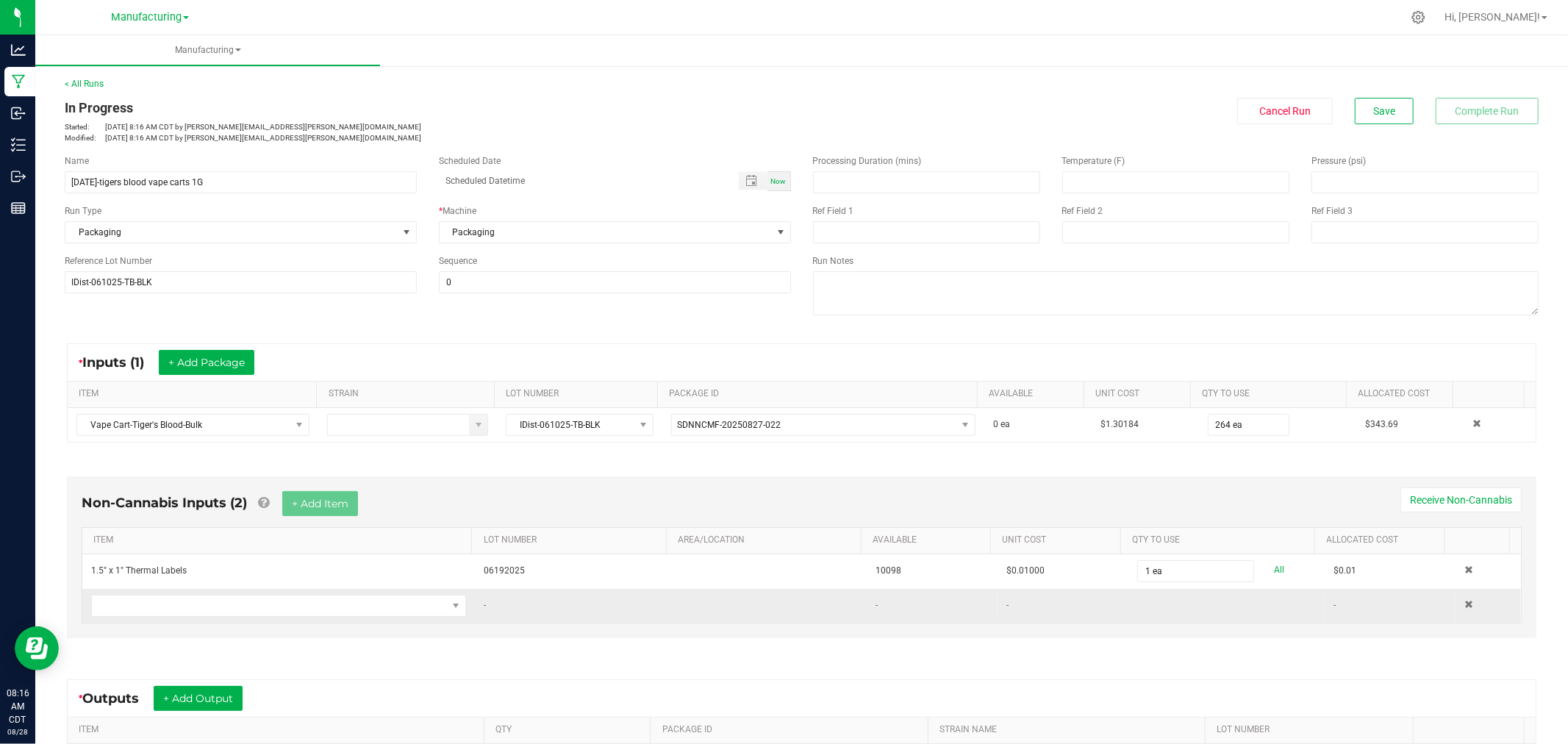
click at [307, 623] on td at bounding box center [278, 605] width 392 height 34
click at [311, 613] on span "NO DATA FOUND" at bounding box center [269, 606] width 355 height 21
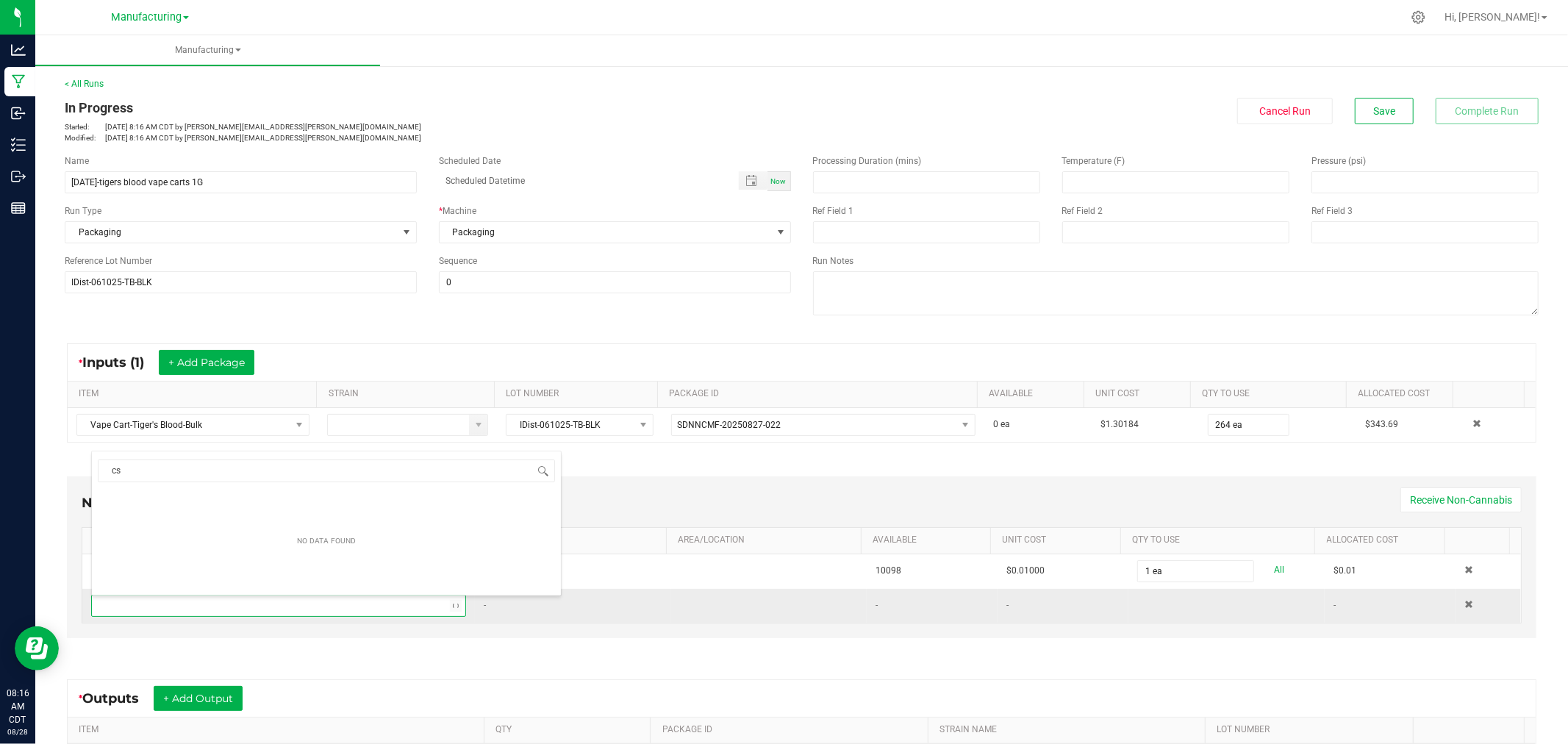
type input "c"
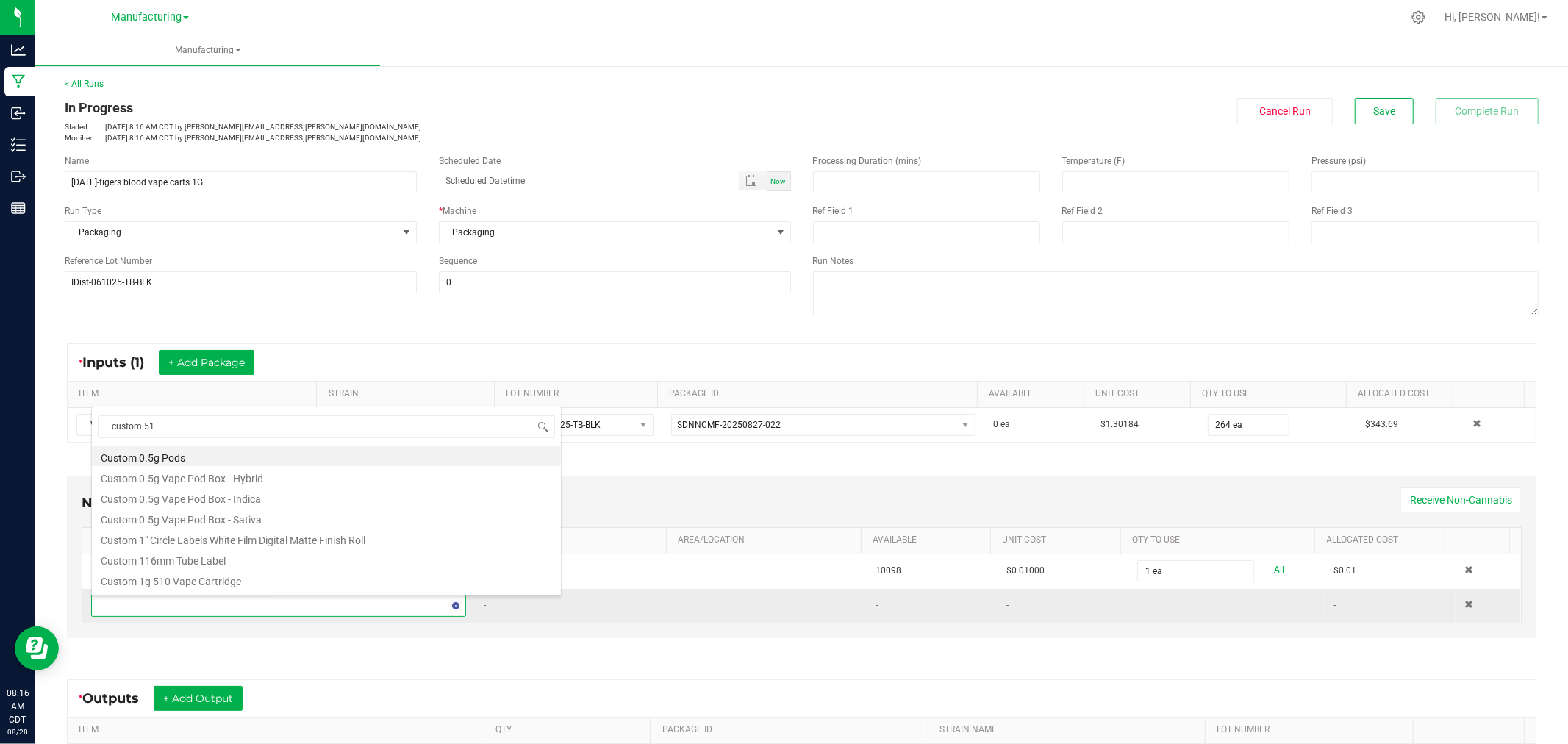
type input "custom 510"
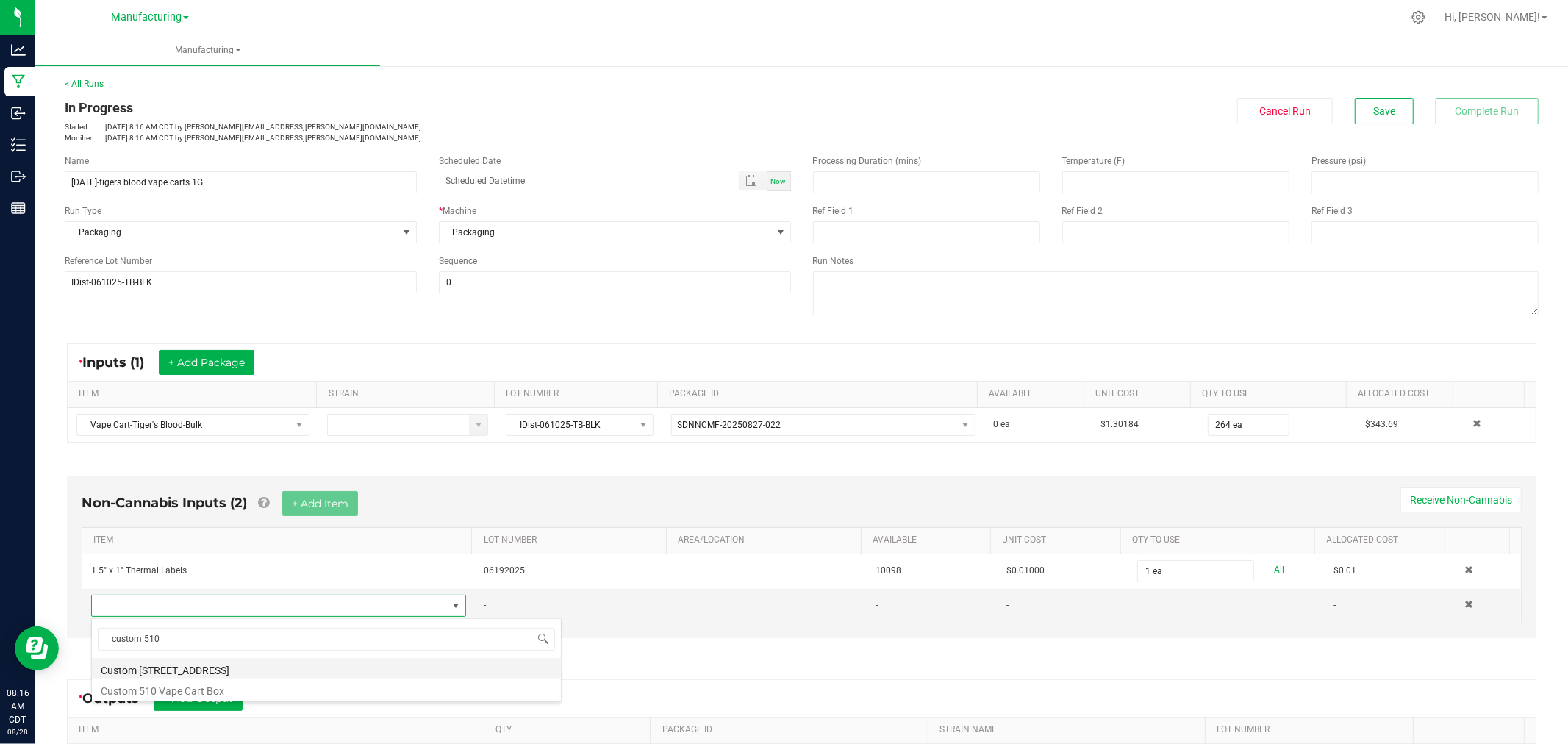
click at [242, 667] on li "Custom [STREET_ADDRESS]" at bounding box center [326, 668] width 469 height 21
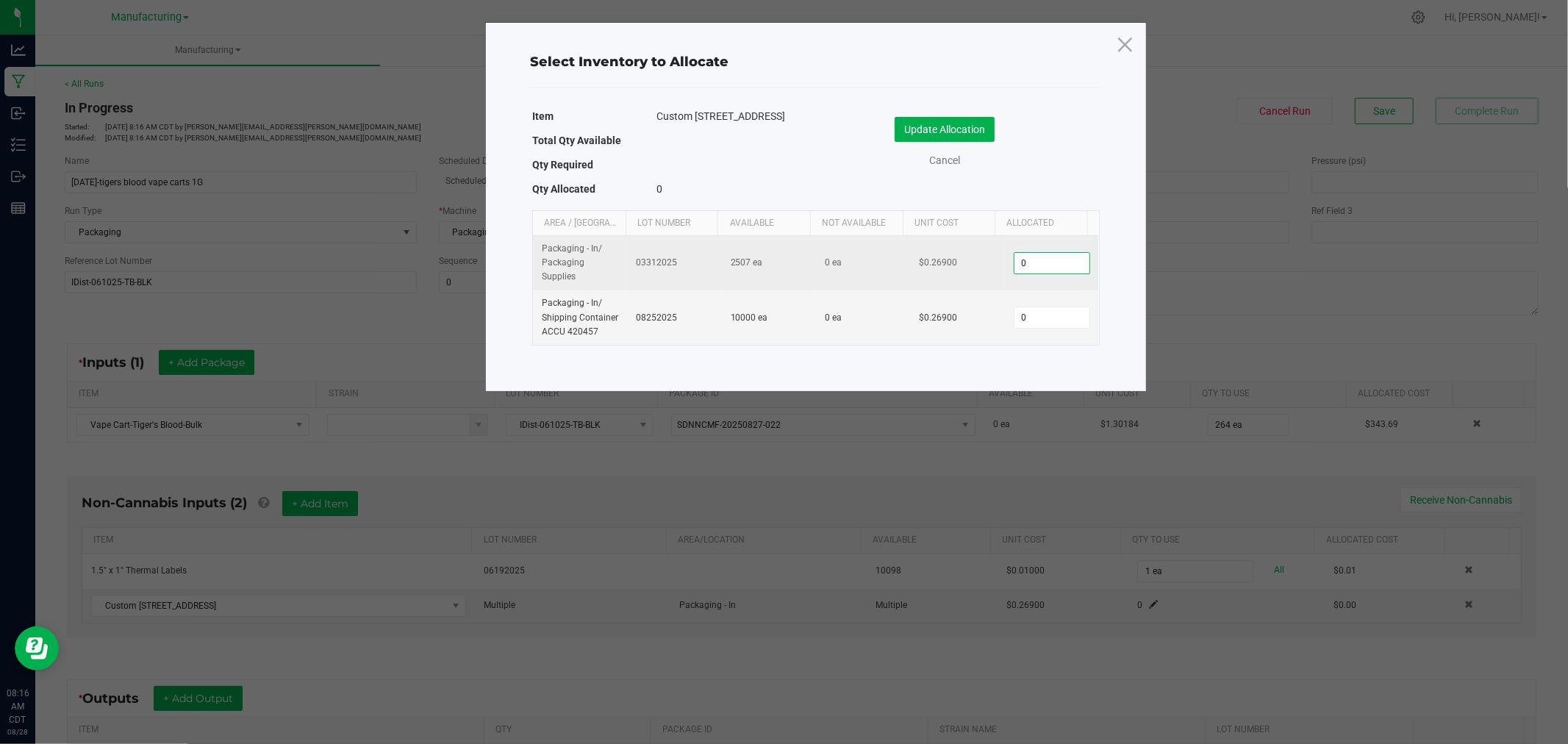
click at [1050, 262] on input "0" at bounding box center [1052, 263] width 75 height 21
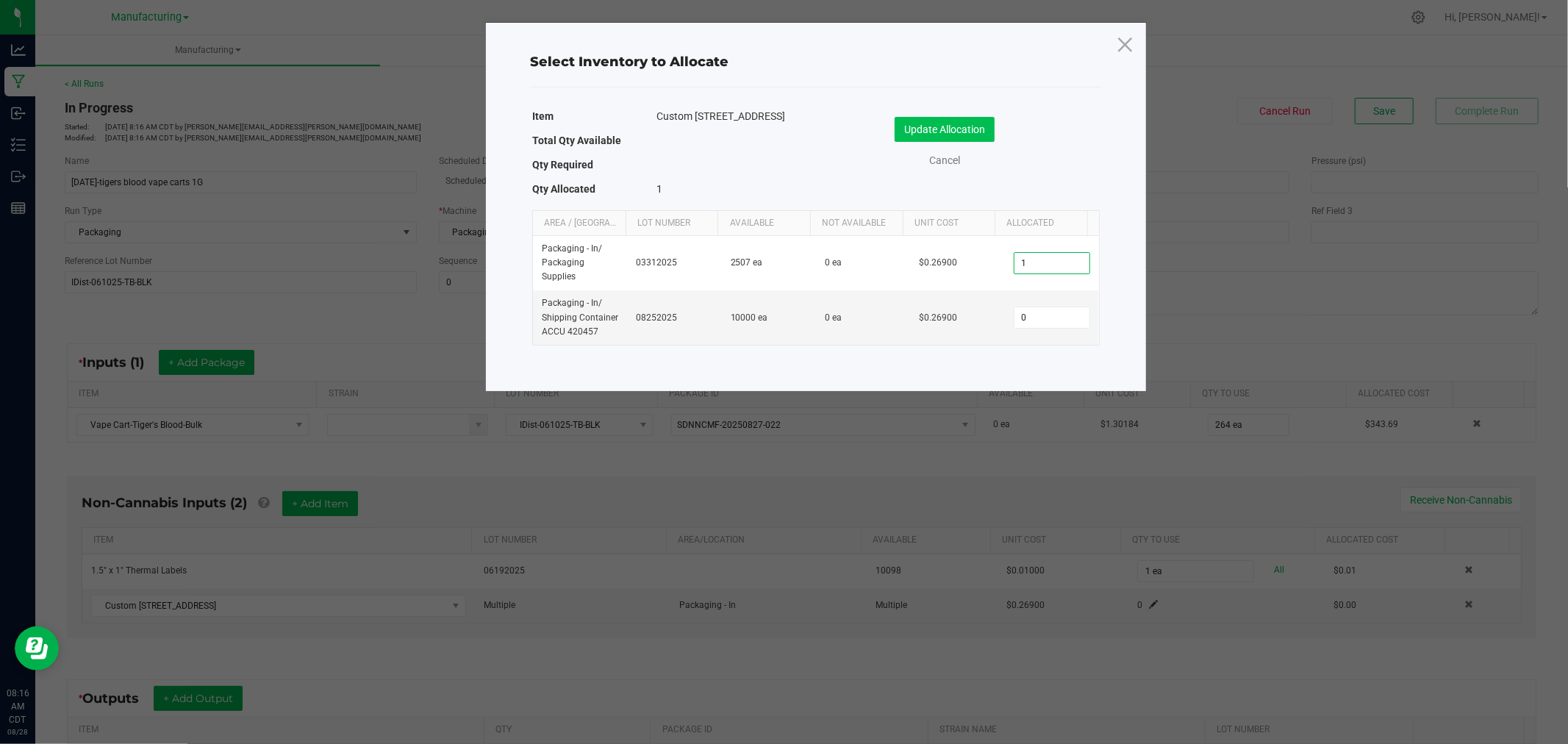
type input "1"
click at [988, 133] on button "Update Allocation" at bounding box center [943, 129] width 100 height 25
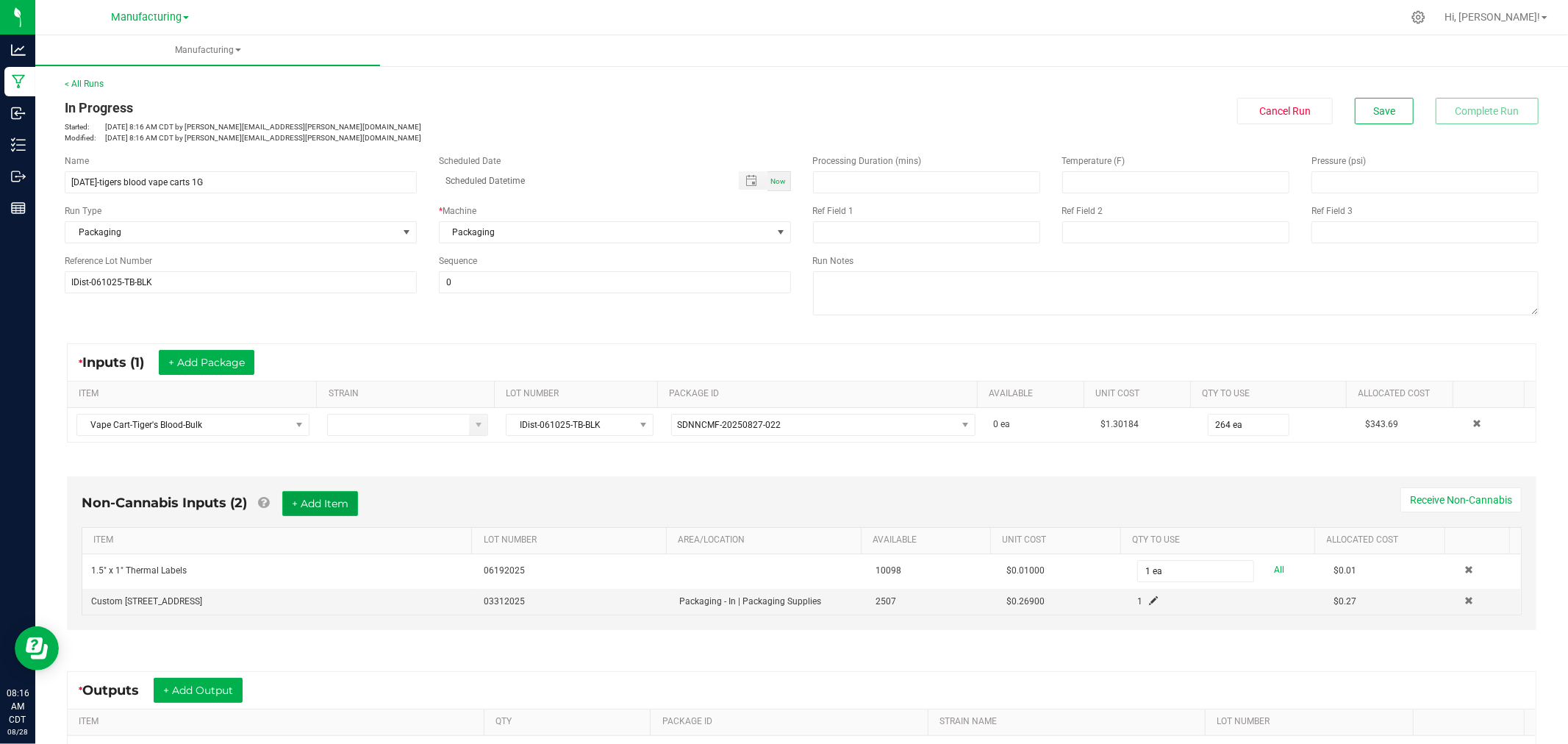
click at [343, 508] on button "+ Add Item" at bounding box center [320, 503] width 76 height 25
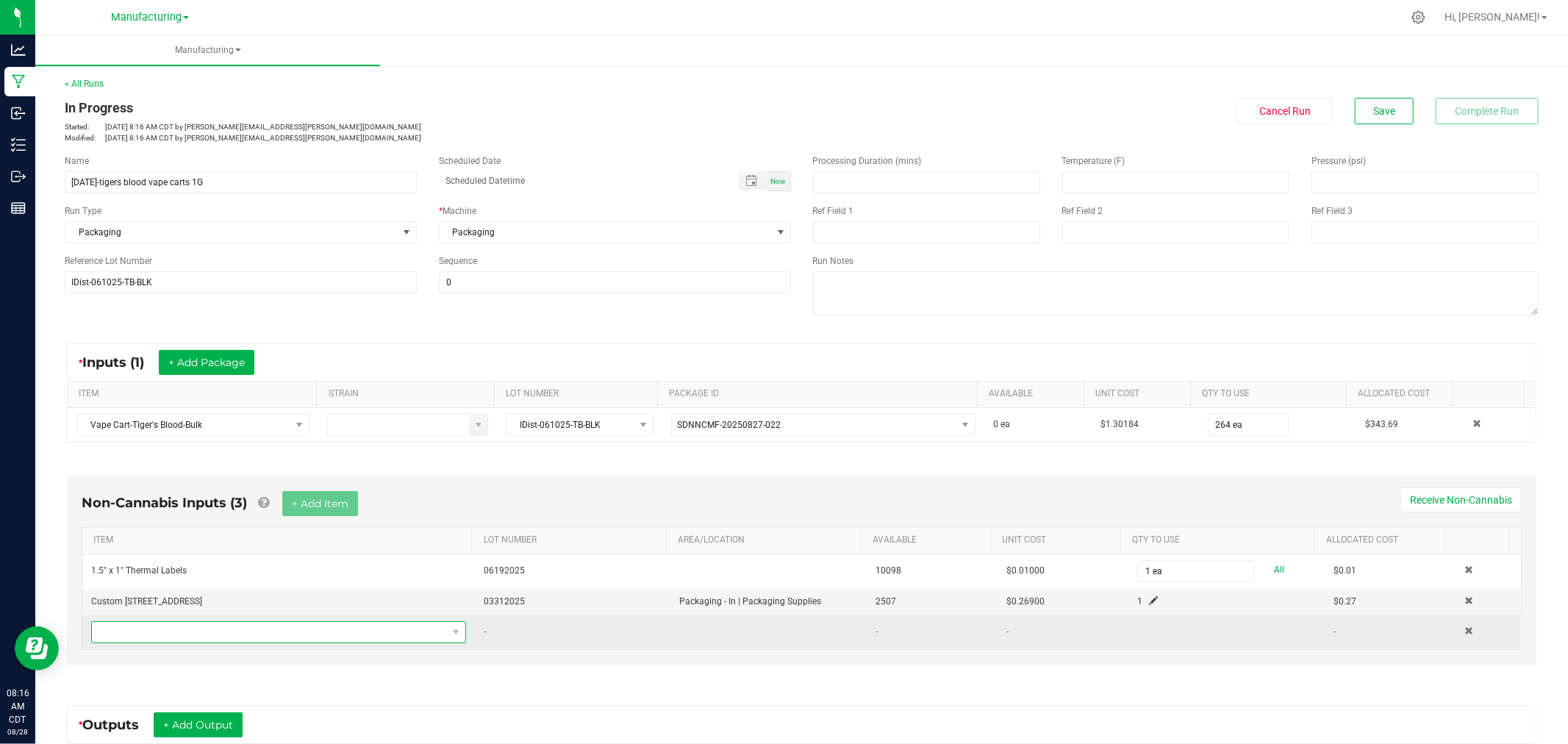
click at [377, 630] on span "NO DATA FOUND" at bounding box center [269, 632] width 355 height 21
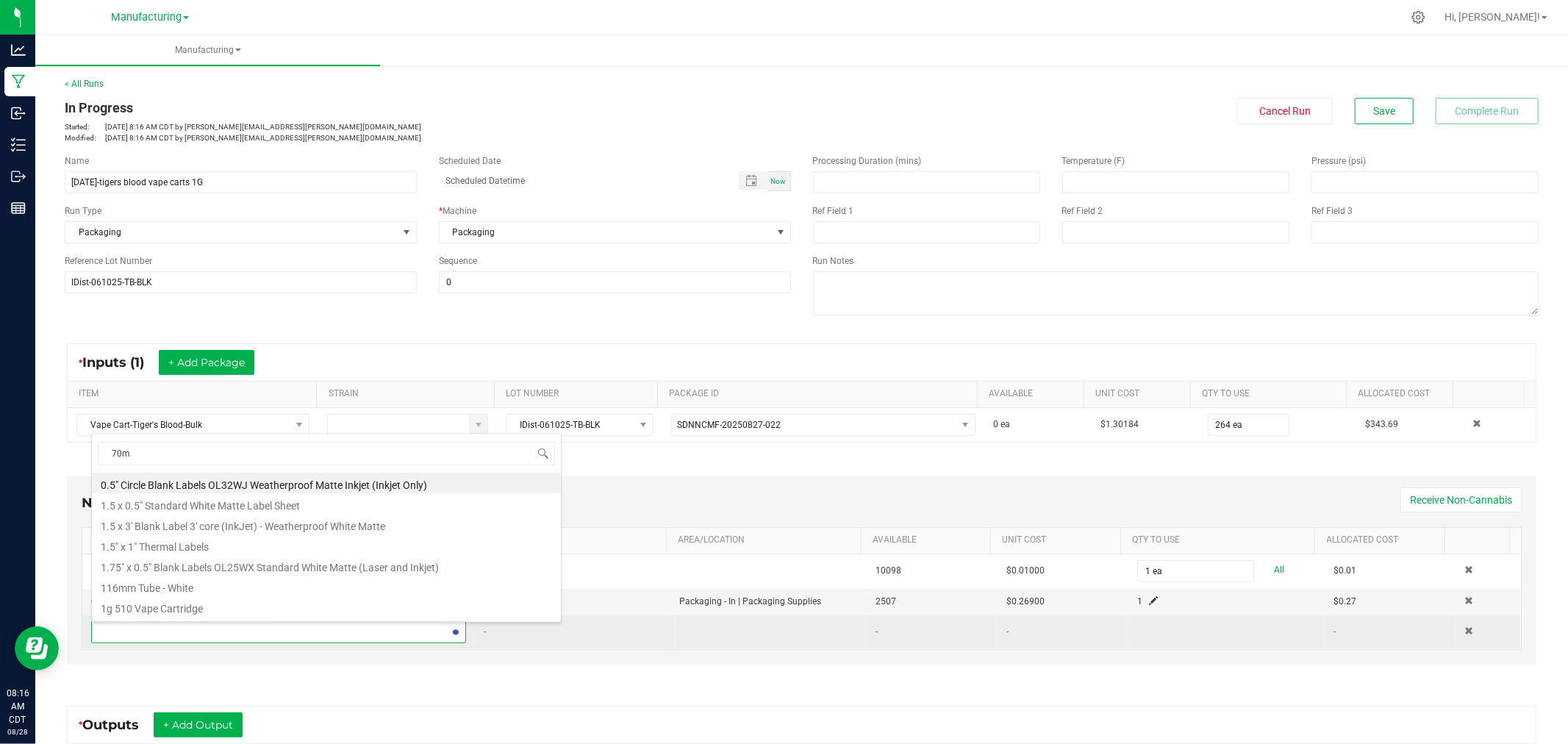
type input "70mm"
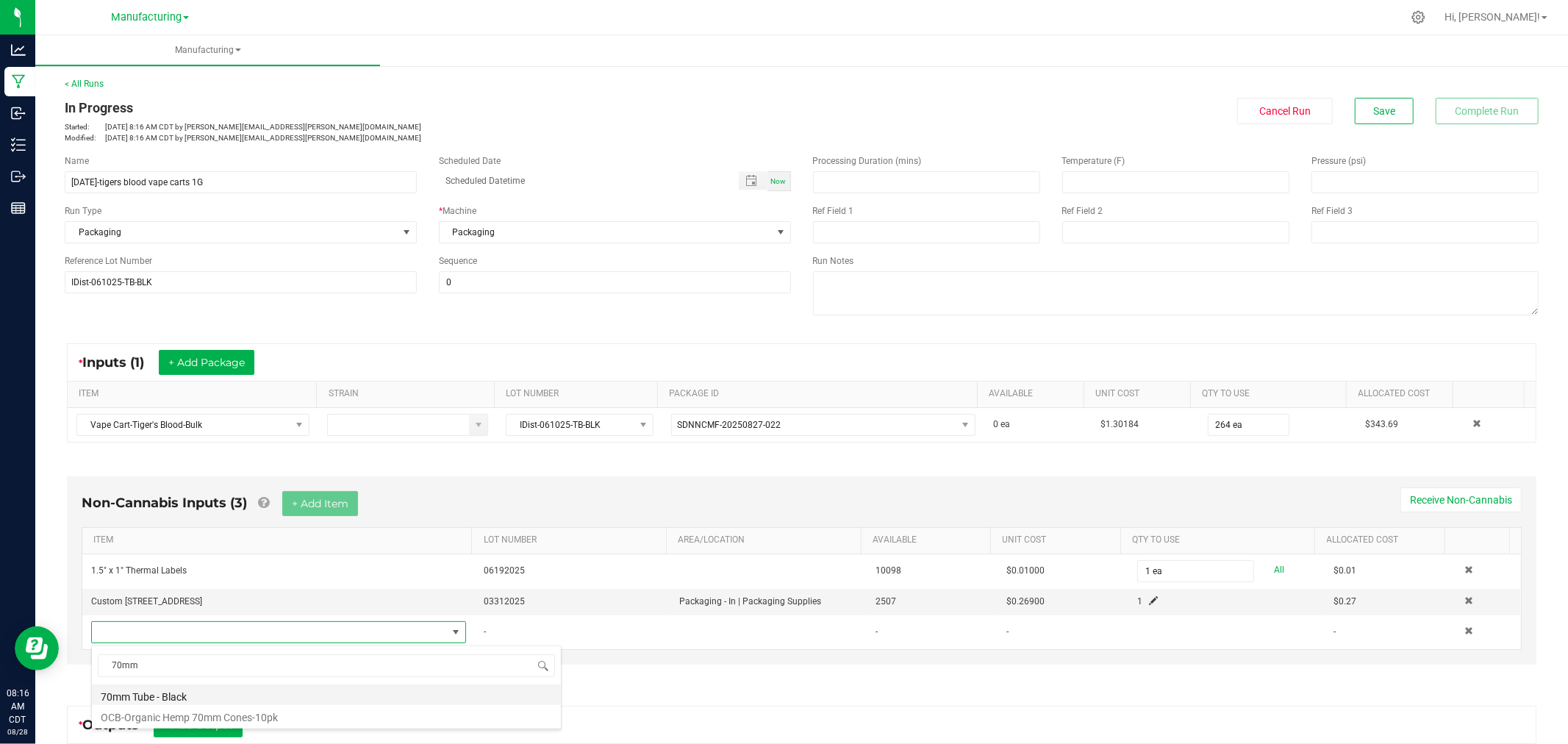
click at [224, 696] on li "70mm Tube - Black" at bounding box center [326, 695] width 469 height 21
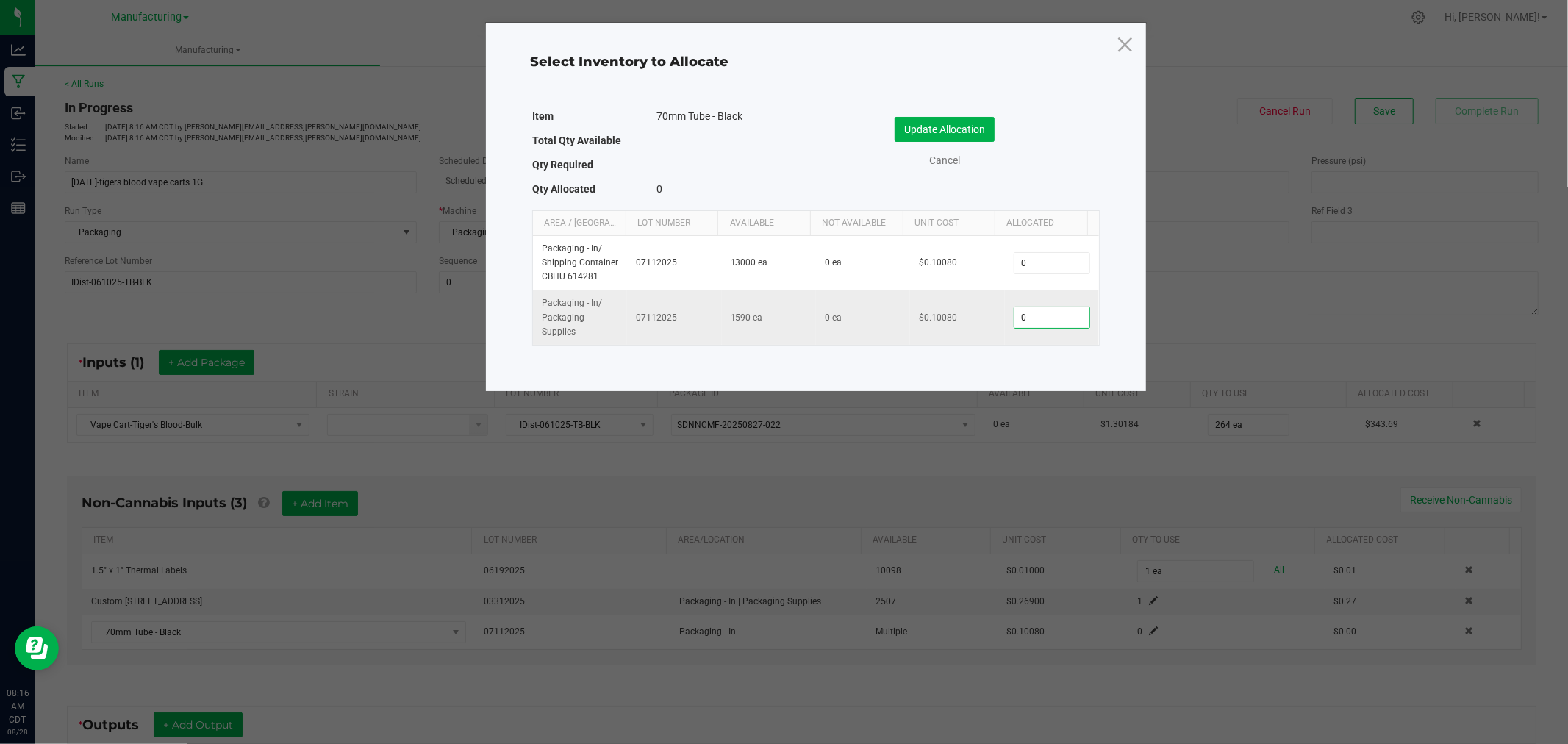
click at [1061, 324] on input "0" at bounding box center [1052, 318] width 75 height 21
type input "1"
click at [907, 138] on button "Update Allocation" at bounding box center [943, 129] width 100 height 25
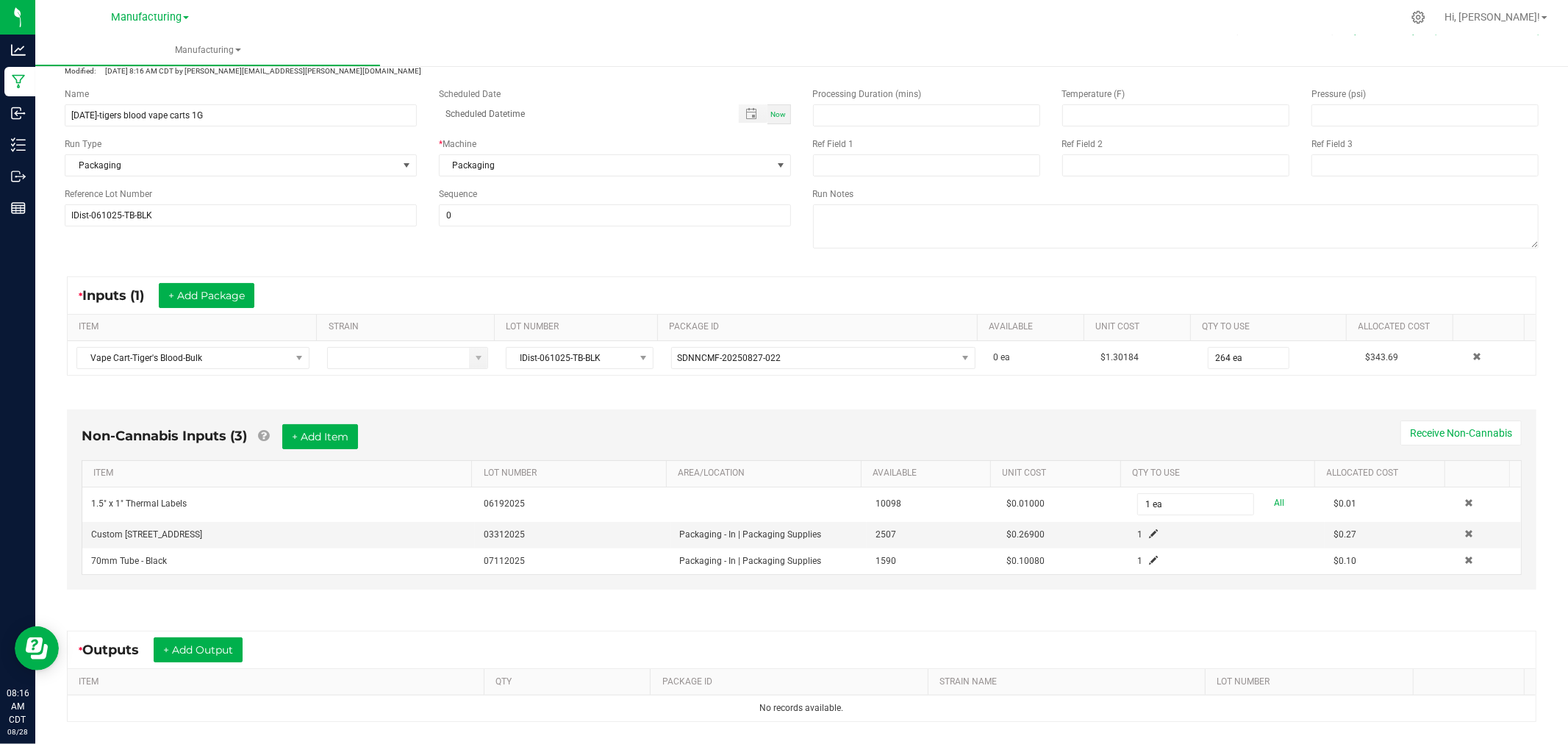
scroll to position [214, 0]
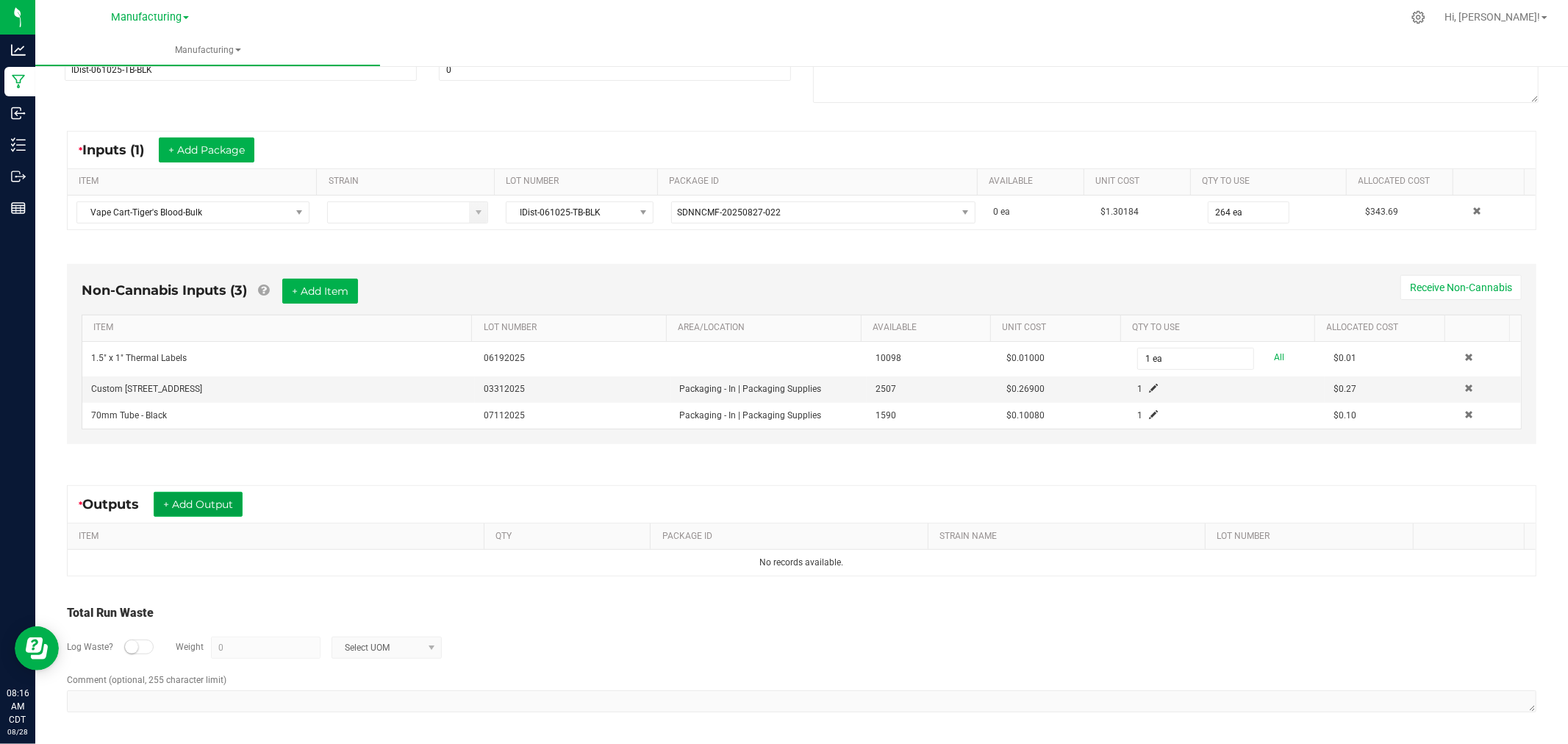
click at [230, 501] on button "+ Add Output" at bounding box center [198, 503] width 89 height 25
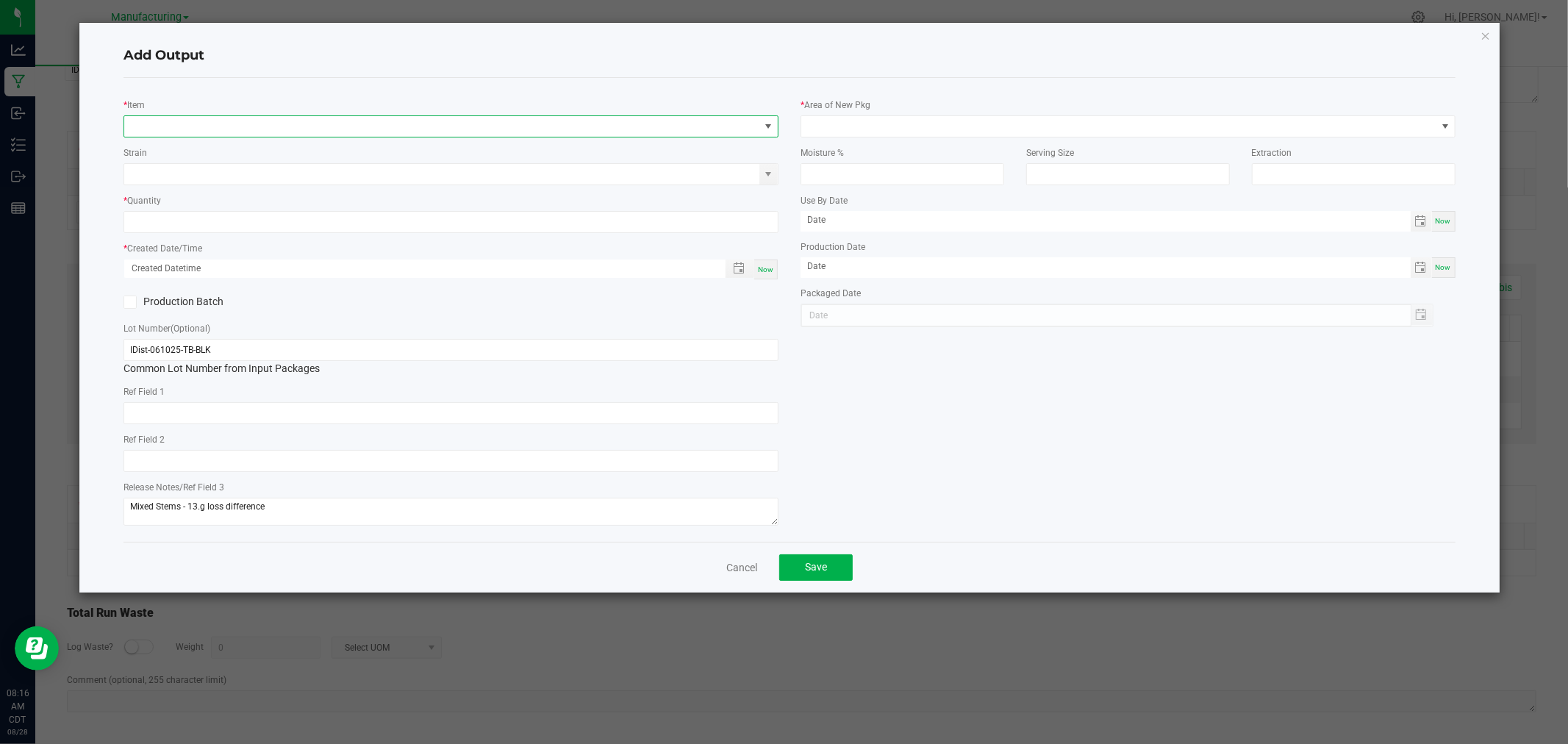
drag, startPoint x: 245, startPoint y: 129, endPoint x: 254, endPoint y: 125, distance: 9.8
click at [245, 128] on span "NO DATA FOUND" at bounding box center [441, 127] width 635 height 21
type input "vape cart-tiger"
click at [278, 186] on li "Vape Cart-Tiger's Blood-1g" at bounding box center [451, 187] width 653 height 21
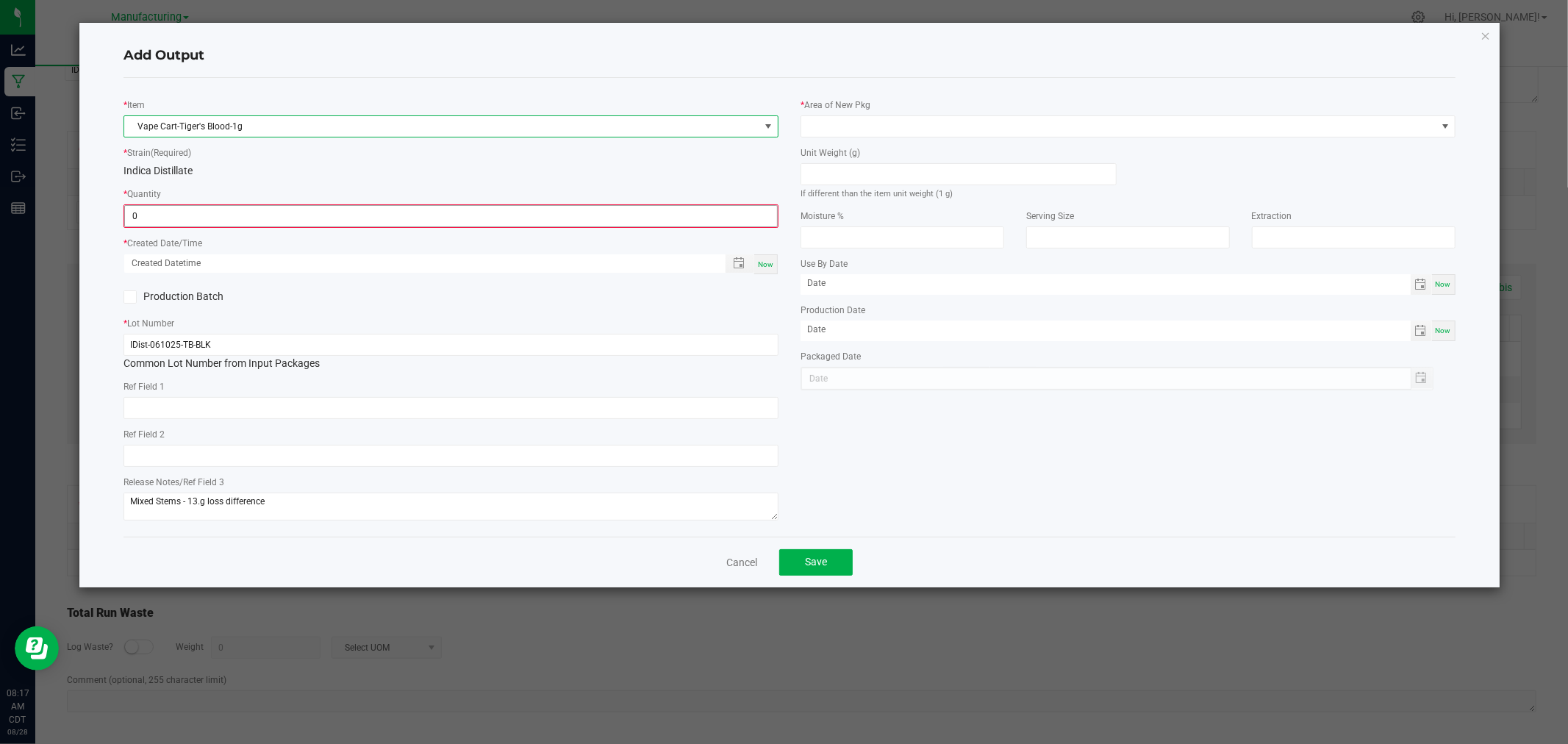
click at [280, 217] on input "0" at bounding box center [450, 216] width 652 height 21
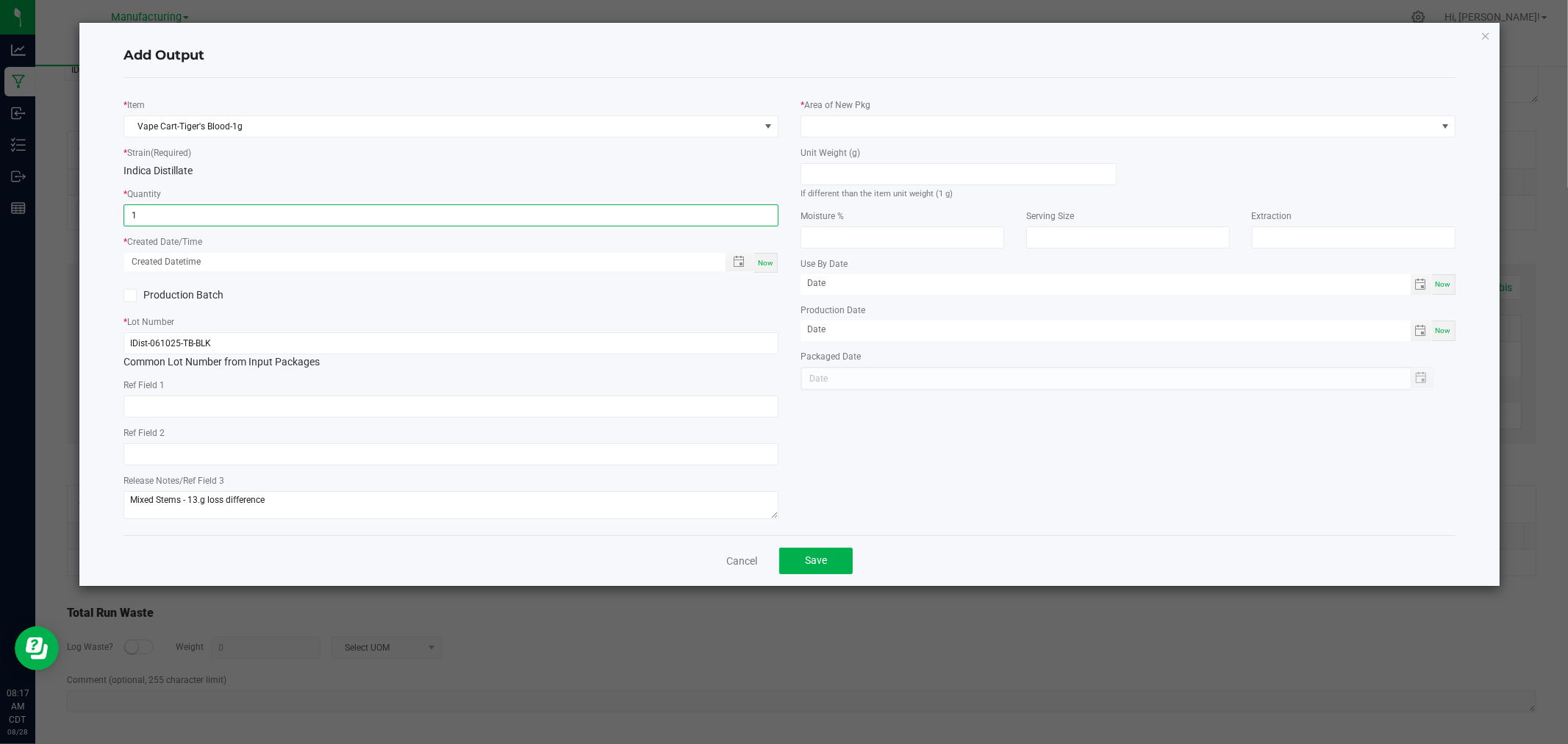
type input "1 ea"
click at [764, 272] on div "Now" at bounding box center [765, 262] width 23 height 20
type input "[DATE] 8:17 AM"
type input "[DATE]"
click at [879, 162] on div "Unit Weight (g) If different than the item unit weight (1 g)" at bounding box center [958, 172] width 316 height 56
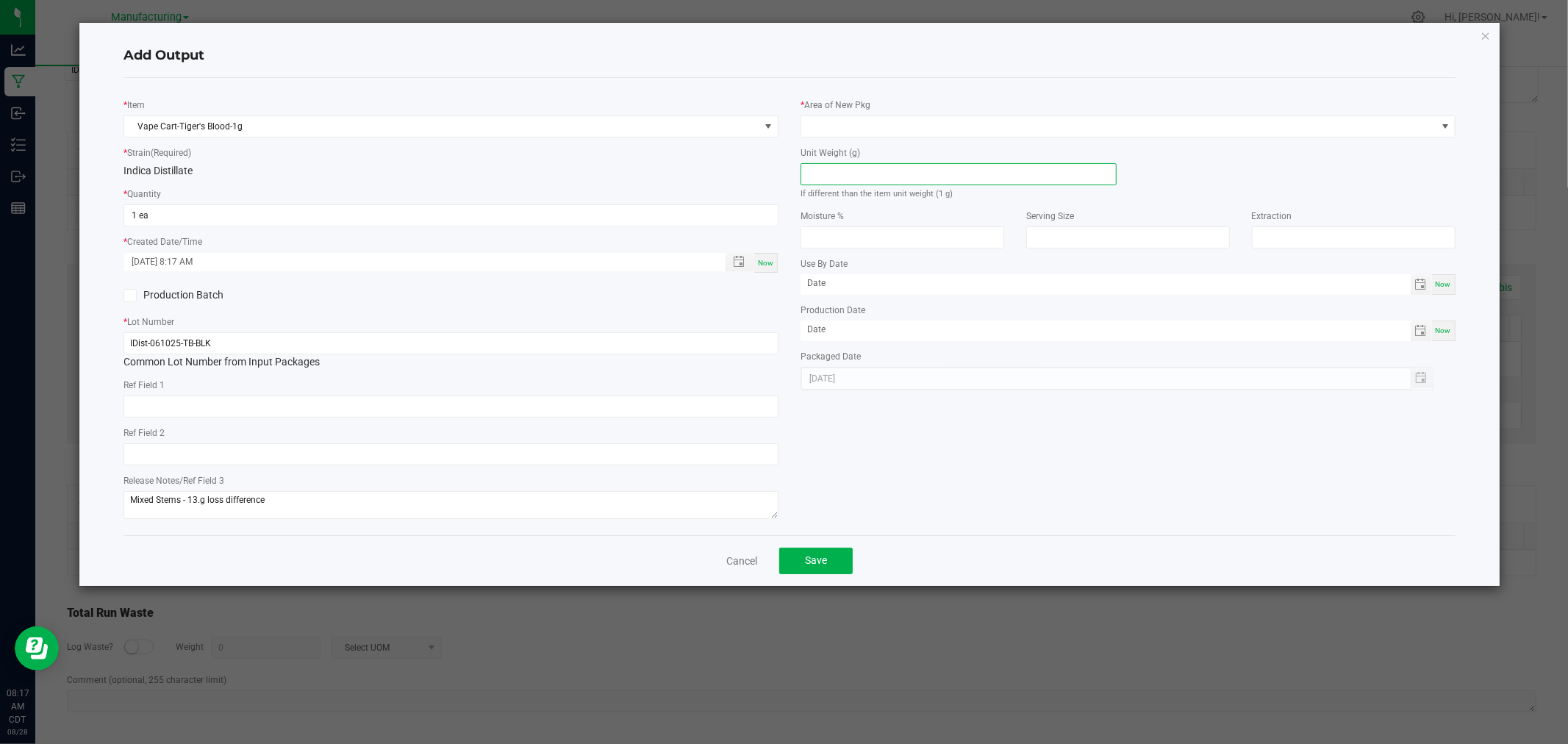
drag, startPoint x: 879, startPoint y: 169, endPoint x: 887, endPoint y: 172, distance: 8.5
click at [884, 171] on input at bounding box center [957, 174] width 314 height 21
type input "1"
drag, startPoint x: 856, startPoint y: 123, endPoint x: 861, endPoint y: 135, distance: 13.0
click at [856, 123] on span at bounding box center [1118, 127] width 635 height 21
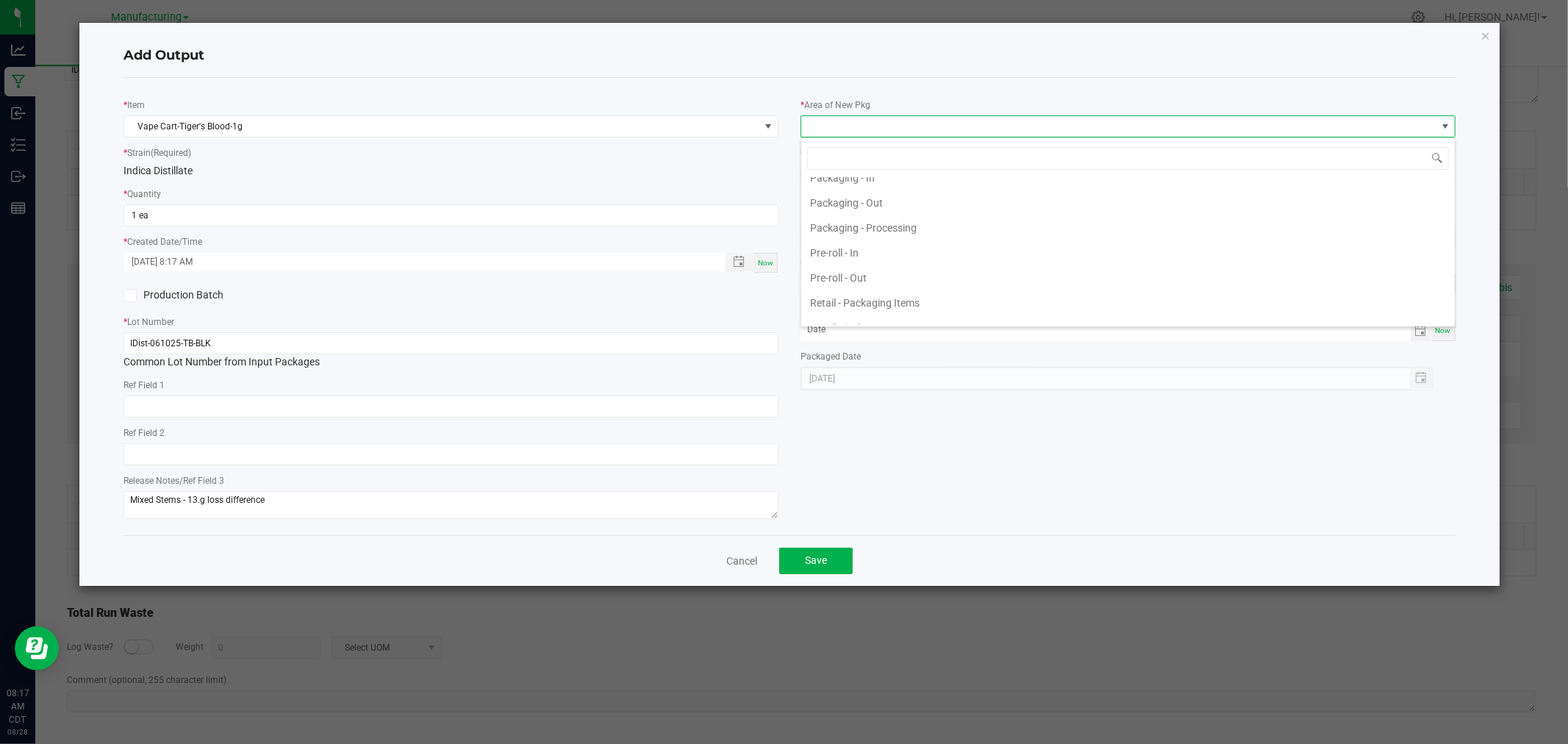
scroll to position [419, 0]
click at [920, 272] on li "Packaging - Processing" at bounding box center [1127, 270] width 653 height 25
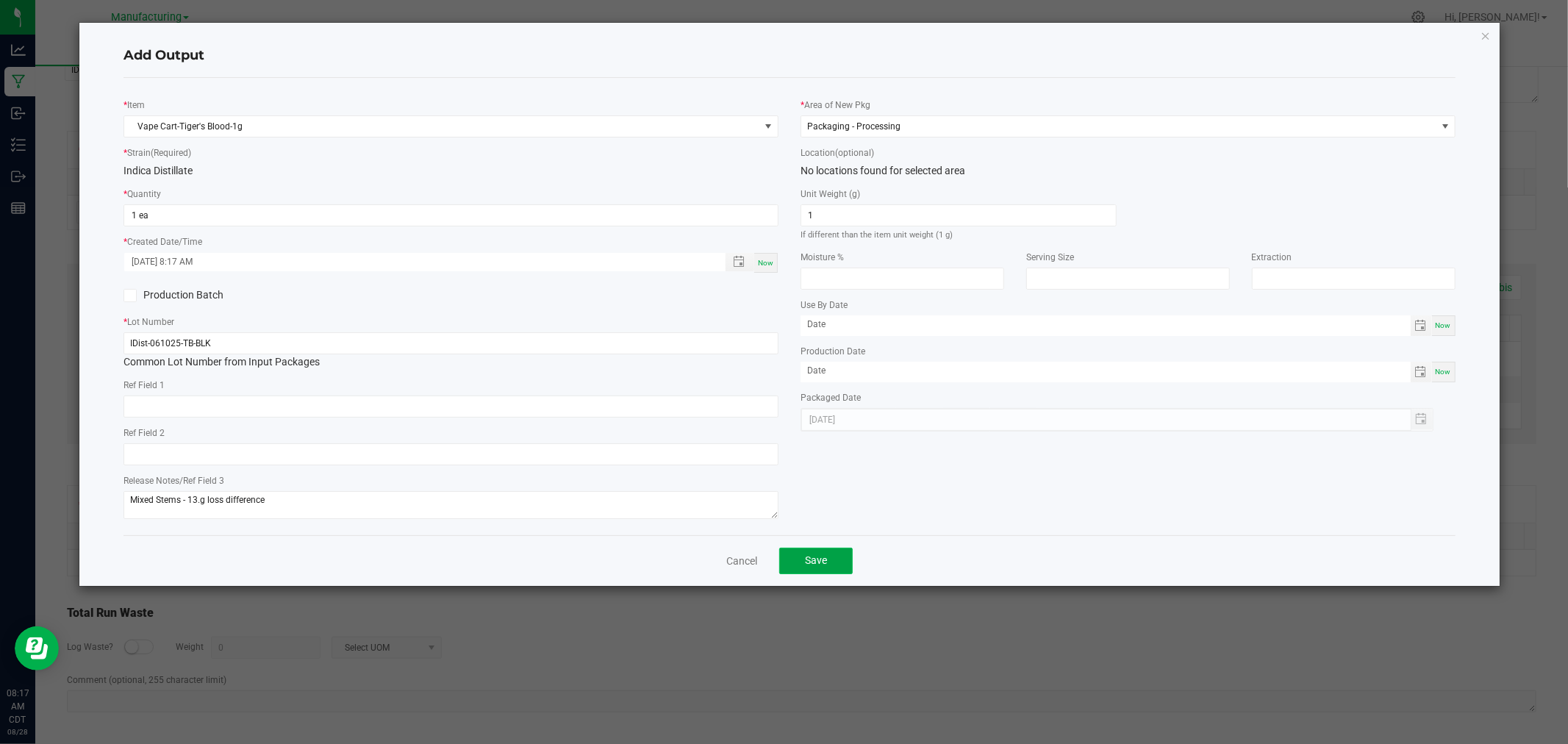
click at [836, 557] on button "Save" at bounding box center [816, 560] width 74 height 26
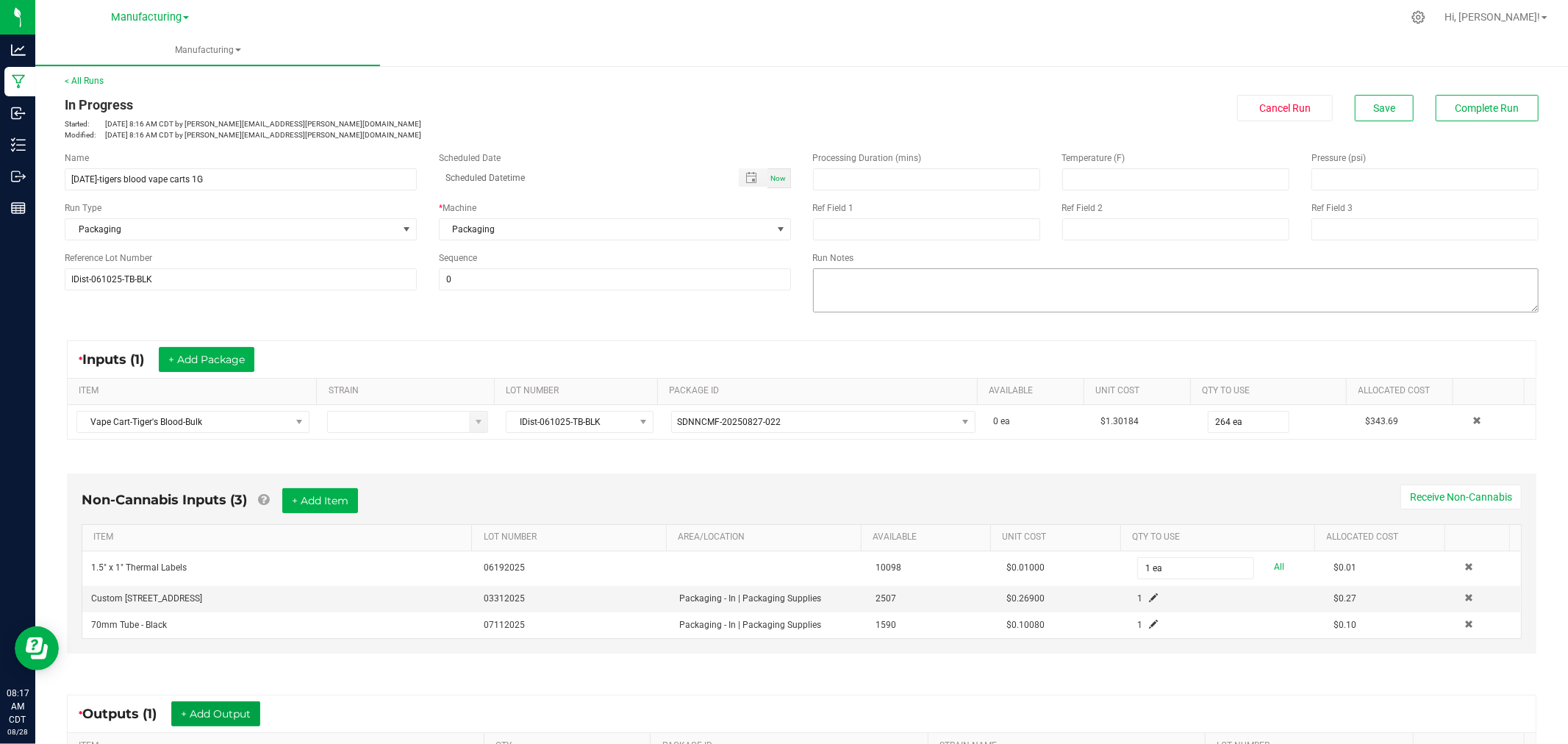
scroll to position [0, 0]
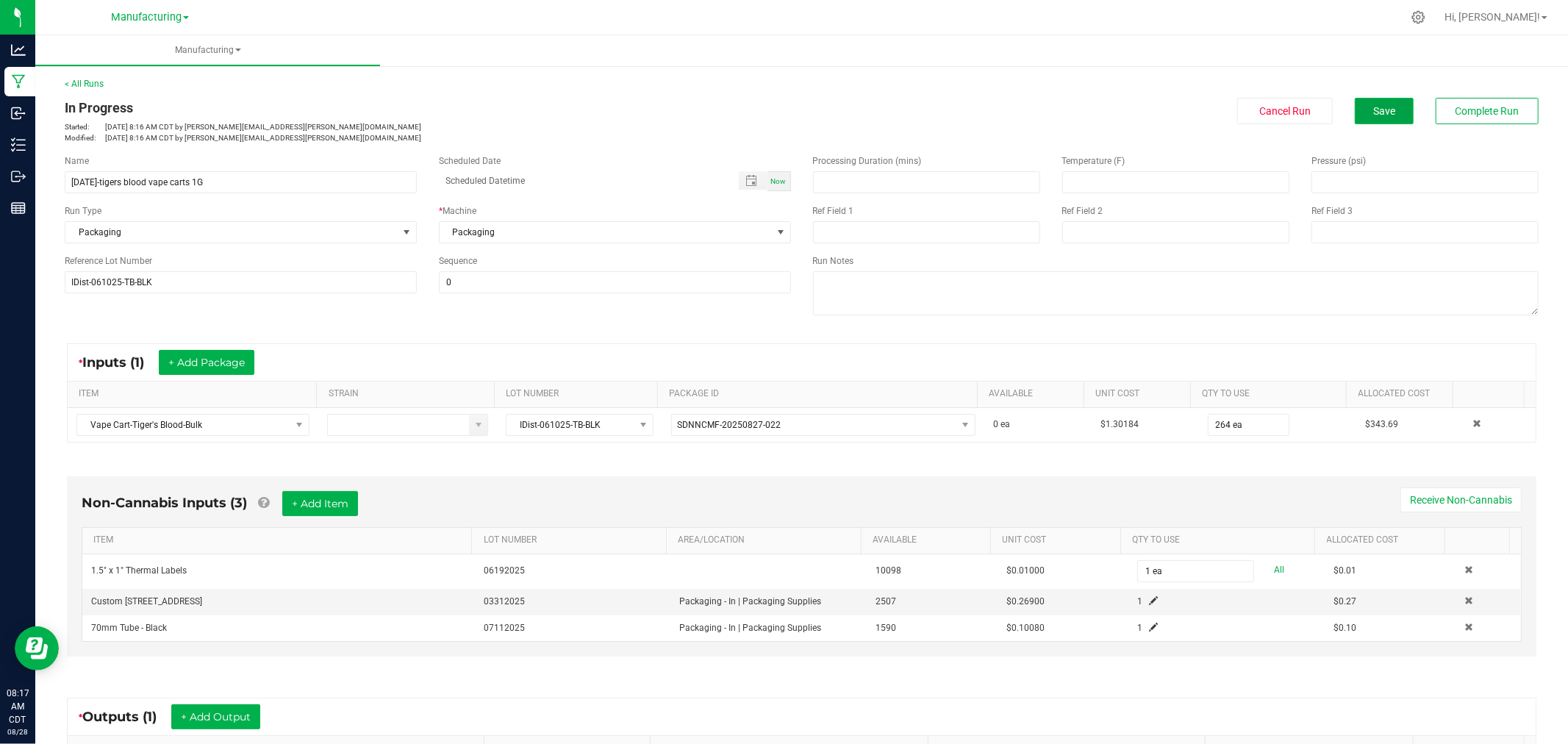
click at [1382, 105] on span "Save" at bounding box center [1384, 111] width 22 height 12
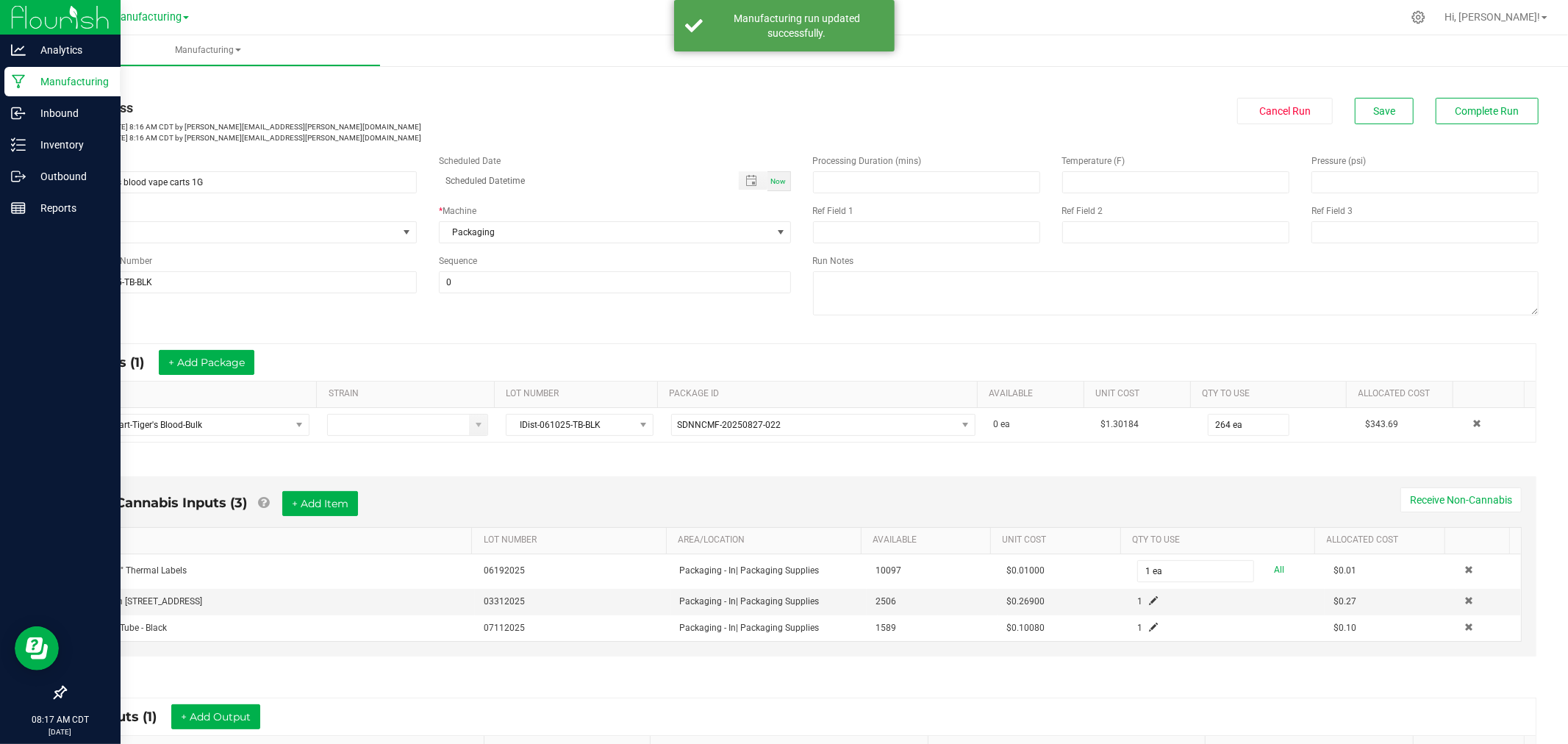
click at [23, 77] on icon at bounding box center [19, 82] width 14 height 15
